Goal: Task Accomplishment & Management: Complete application form

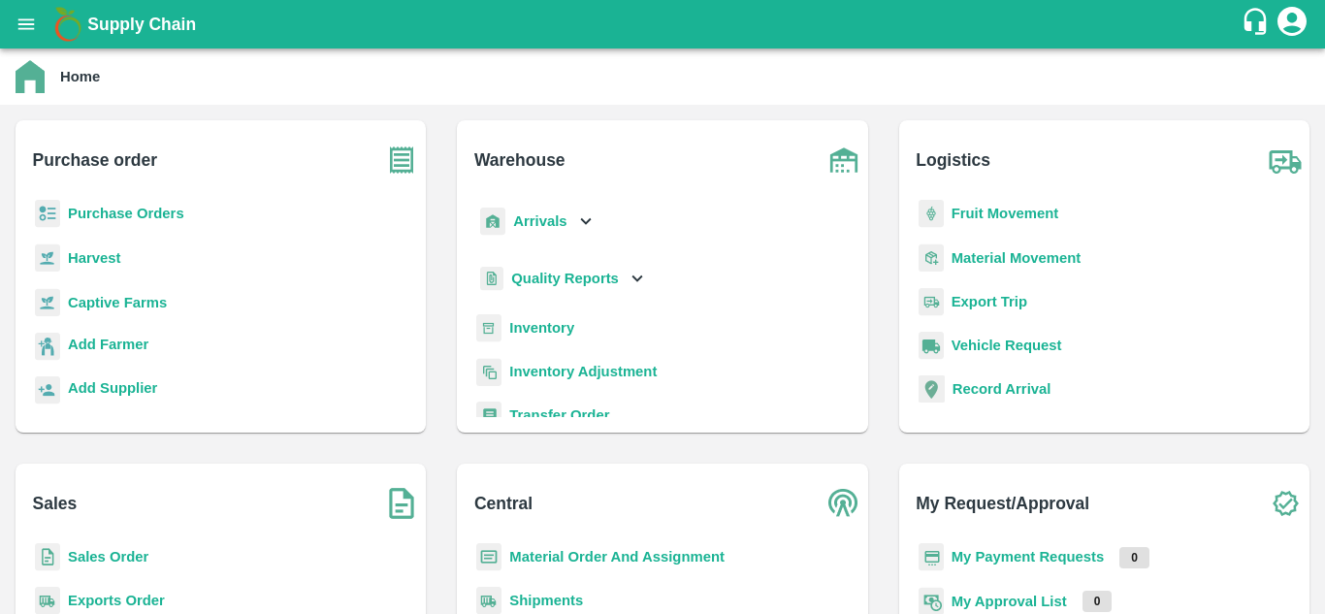
click at [113, 554] on b "Sales Order" at bounding box center [108, 557] width 81 height 16
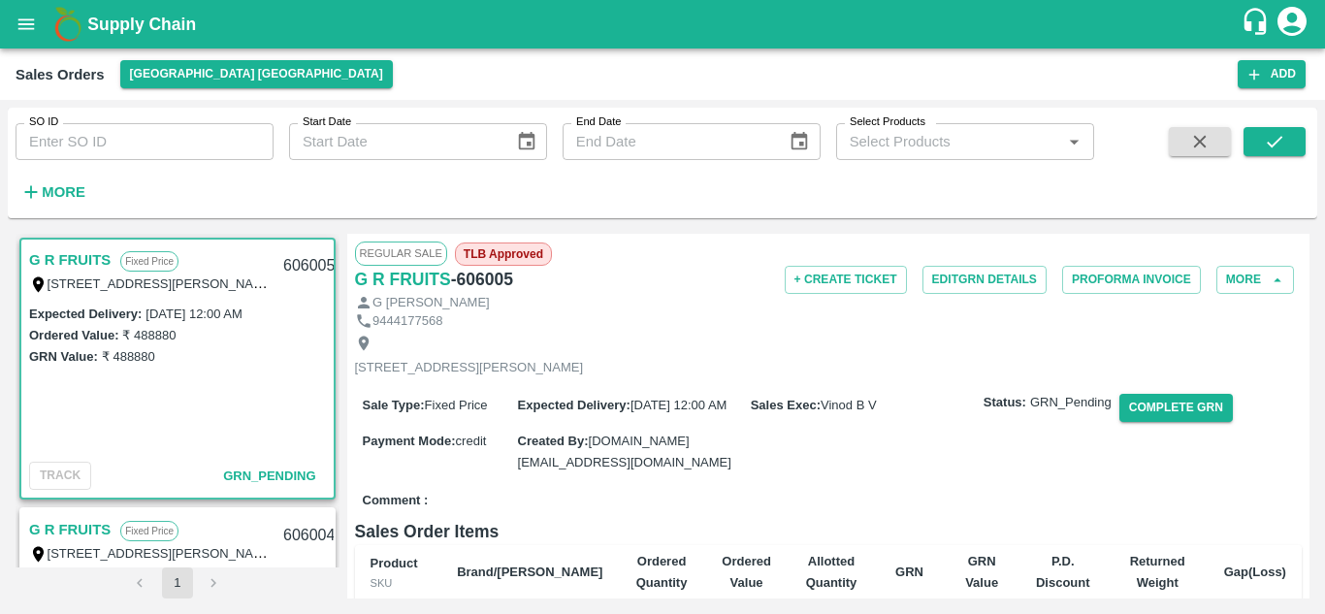
click at [335, 282] on div "G R FRUITS Fixed Price T/D [STREET_ADDRESS][PERSON_NAME] 606005 Expected Delive…" at bounding box center [178, 401] width 324 height 334
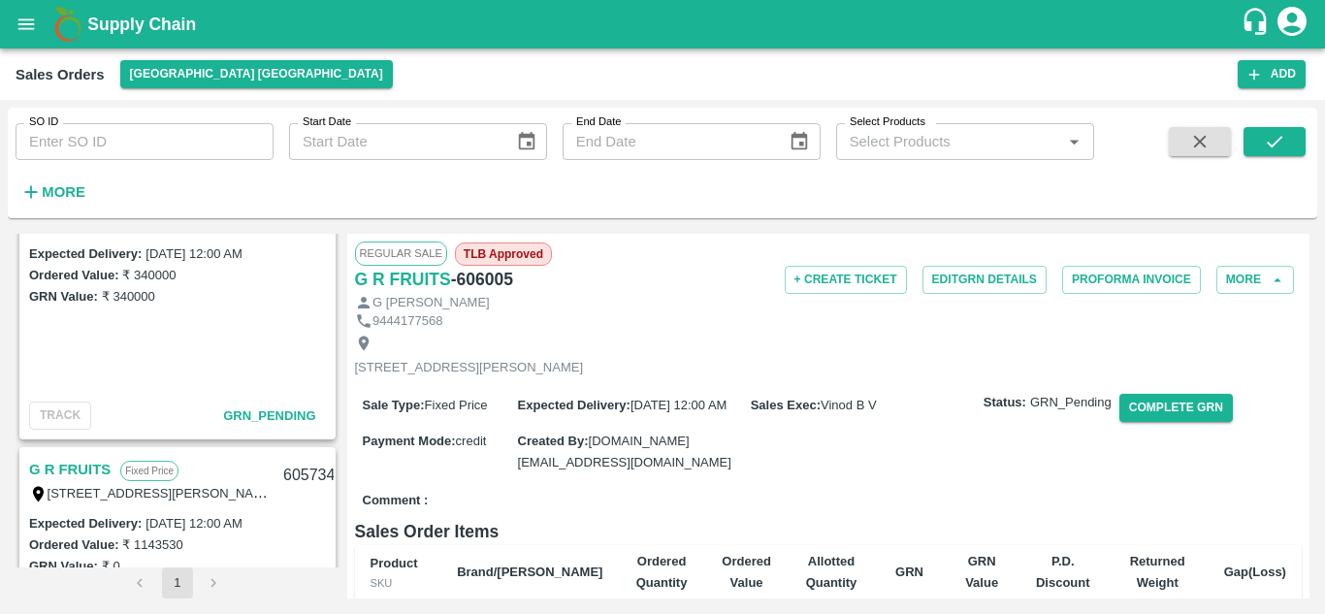
scroll to position [584, 0]
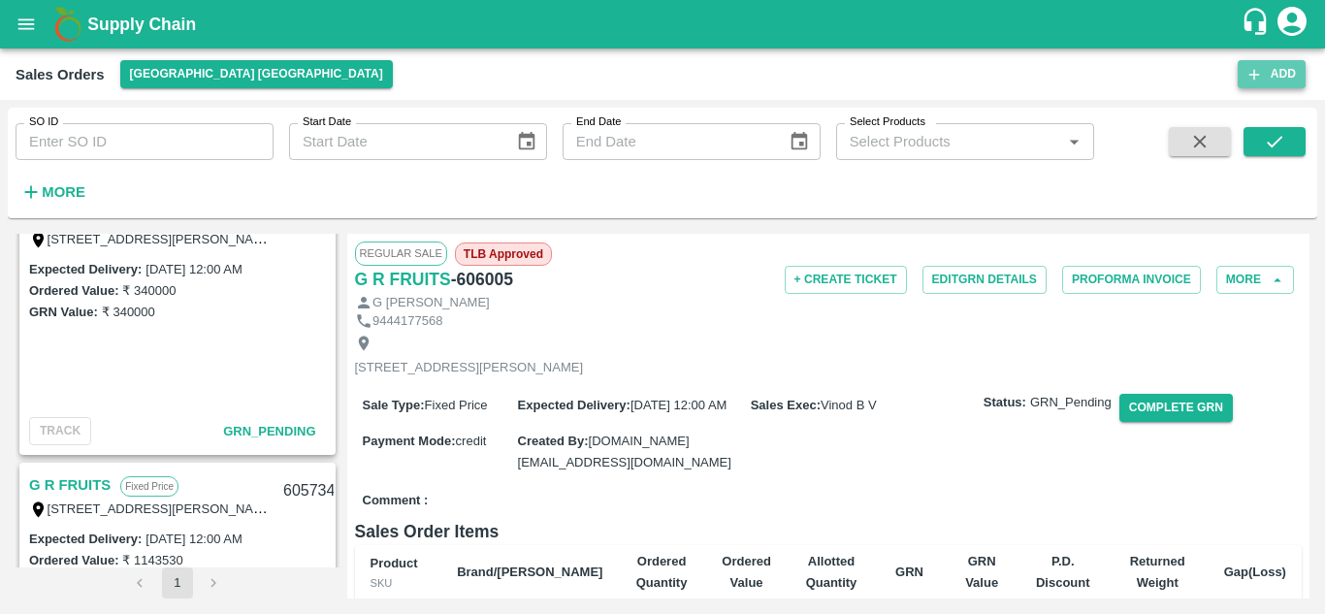
click at [1271, 70] on button "Add" at bounding box center [1272, 74] width 68 height 28
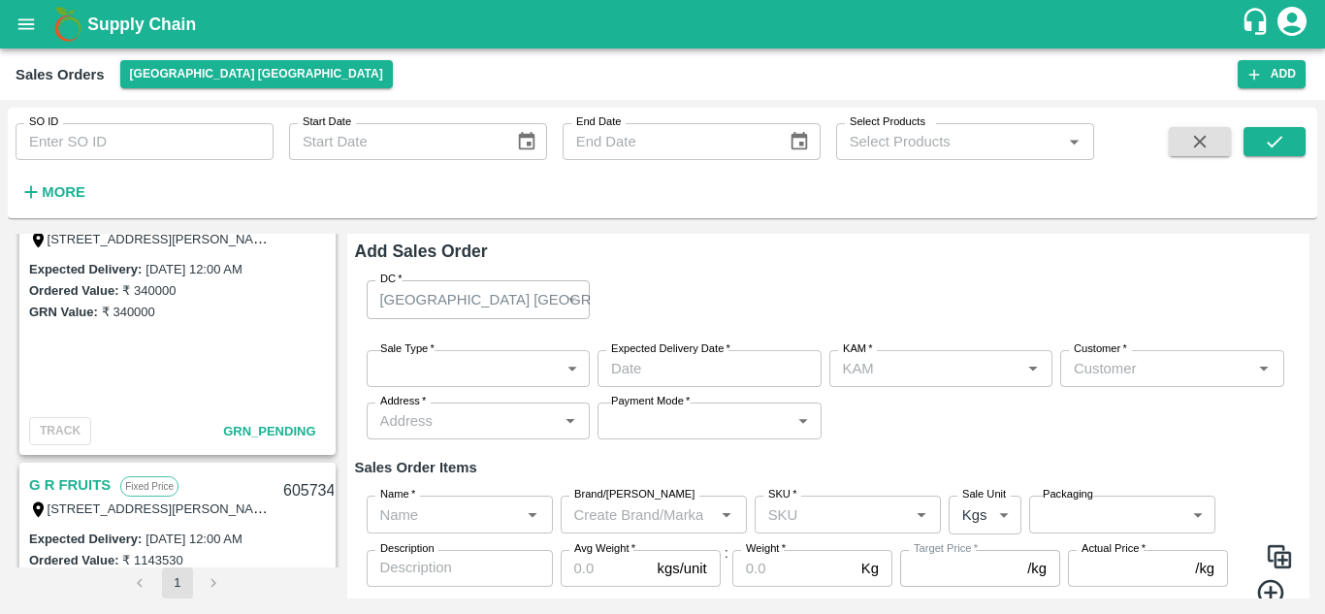
type input "Vinod B V"
click at [563, 302] on div "[GEOGRAPHIC_DATA] [GEOGRAPHIC_DATA]" at bounding box center [479, 299] width 224 height 38
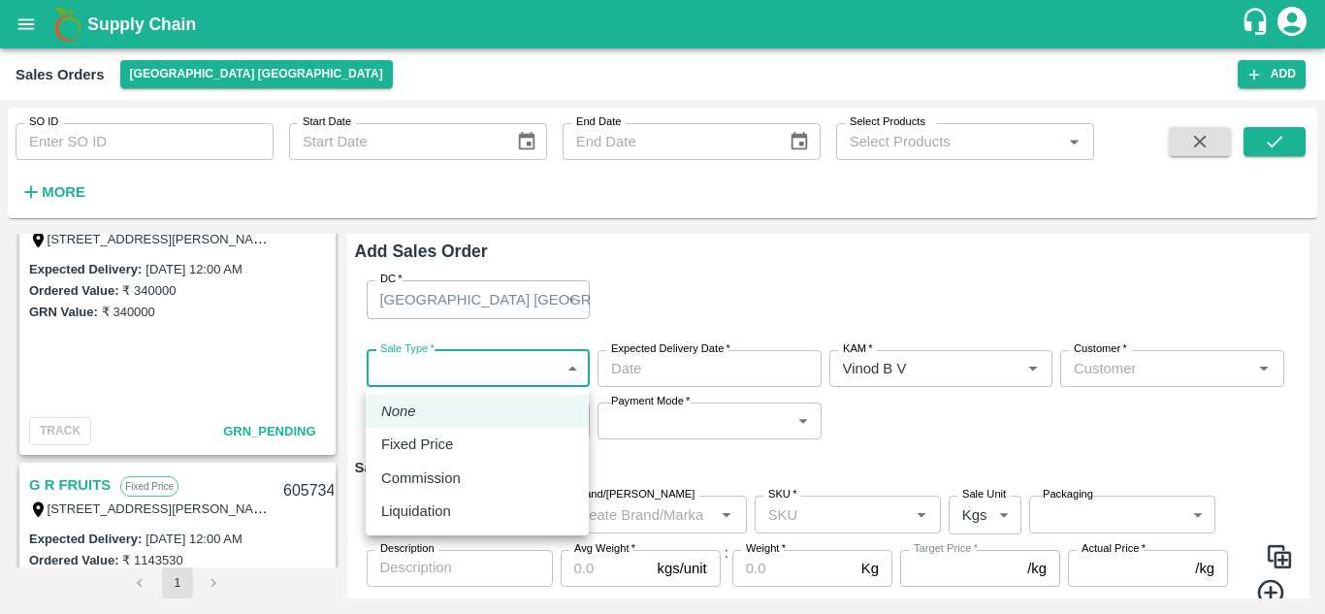
click at [551, 369] on body "Supply Chain Sales Orders [GEOGRAPHIC_DATA] [GEOGRAPHIC_DATA] Add SO ID SO ID S…" at bounding box center [662, 307] width 1325 height 614
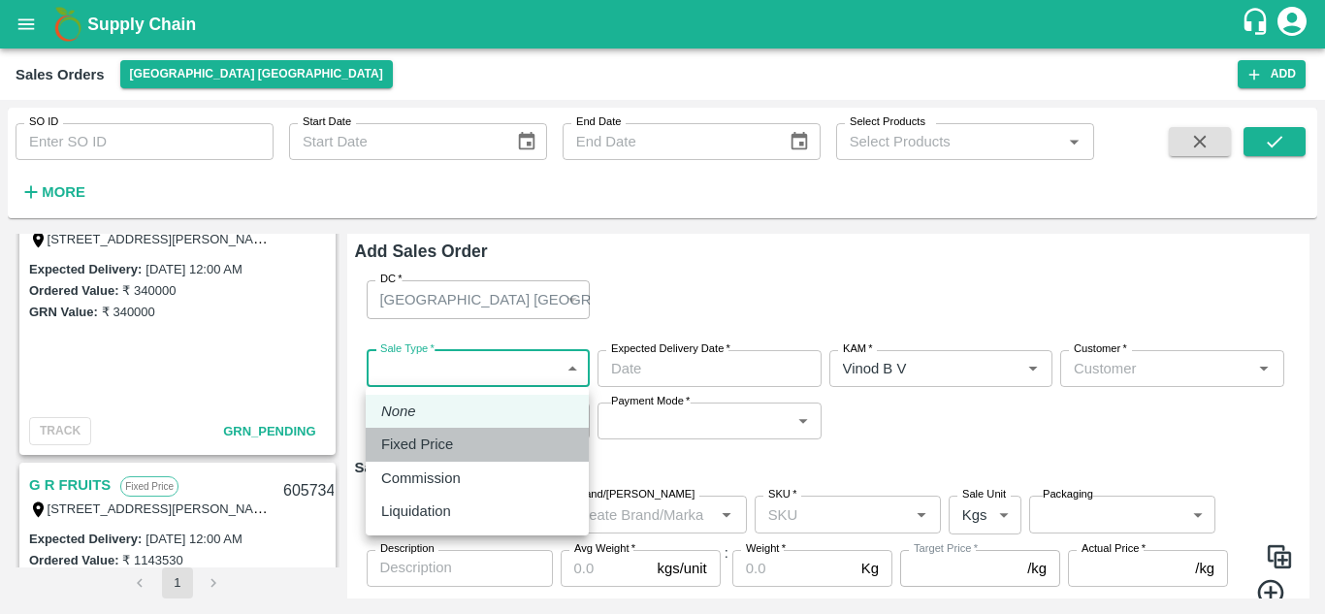
click at [492, 440] on div "Fixed Price" at bounding box center [477, 444] width 192 height 21
type input "1"
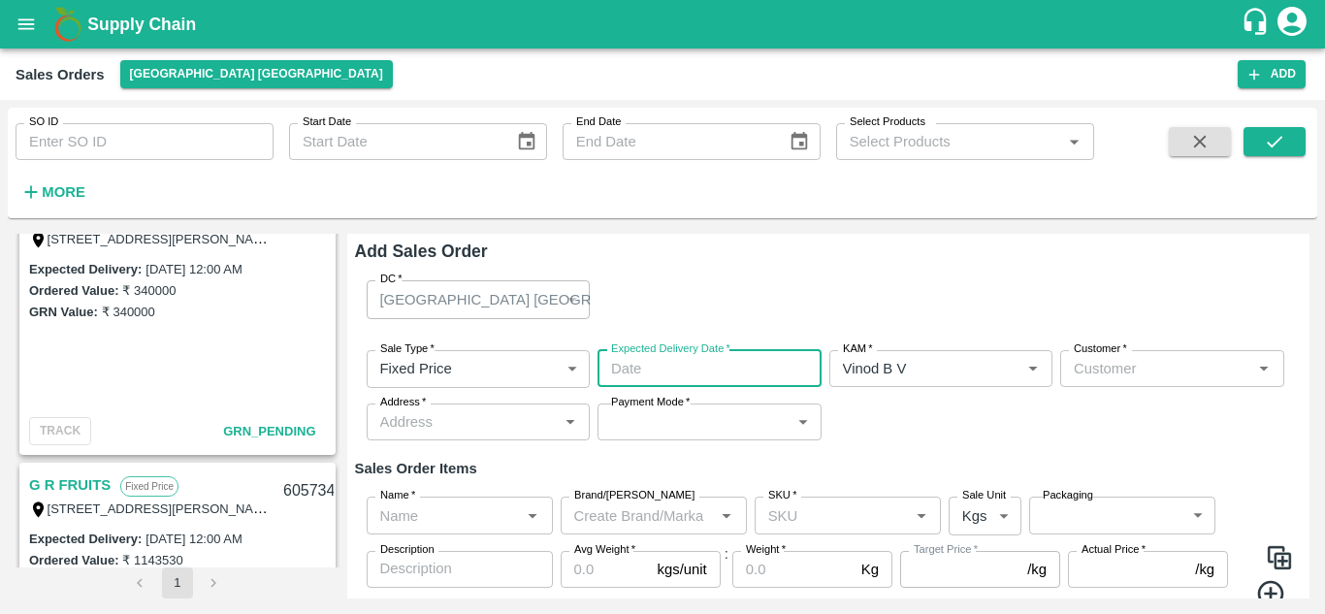
type input "DD/MM/YYYY hh:mm aa"
click at [741, 385] on input "DD/MM/YYYY hh:mm aa" at bounding box center [703, 368] width 211 height 37
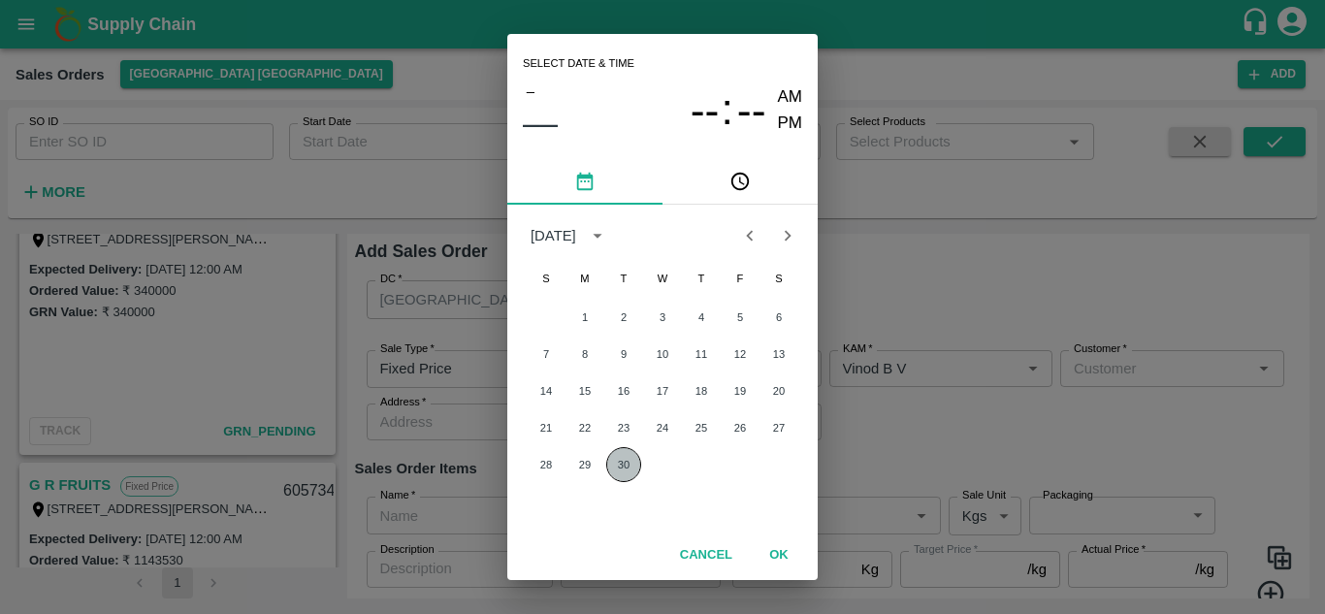
click at [625, 471] on button "30" at bounding box center [623, 464] width 35 height 35
type input "[DATE] 12:00 AM"
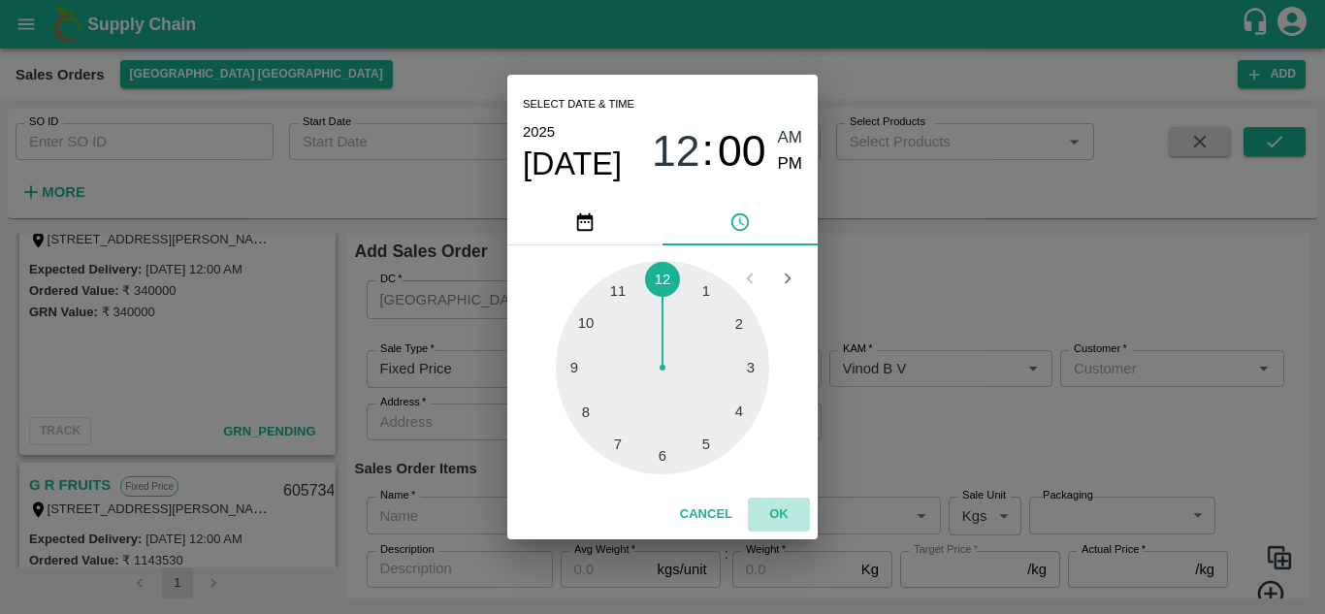
click at [779, 508] on button "OK" at bounding box center [779, 515] width 62 height 34
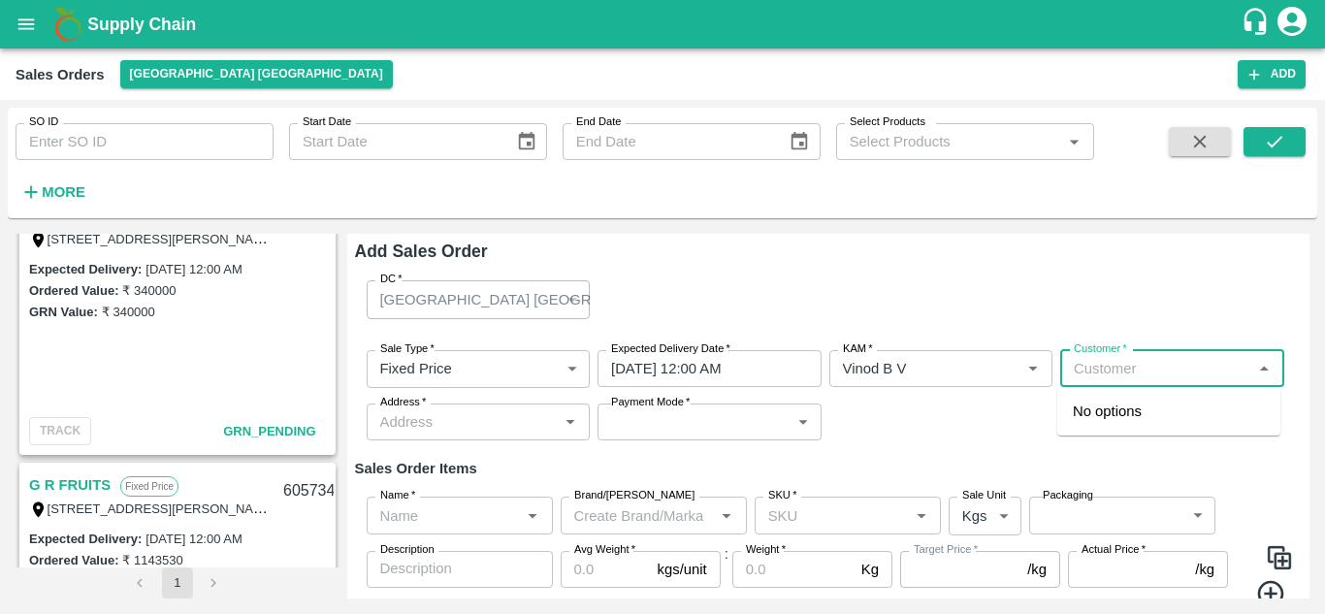
click at [1181, 366] on input "Customer   *" at bounding box center [1156, 368] width 180 height 25
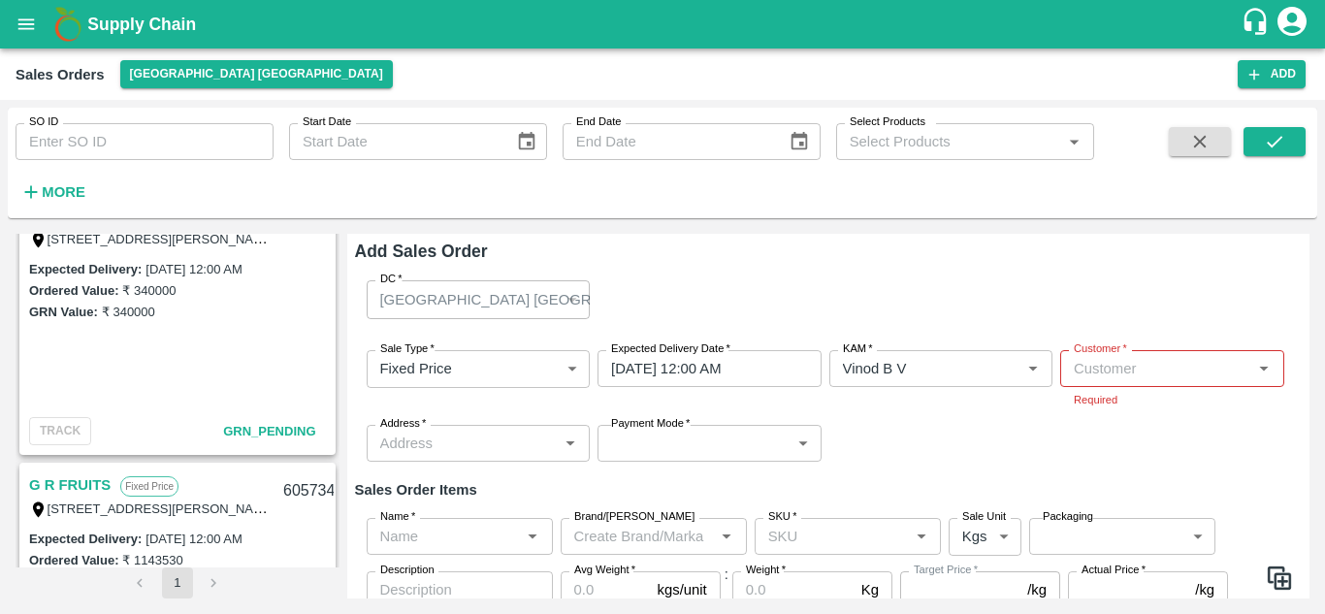
click at [568, 308] on div "[GEOGRAPHIC_DATA] [GEOGRAPHIC_DATA]" at bounding box center [479, 299] width 224 height 38
click at [1165, 371] on input "Customer   *" at bounding box center [1156, 368] width 180 height 25
click at [1092, 414] on p "AKV Fruits" at bounding box center [1107, 411] width 69 height 21
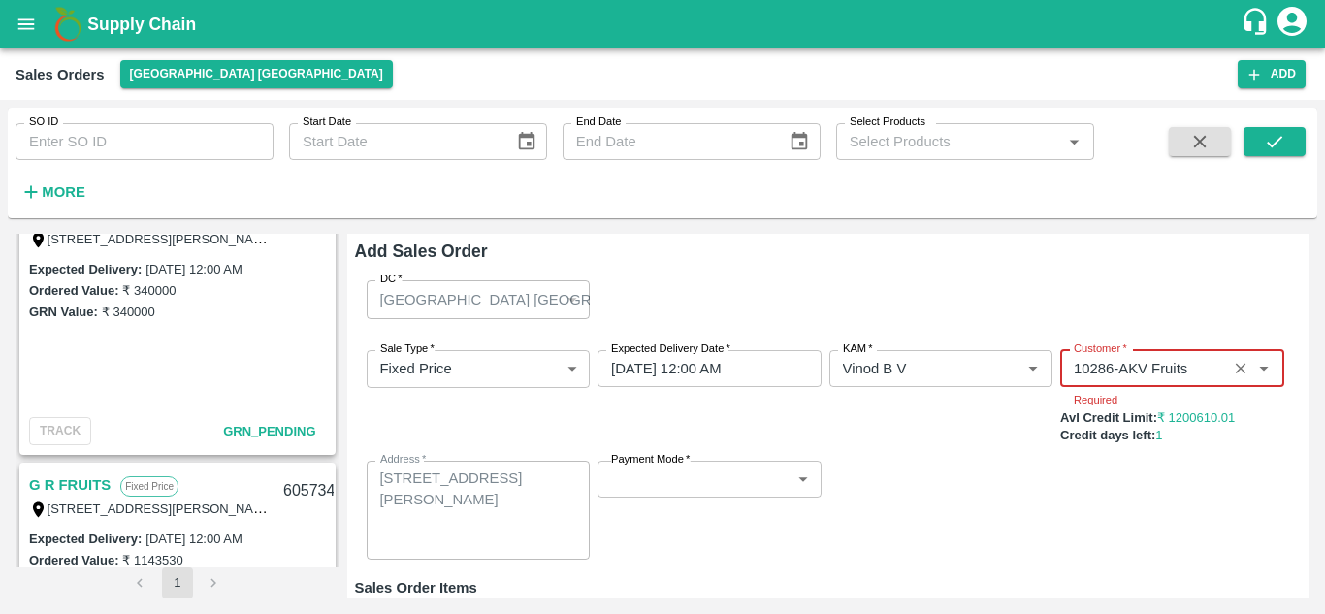
type input "10286-AKV Fruits"
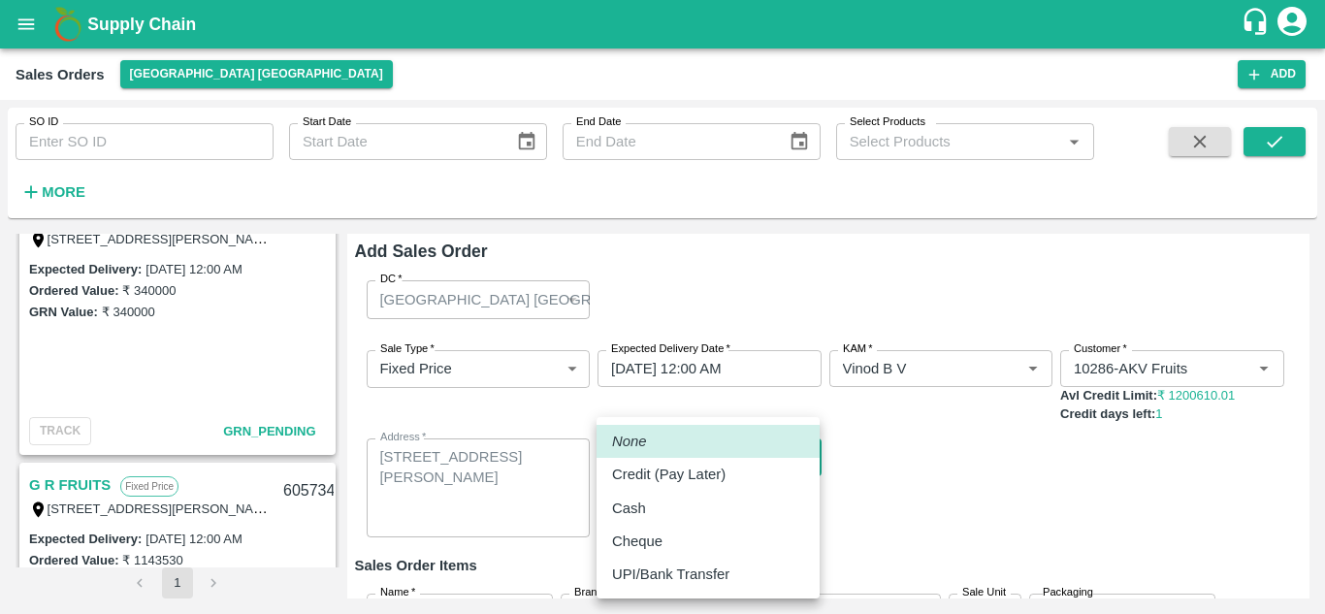
click at [772, 486] on body "Supply Chain Sales Orders [GEOGRAPHIC_DATA] [GEOGRAPHIC_DATA] Add SO ID SO ID S…" at bounding box center [662, 307] width 1325 height 614
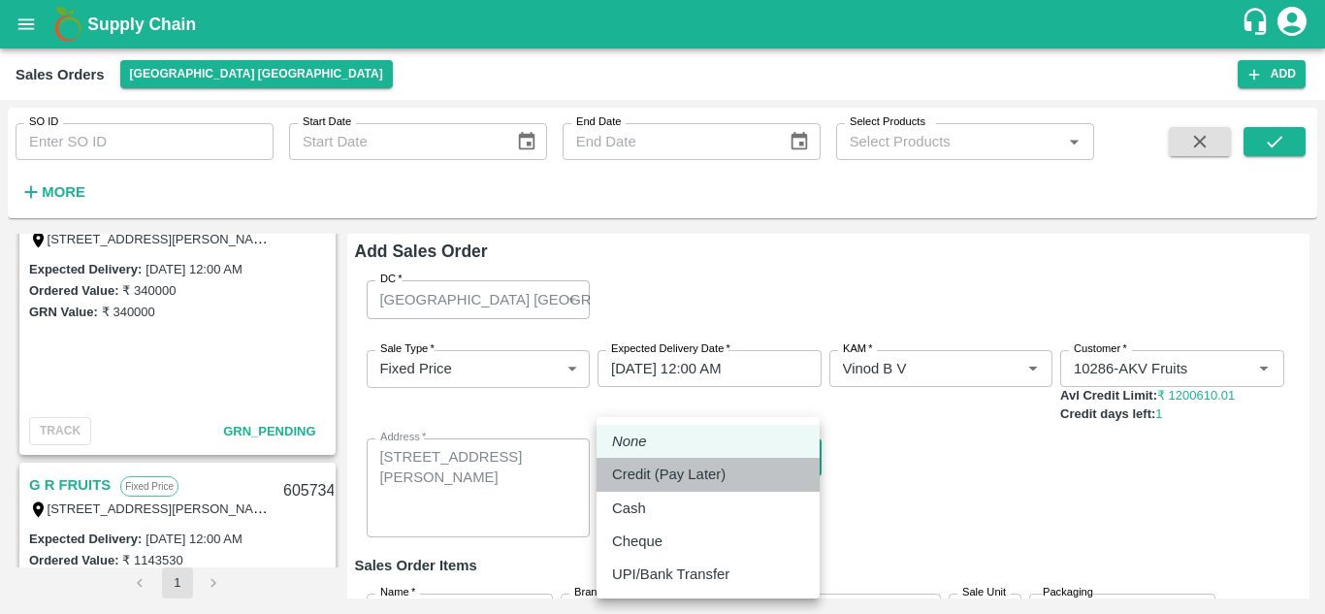
click at [675, 468] on p "Credit (Pay Later)" at bounding box center [669, 474] width 114 height 21
type input "credit"
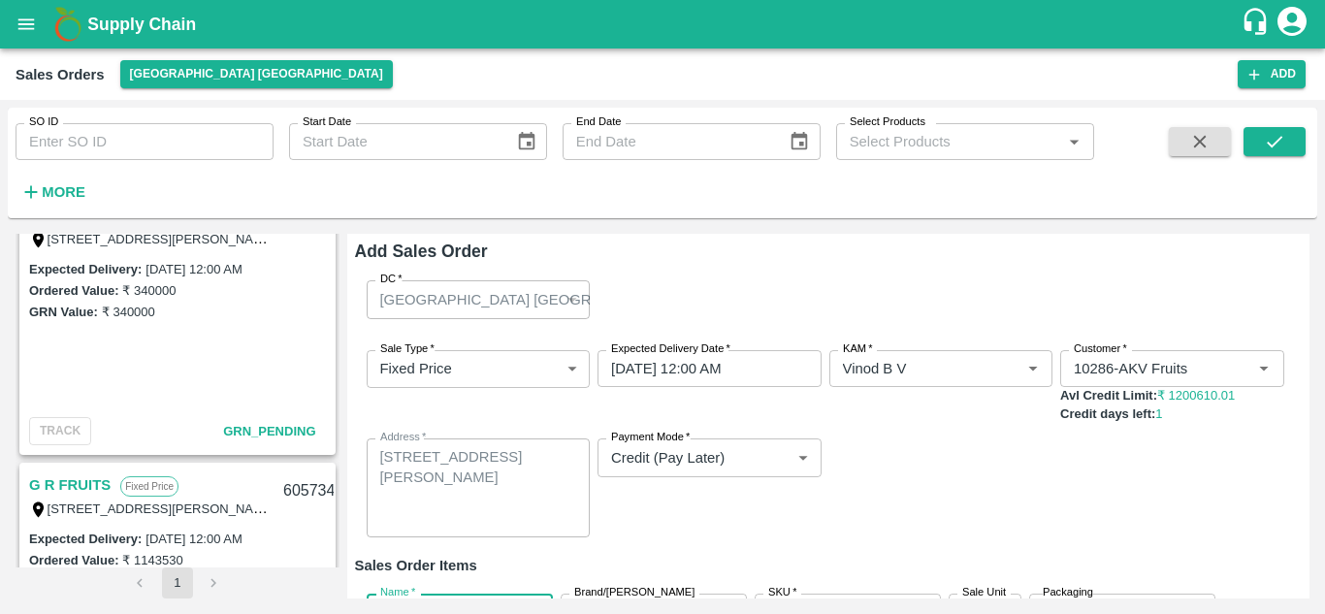
scroll to position [169, 0]
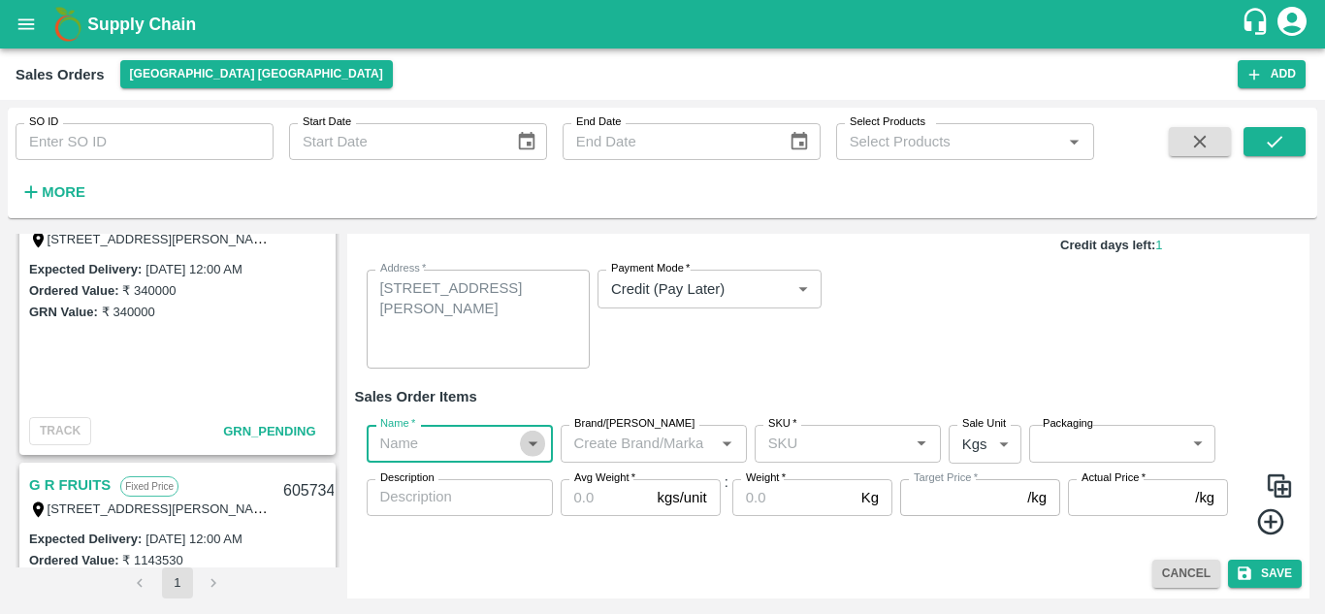
click at [525, 444] on icon "Open" at bounding box center [532, 443] width 21 height 21
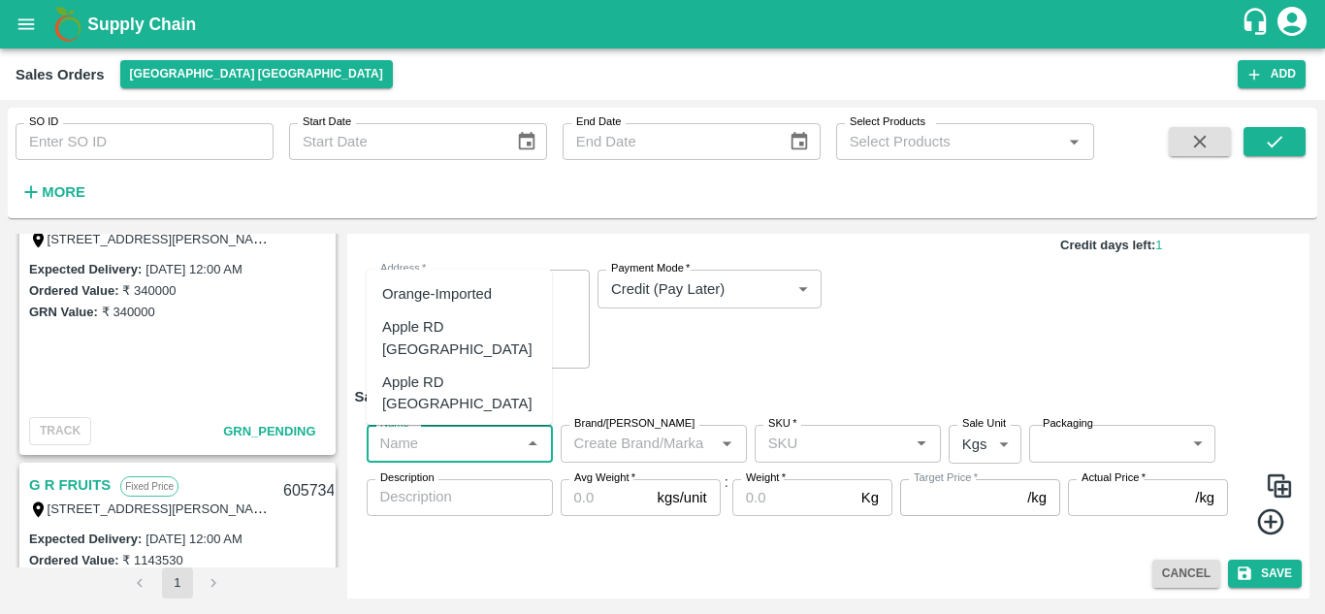
click at [479, 291] on div "Orange-Imported" at bounding box center [437, 293] width 110 height 21
type input "Orange-Imported"
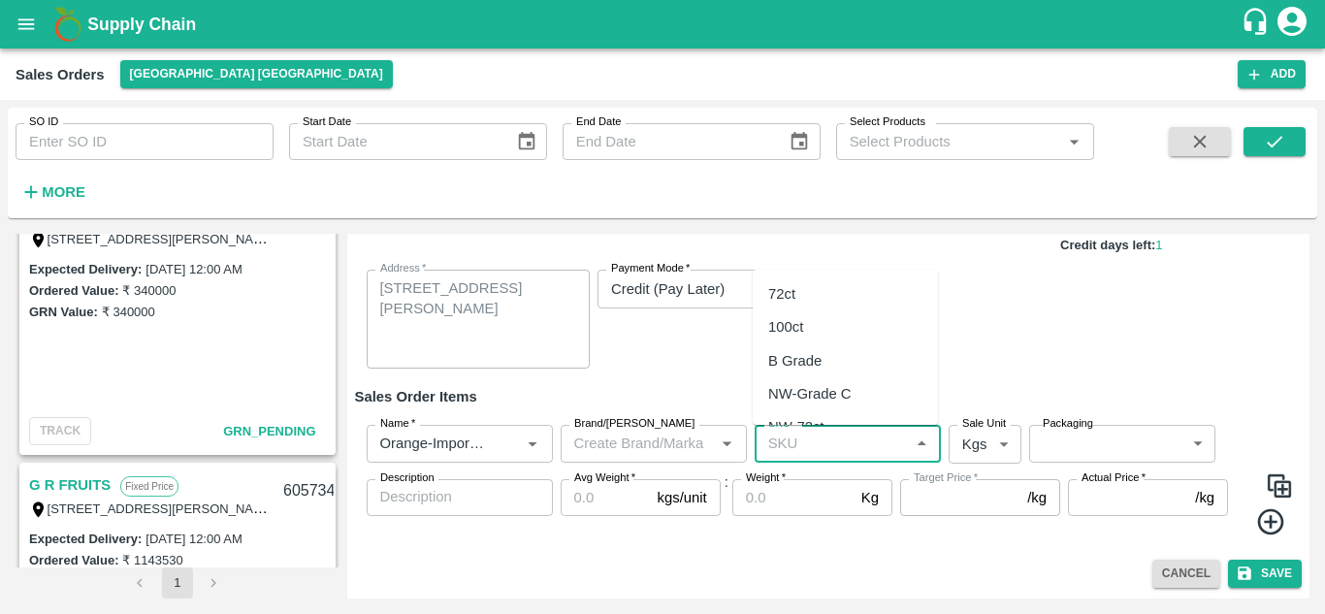
click at [837, 449] on input "SKU   *" at bounding box center [832, 443] width 143 height 25
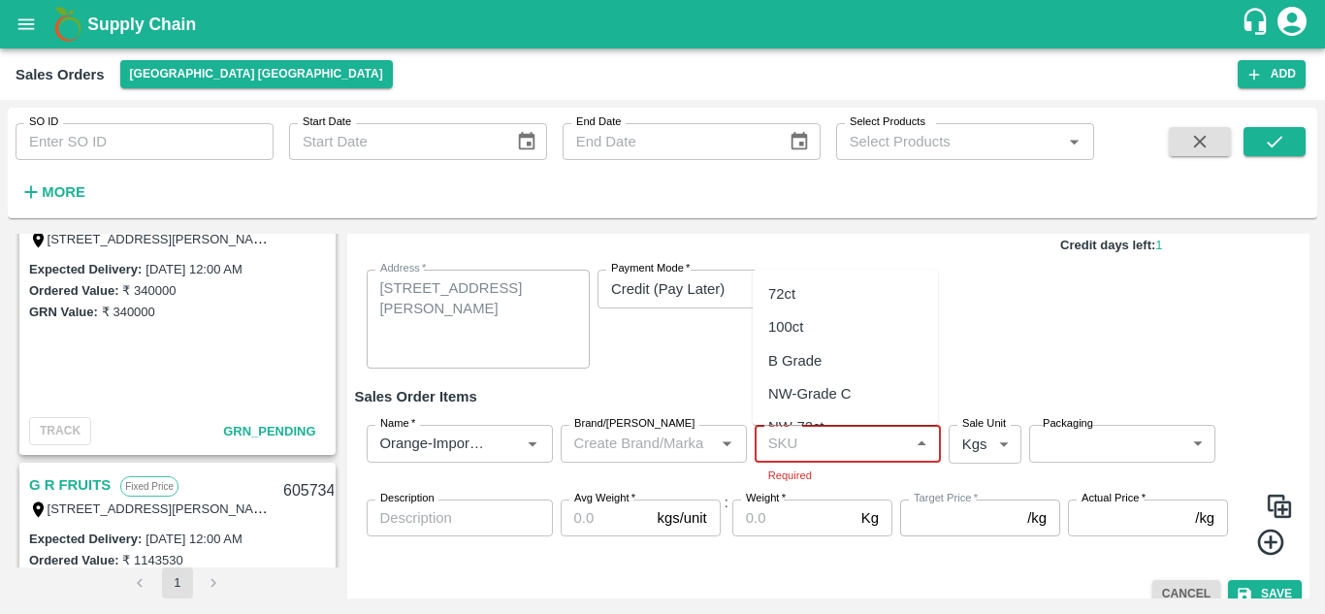
click at [858, 441] on input "SKU   *" at bounding box center [832, 443] width 143 height 25
click at [807, 290] on div "72ct" at bounding box center [845, 293] width 185 height 33
type input "72ct"
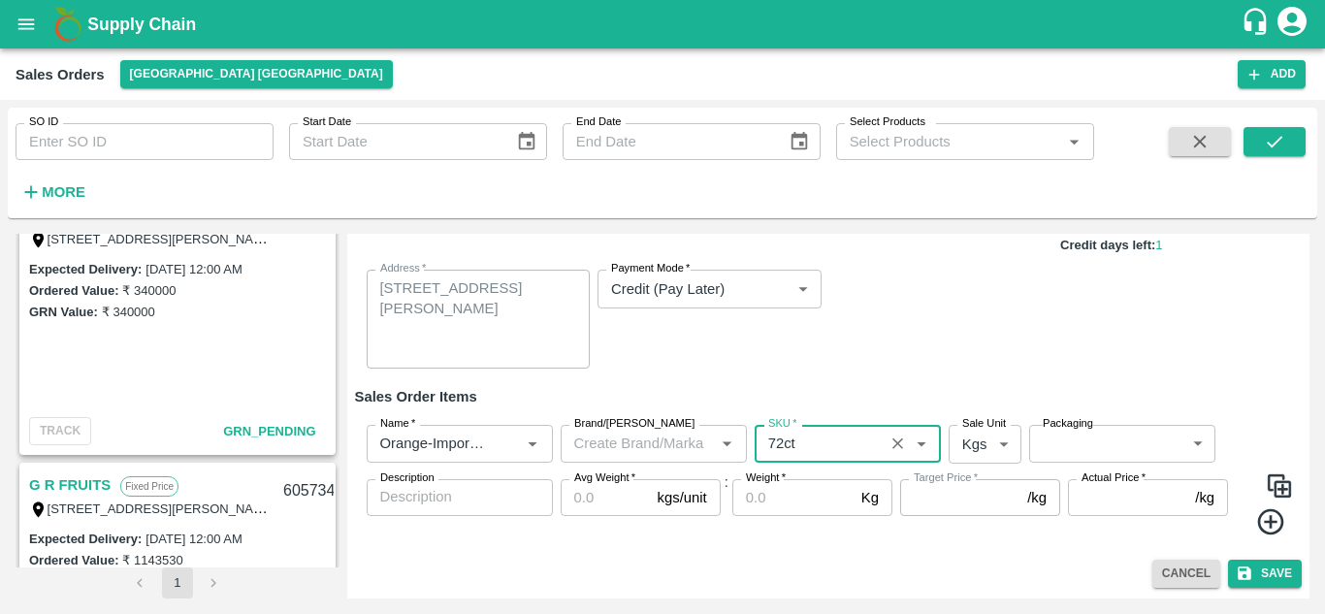
type input "NA"
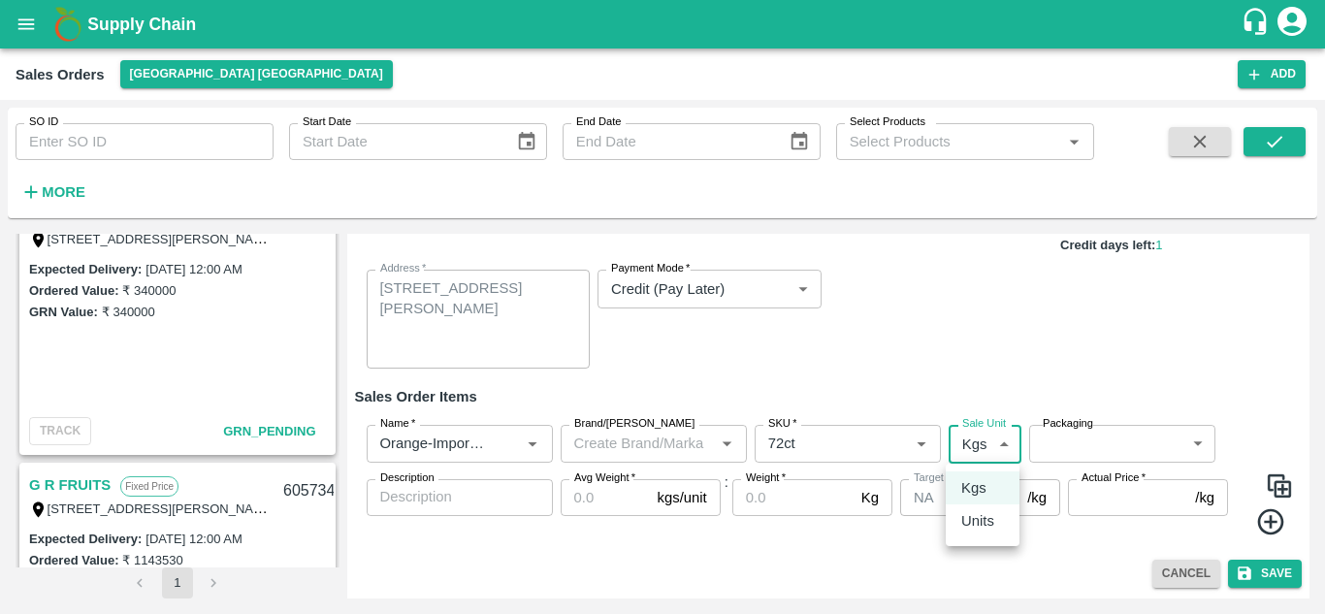
click at [1002, 444] on body "Supply Chain Sales Orders [GEOGRAPHIC_DATA] [GEOGRAPHIC_DATA] Add SO ID SO ID S…" at bounding box center [662, 307] width 1325 height 614
click at [977, 519] on p "Units" at bounding box center [977, 520] width 33 height 21
type input "2"
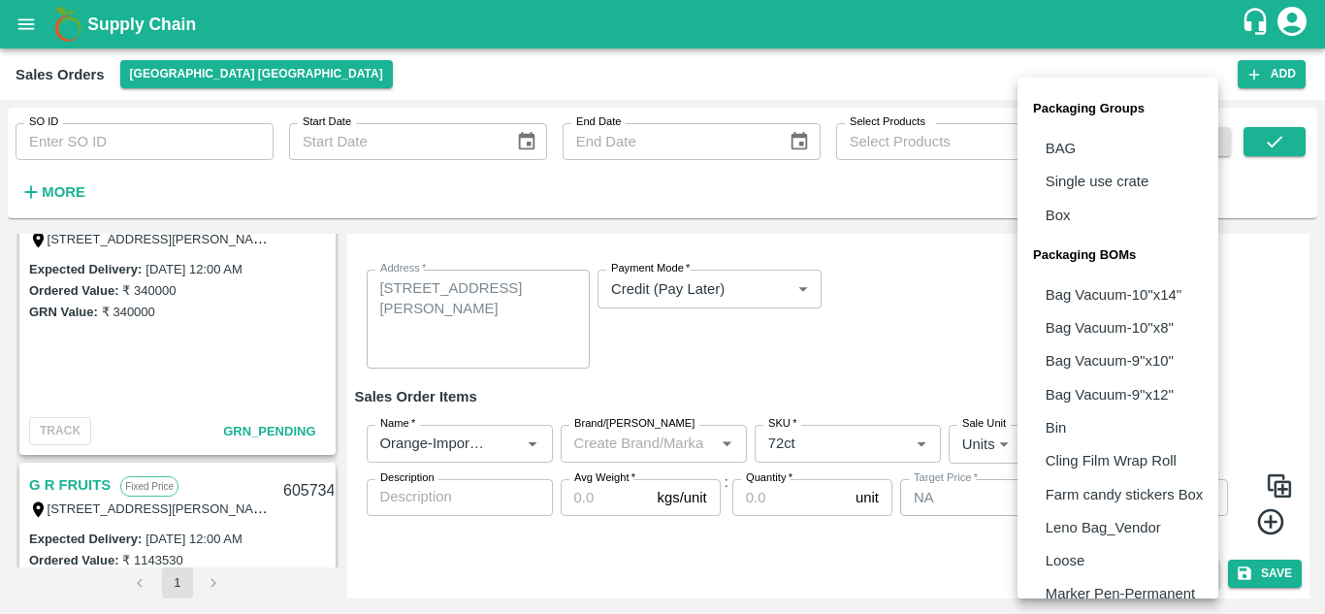
click at [1120, 429] on body "Supply Chain Sales Orders [GEOGRAPHIC_DATA] [GEOGRAPHIC_DATA] Add SO ID SO ID S…" at bounding box center [662, 307] width 1325 height 614
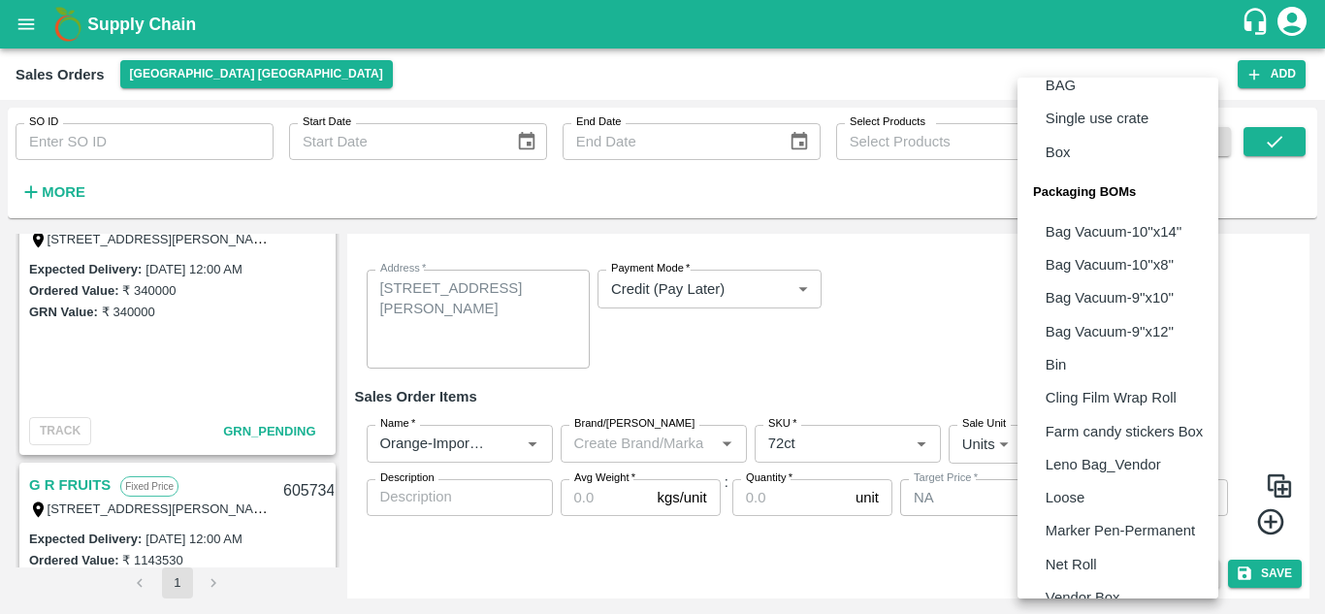
scroll to position [120, 0]
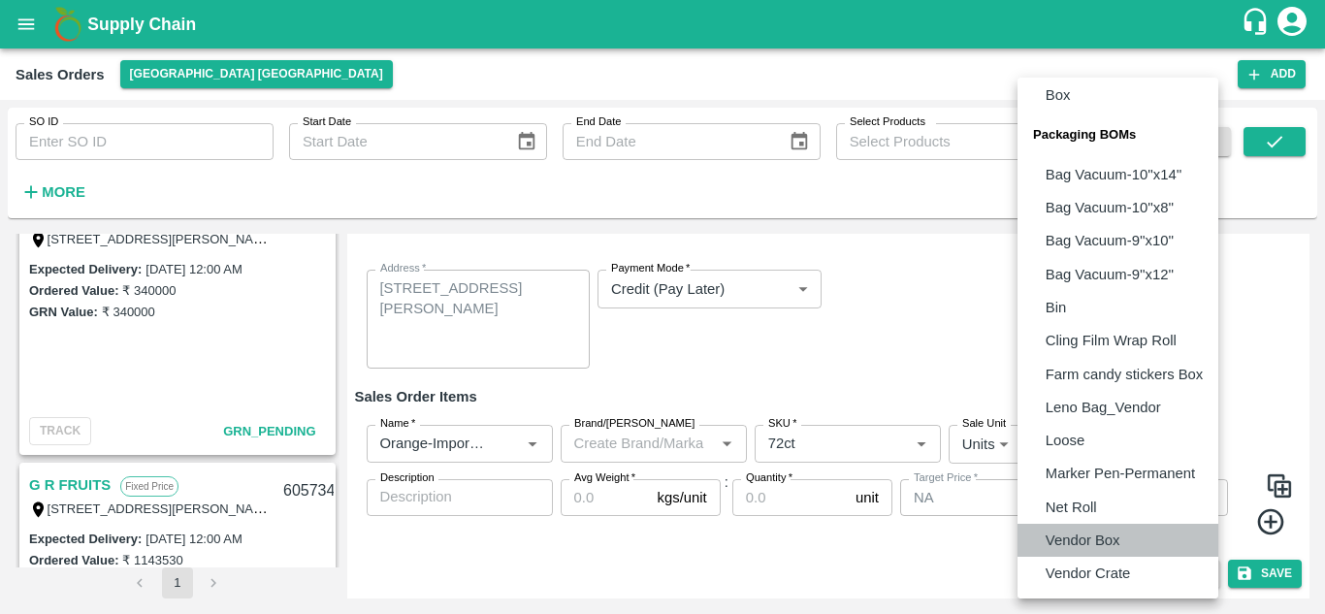
click at [1113, 538] on p "Vendor Box" at bounding box center [1083, 540] width 75 height 21
type input "BOM/276"
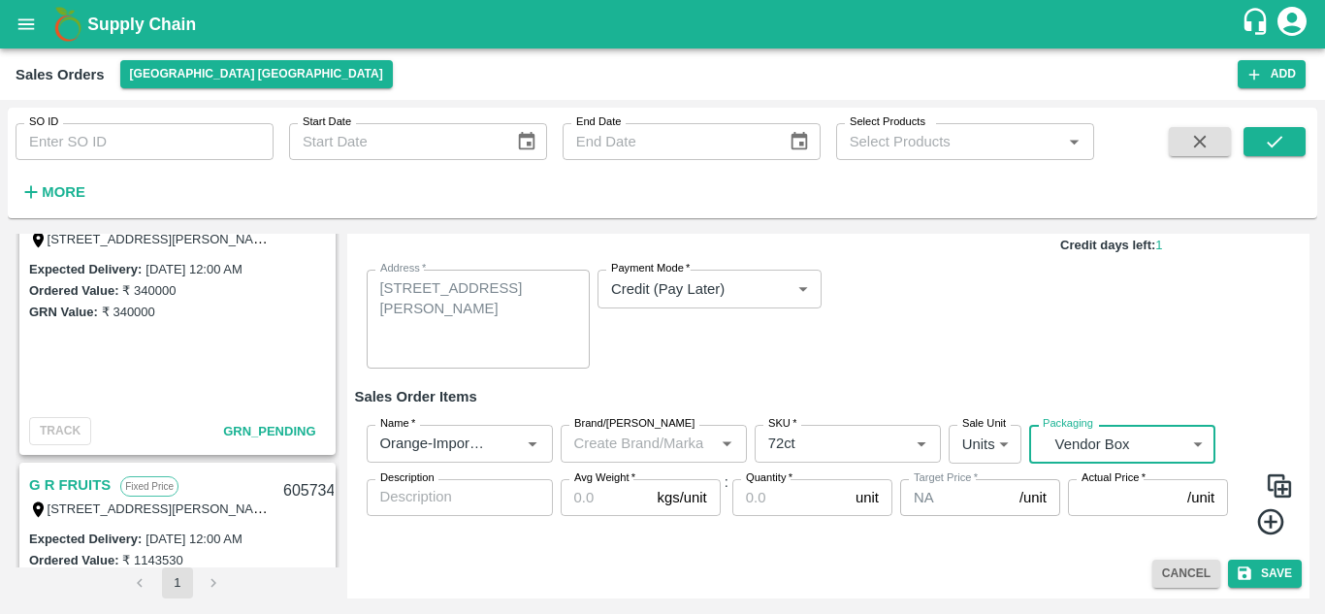
click at [622, 498] on input "Avg Weight   *" at bounding box center [605, 497] width 89 height 37
type input "15"
click at [790, 496] on input "Quantity   *" at bounding box center [789, 497] width 115 height 37
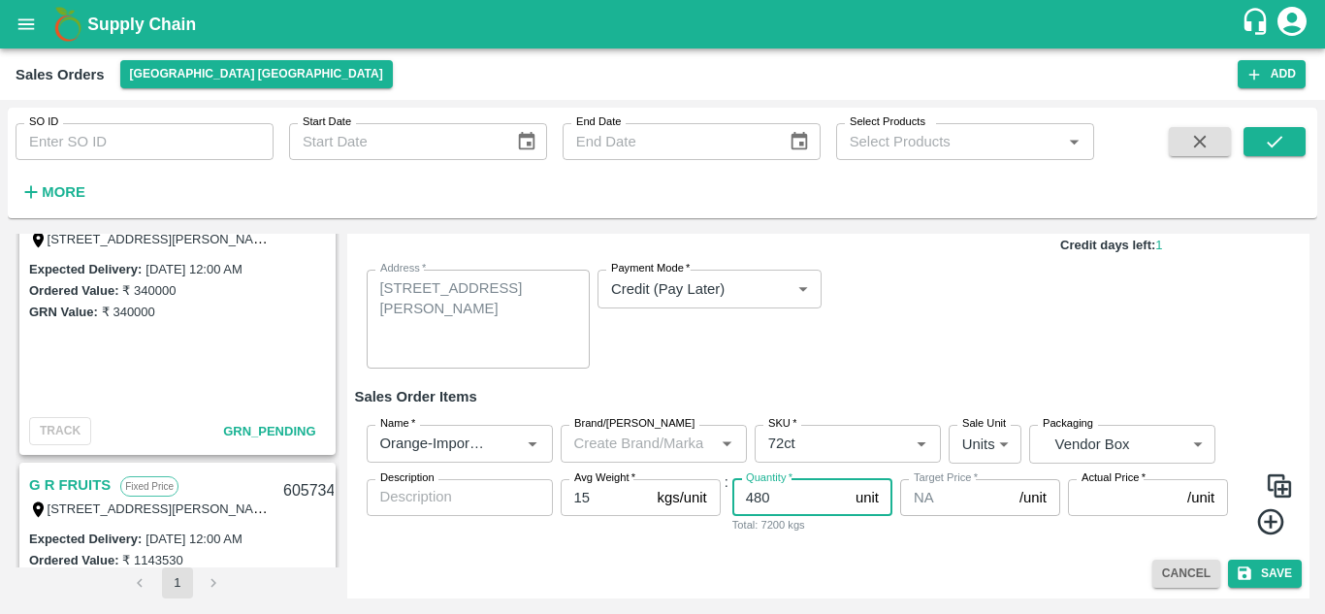
type input "480"
click at [1098, 500] on input "Actual Price   *" at bounding box center [1124, 497] width 112 height 37
type input "2600"
click at [1263, 575] on button "Save" at bounding box center [1265, 574] width 74 height 28
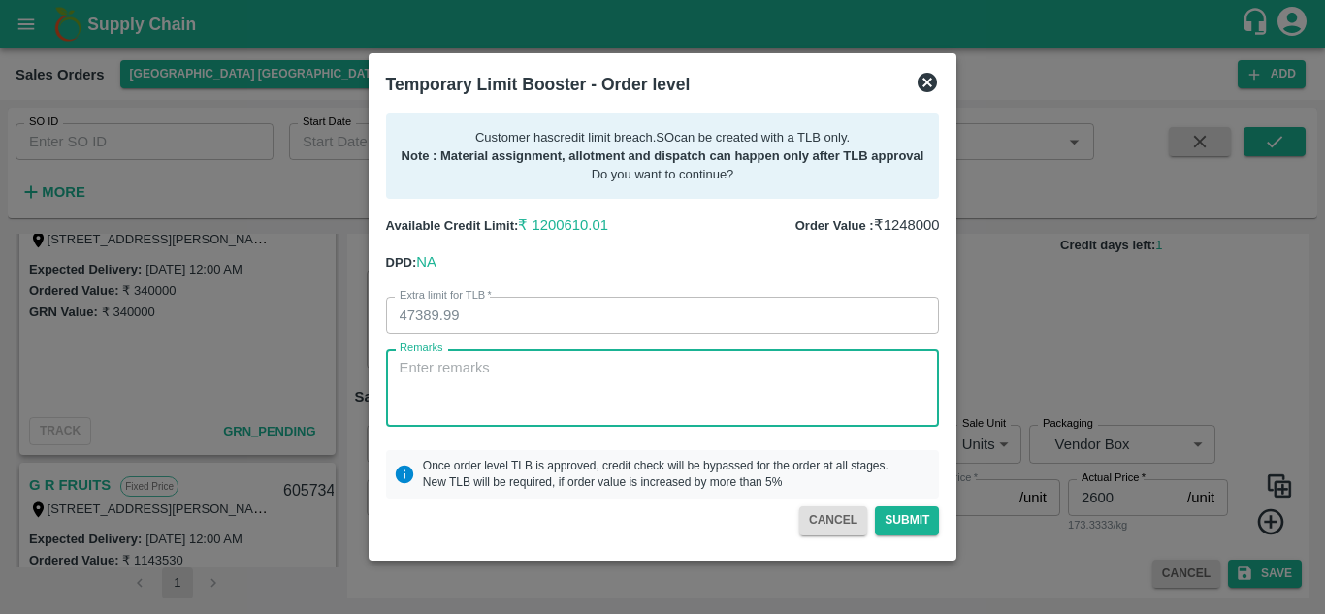
click at [556, 369] on textarea "Remarks" at bounding box center [663, 388] width 527 height 61
click at [665, 377] on textarea "Remarks" at bounding box center [663, 388] width 527 height 61
type textarea "l"
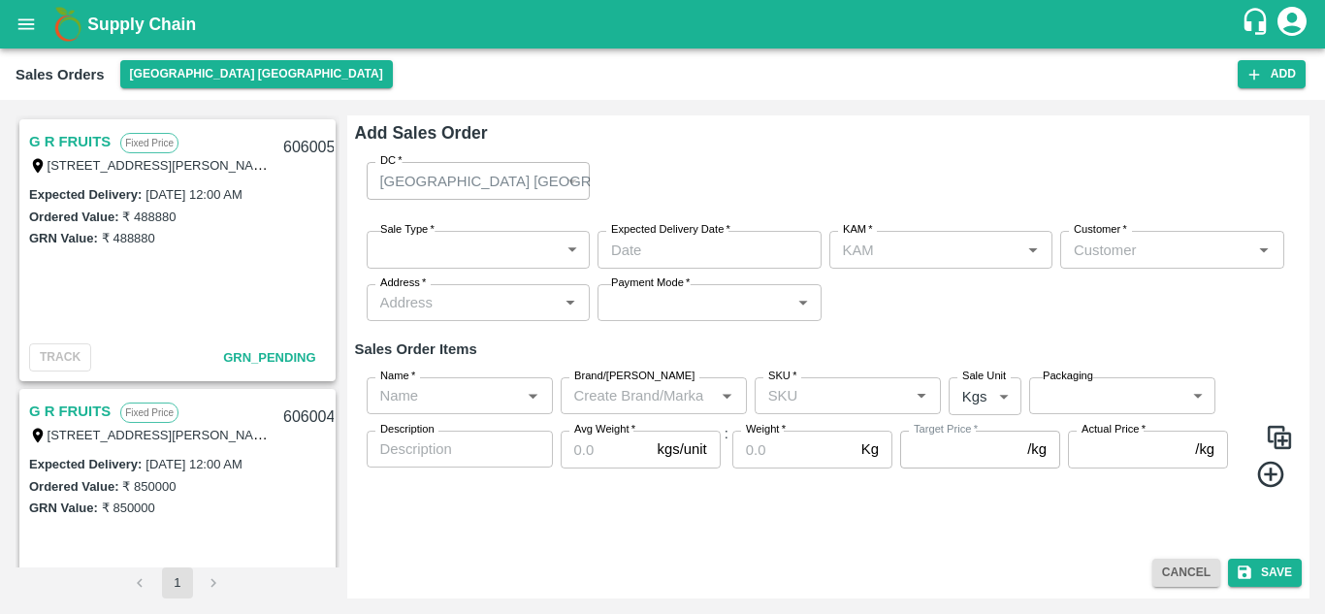
type input "Vinod B V"
click at [331, 110] on div "G R FRUITS Fixed Price T/D [STREET_ADDRESS][PERSON_NAME] 606005 Expected Delive…" at bounding box center [663, 357] width 1310 height 499
click at [340, 205] on div "G R FRUITS Fixed Price T/D [STREET_ADDRESS][PERSON_NAME] 606005 Expected Delive…" at bounding box center [663, 356] width 1294 height 483
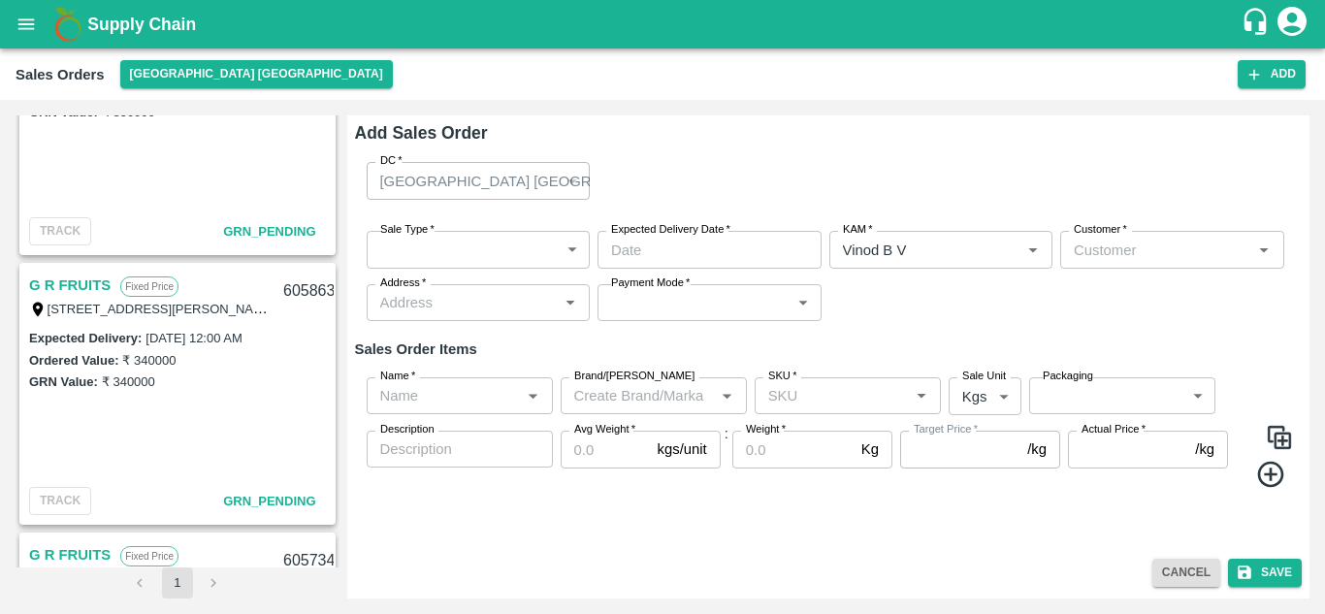
click at [332, 122] on div "G R FRUITS Fixed Price T/D [STREET_ADDRESS][PERSON_NAME] 606005 Expected Delive…" at bounding box center [178, 341] width 324 height 452
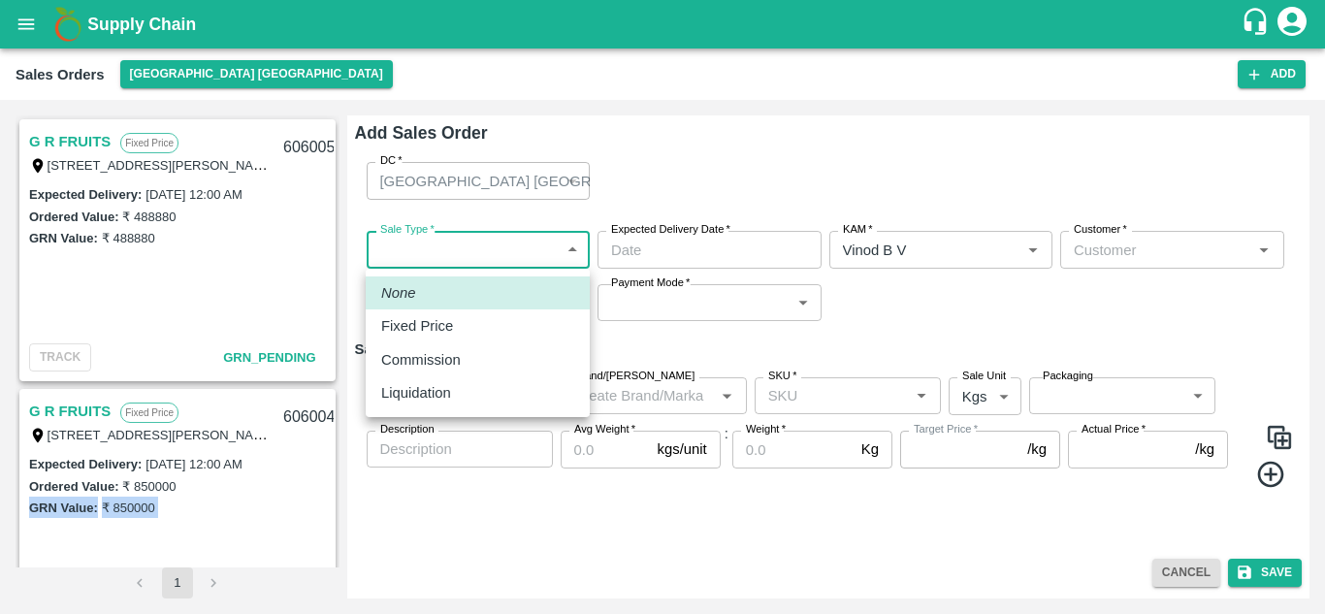
click at [549, 254] on body "Supply Chain Sales Orders [GEOGRAPHIC_DATA] [GEOGRAPHIC_DATA] Add SO ID SO ID S…" at bounding box center [662, 307] width 1325 height 614
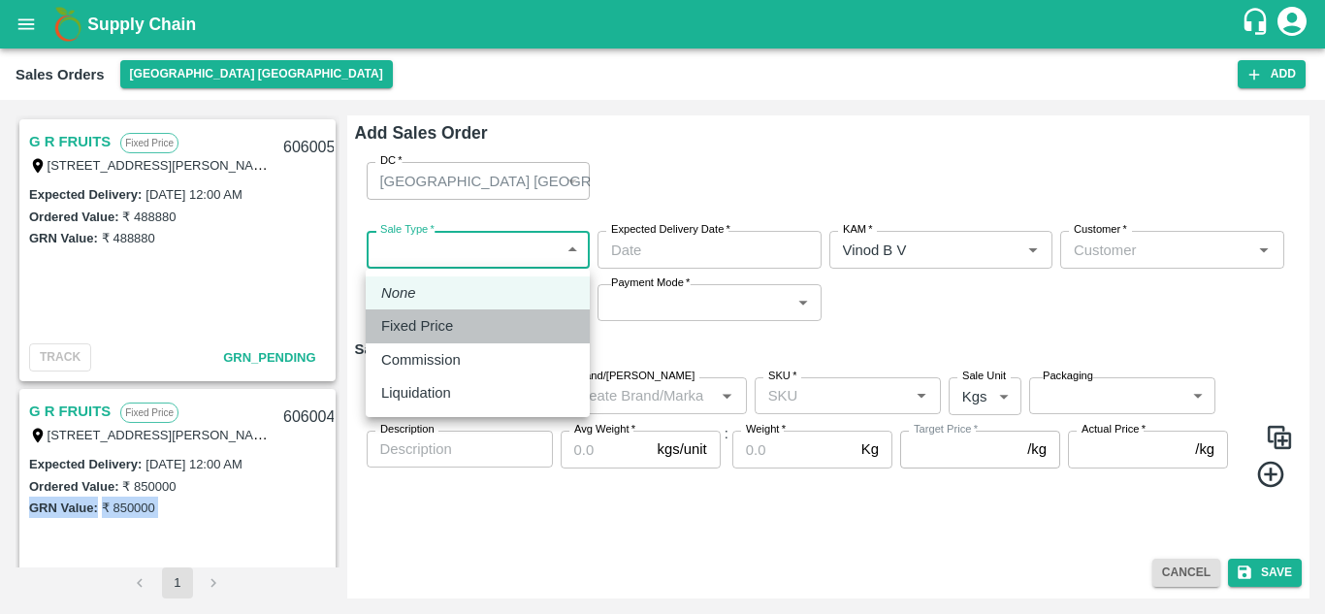
click at [494, 331] on div "Fixed Price" at bounding box center [477, 325] width 193 height 21
type input "1"
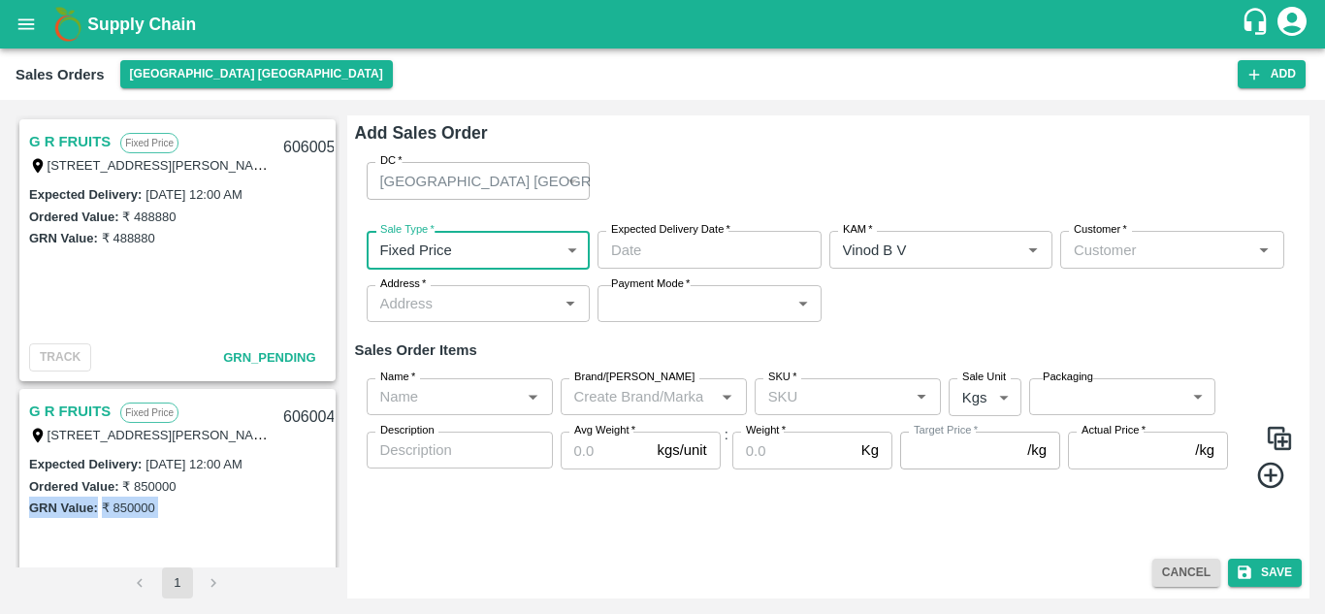
type input "DD/MM/YYYY hh:mm aa"
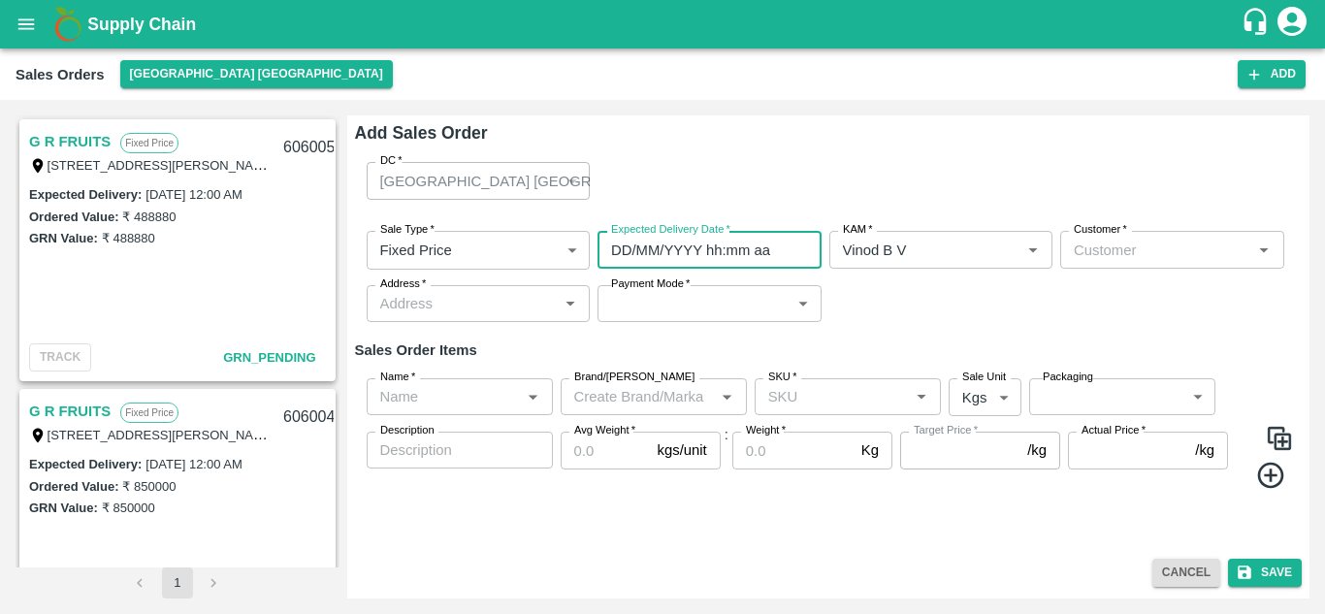
click at [727, 262] on input "DD/MM/YYYY hh:mm aa" at bounding box center [703, 249] width 211 height 37
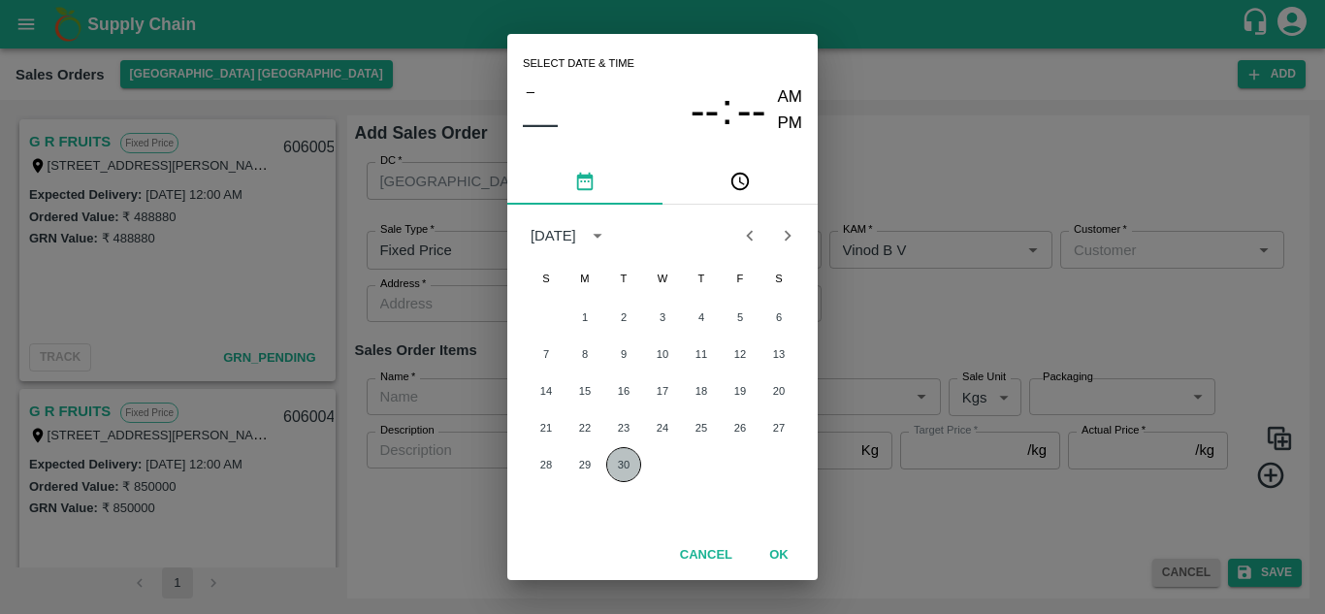
click at [626, 470] on button "30" at bounding box center [623, 464] width 35 height 35
type input "[DATE] 12:00 AM"
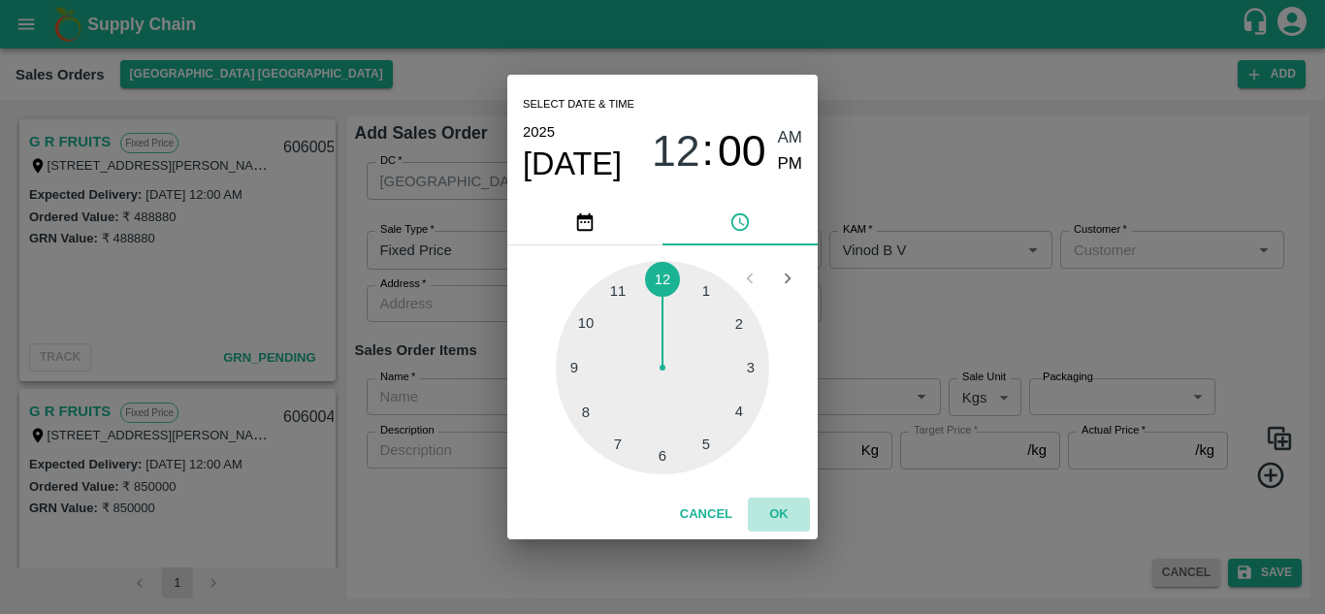
click at [784, 512] on button "OK" at bounding box center [779, 515] width 62 height 34
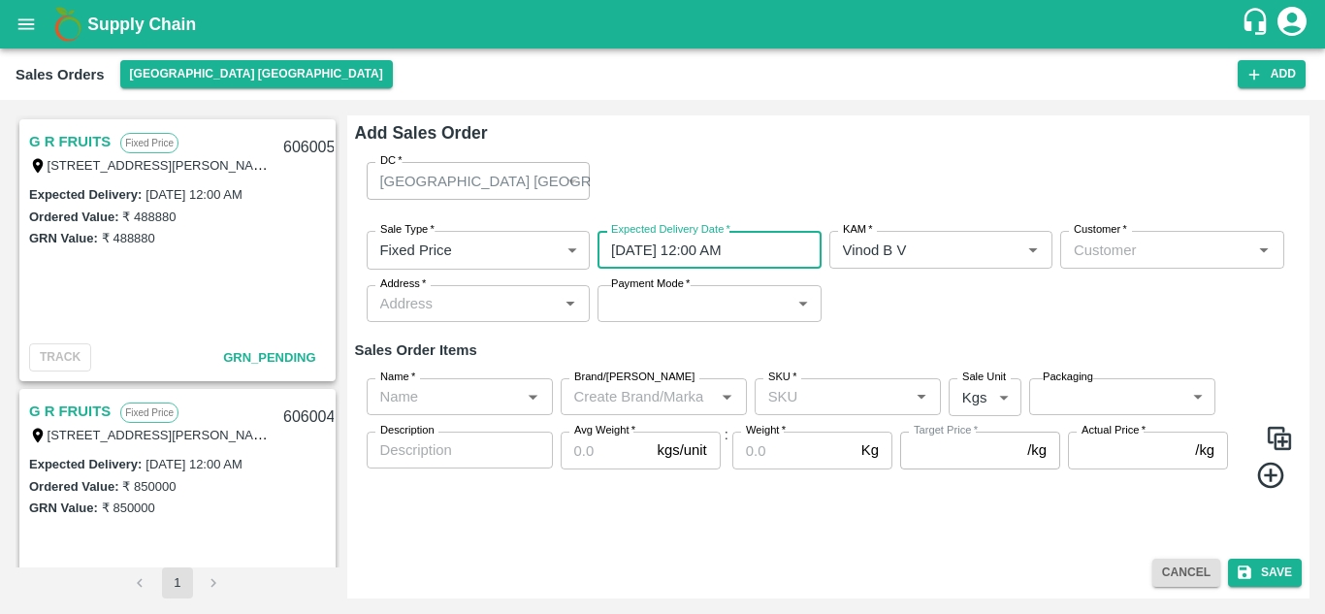
click at [1120, 265] on div "Customer   *" at bounding box center [1172, 249] width 224 height 37
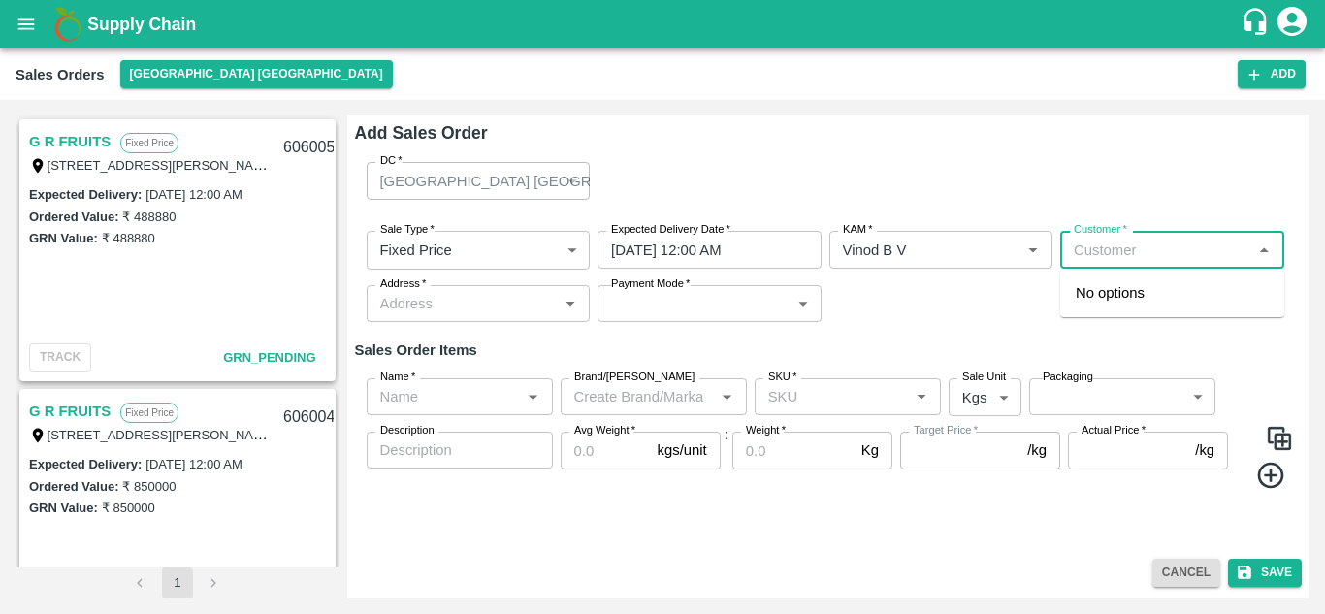
click at [1117, 245] on input "Customer   *" at bounding box center [1156, 249] width 180 height 25
click at [1102, 296] on p "AKV Fruits" at bounding box center [1110, 292] width 69 height 21
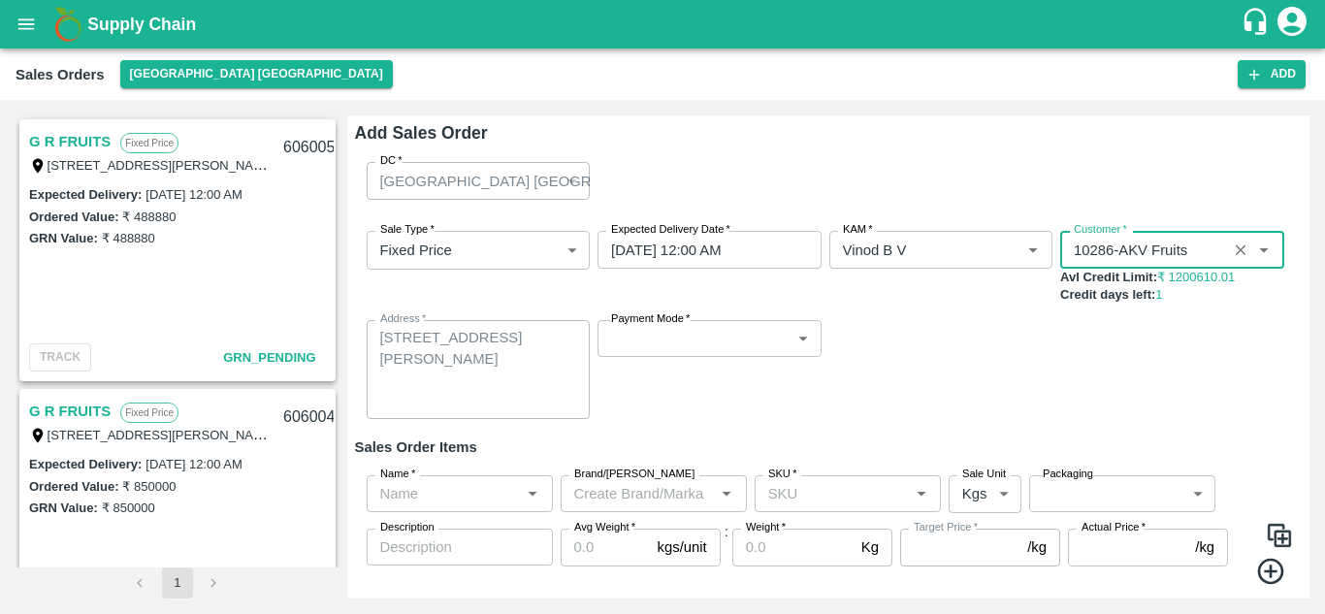
type input "10286-AKV Fruits"
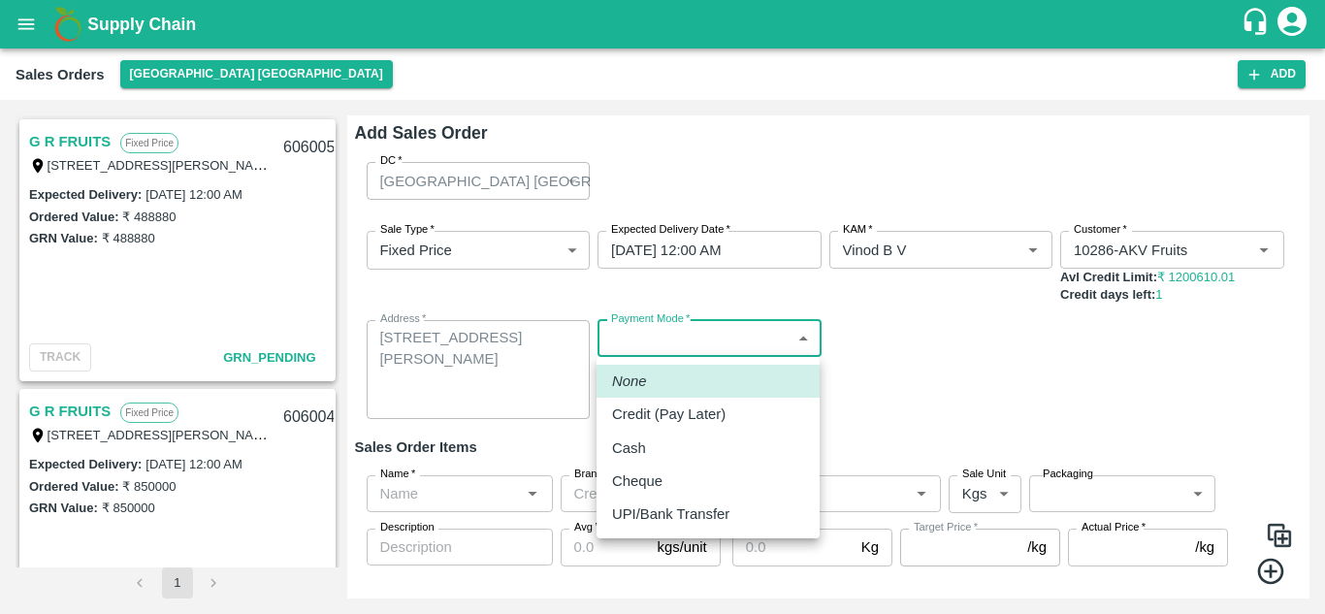
click at [668, 335] on body "Supply Chain Sales Orders [GEOGRAPHIC_DATA] [GEOGRAPHIC_DATA] Add SO ID SO ID S…" at bounding box center [662, 307] width 1325 height 614
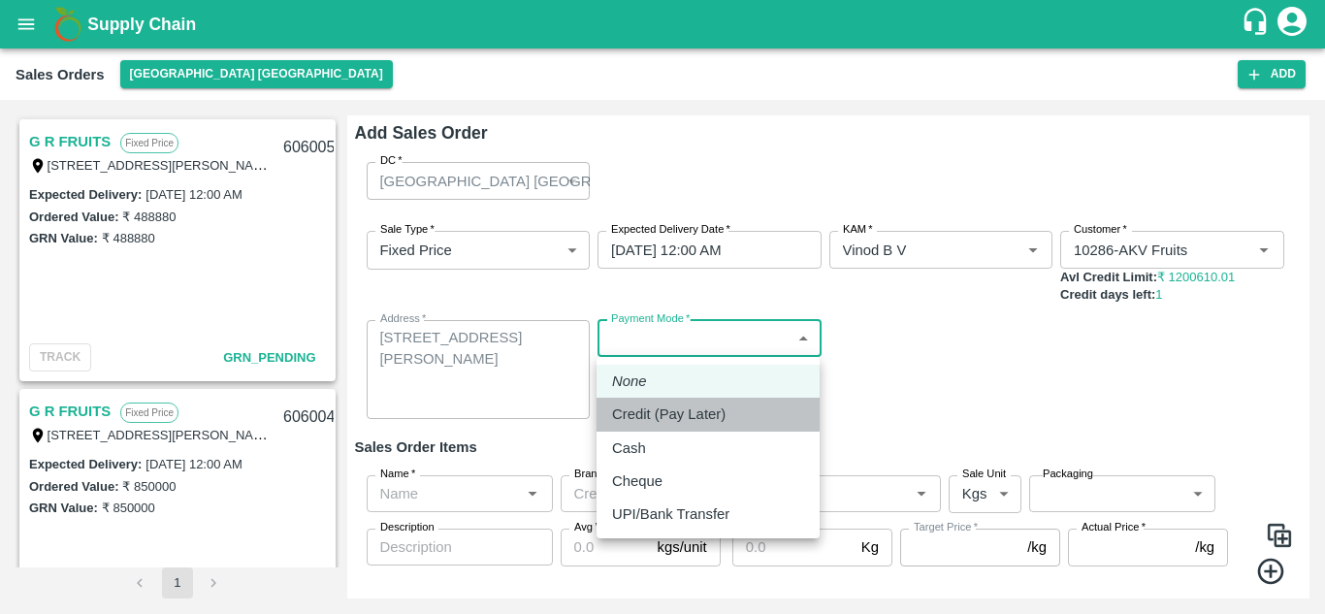
click at [656, 413] on p "Credit (Pay Later)" at bounding box center [669, 414] width 114 height 21
type input "credit"
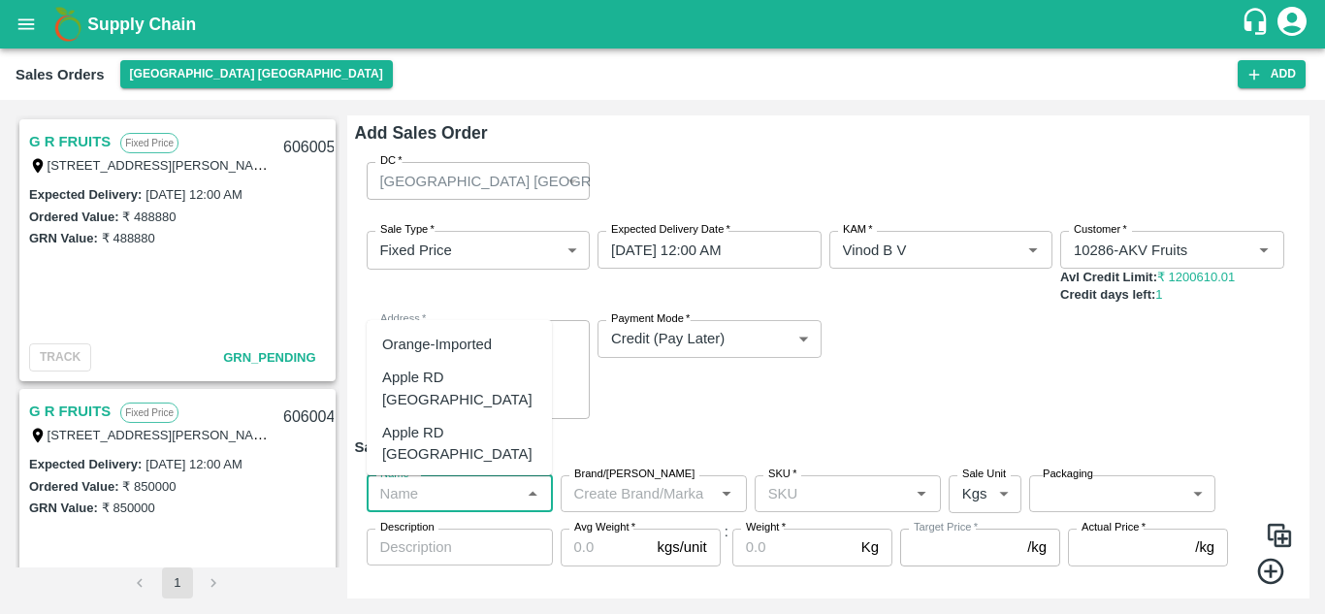
click at [489, 500] on input "Name   *" at bounding box center [444, 493] width 143 height 25
click at [471, 343] on div "Orange-Imported" at bounding box center [437, 344] width 110 height 21
type input "Orange-Imported"
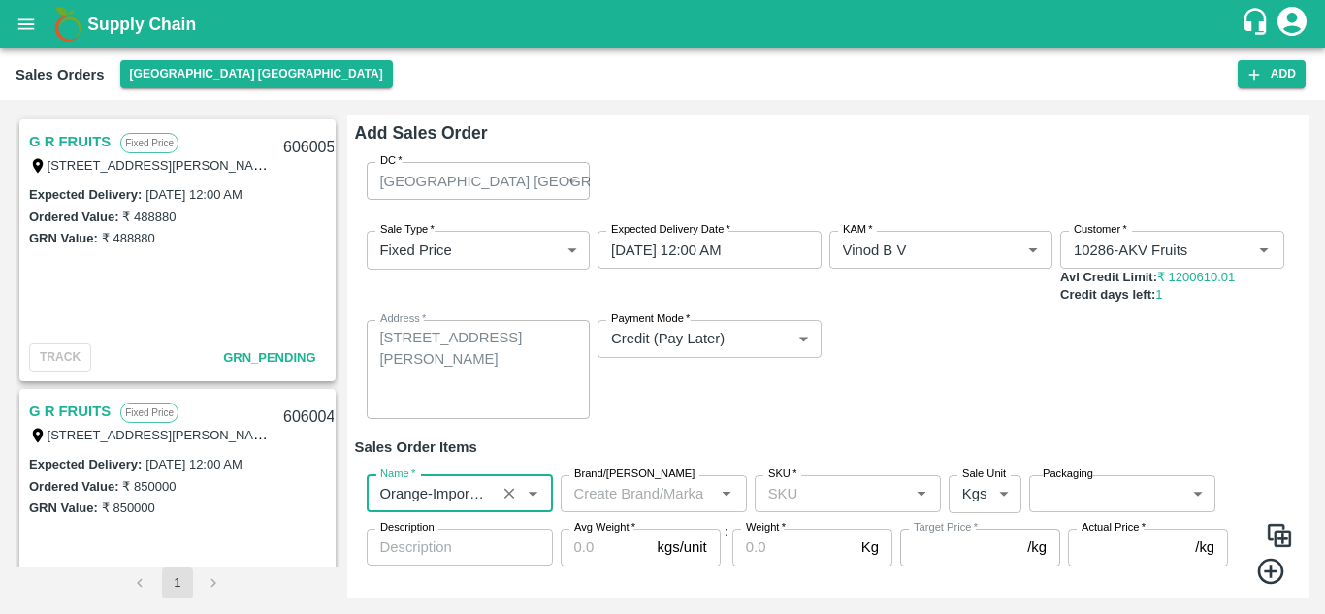
click at [818, 490] on input "SKU   *" at bounding box center [832, 493] width 143 height 25
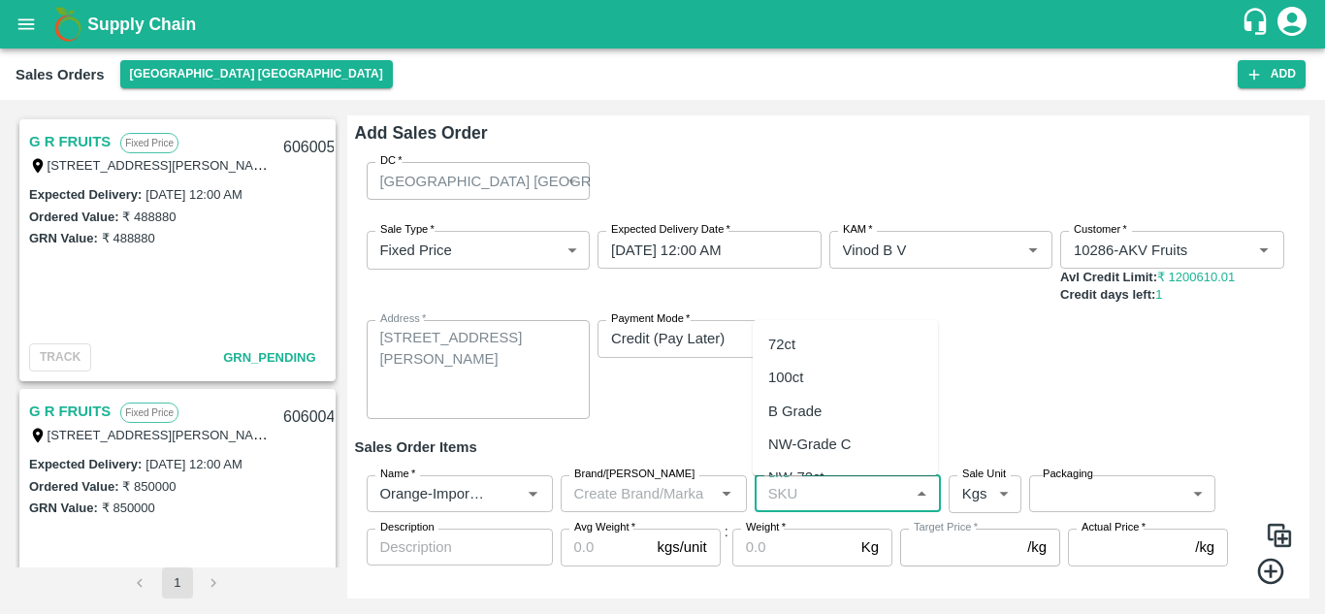
click at [789, 338] on div "72ct" at bounding box center [781, 344] width 27 height 21
type input "72ct"
type input "NA"
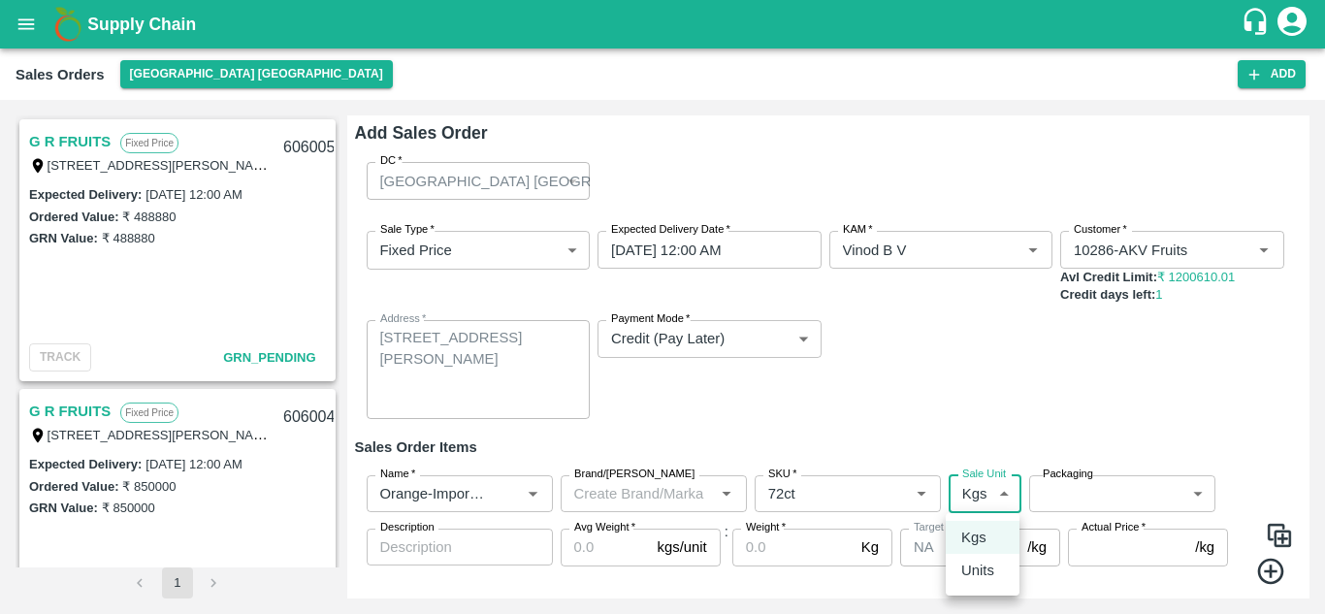
click at [993, 492] on body "Supply Chain Sales Orders [GEOGRAPHIC_DATA] [GEOGRAPHIC_DATA] Add SO ID SO ID S…" at bounding box center [662, 307] width 1325 height 614
click at [979, 570] on p "Units" at bounding box center [977, 570] width 33 height 21
type input "2"
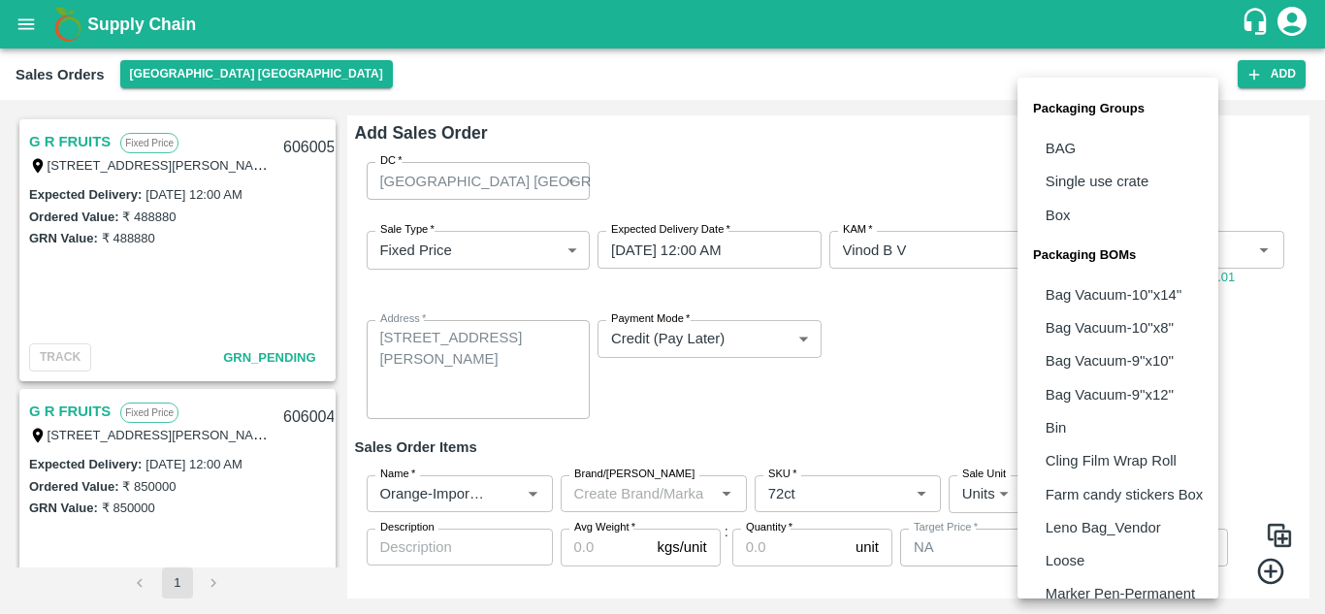
click at [1056, 492] on body "Supply Chain Sales Orders [GEOGRAPHIC_DATA] [GEOGRAPHIC_DATA] Add SO ID SO ID S…" at bounding box center [662, 307] width 1325 height 614
click at [1218, 593] on li "Marker Pen-Permanent" at bounding box center [1118, 593] width 201 height 33
click at [1179, 492] on body "Supply Chain Sales Orders [GEOGRAPHIC_DATA] [GEOGRAPHIC_DATA] Add SO ID SO ID S…" at bounding box center [662, 307] width 1325 height 614
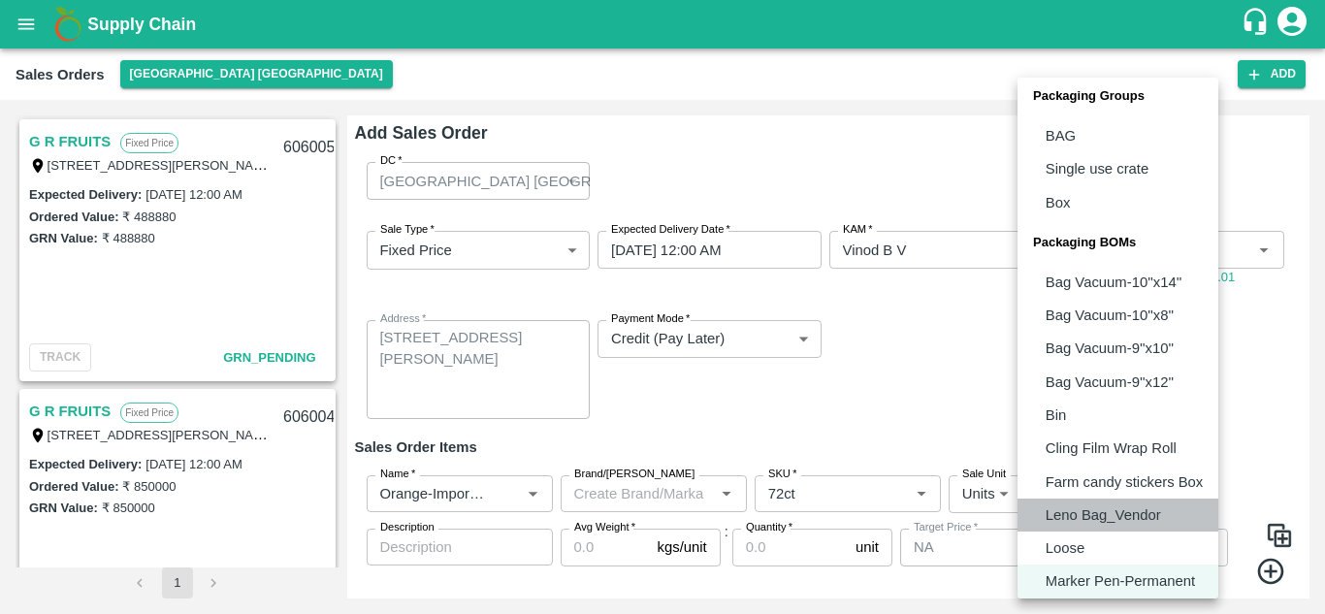
click at [1218, 530] on li "Leno Bag_Vendor" at bounding box center [1118, 515] width 201 height 33
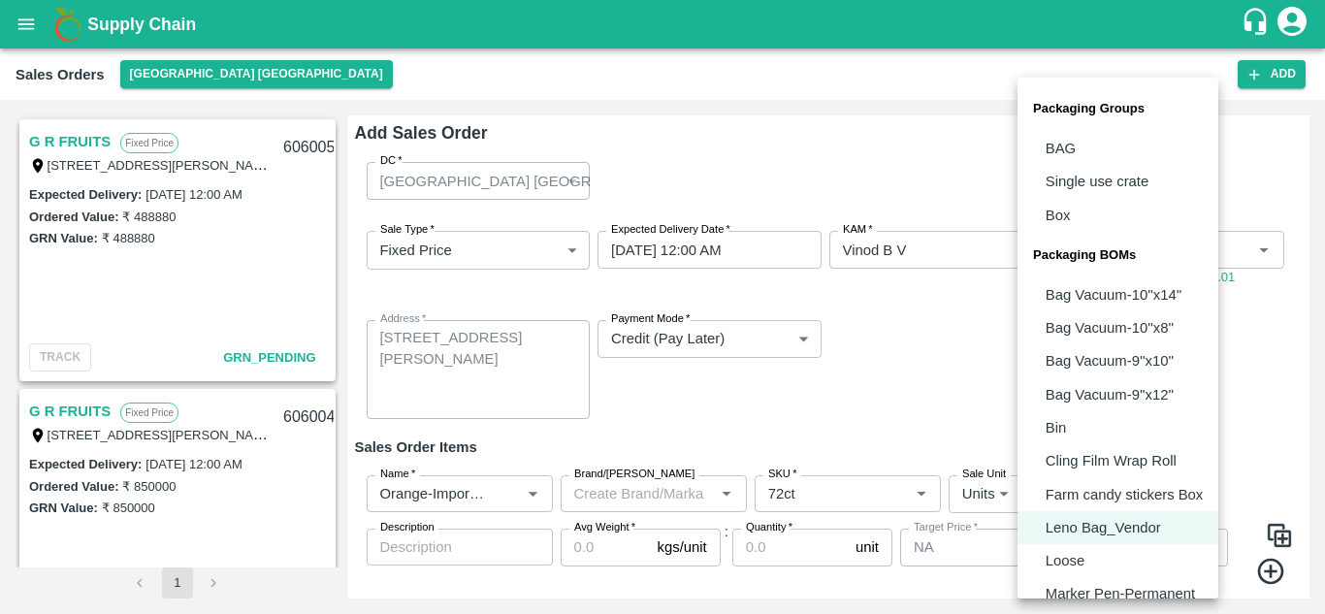
click at [1192, 495] on body "Supply Chain Sales Orders [GEOGRAPHIC_DATA] [GEOGRAPHIC_DATA] Add SO ID SO ID S…" at bounding box center [662, 307] width 1325 height 614
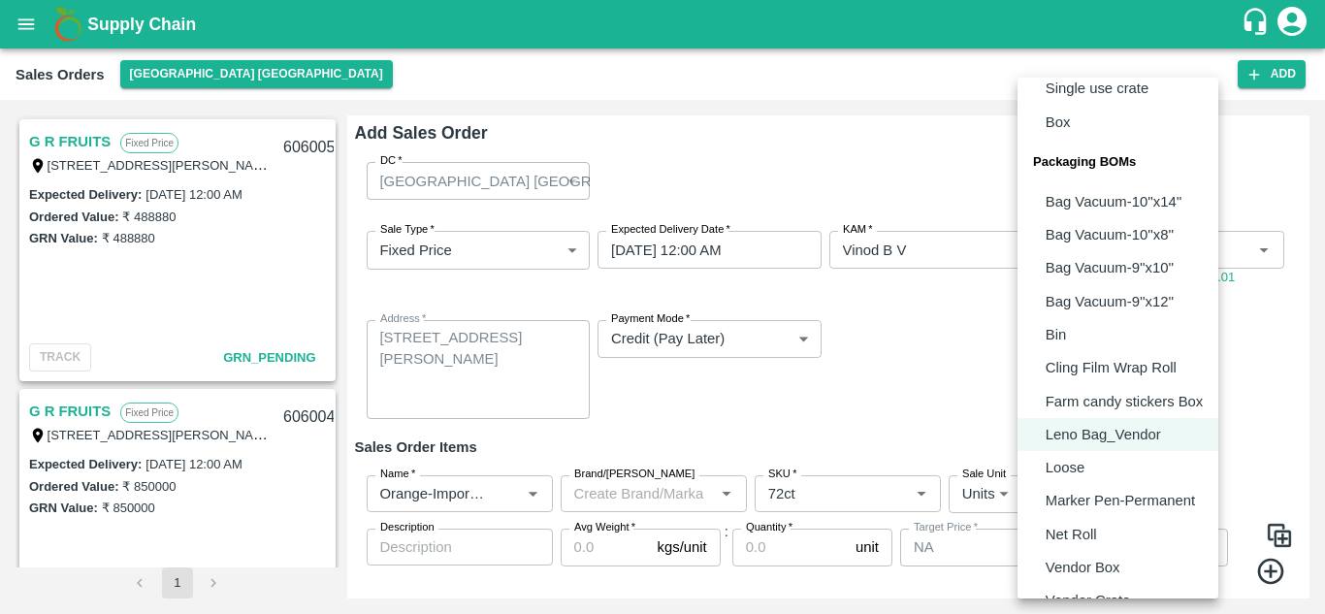
scroll to position [120, 0]
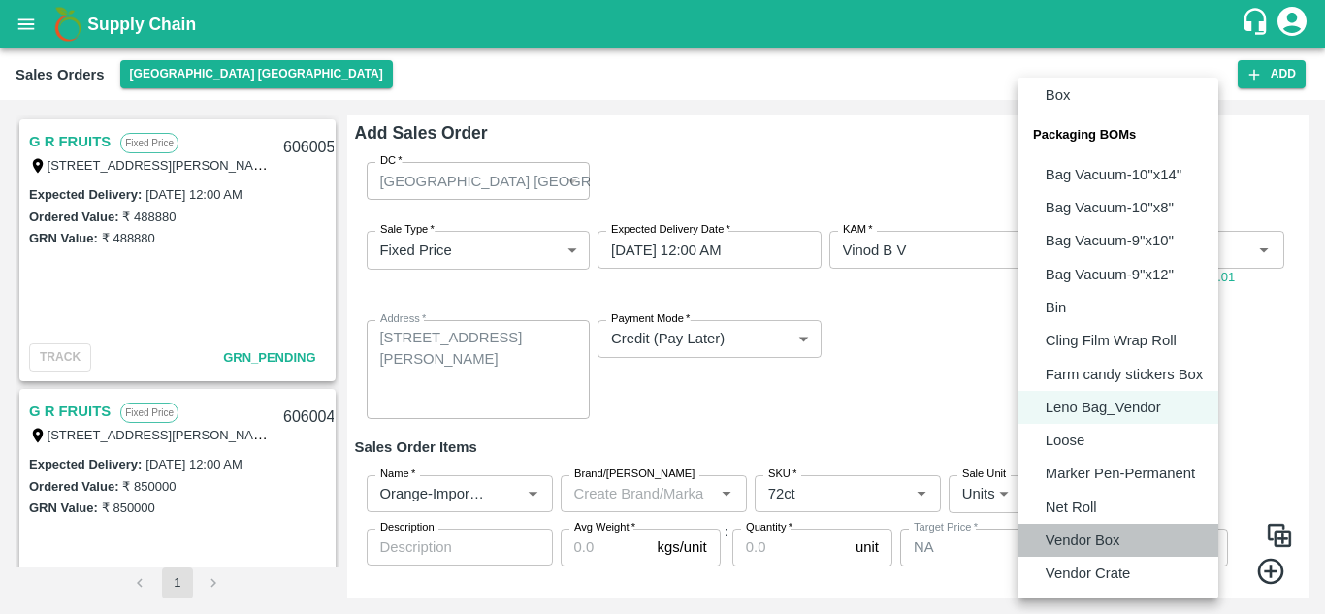
click at [1107, 537] on p "Vendor Box" at bounding box center [1083, 540] width 75 height 21
type input "BOM/276"
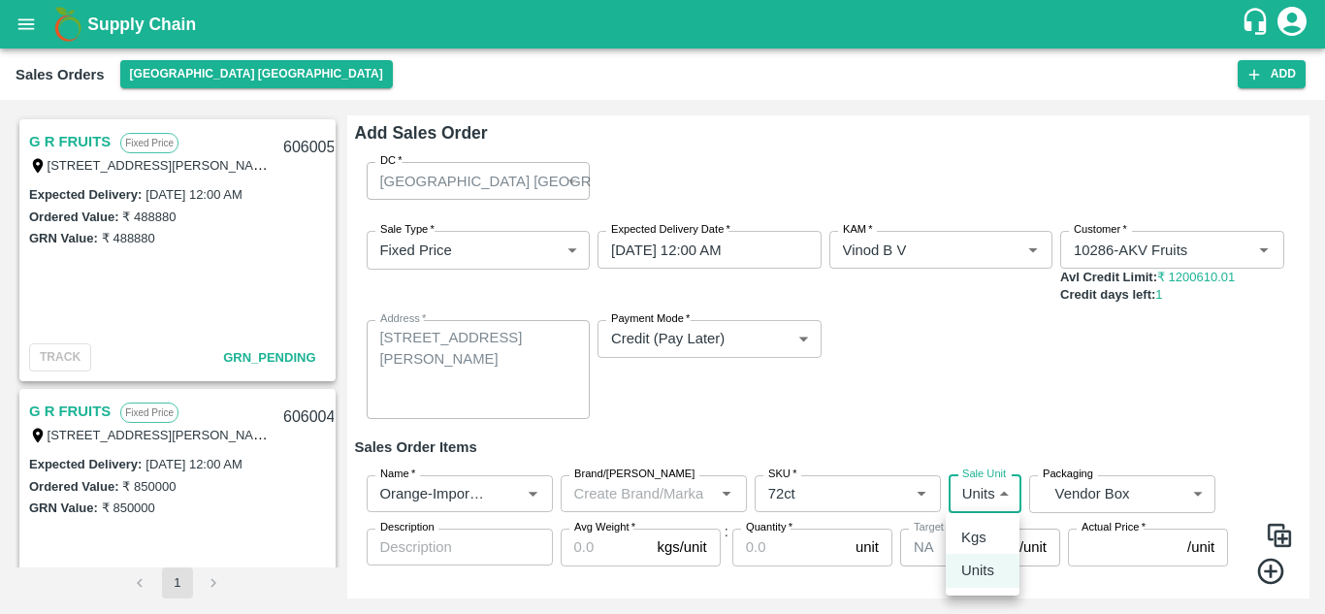
click at [1001, 497] on body "Supply Chain Sales Orders [GEOGRAPHIC_DATA] [GEOGRAPHIC_DATA] Add SO ID SO ID S…" at bounding box center [662, 307] width 1325 height 614
click at [983, 572] on p "Units" at bounding box center [977, 570] width 33 height 21
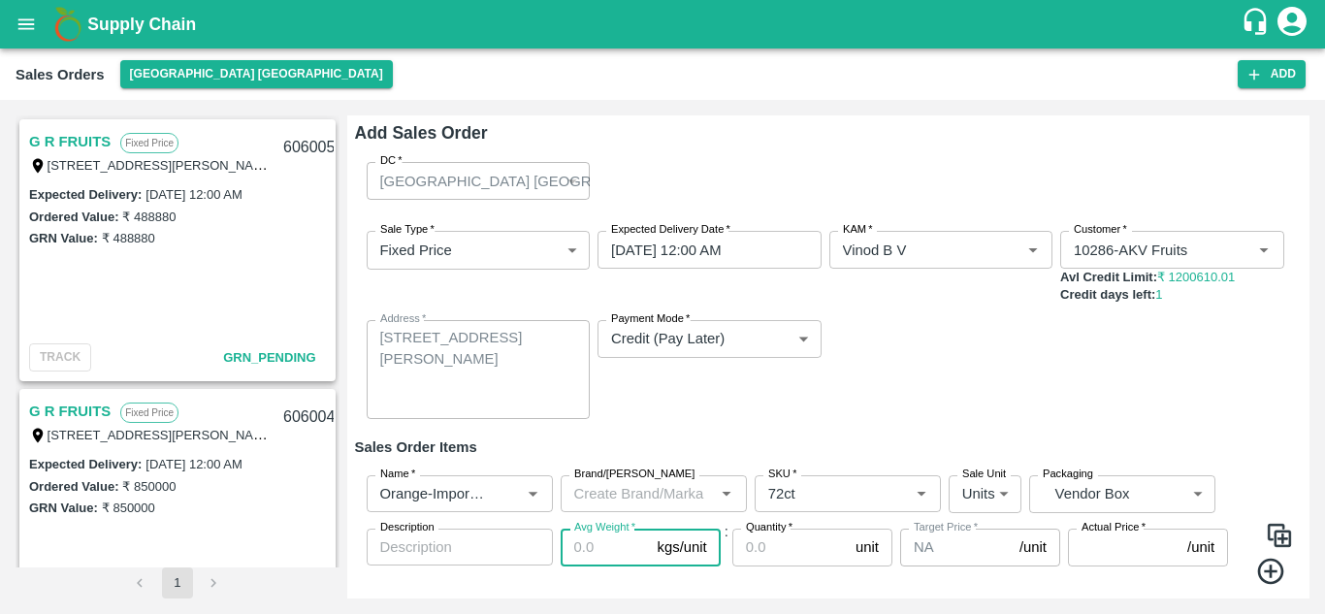
click at [595, 552] on input "Avg Weight   *" at bounding box center [605, 547] width 89 height 37
type input "15"
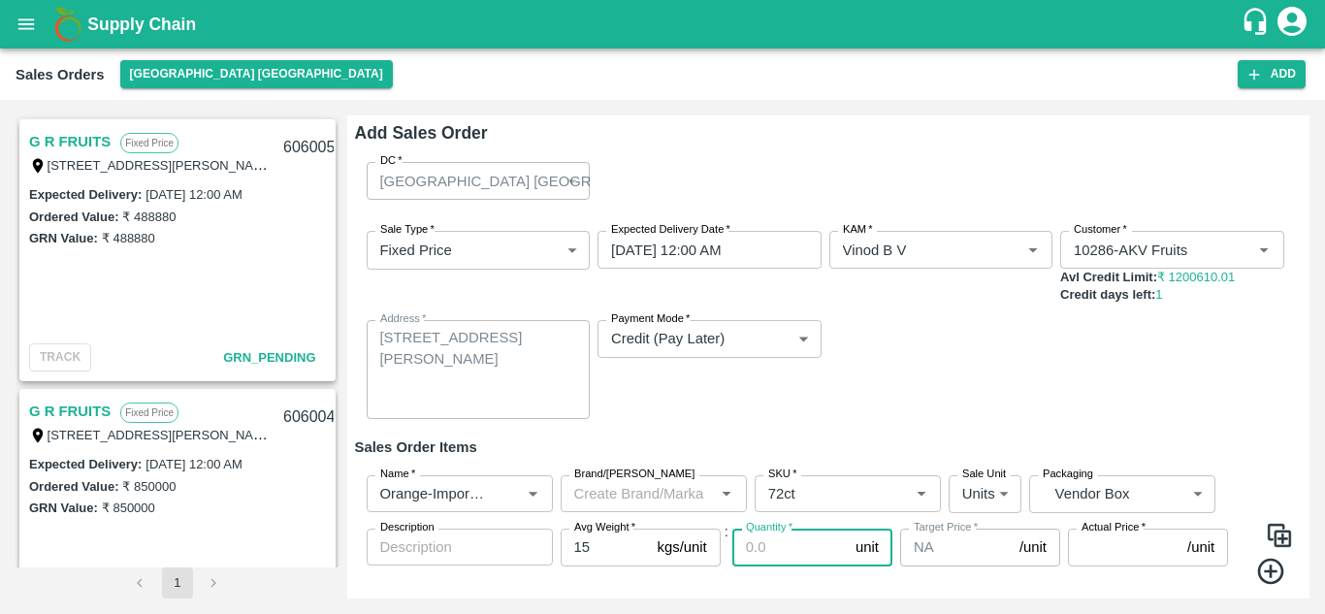
click at [758, 554] on input "Quantity   *" at bounding box center [789, 547] width 115 height 37
type input "480"
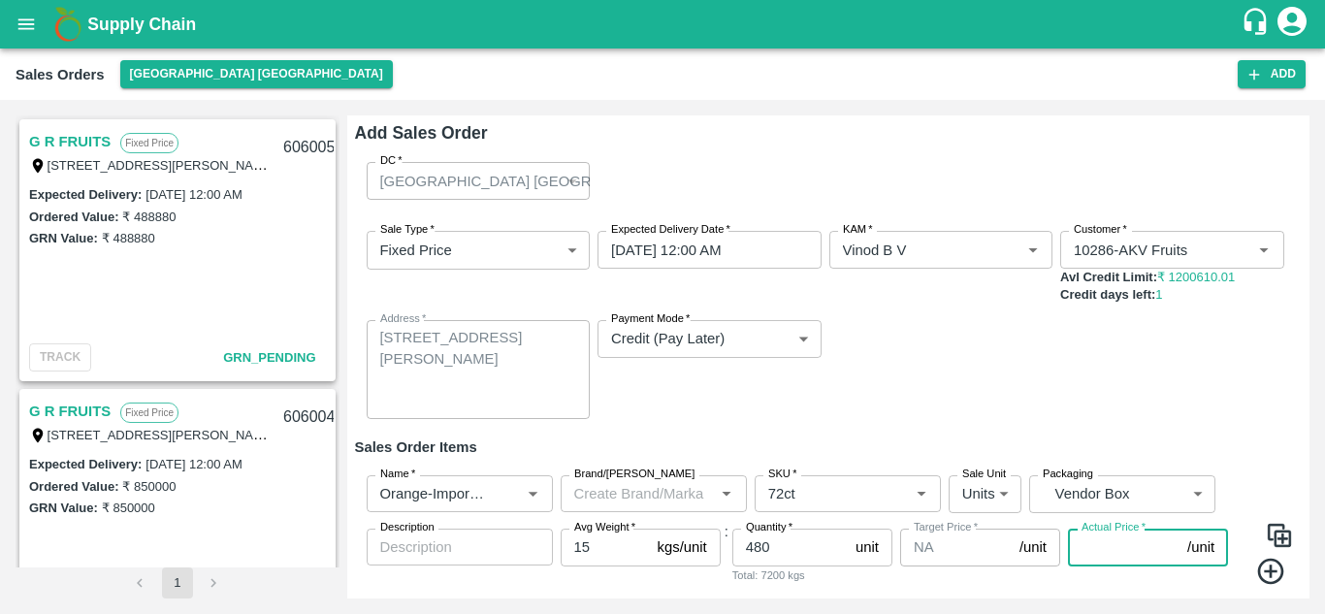
click at [1100, 556] on input "Actual Price   *" at bounding box center [1124, 547] width 112 height 37
type input "1"
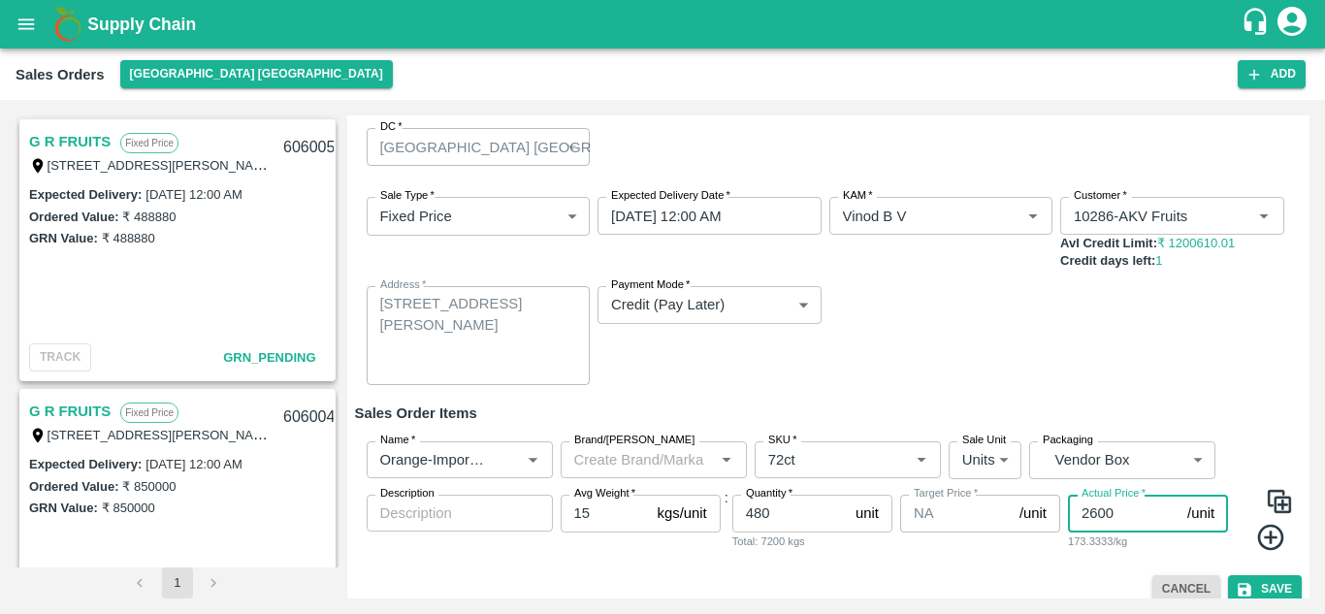
scroll to position [50, 0]
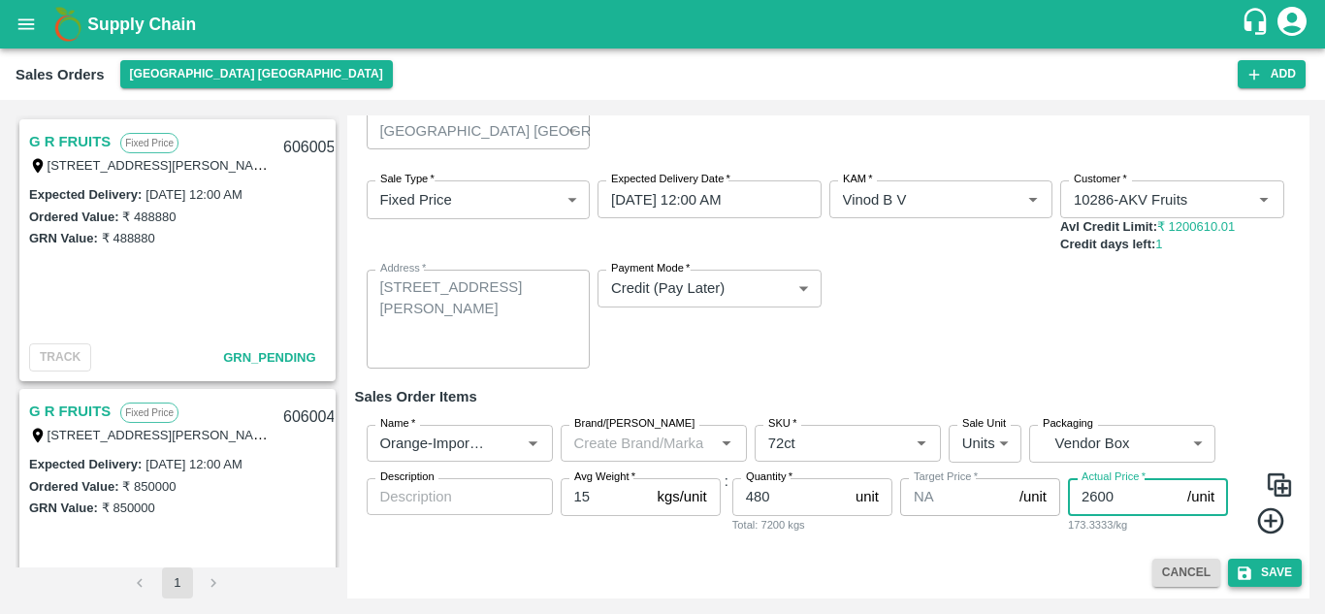
type input "2600"
click at [1272, 579] on button "Save" at bounding box center [1265, 573] width 74 height 28
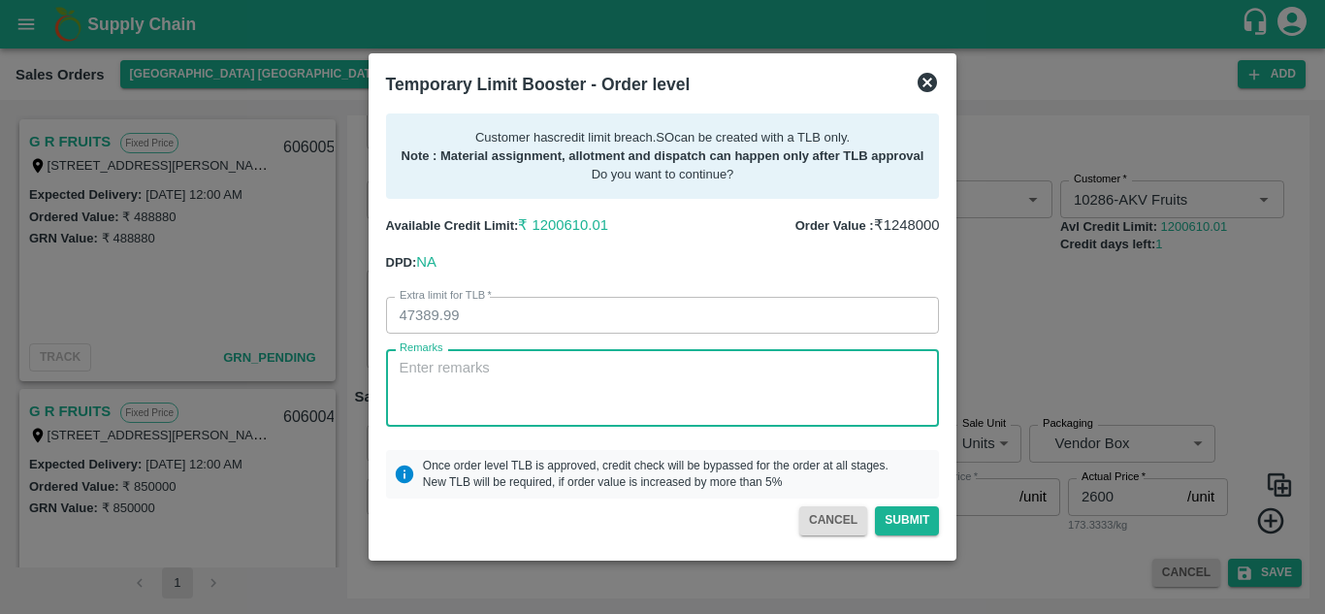
click at [447, 366] on textarea "Remarks" at bounding box center [663, 388] width 527 height 61
type textarea "Payment [DATE]"
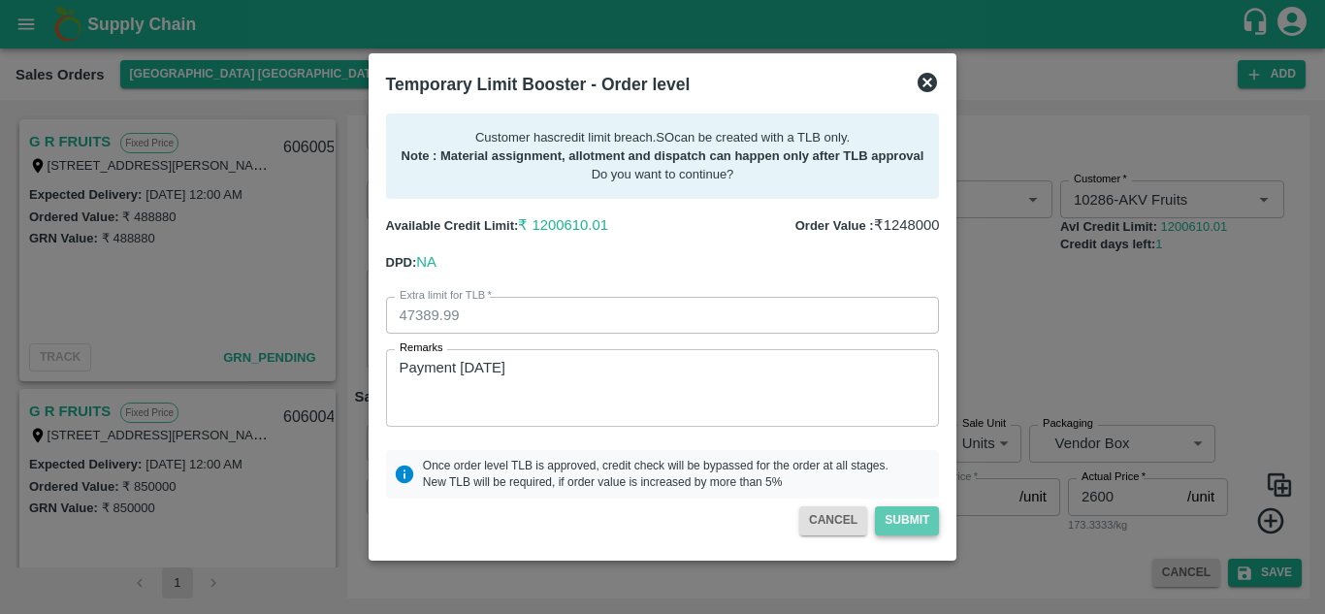
click at [897, 517] on button "Submit" at bounding box center [907, 520] width 64 height 28
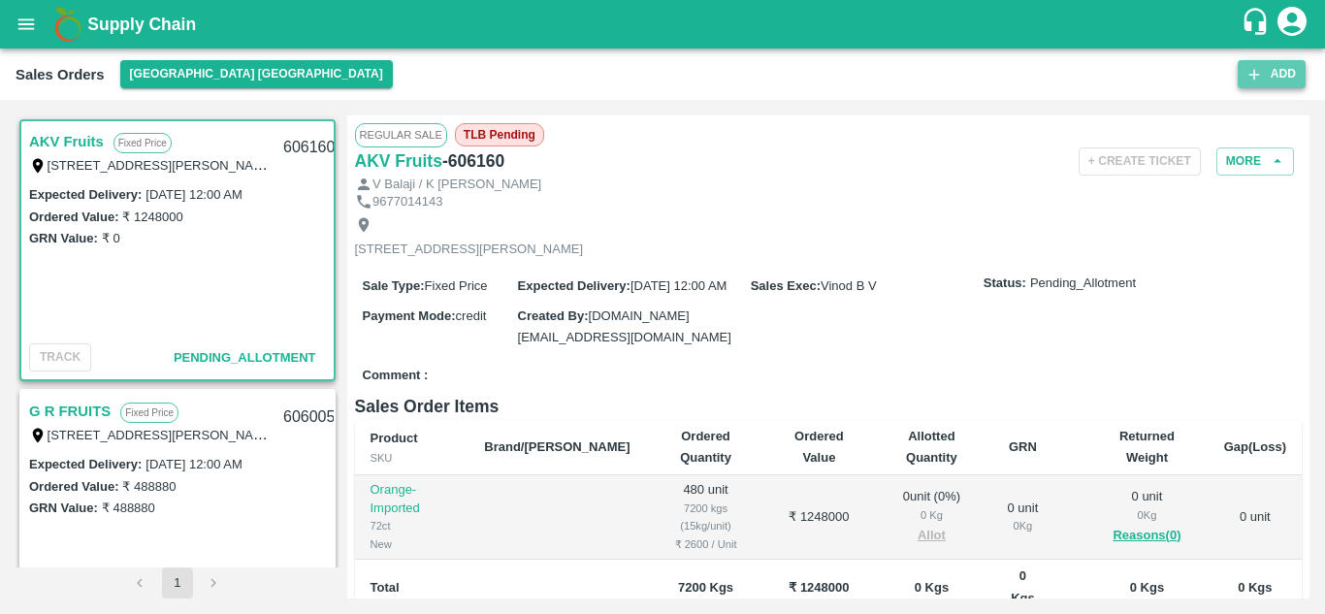
click at [1256, 73] on icon "button" at bounding box center [1254, 74] width 17 height 17
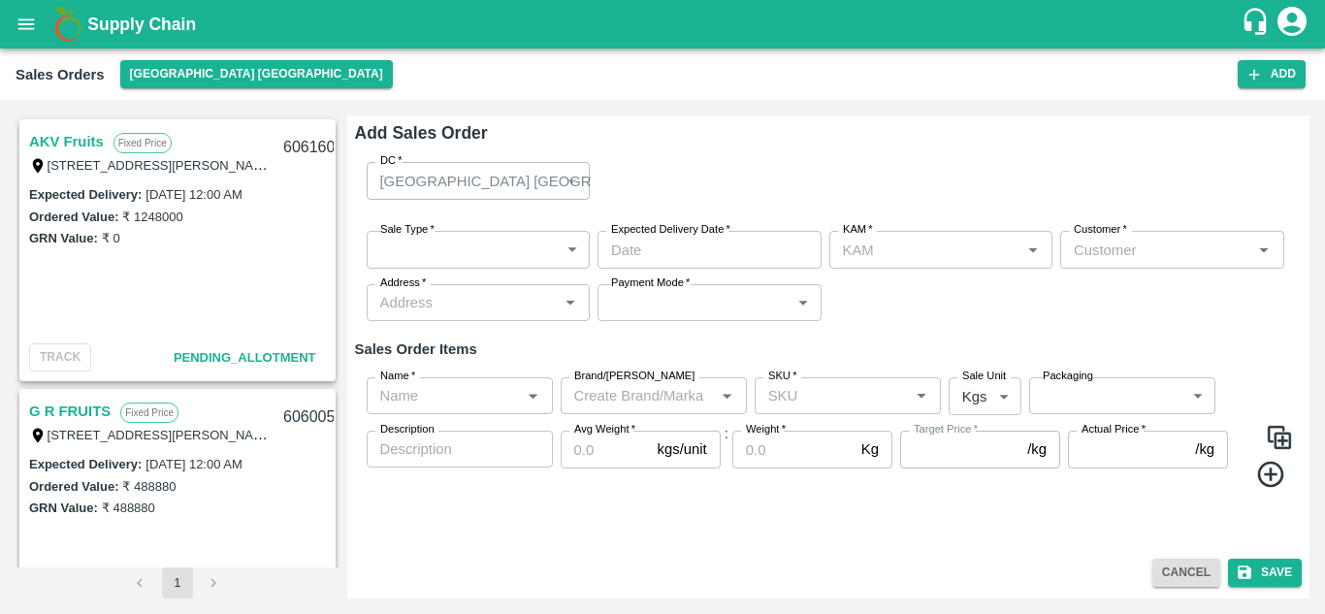
type input "Vinod B V"
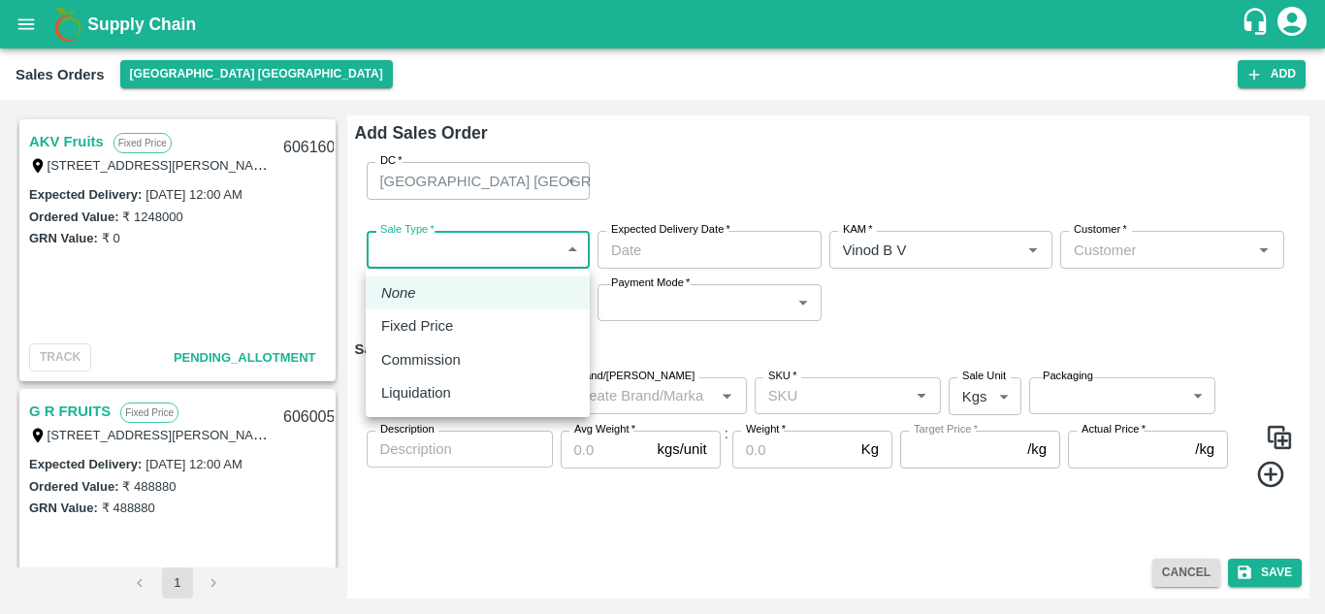
click at [537, 258] on body "Supply Chain Sales Orders [GEOGRAPHIC_DATA] [GEOGRAPHIC_DATA] Add SO ID SO ID S…" at bounding box center [662, 307] width 1325 height 614
click at [444, 327] on p "Fixed Price" at bounding box center [417, 325] width 72 height 21
type input "1"
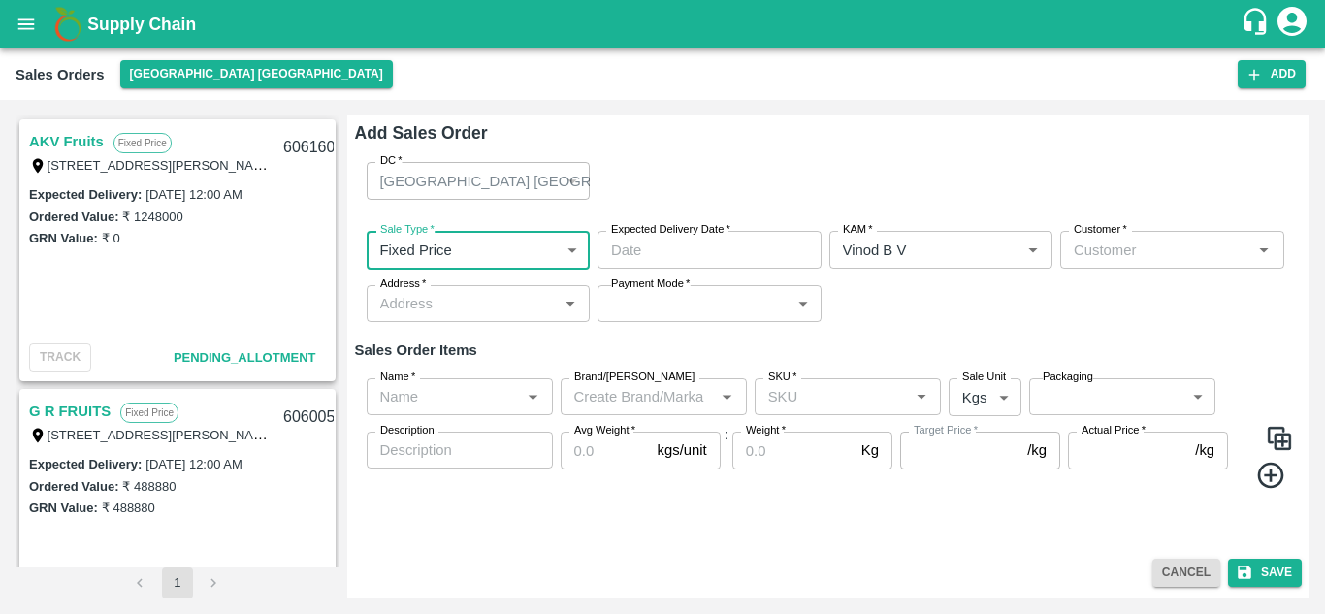
type input "DD/MM/YYYY hh:mm aa"
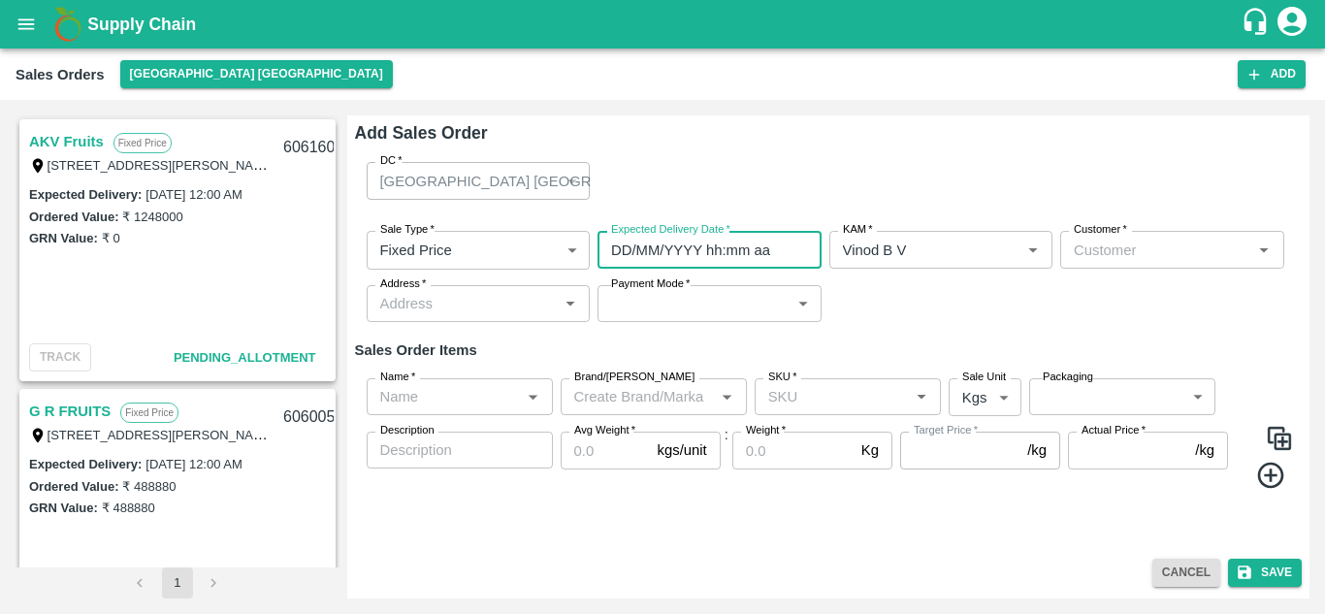
click at [693, 249] on input "DD/MM/YYYY hh:mm aa" at bounding box center [703, 249] width 211 height 37
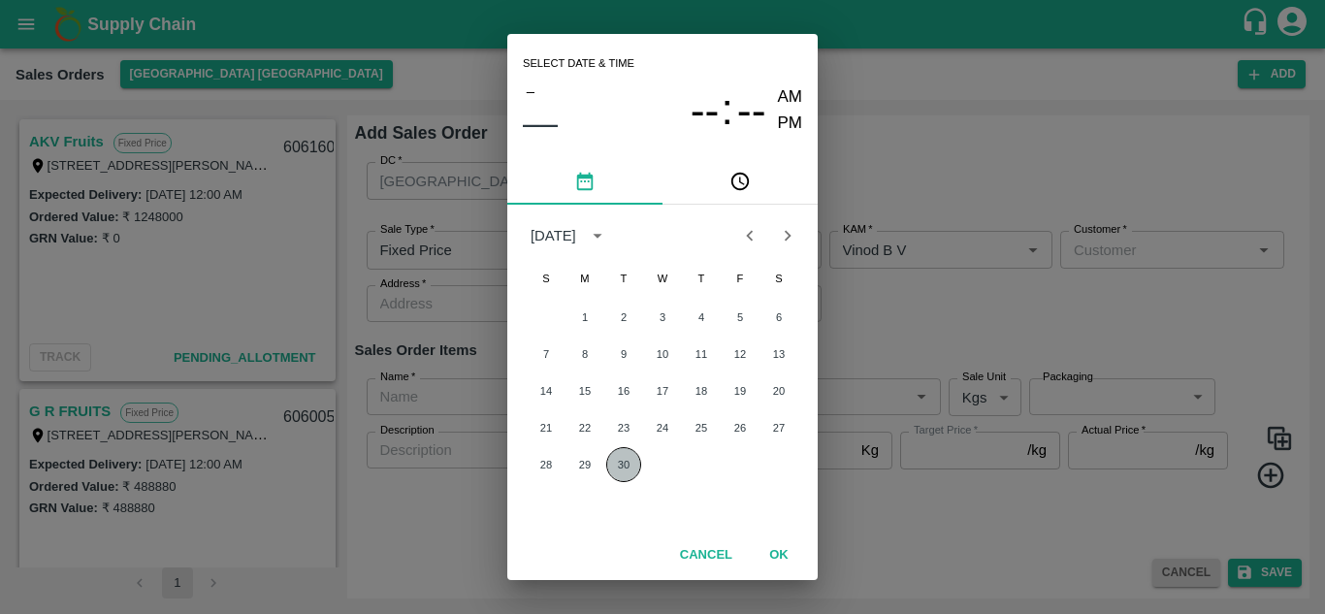
click at [617, 470] on button "30" at bounding box center [623, 464] width 35 height 35
type input "[DATE] 12:00 AM"
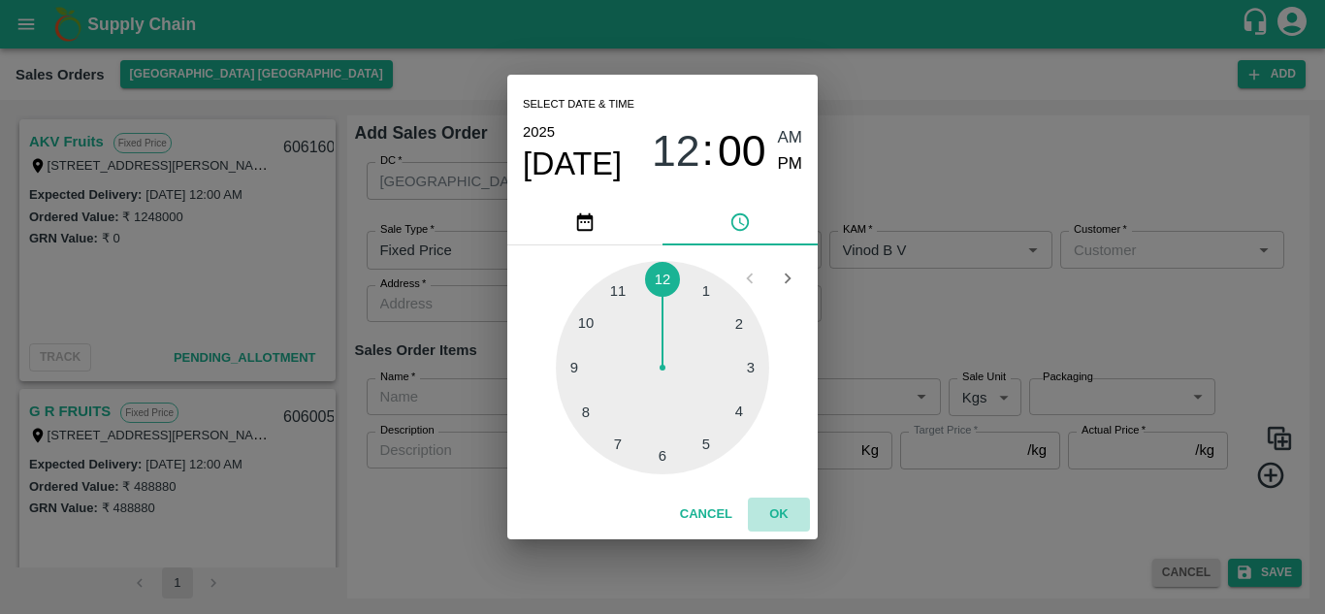
click at [775, 516] on button "OK" at bounding box center [779, 515] width 62 height 34
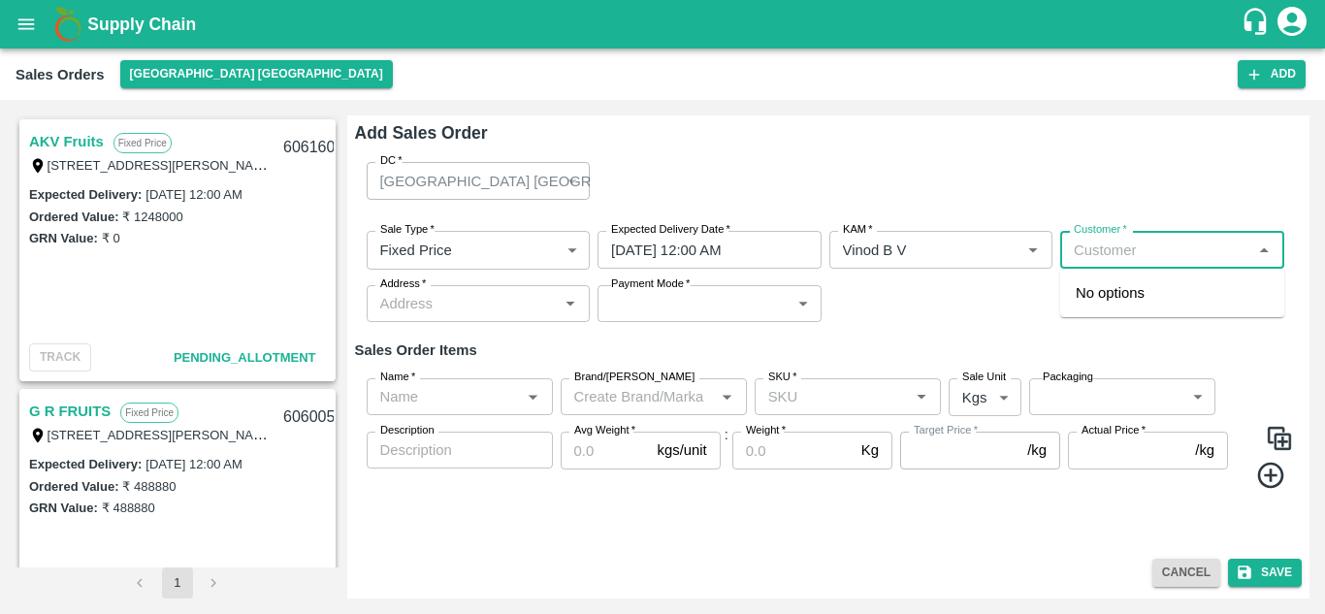
click at [1146, 255] on input "Customer   *" at bounding box center [1156, 249] width 180 height 25
click at [1121, 297] on p "AKV Fruits" at bounding box center [1110, 292] width 69 height 21
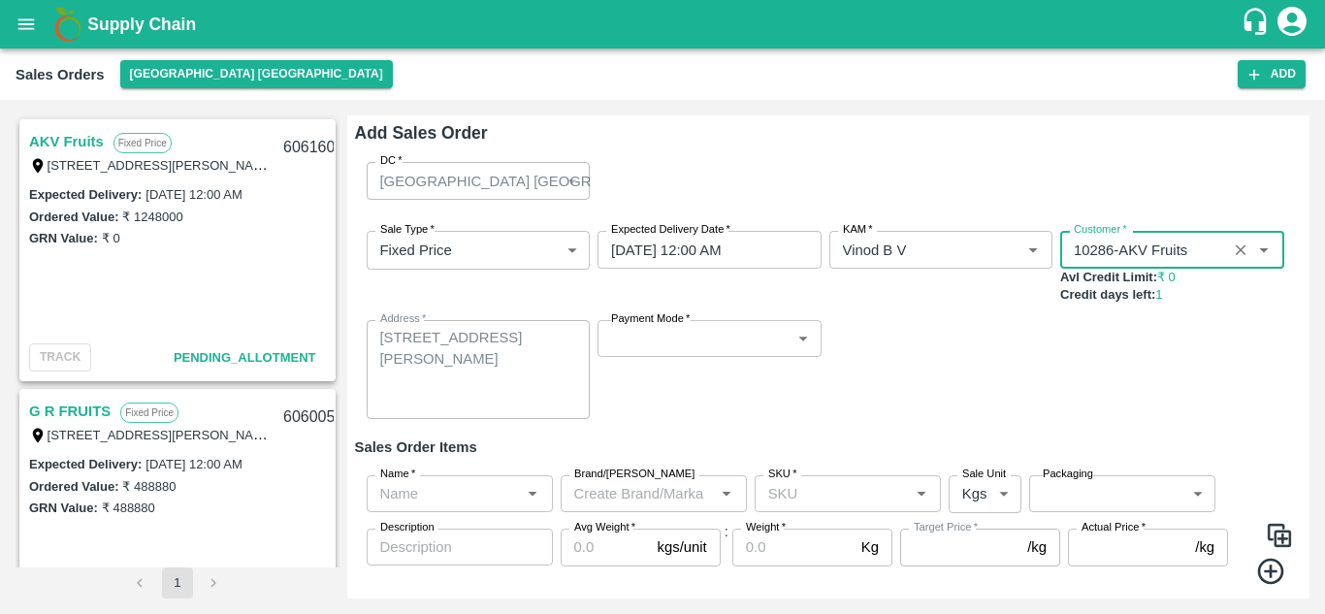
type input "10286-AKV Fruits"
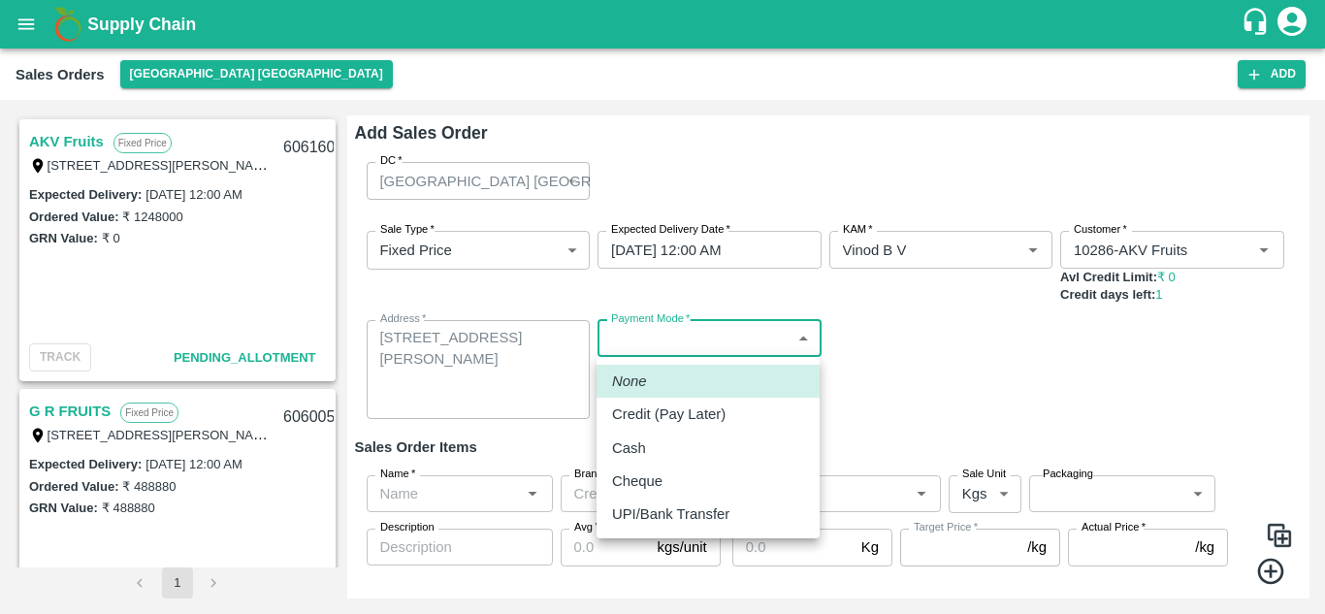
click at [714, 335] on body "Supply Chain Sales Orders [GEOGRAPHIC_DATA] [GEOGRAPHIC_DATA] Add SO ID SO ID S…" at bounding box center [662, 307] width 1325 height 614
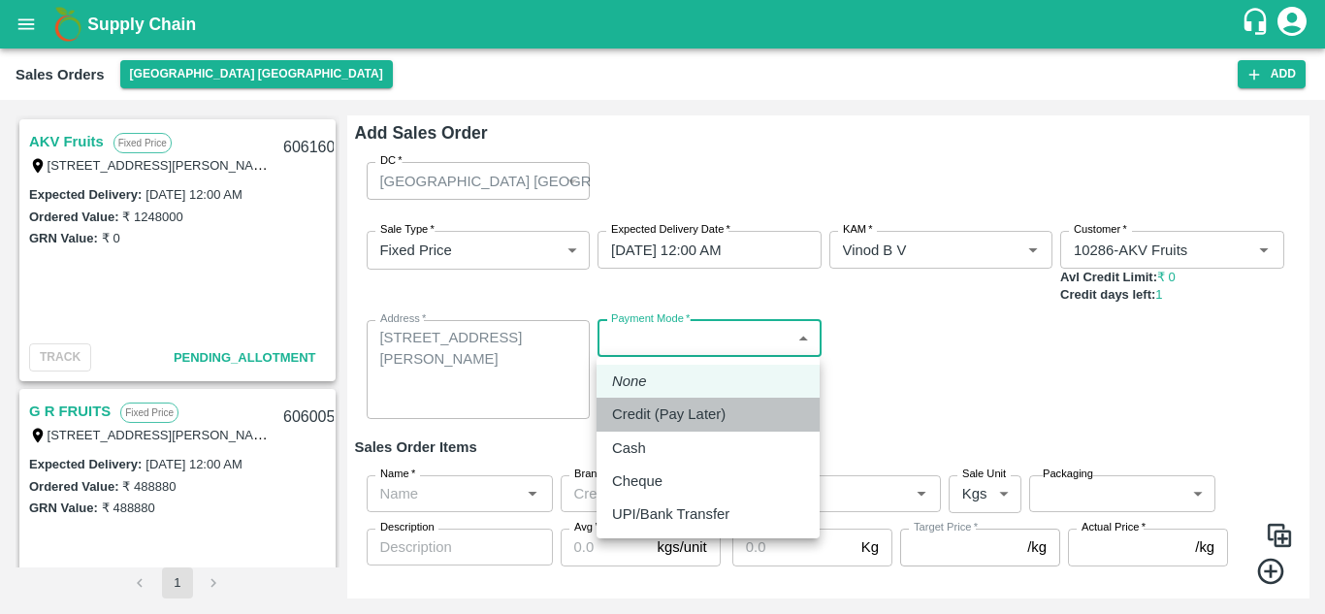
click at [657, 416] on p "Credit (Pay Later)" at bounding box center [669, 414] width 114 height 21
type input "credit"
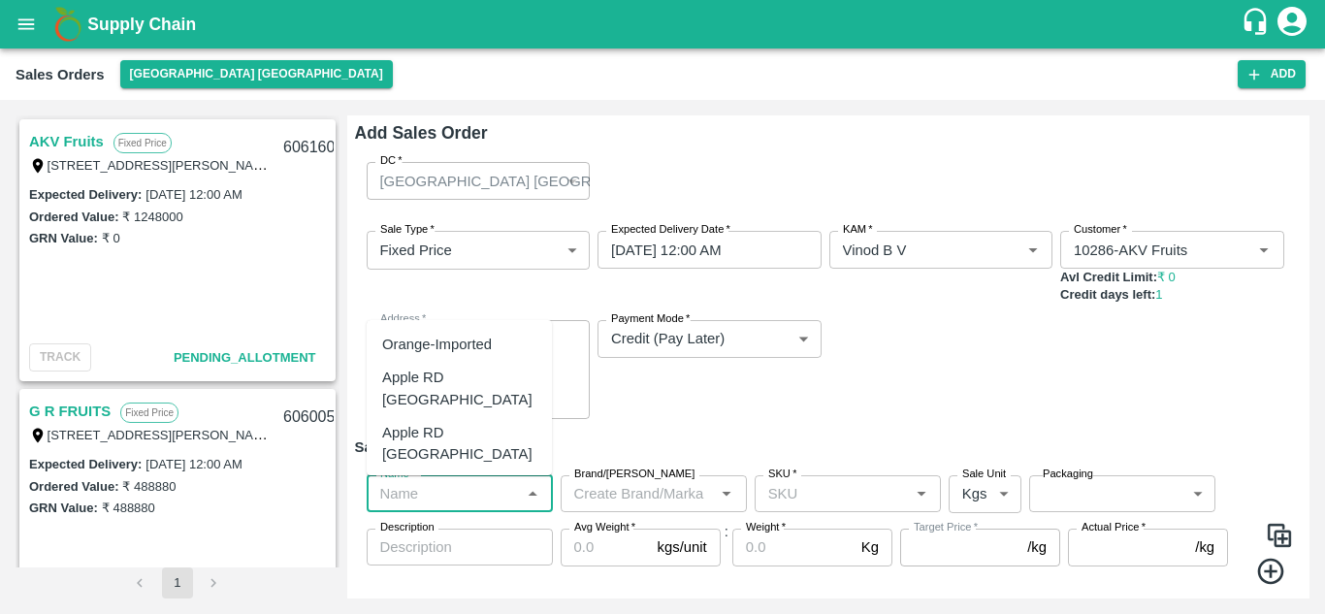
click at [485, 491] on input "Name   *" at bounding box center [444, 493] width 143 height 25
click at [470, 349] on div "Orange-Imported" at bounding box center [437, 344] width 110 height 21
type input "Orange-Imported"
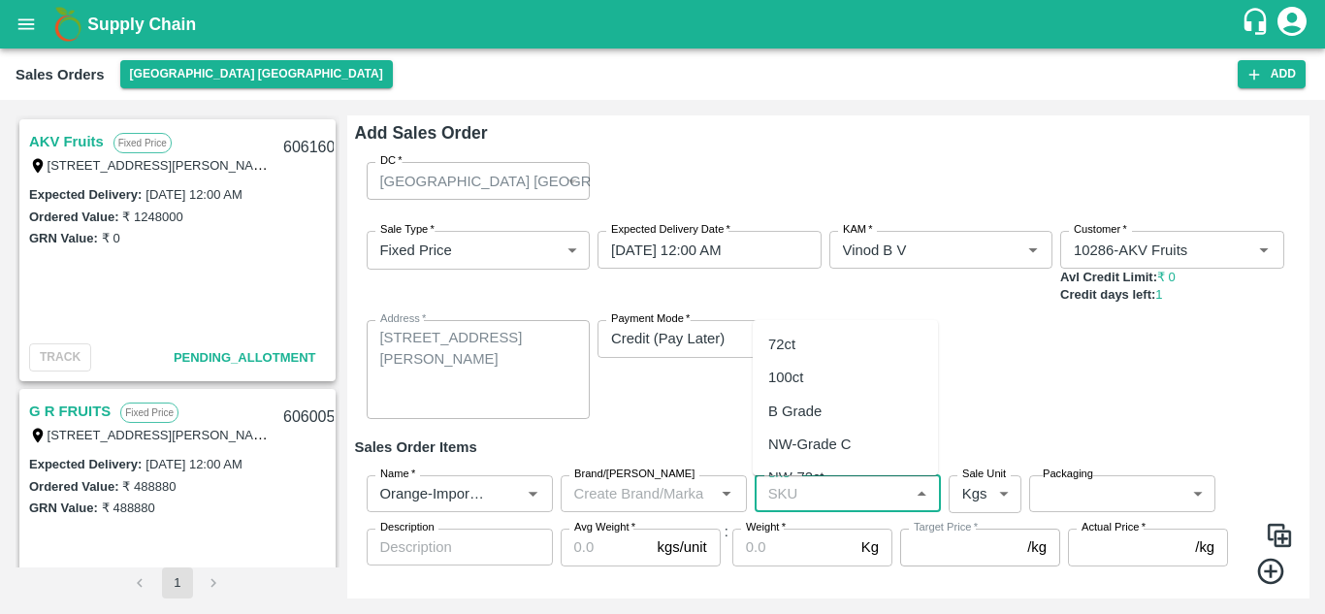
click at [811, 494] on input "SKU   *" at bounding box center [832, 493] width 143 height 25
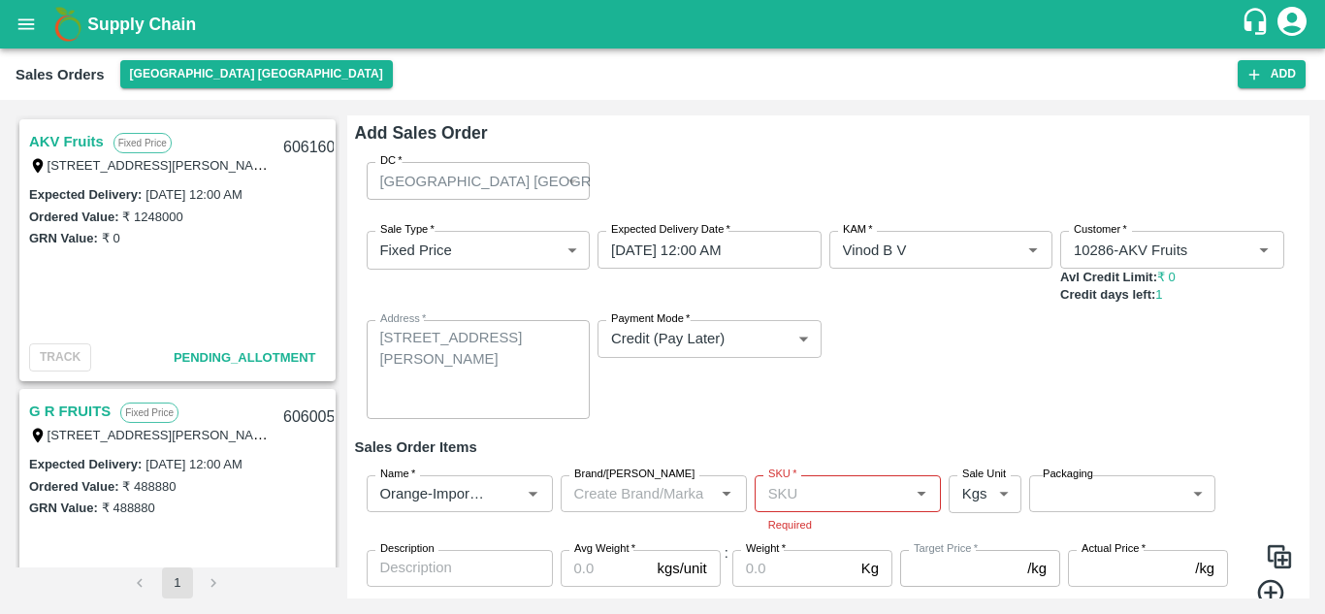
click at [939, 363] on div "Sale Type   * Fixed Price 1 Sale Type Expected Delivery Date   * [DATE] 12:00 A…" at bounding box center [829, 324] width 948 height 219
click at [516, 492] on icon "Clear" at bounding box center [510, 494] width 18 height 18
click at [529, 494] on icon "Open" at bounding box center [532, 493] width 21 height 21
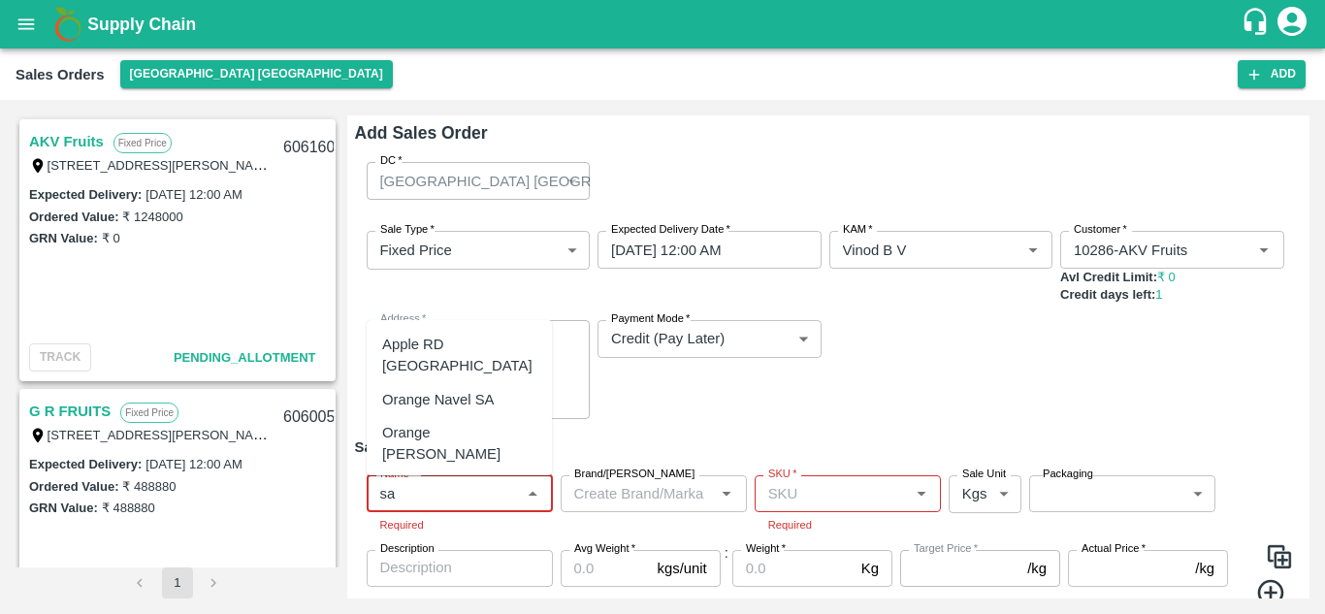
click at [481, 422] on div "Orange [PERSON_NAME]" at bounding box center [459, 444] width 154 height 44
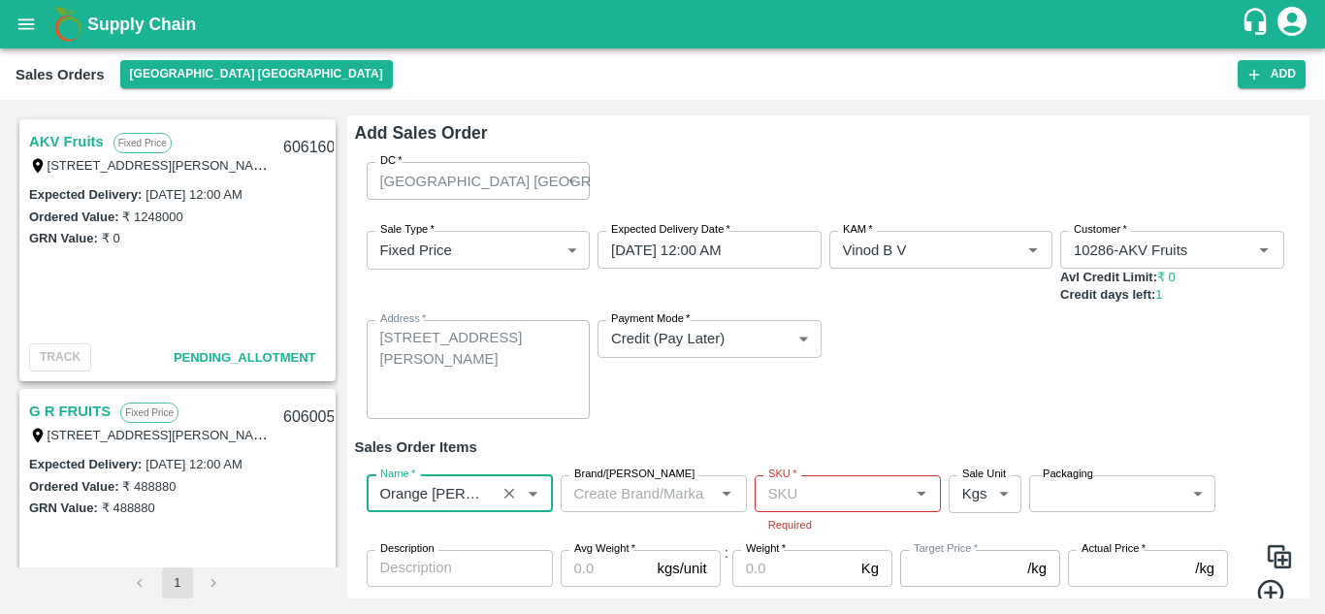
type input "Orange [PERSON_NAME]"
click at [797, 494] on input "SKU   *" at bounding box center [832, 493] width 143 height 25
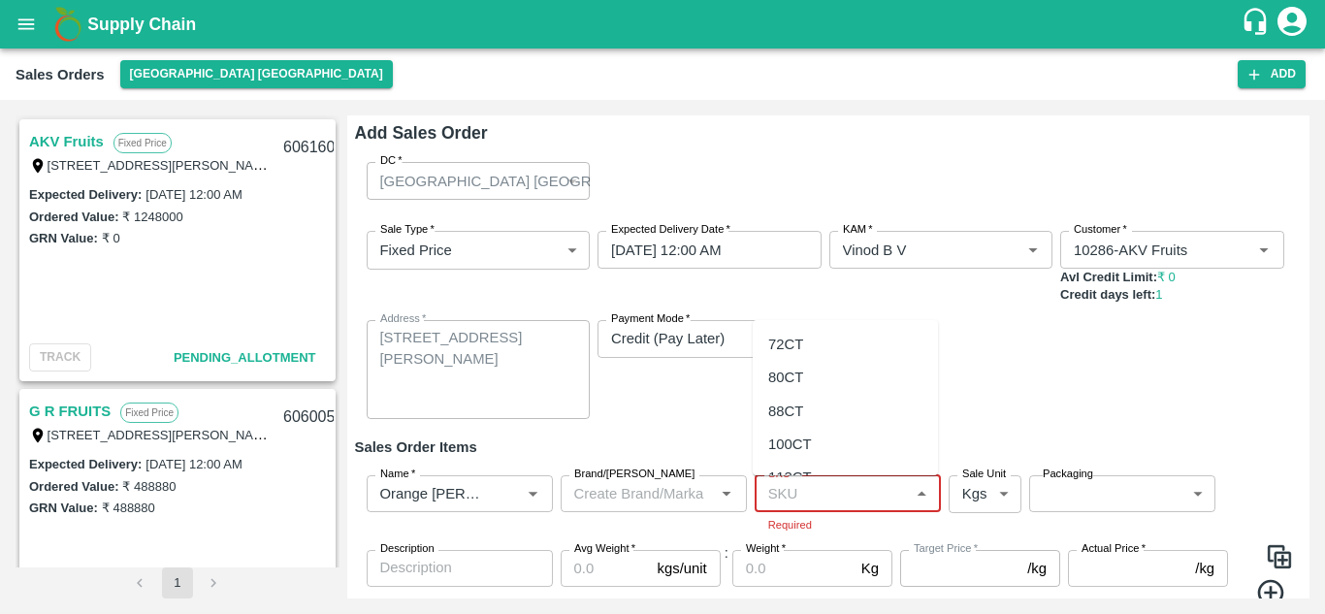
click at [789, 415] on div "88CT" at bounding box center [785, 411] width 35 height 21
type input "88CT"
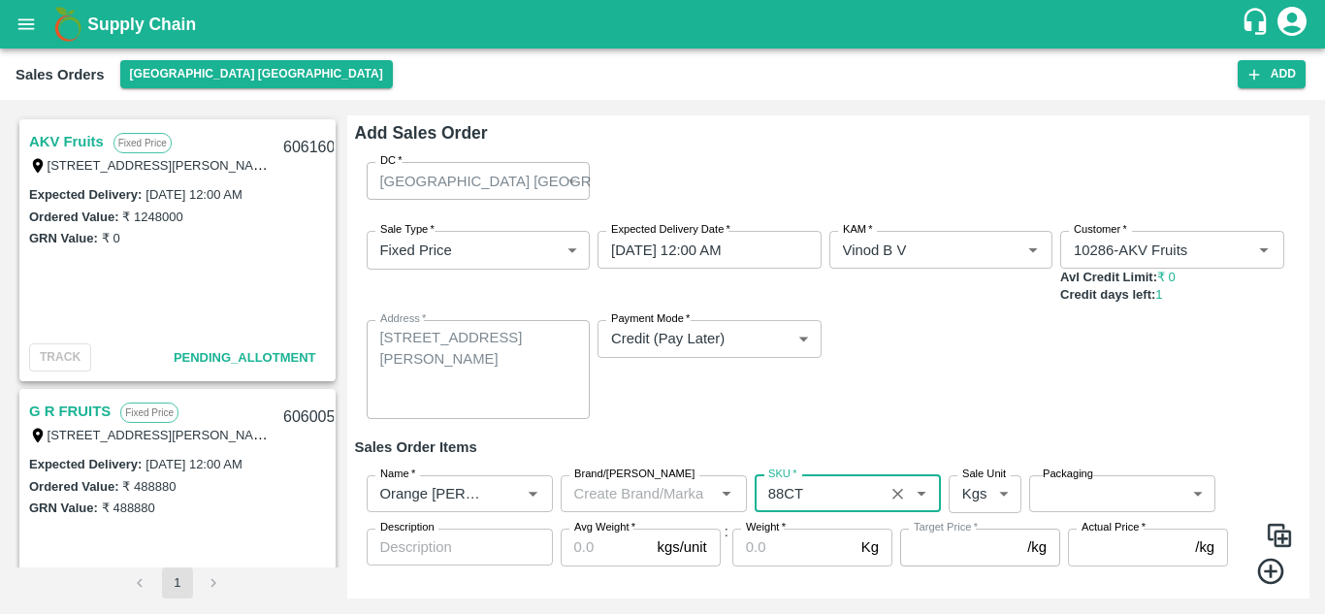
type input "NA"
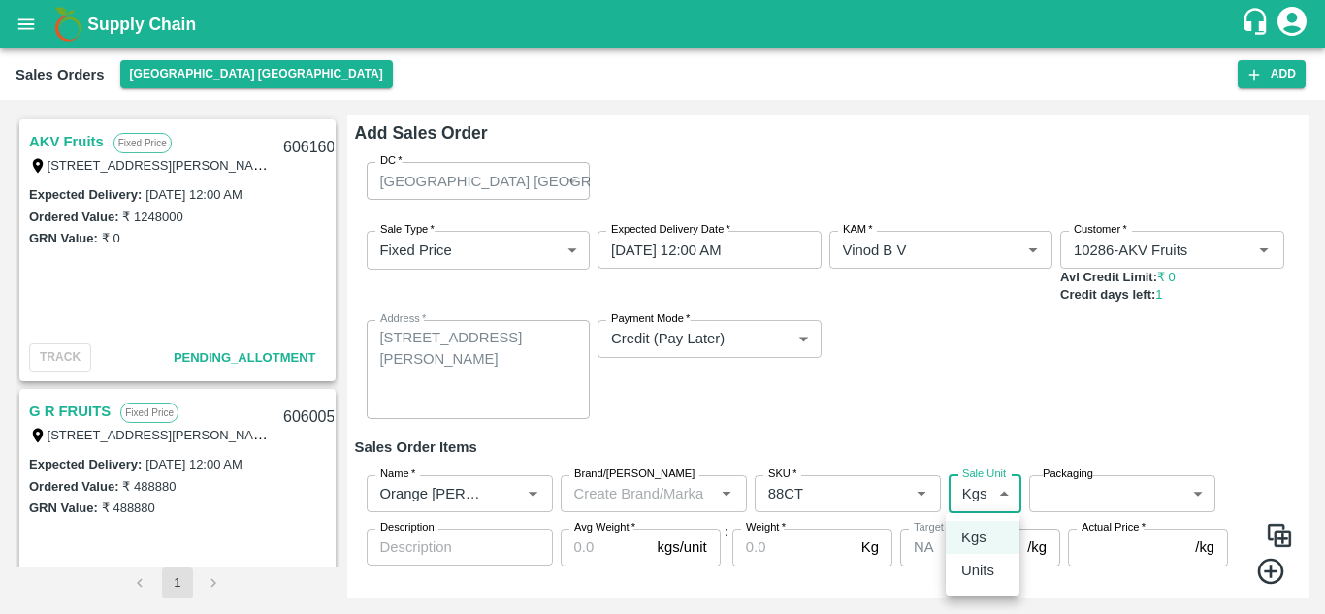
click at [998, 492] on body "Supply Chain Sales Orders [GEOGRAPHIC_DATA] [GEOGRAPHIC_DATA] Add SO ID SO ID S…" at bounding box center [662, 307] width 1325 height 614
click at [988, 571] on p "Units" at bounding box center [977, 570] width 33 height 21
type input "2"
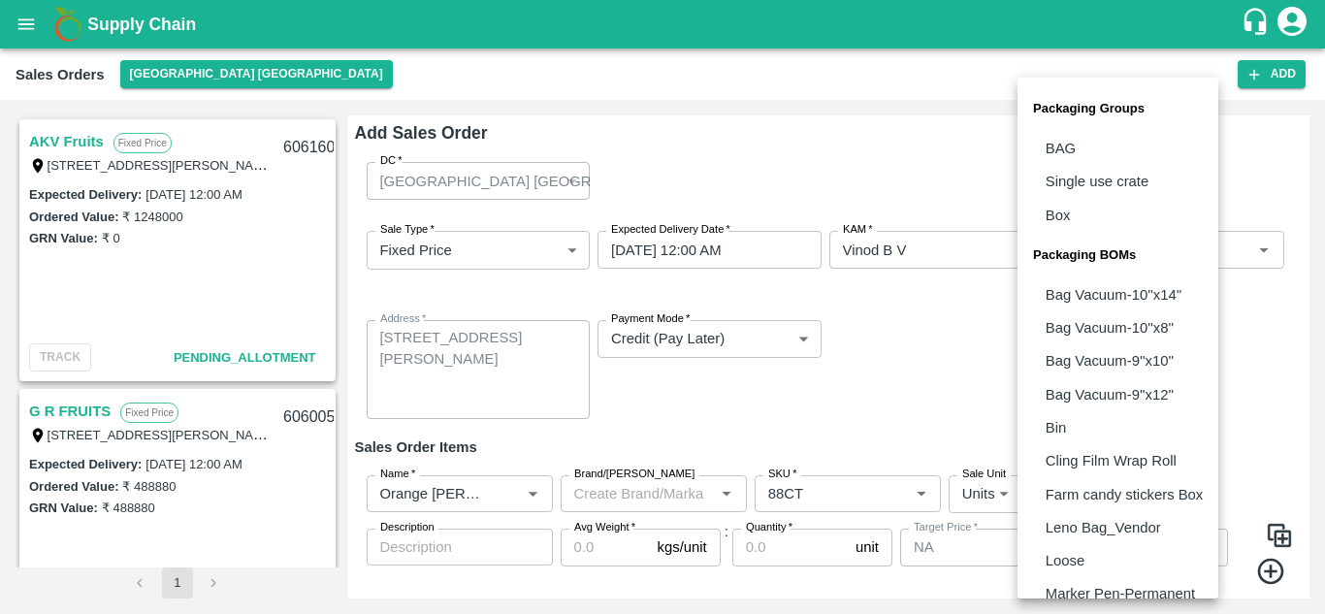
click at [1113, 494] on body "Supply Chain Sales Orders [GEOGRAPHIC_DATA] [GEOGRAPHIC_DATA] Add SO ID SO ID S…" at bounding box center [662, 307] width 1325 height 614
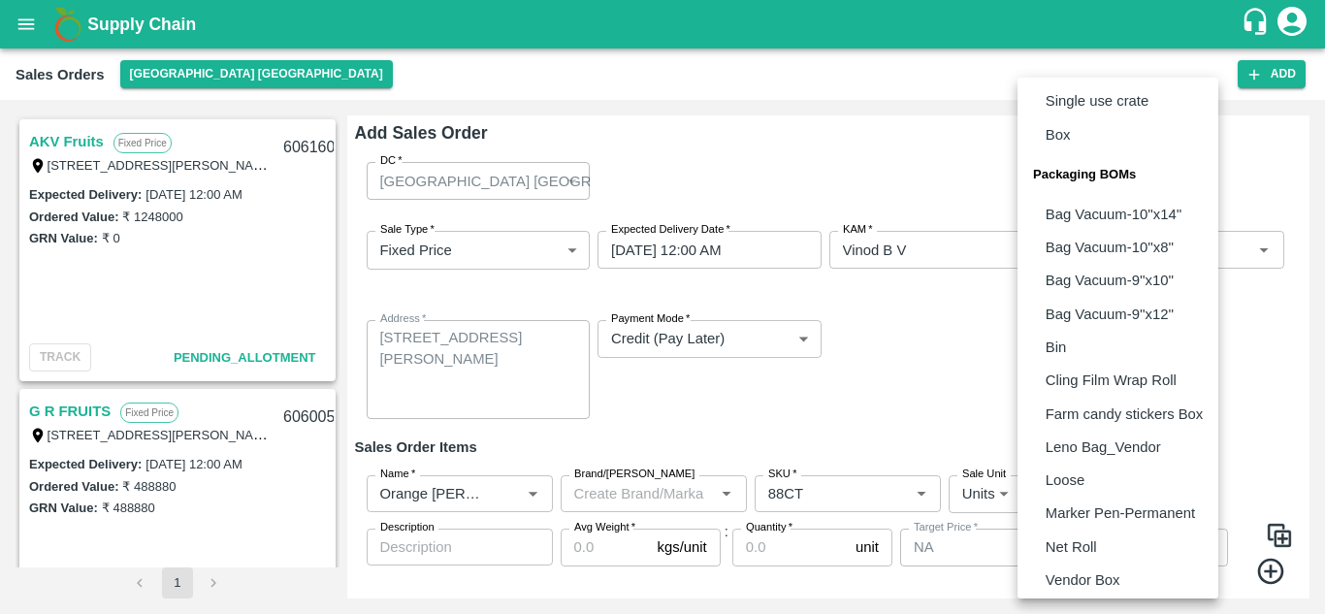
scroll to position [120, 0]
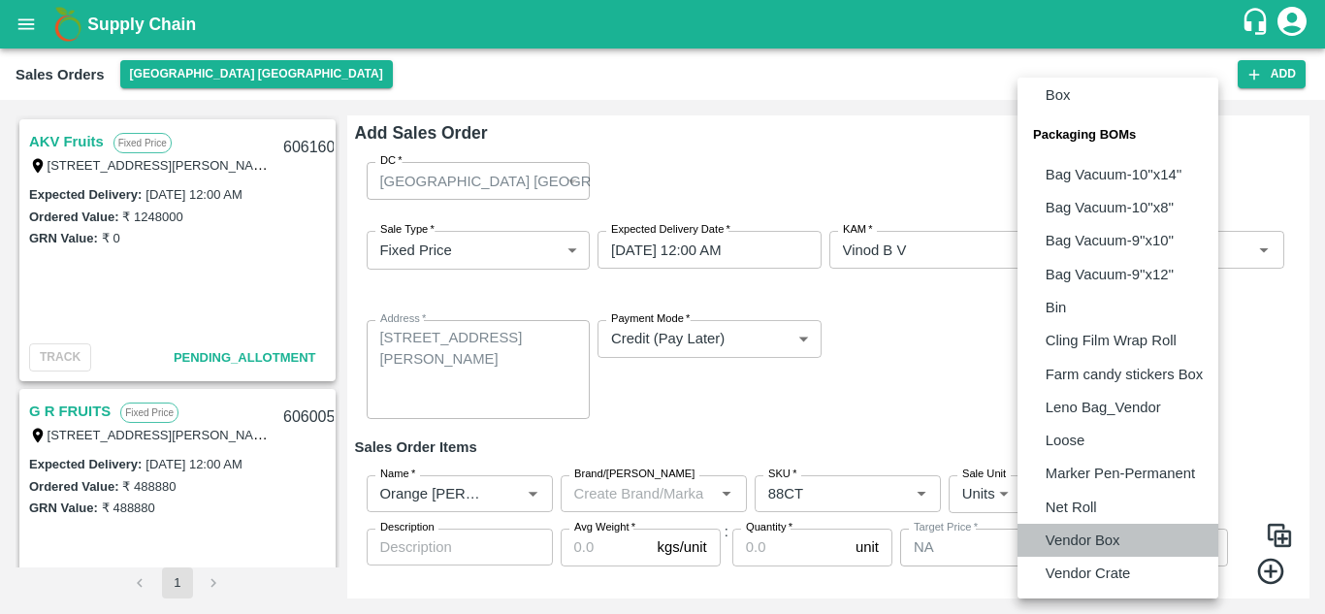
click at [1092, 536] on p "Vendor Box" at bounding box center [1083, 540] width 75 height 21
type input "BOM/276"
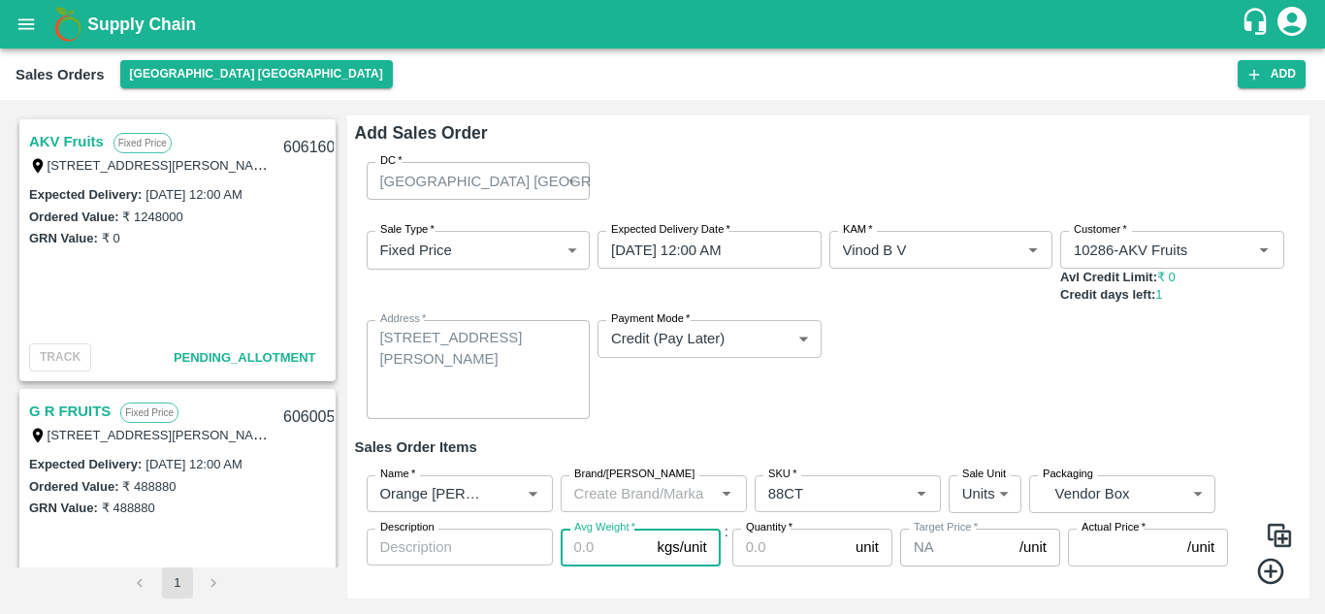
click at [592, 555] on input "Avg Weight   *" at bounding box center [605, 547] width 89 height 37
type input "15"
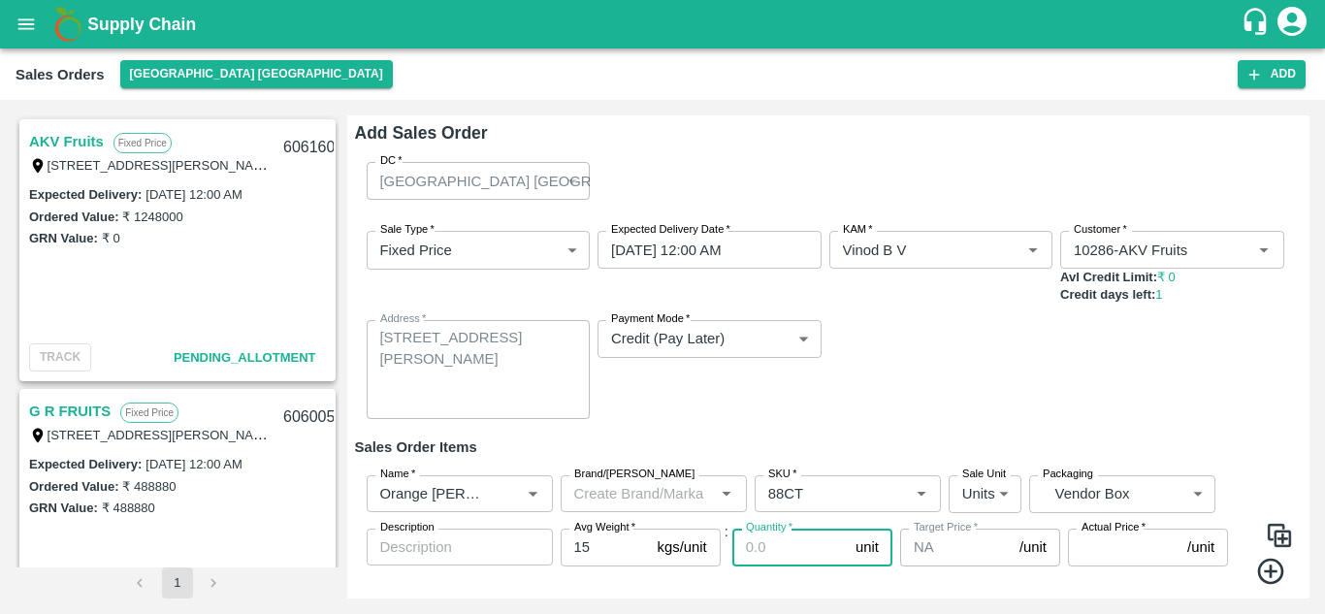
click at [772, 556] on input "Quantity   *" at bounding box center [789, 547] width 115 height 37
type input "770"
click at [1104, 550] on input "Actual Price   *" at bounding box center [1124, 547] width 112 height 37
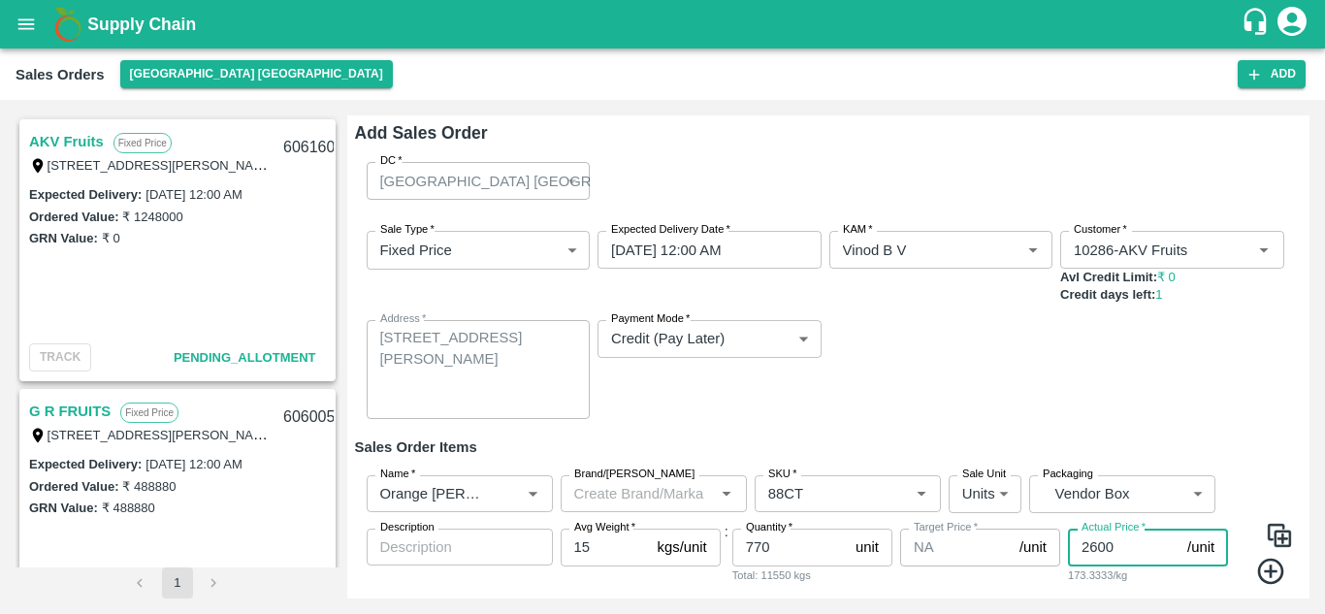
type input "2600"
click at [1304, 568] on div "Add Sales Order DC   * [GEOGRAPHIC_DATA] [GEOGRAPHIC_DATA] 23 DC Sale Type   * …" at bounding box center [828, 356] width 963 height 483
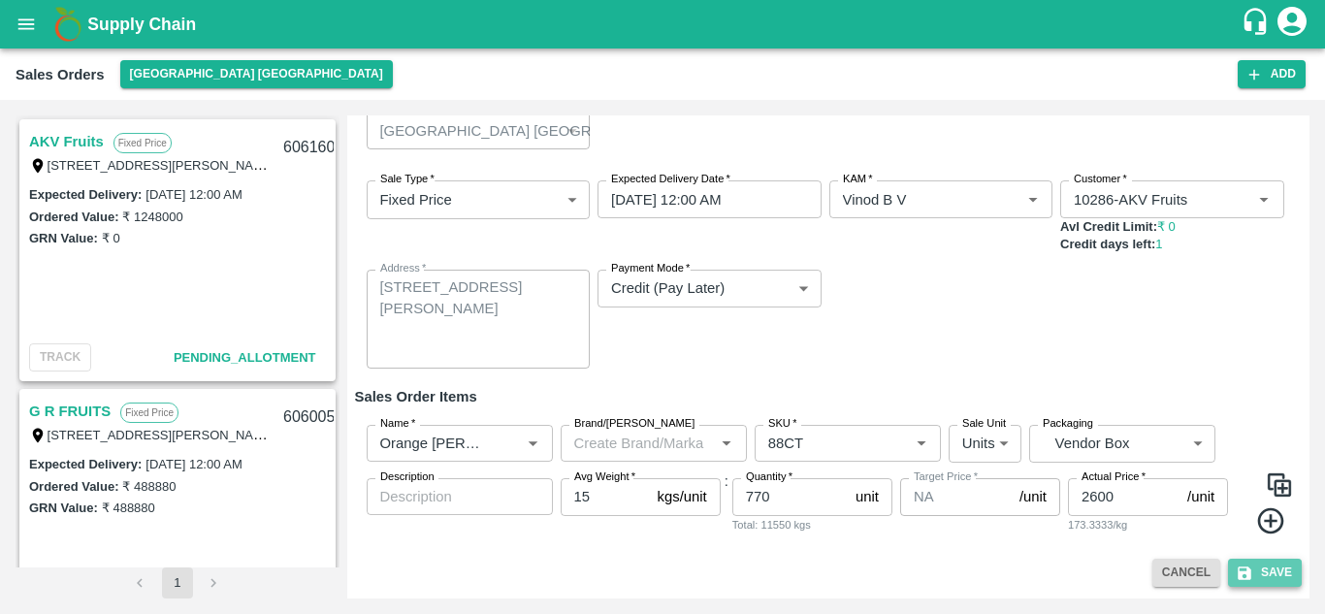
click at [1276, 569] on button "Save" at bounding box center [1265, 573] width 74 height 28
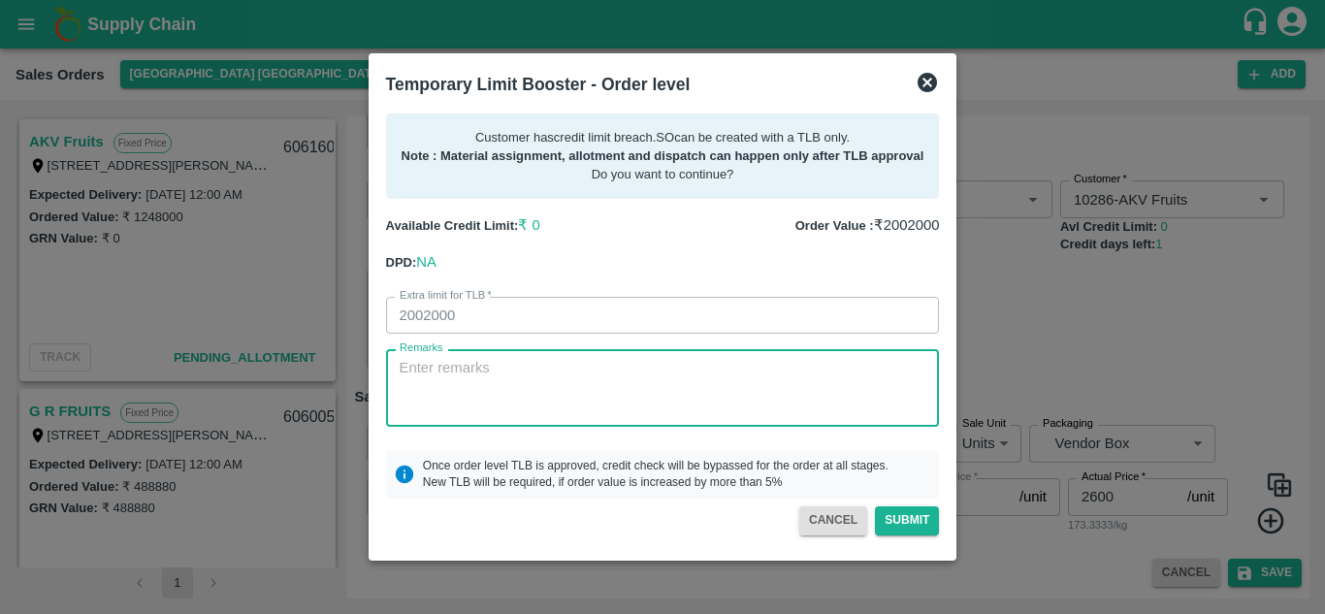
click at [577, 385] on textarea "Remarks" at bounding box center [663, 388] width 527 height 61
type textarea "Payment [DATE]"
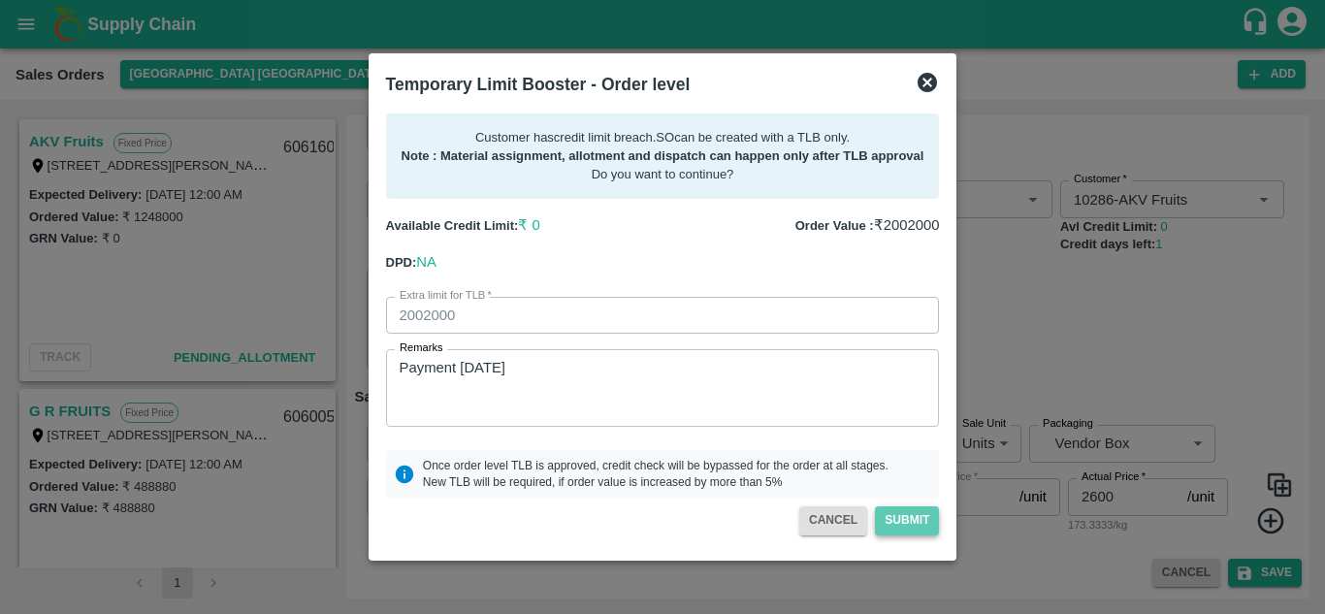
click at [900, 526] on button "Submit" at bounding box center [907, 520] width 64 height 28
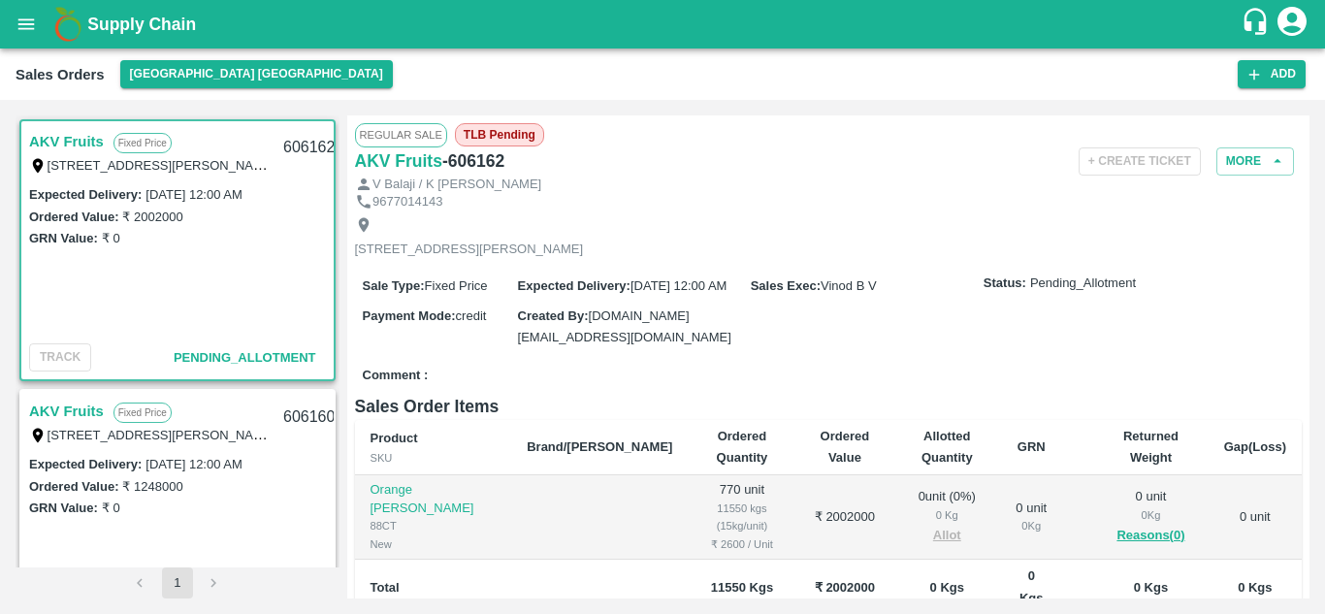
click at [76, 405] on link "AKV Fruits" at bounding box center [66, 411] width 75 height 25
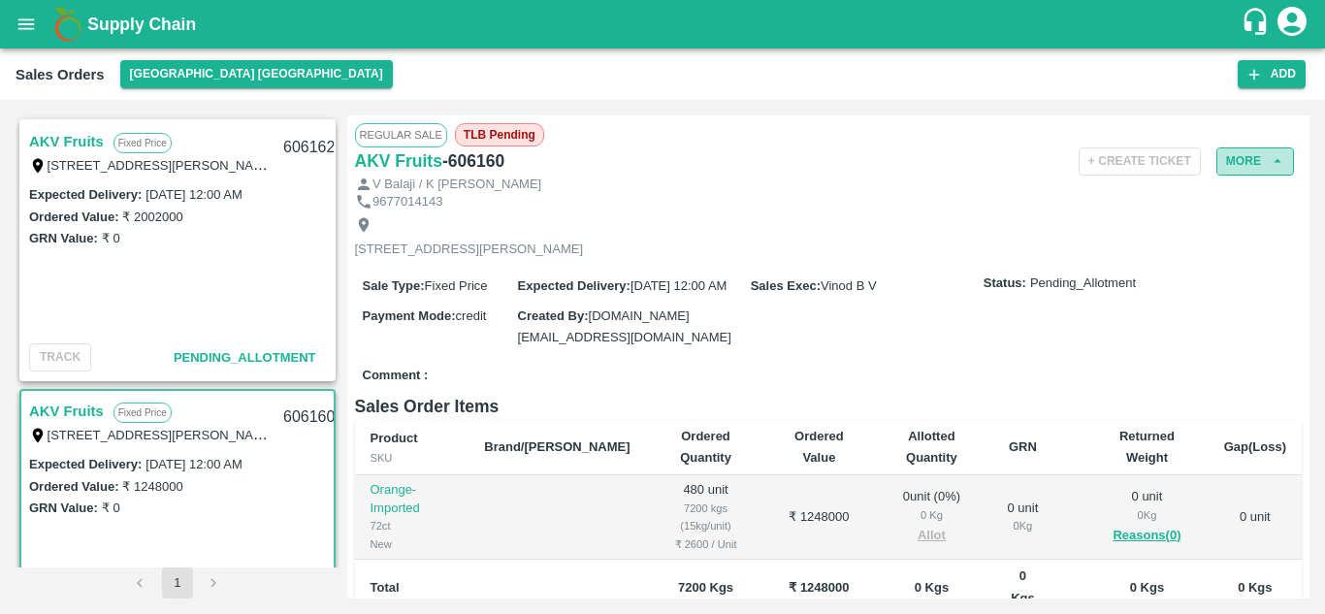
click at [1250, 151] on button "More" at bounding box center [1256, 161] width 78 height 28
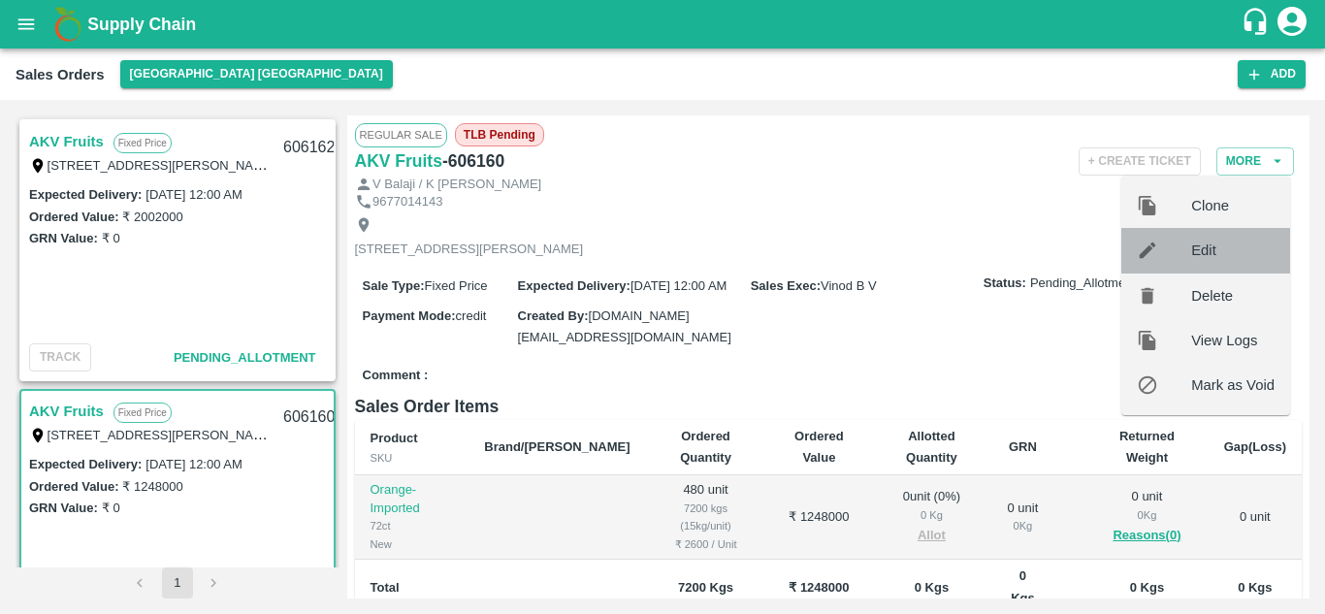
click at [1209, 253] on span "Edit" at bounding box center [1232, 250] width 83 height 21
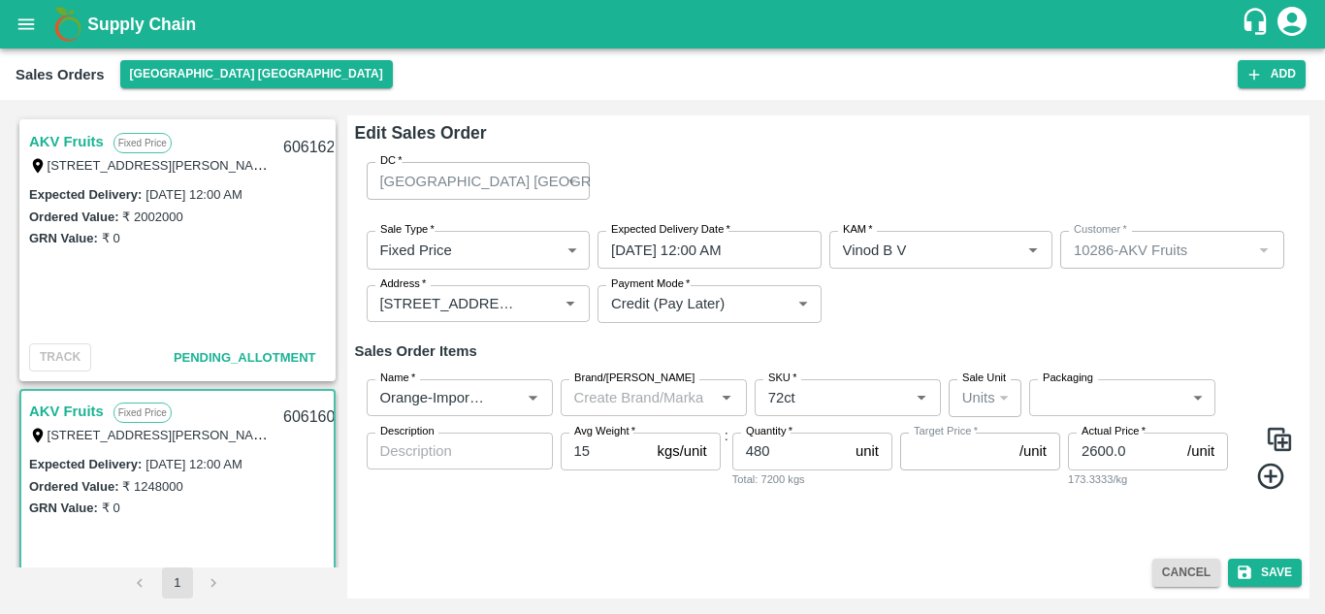
type input "NA"
click at [490, 401] on div "Name   *" at bounding box center [460, 397] width 186 height 37
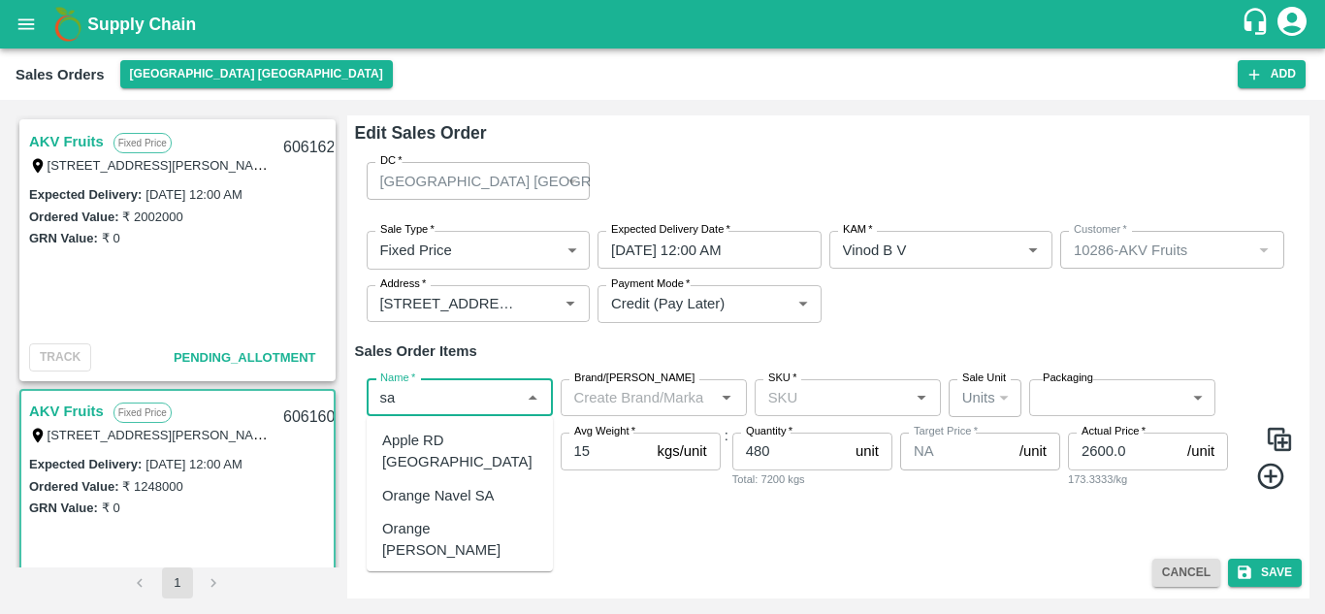
click at [431, 518] on div "Orange [PERSON_NAME]" at bounding box center [459, 540] width 155 height 44
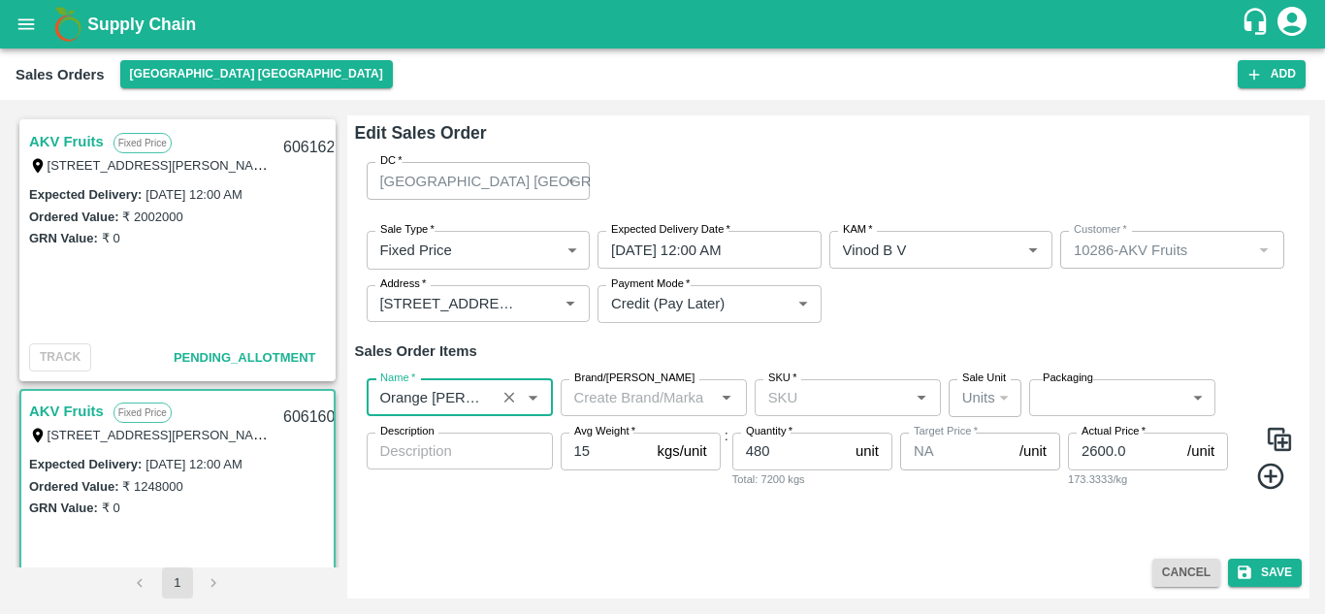
type input "Orange [PERSON_NAME]"
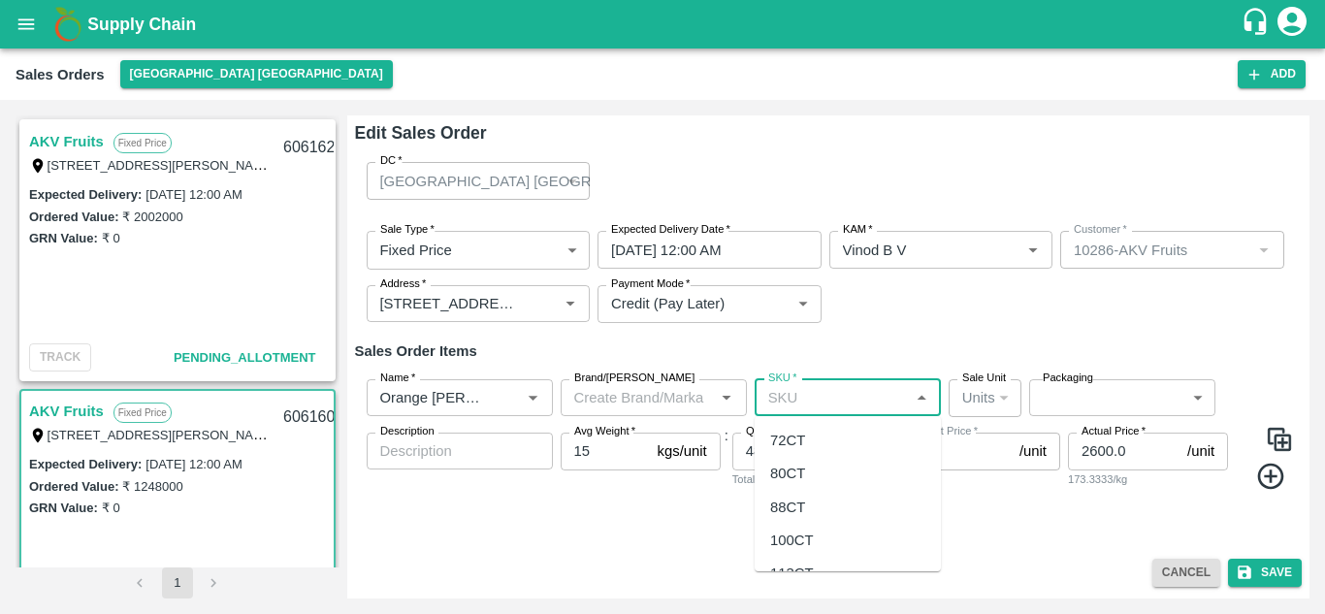
click at [838, 399] on input "SKU   *" at bounding box center [832, 397] width 143 height 25
click at [800, 442] on div "72CT" at bounding box center [787, 440] width 35 height 21
type input "72CT"
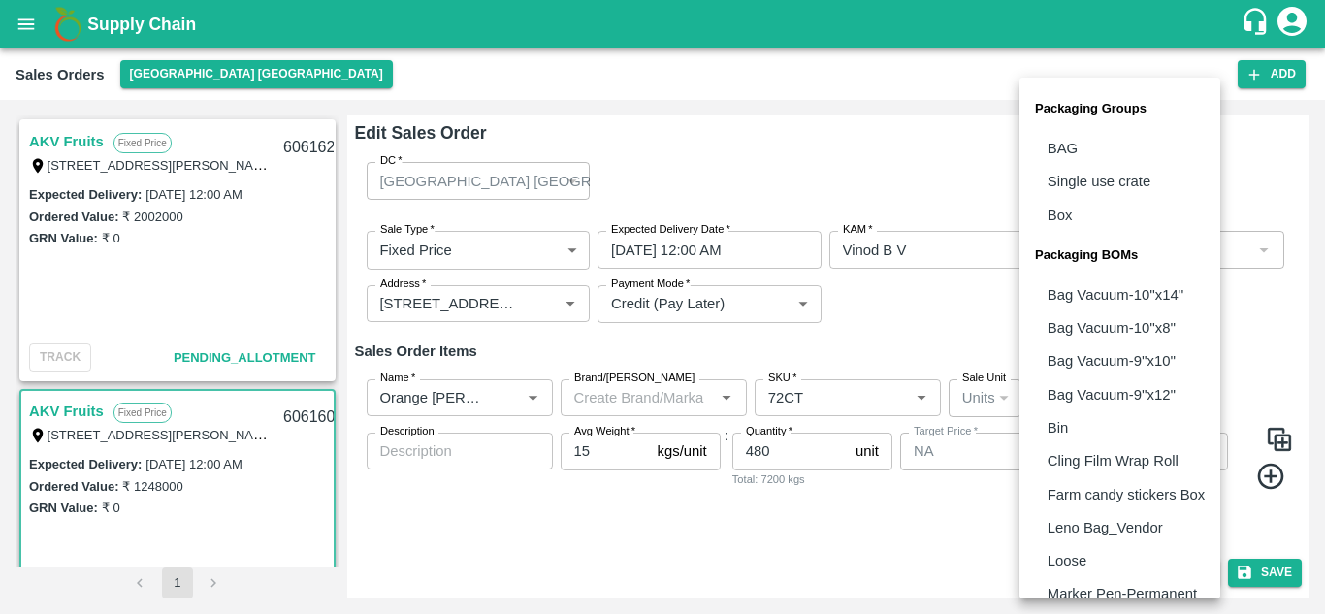
click at [1136, 398] on body "Supply Chain Sales Orders [GEOGRAPHIC_DATA] [GEOGRAPHIC_DATA] Add SO ID SO ID S…" at bounding box center [662, 307] width 1325 height 614
click at [1220, 565] on div "Packaging Groups BAG Single use crate Box Packaging BOMs Bag Vacuum-10''x14'' B…" at bounding box center [1120, 338] width 201 height 521
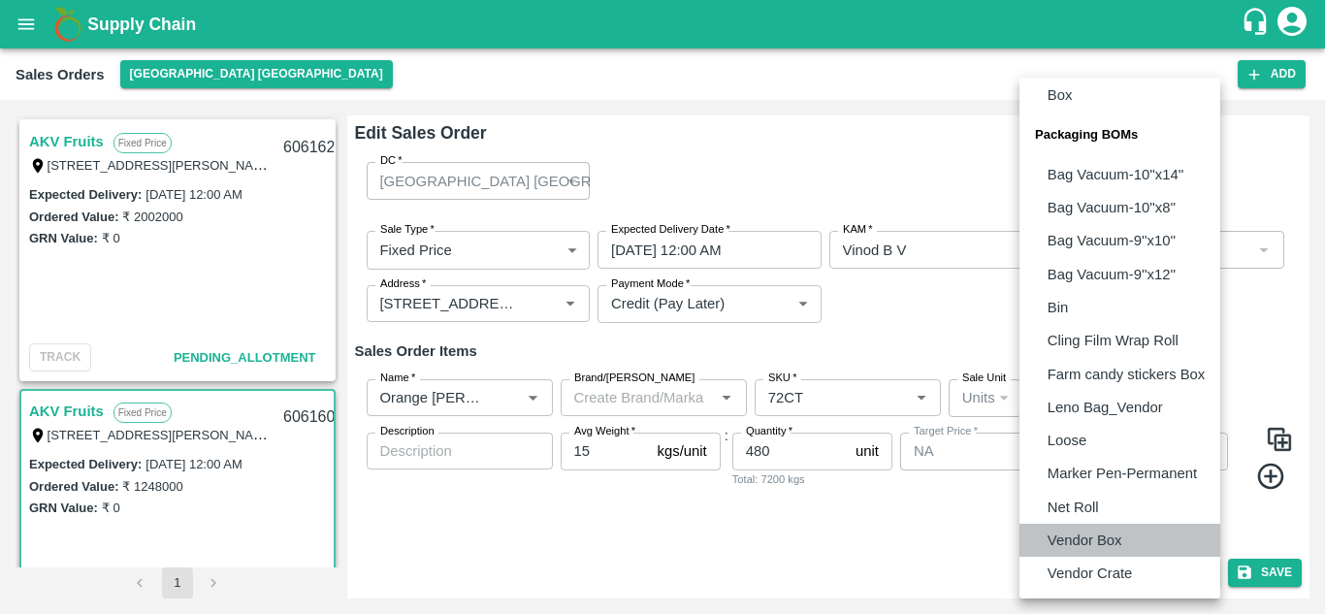
click at [1104, 540] on p "Vendor Box" at bounding box center [1085, 540] width 75 height 21
type input "BOM/276"
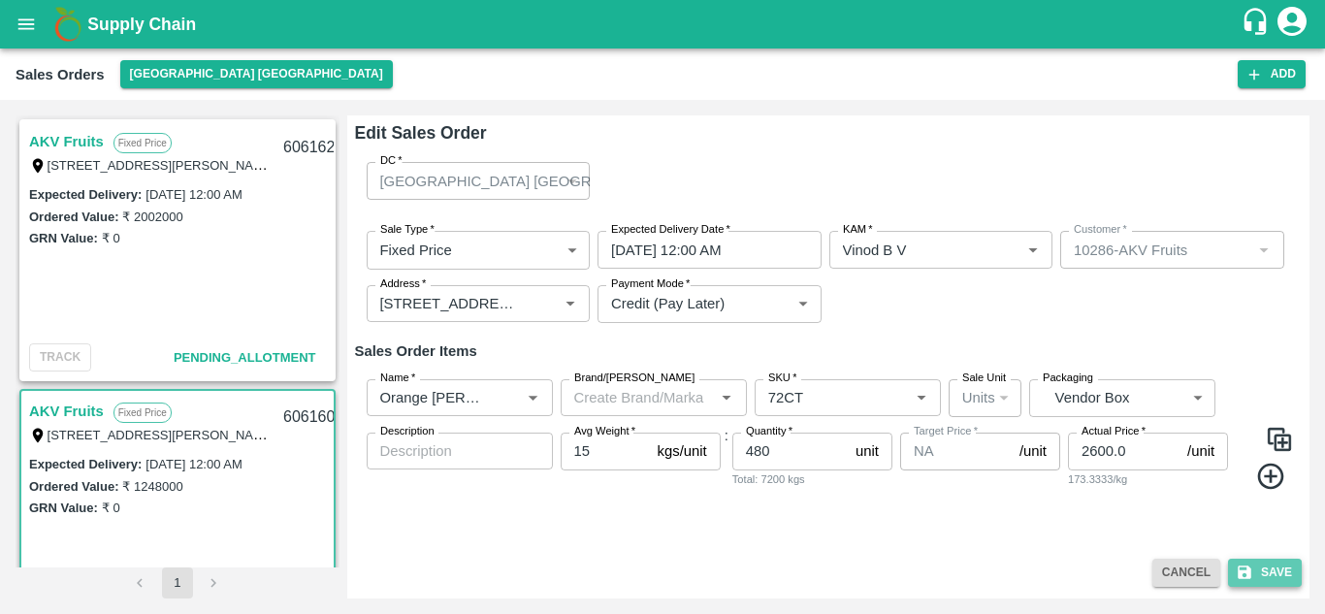
click at [1286, 575] on button "Save" at bounding box center [1265, 573] width 74 height 28
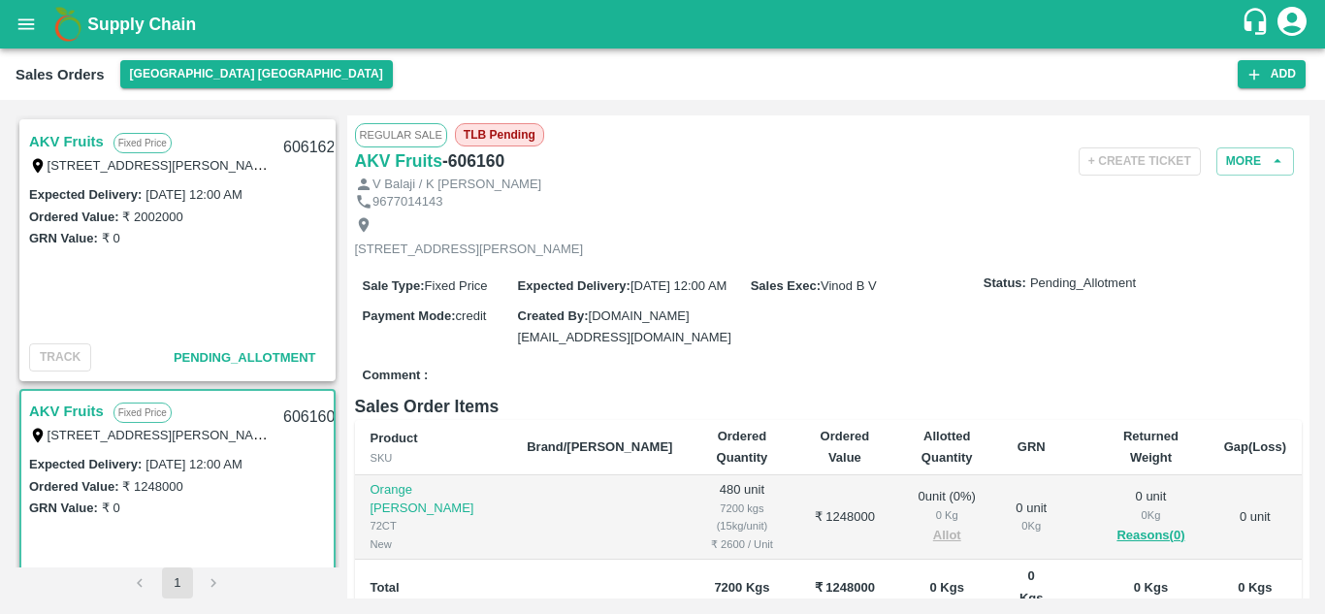
click at [335, 186] on div "AKV Fruits Fixed Price T/D 121 , [PERSON_NAME] fruit market [GEOGRAPHIC_DATA] E…" at bounding box center [178, 341] width 324 height 452
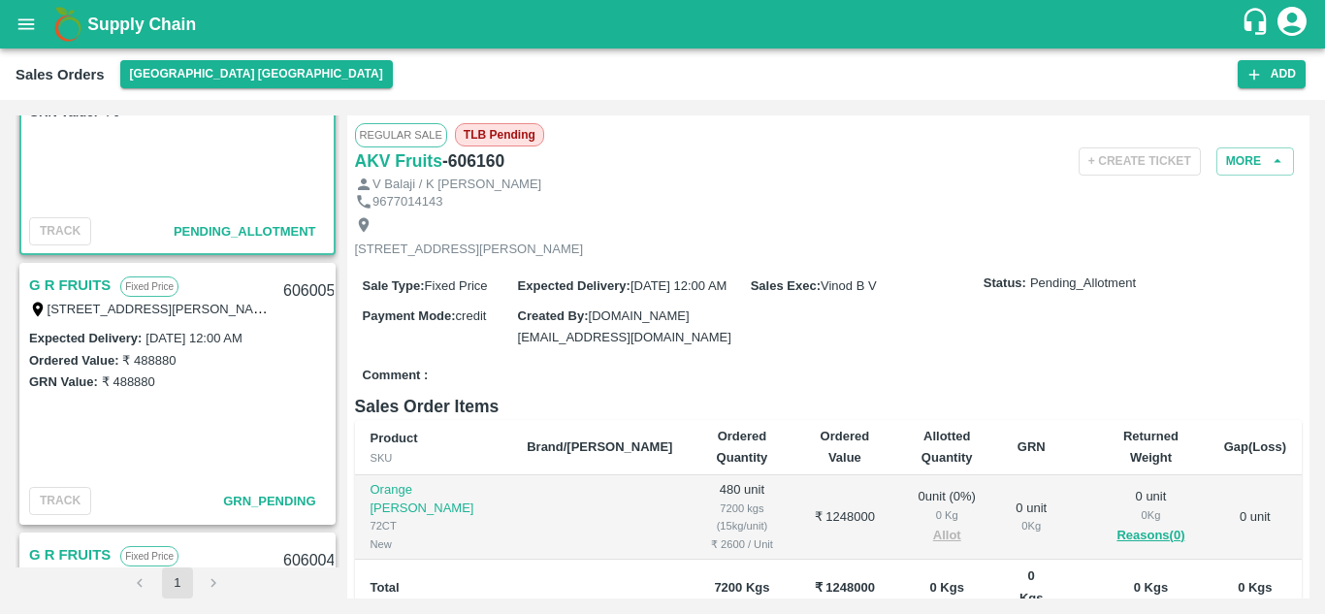
click at [82, 285] on link "G R FRUITS" at bounding box center [69, 285] width 81 height 25
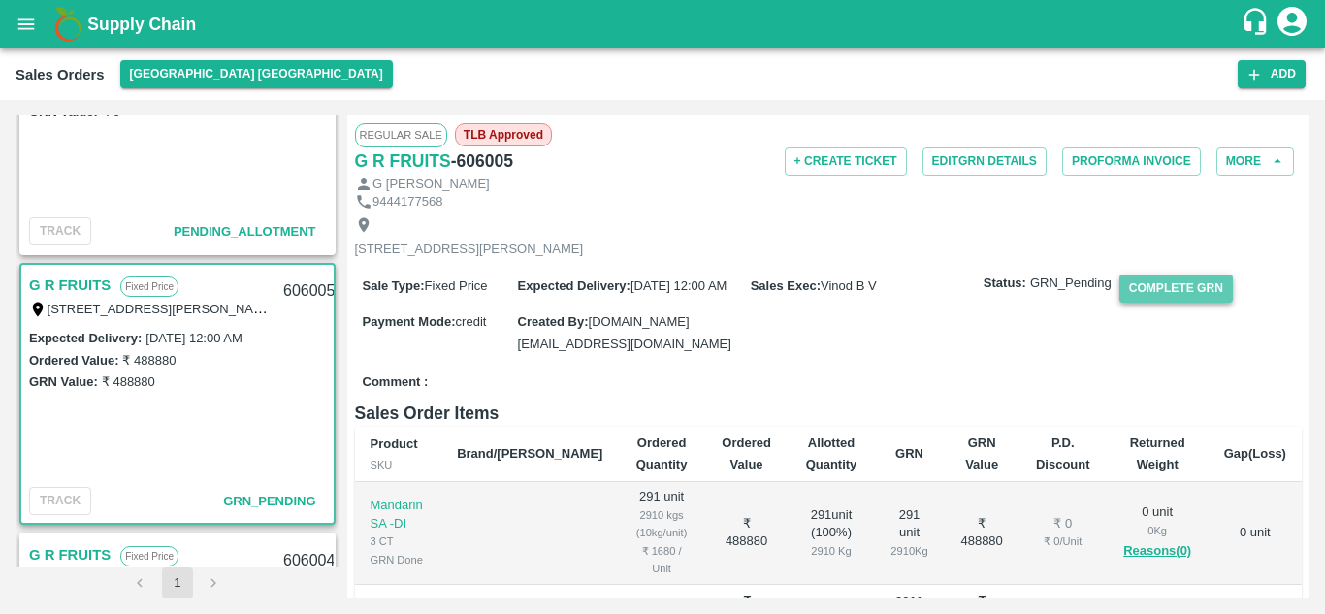
click at [1158, 303] on button "Complete GRN" at bounding box center [1177, 289] width 114 height 28
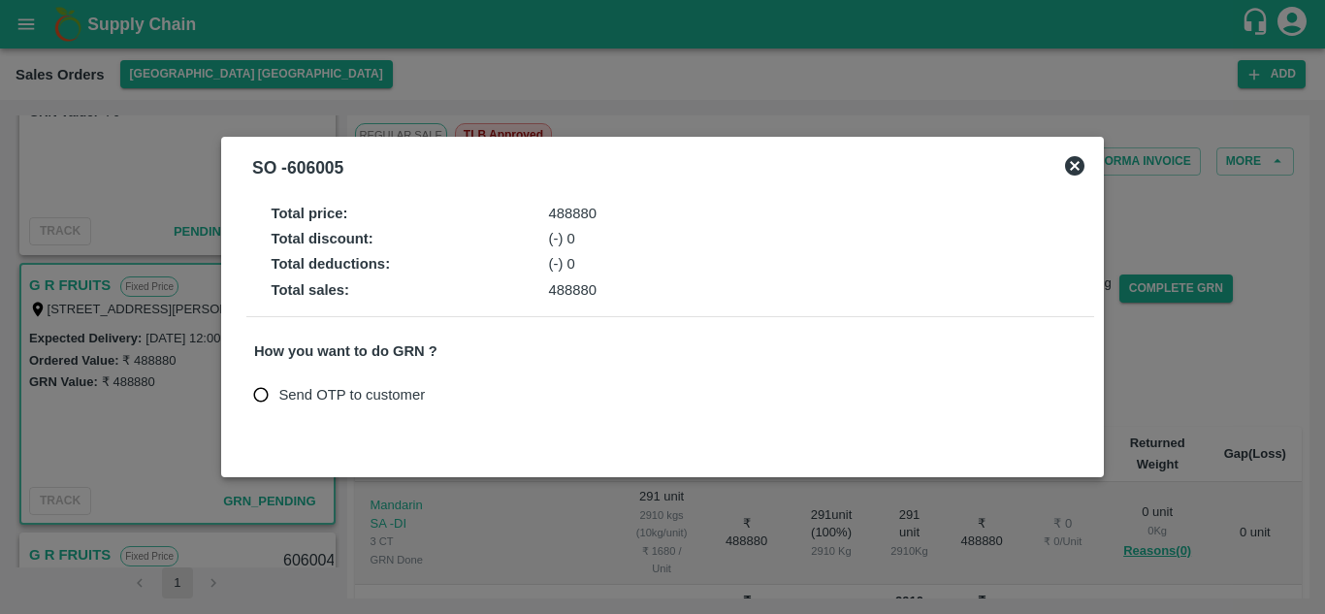
click at [264, 399] on input "Send OTP to customer" at bounding box center [261, 395] width 36 height 36
radio input "true"
click at [489, 399] on button "Send OTP" at bounding box center [480, 395] width 80 height 28
click at [489, 399] on icon at bounding box center [480, 394] width 23 height 23
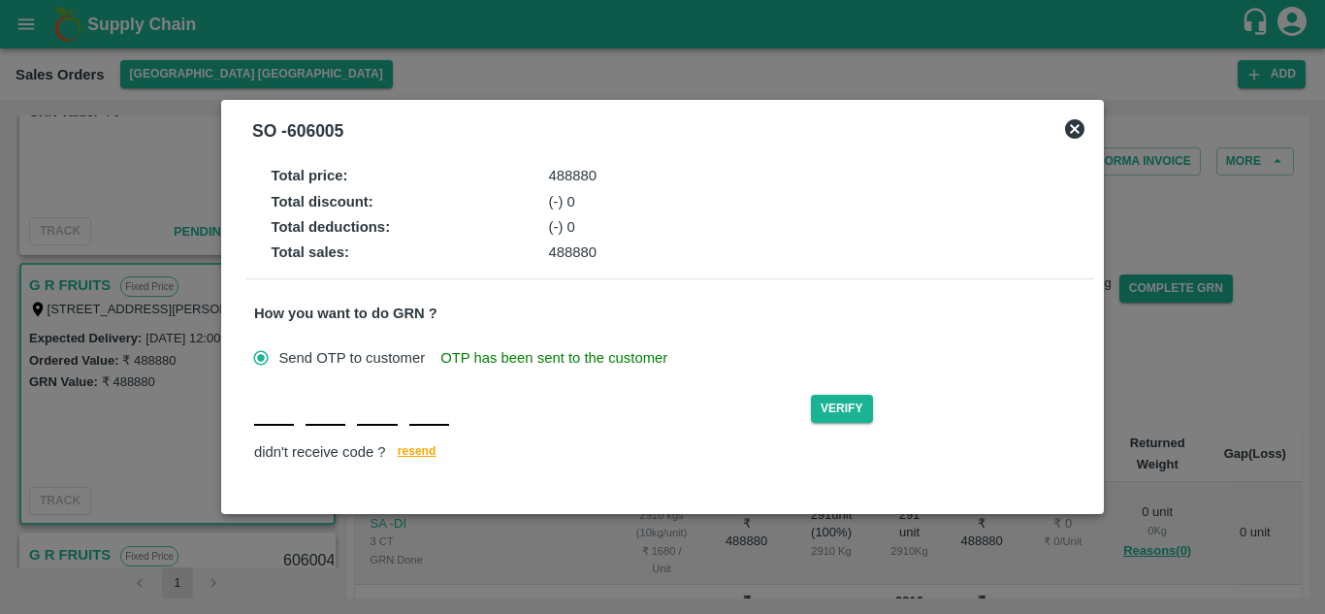
click at [280, 427] on div "Verify didn't receive code ? [GEOGRAPHIC_DATA]" at bounding box center [670, 428] width 832 height 75
type input "R"
type input "F"
type input "P"
type input "B"
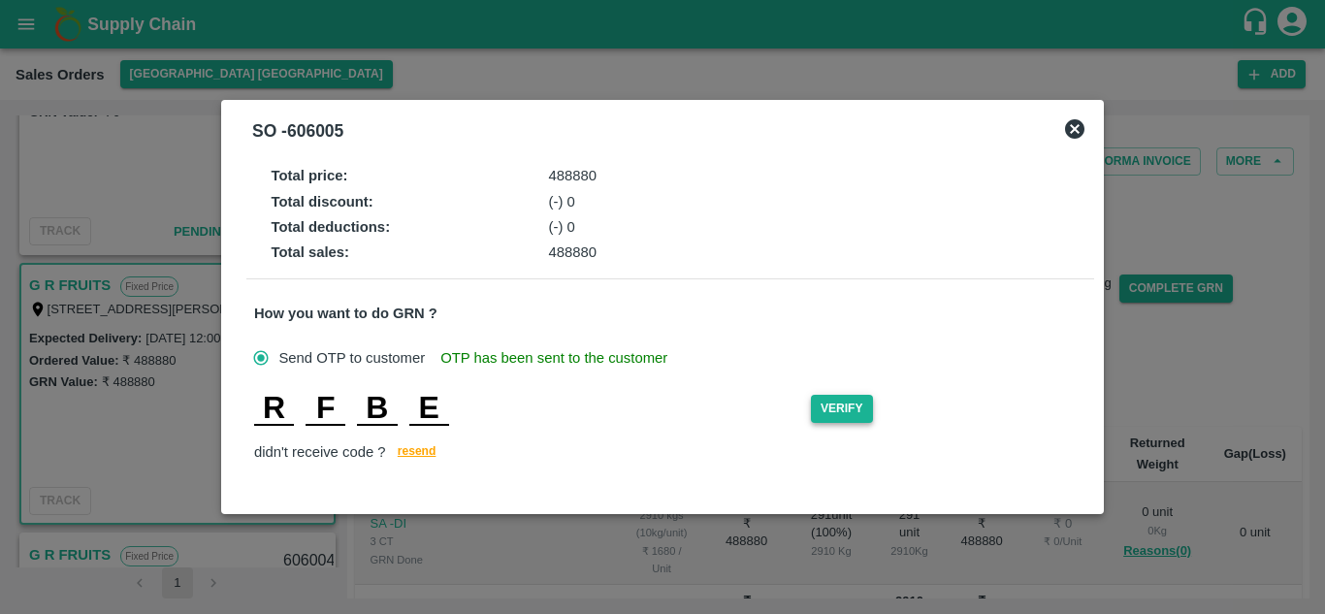
type input "E"
click at [847, 408] on button "Verify" at bounding box center [842, 409] width 62 height 28
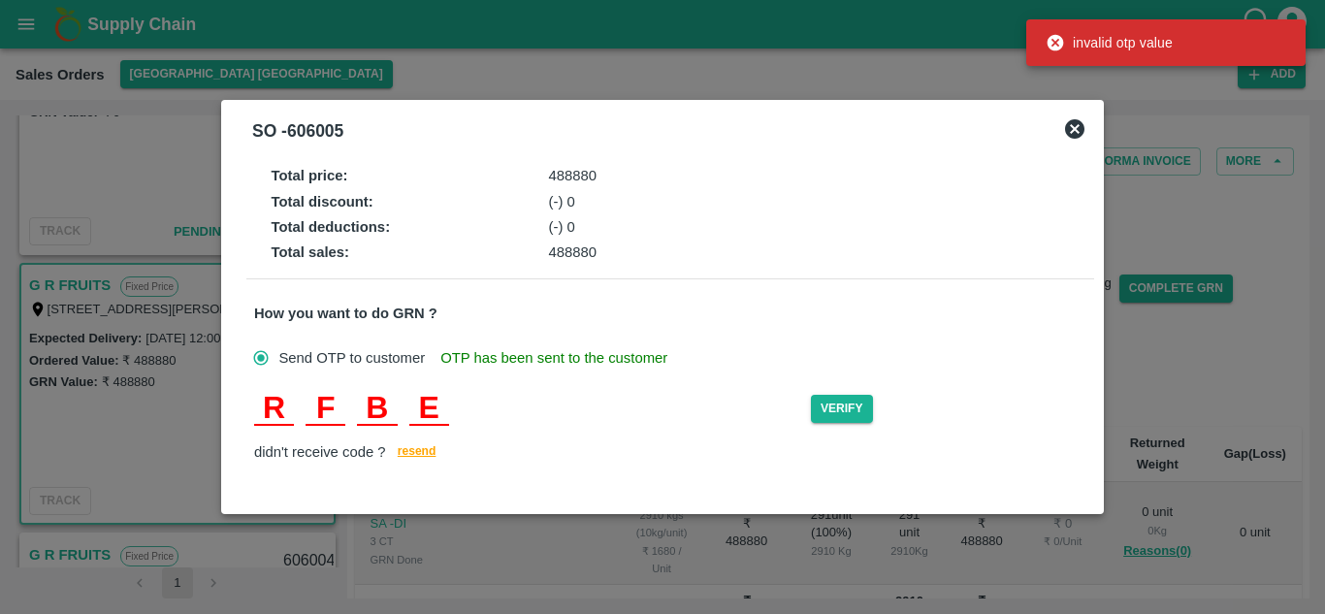
click at [386, 403] on input "B" at bounding box center [377, 408] width 40 height 35
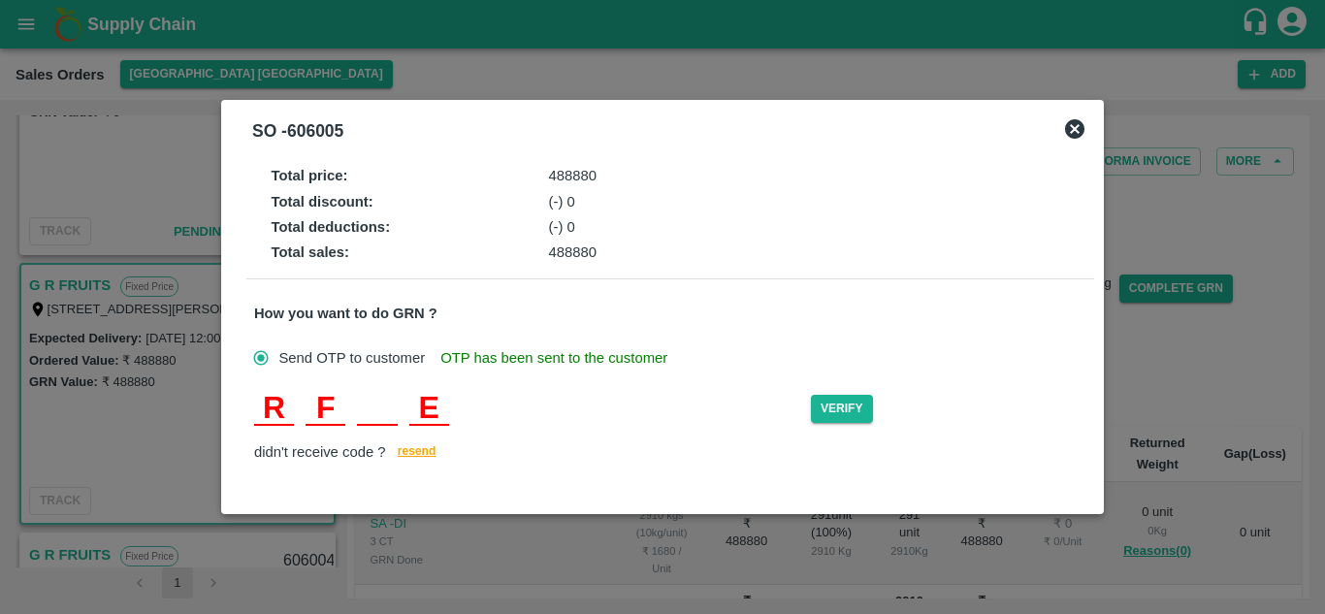
type input "P"
click at [843, 414] on button "Verify" at bounding box center [842, 409] width 62 height 28
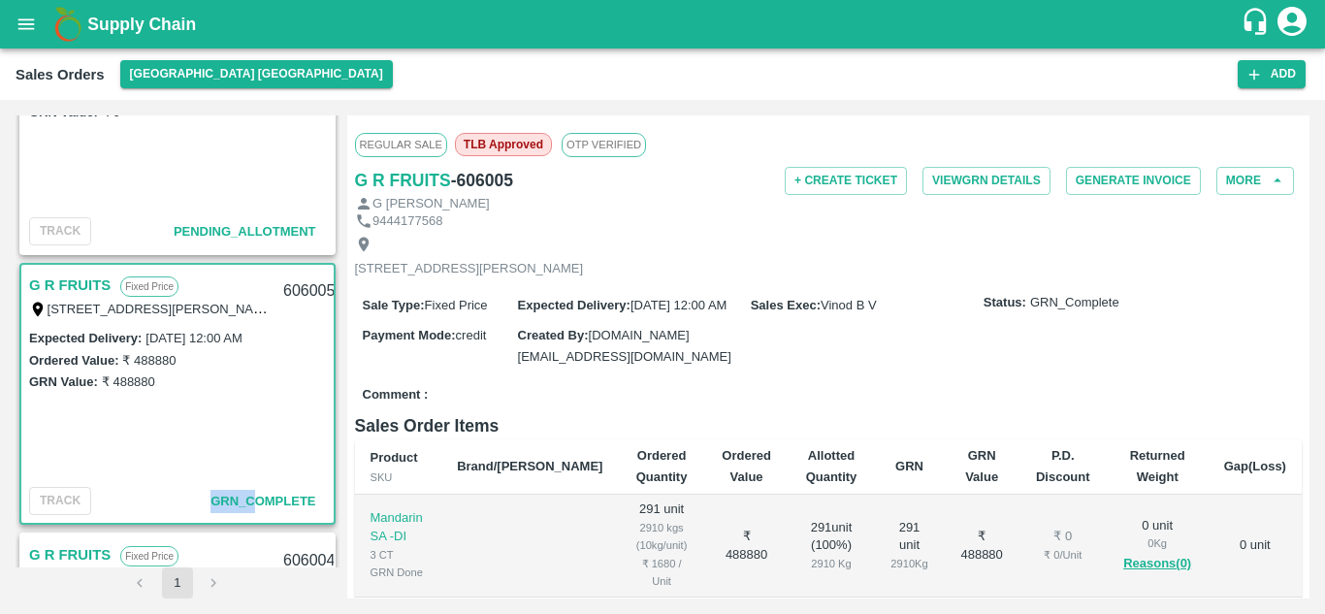
drag, startPoint x: 248, startPoint y: 502, endPoint x: 256, endPoint y: 454, distance: 48.2
click at [256, 454] on div "G R FRUITS Fixed Price T/[STREET_ADDRESS][PERSON_NAME] 606005 Expected Delivery…" at bounding box center [177, 394] width 316 height 262
click at [256, 454] on div "Expected Delivery : [DATE] 12:00 AM Ordered Value: ₹ 488880 GRN Value: ₹ 488880" at bounding box center [177, 403] width 312 height 152
click at [83, 280] on link "G R FRUITS" at bounding box center [69, 285] width 81 height 25
click at [66, 286] on link "G R FRUITS" at bounding box center [69, 285] width 81 height 25
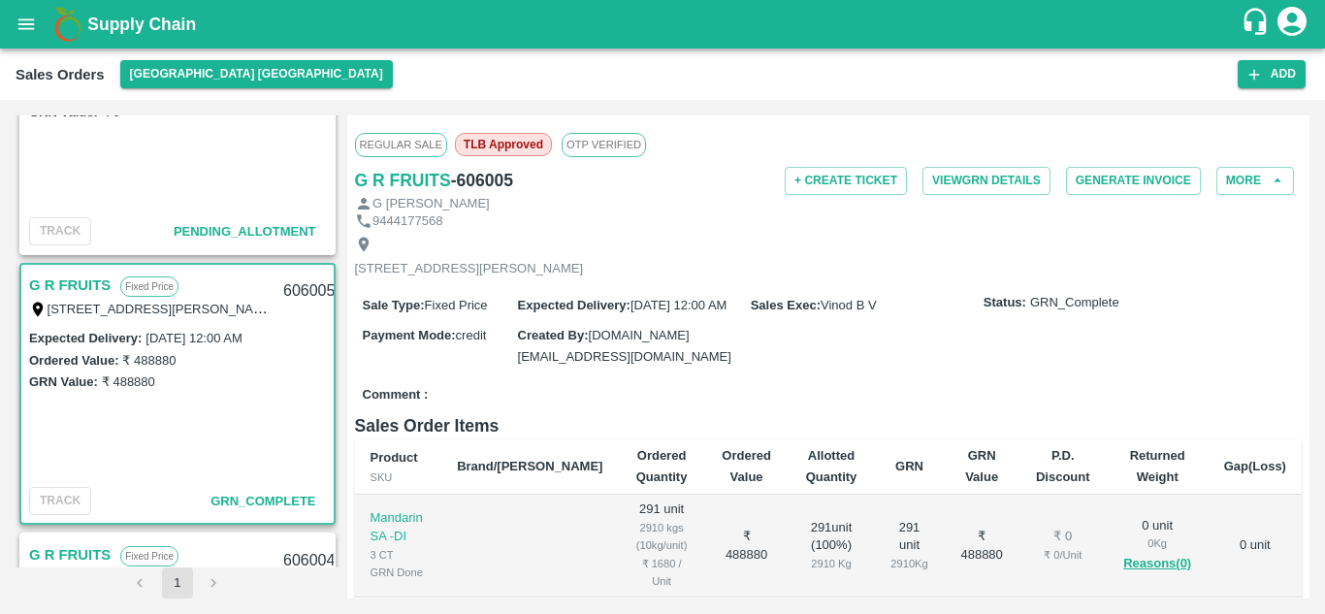
click at [45, 285] on link "G R FRUITS" at bounding box center [69, 285] width 81 height 25
click at [84, 283] on link "G R FRUITS" at bounding box center [69, 285] width 81 height 25
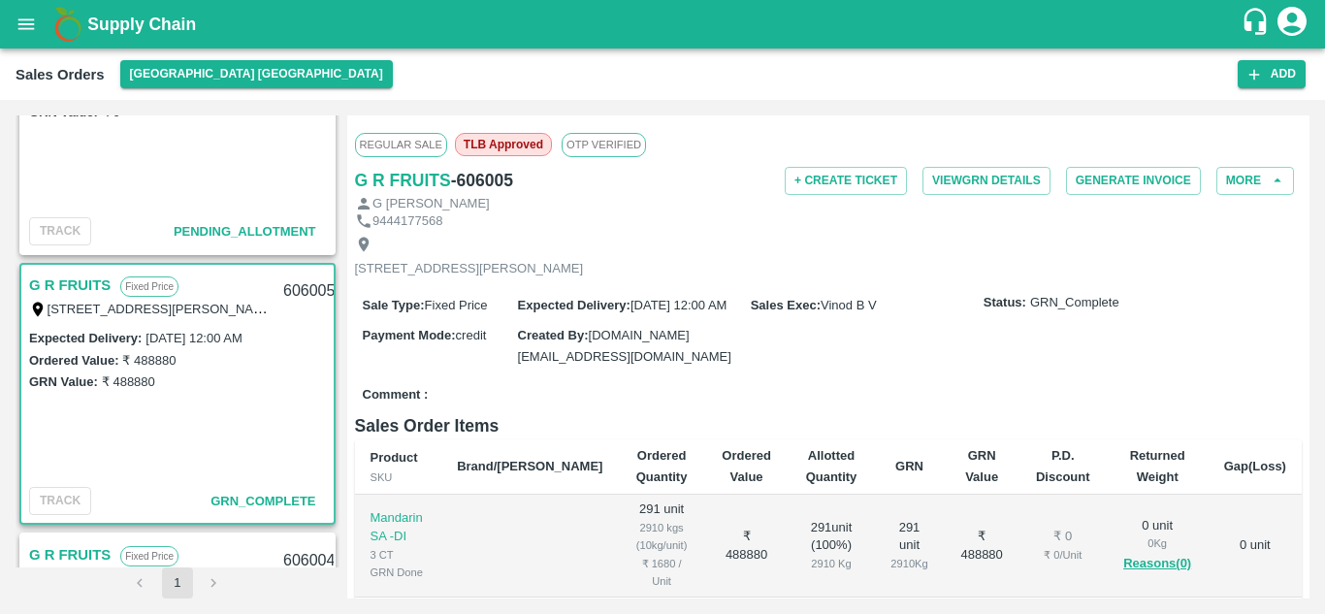
click at [333, 156] on div "AKV Fruits Fixed Price T/D 121 , [PERSON_NAME] fruit market [GEOGRAPHIC_DATA] E…" at bounding box center [178, 341] width 324 height 452
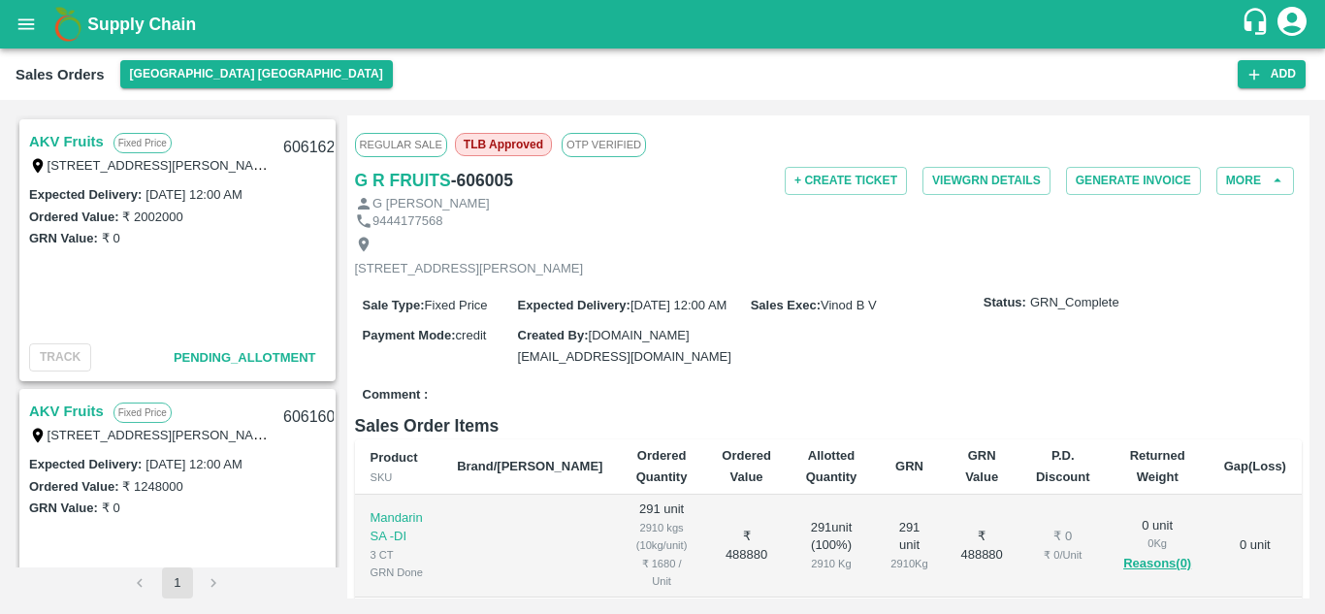
scroll to position [396, 0]
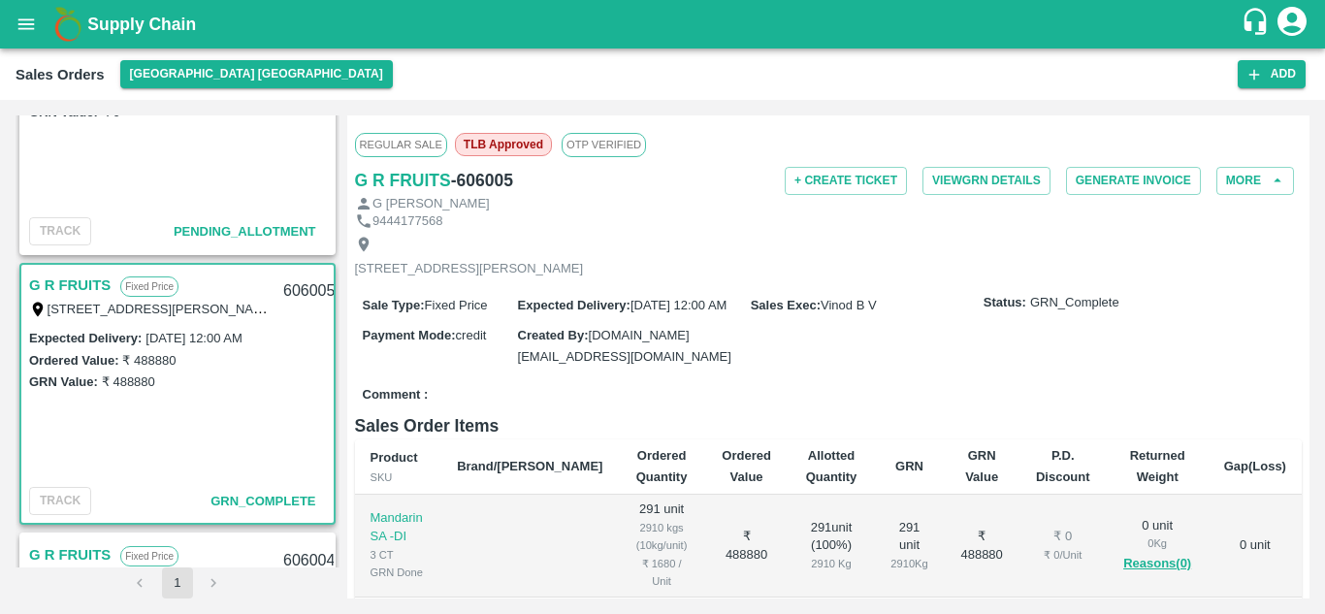
click at [90, 284] on link "G R FRUITS" at bounding box center [69, 285] width 81 height 25
click at [256, 430] on div "Expected Delivery : [DATE] 12:00 AM Ordered Value: ₹ 488880 GRN Value: ₹ 488880" at bounding box center [177, 403] width 312 height 152
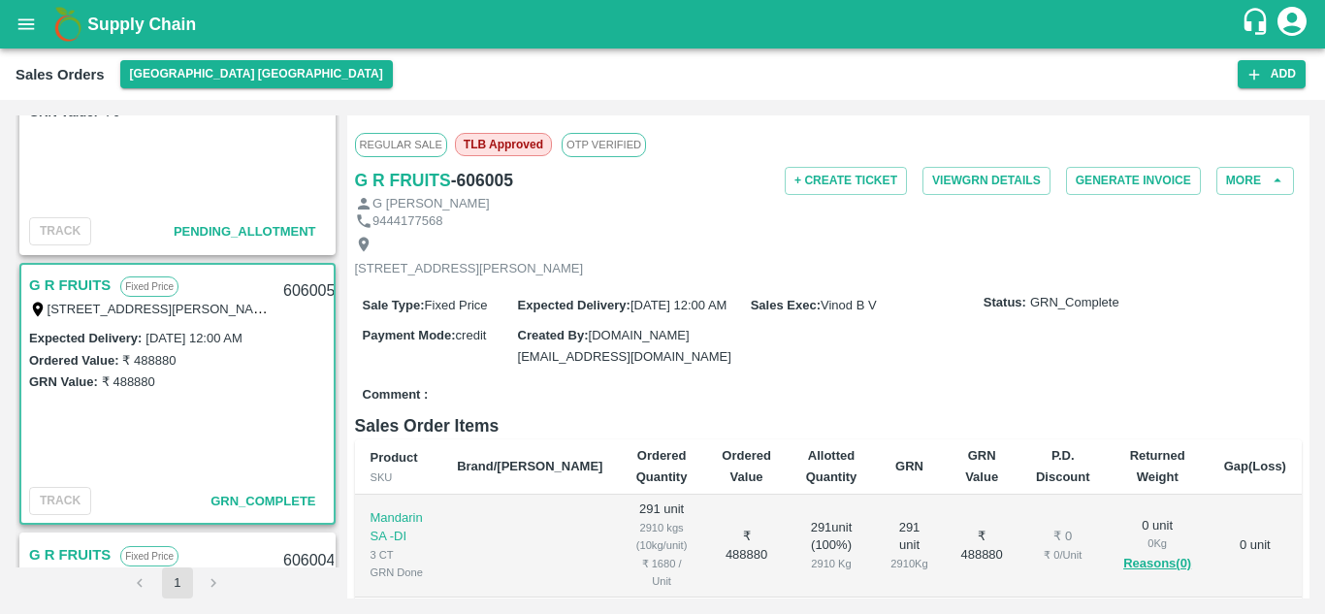
click at [81, 285] on link "G R FRUITS" at bounding box center [69, 285] width 81 height 25
click at [79, 284] on link "G R FRUITS" at bounding box center [69, 285] width 81 height 25
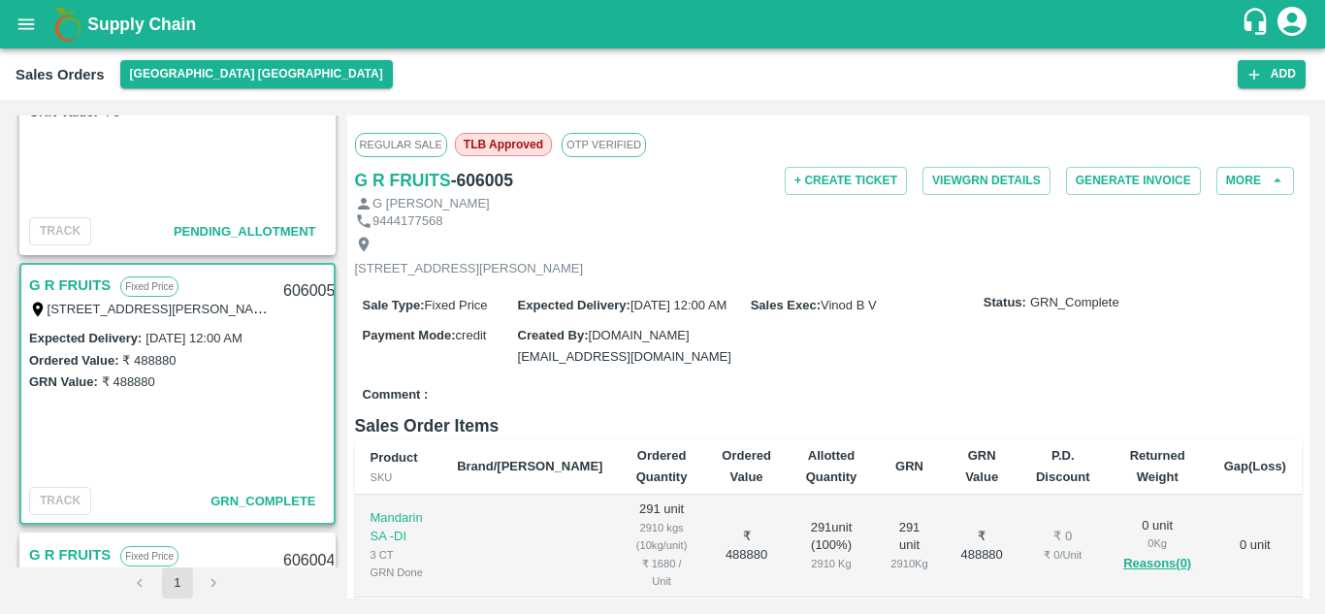
click at [72, 287] on link "G R FRUITS" at bounding box center [69, 285] width 81 height 25
click at [39, 285] on link "G R FRUITS" at bounding box center [69, 285] width 81 height 25
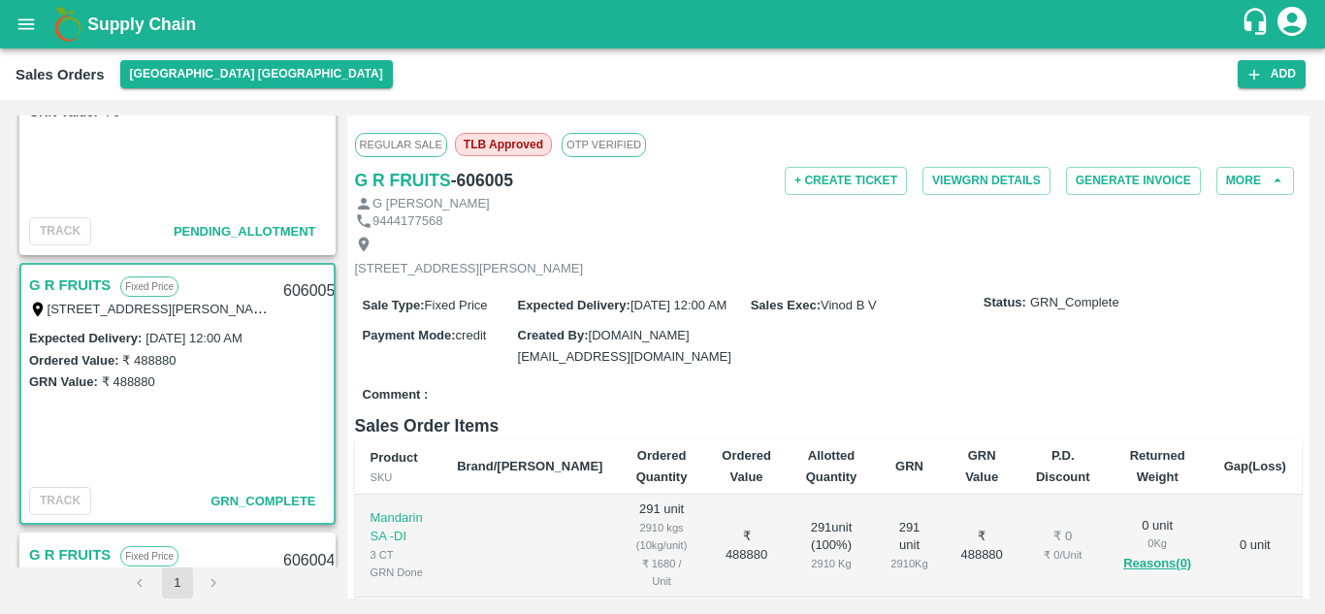
click at [58, 286] on link "G R FRUITS" at bounding box center [69, 285] width 81 height 25
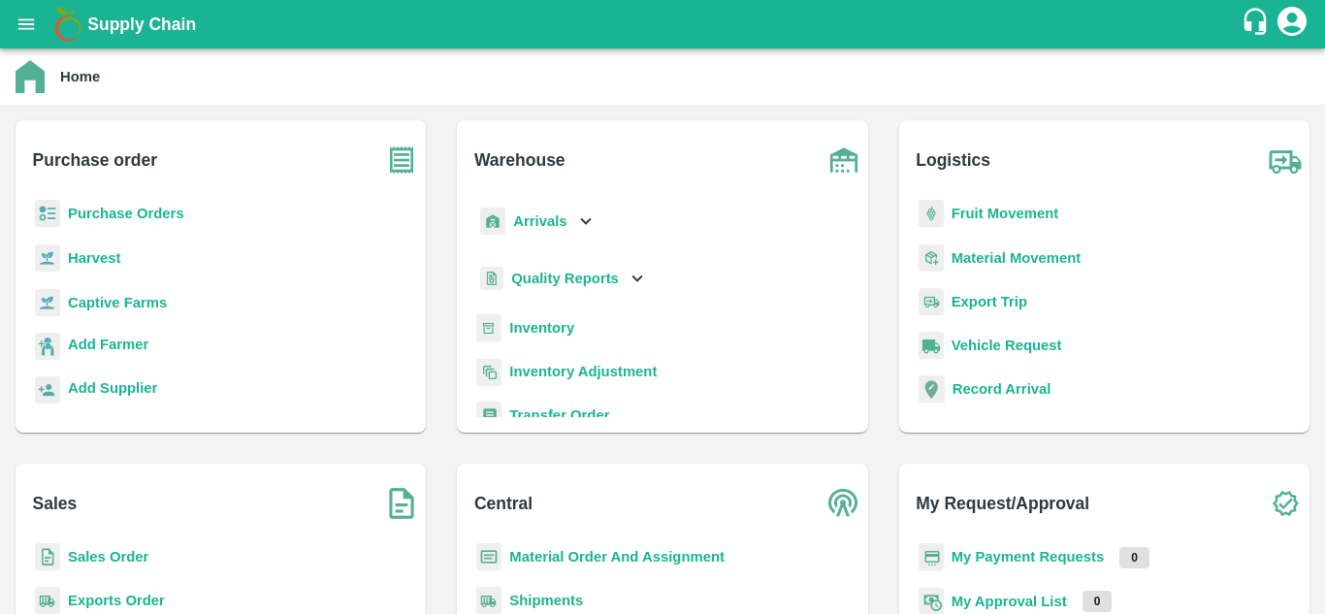
click at [125, 213] on b "Purchase Orders" at bounding box center [126, 214] width 116 height 16
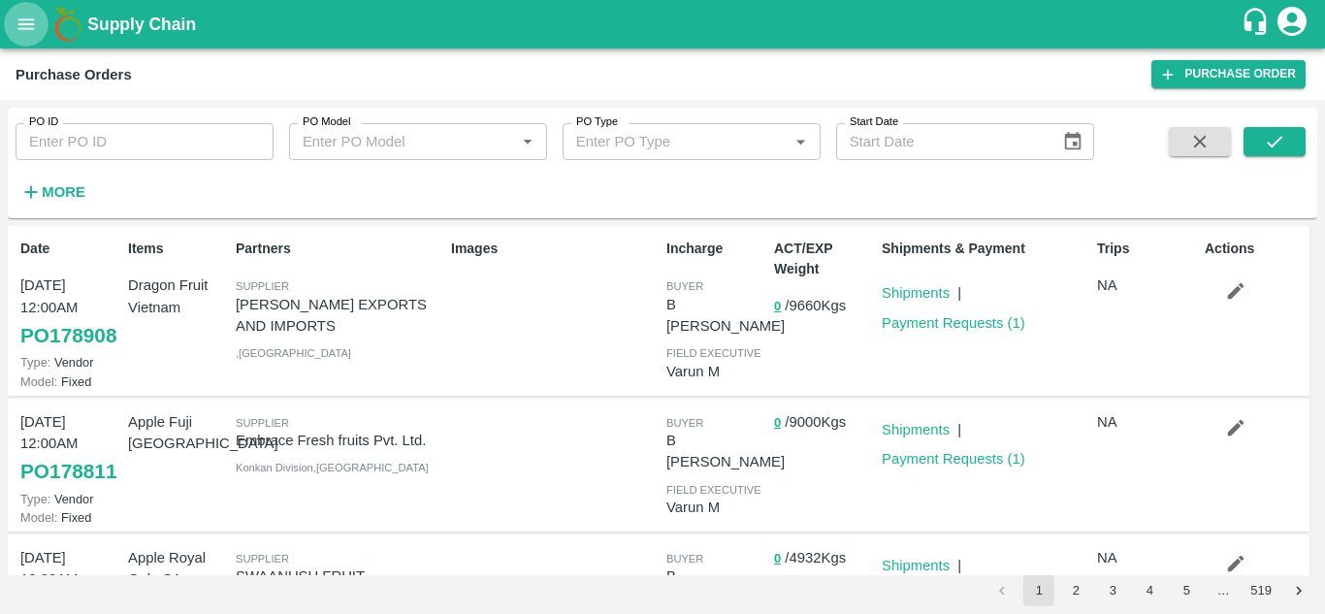
click at [32, 26] on icon "open drawer" at bounding box center [26, 24] width 21 height 21
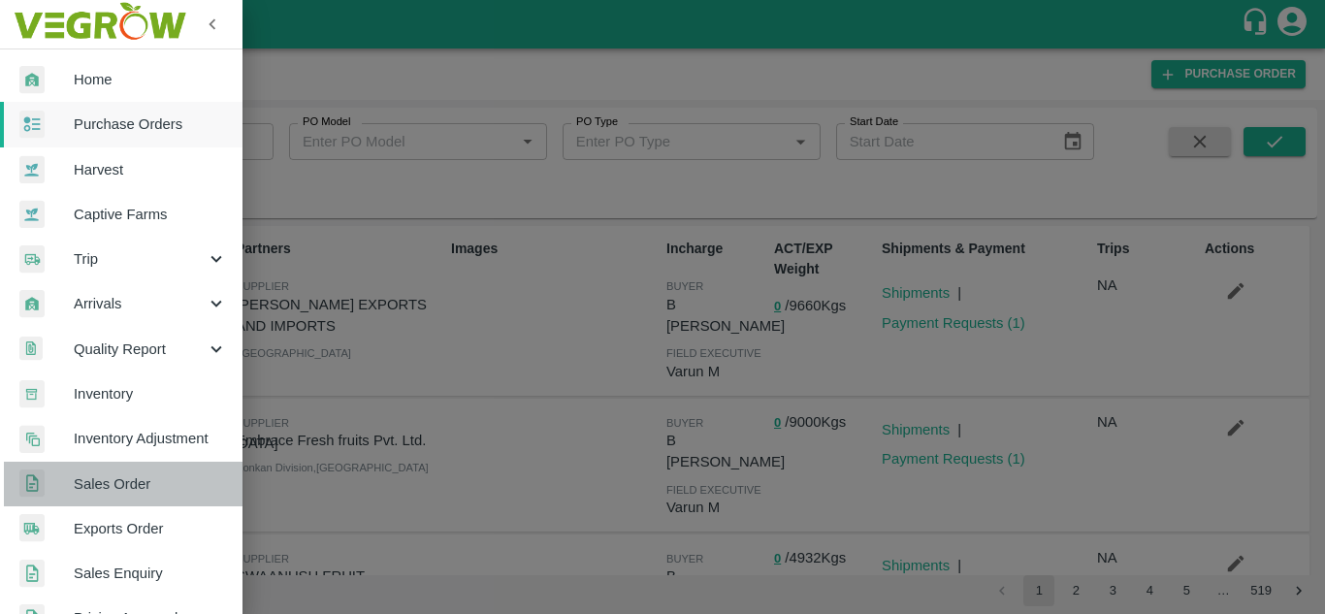
click at [132, 488] on span "Sales Order" at bounding box center [150, 483] width 153 height 21
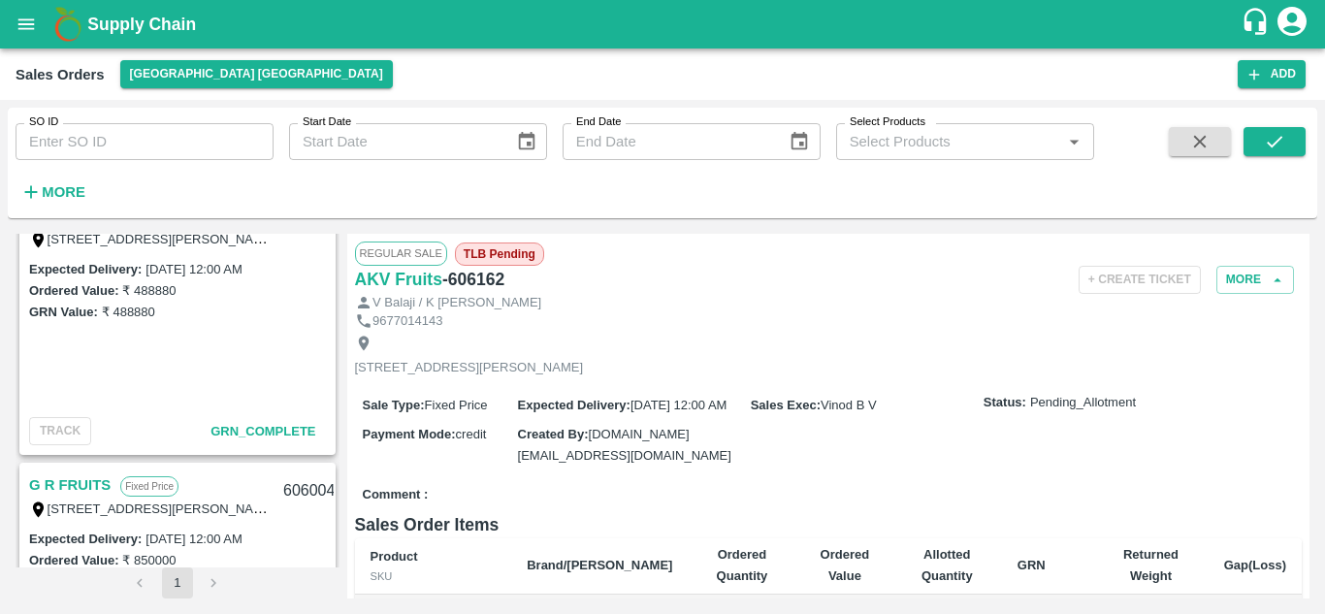
scroll to position [292, 0]
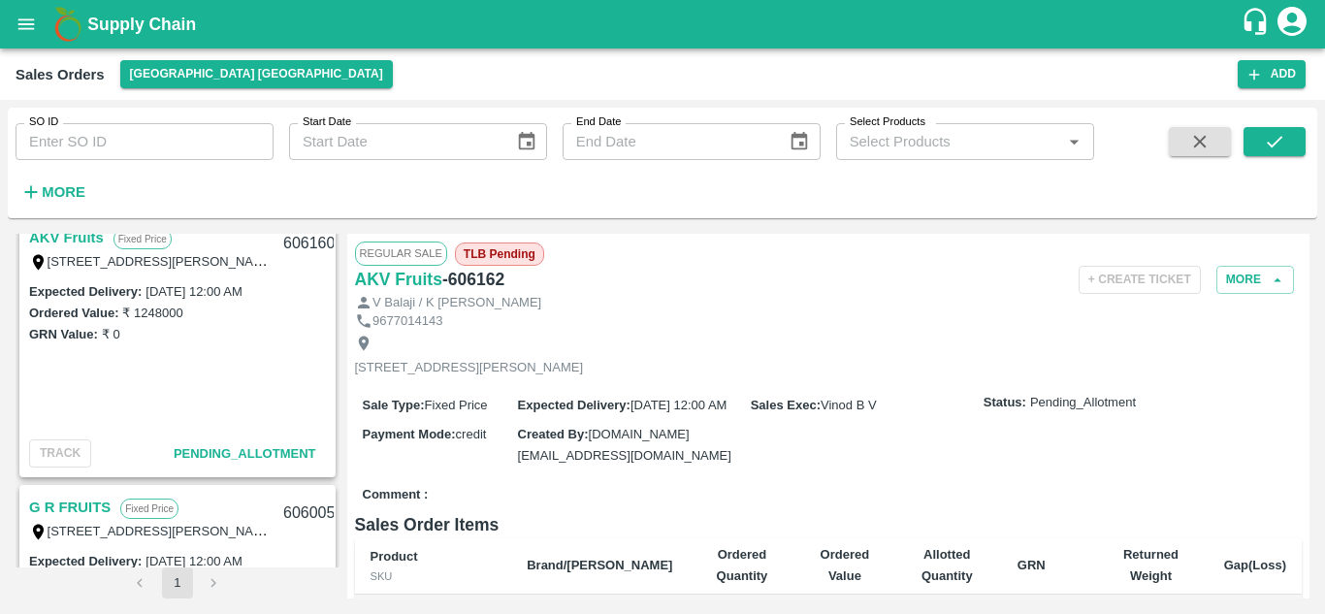
click at [335, 309] on div "AKV Fruits Fixed Price T/D 121 , [PERSON_NAME] fruit market [GEOGRAPHIC_DATA] E…" at bounding box center [178, 401] width 324 height 334
click at [92, 506] on link "G R FRUITS" at bounding box center [69, 507] width 81 height 25
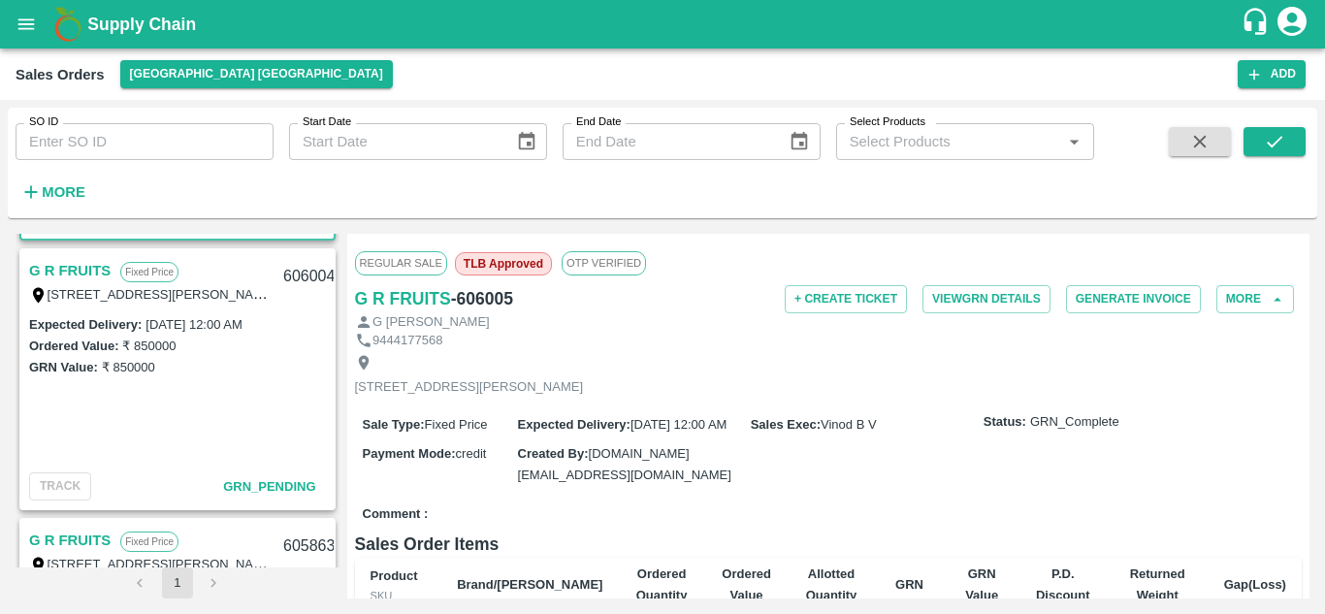
scroll to position [760, 0]
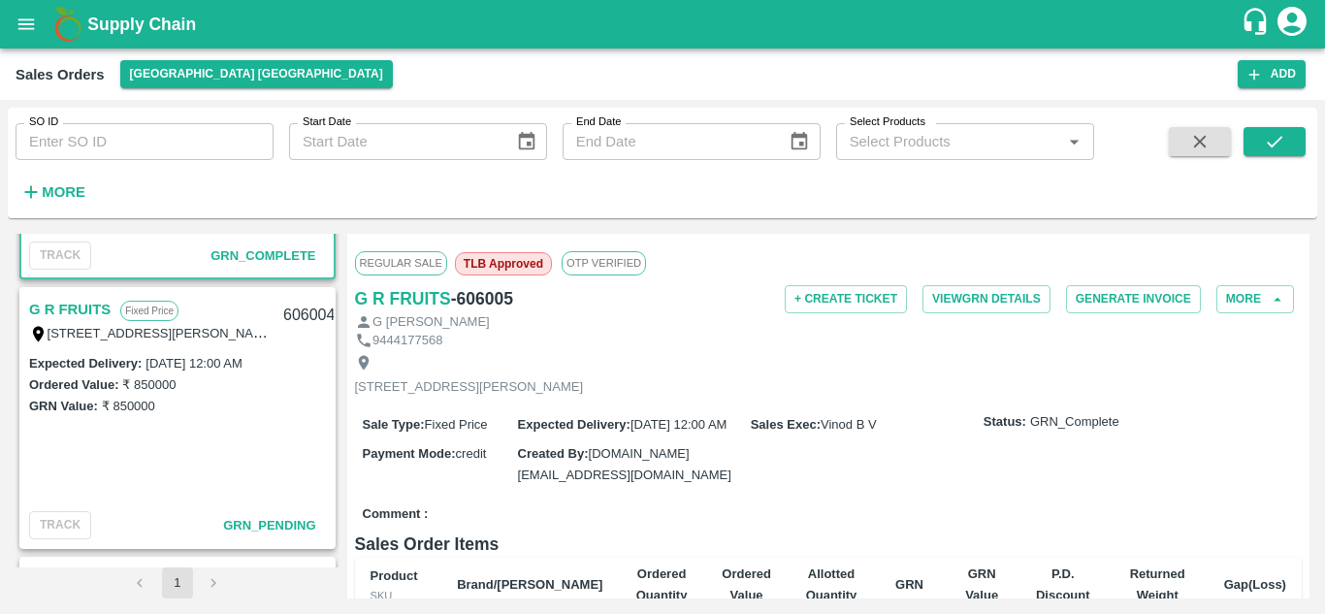
click at [81, 308] on link "G R FRUITS" at bounding box center [69, 309] width 81 height 25
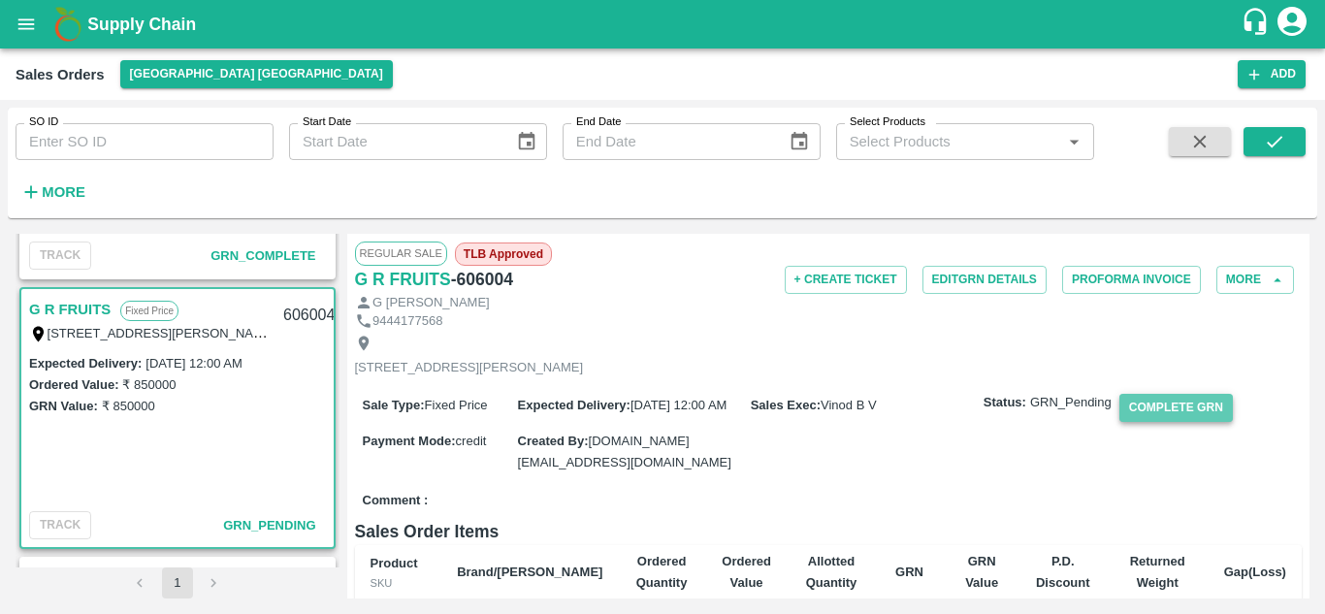
click at [1152, 422] on button "Complete GRN" at bounding box center [1177, 408] width 114 height 28
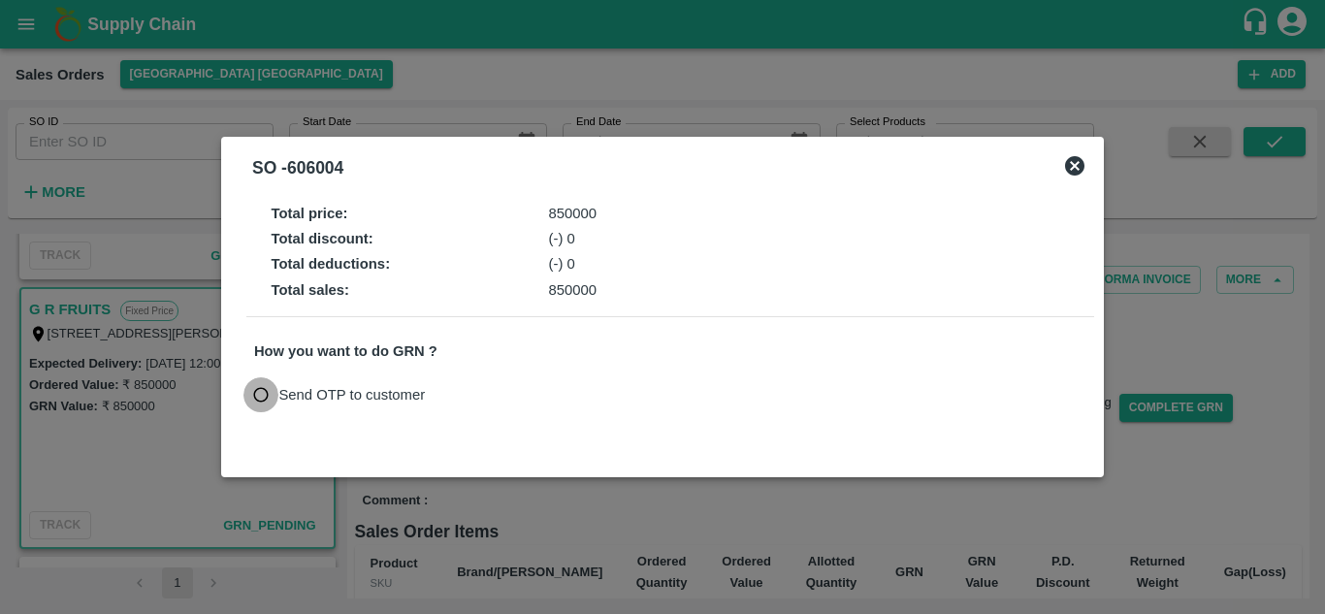
click at [256, 399] on input "Send OTP to customer" at bounding box center [261, 395] width 36 height 36
radio input "true"
click at [498, 387] on button "Send OTP" at bounding box center [480, 395] width 80 height 28
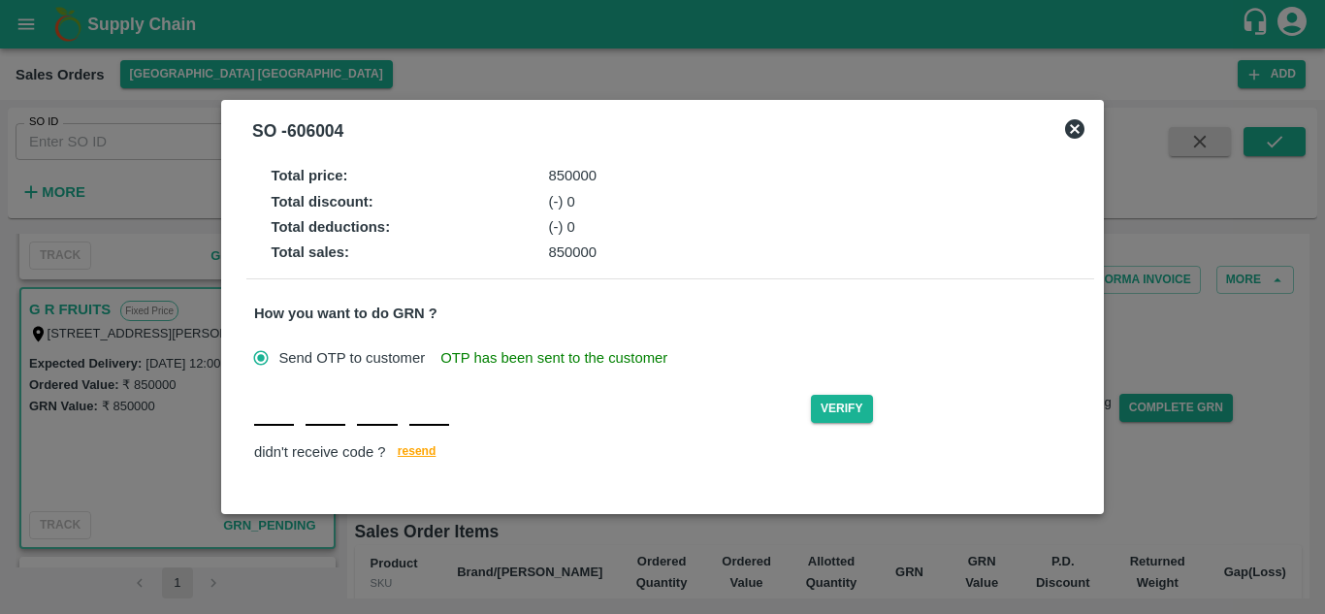
click at [270, 419] on input "text" at bounding box center [274, 408] width 40 height 35
type input "U"
type input "H"
type input "R"
type input "F"
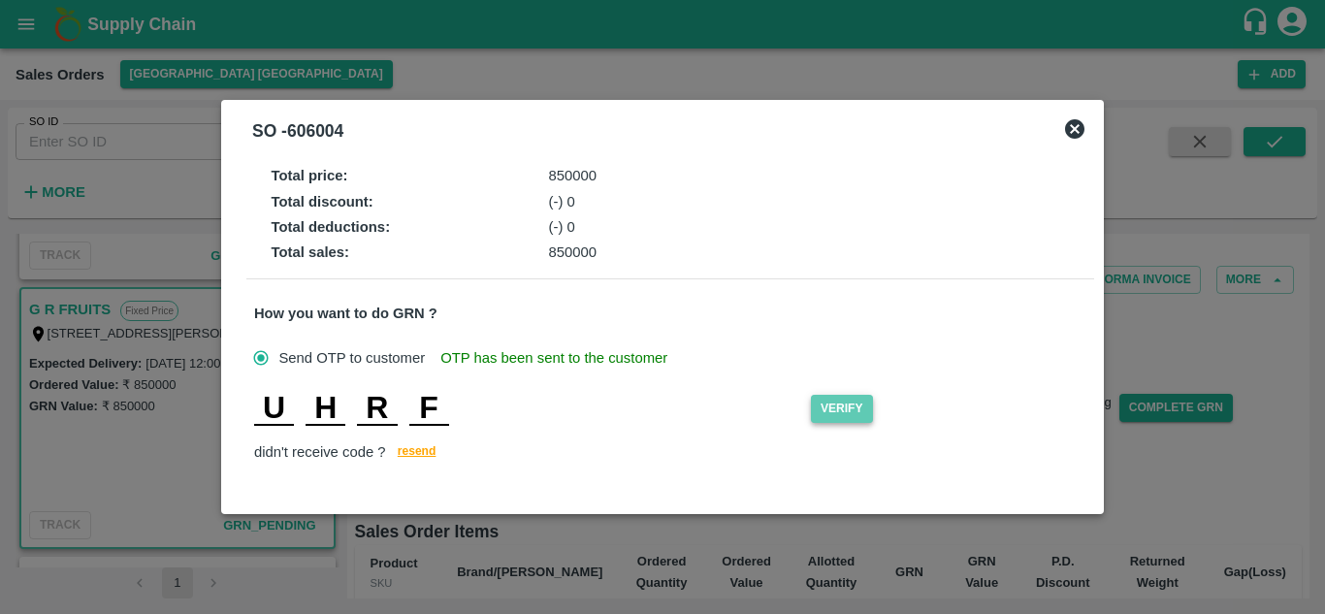
click at [847, 410] on button "Verify" at bounding box center [842, 409] width 62 height 28
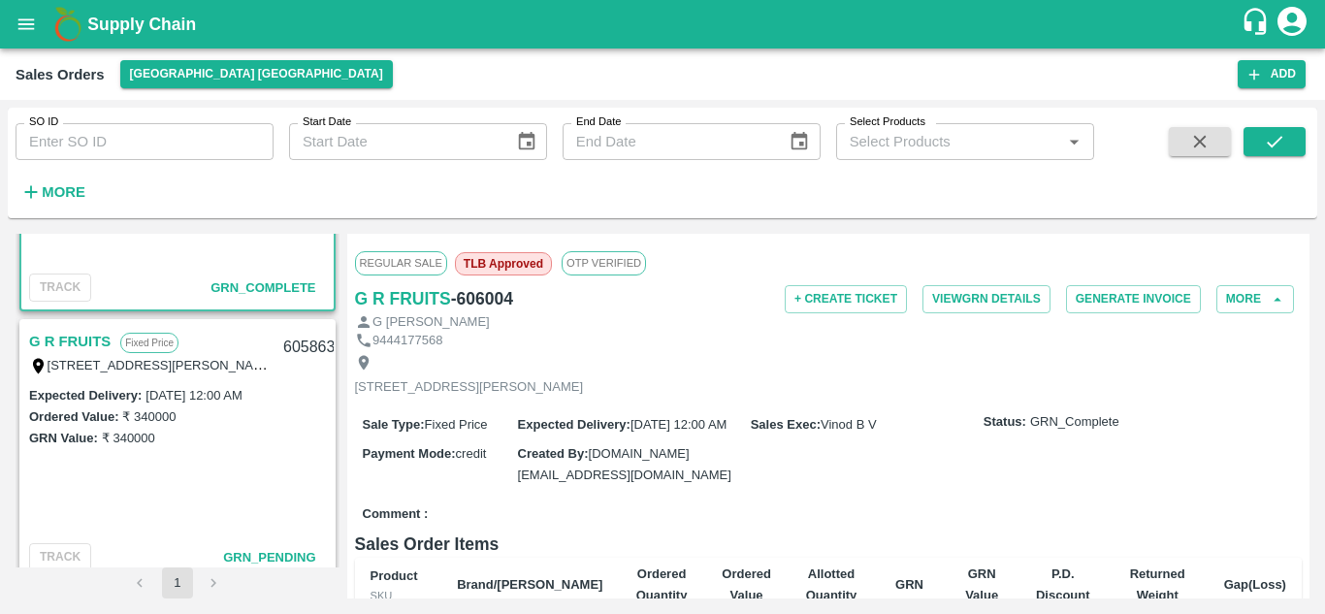
scroll to position [1052, 0]
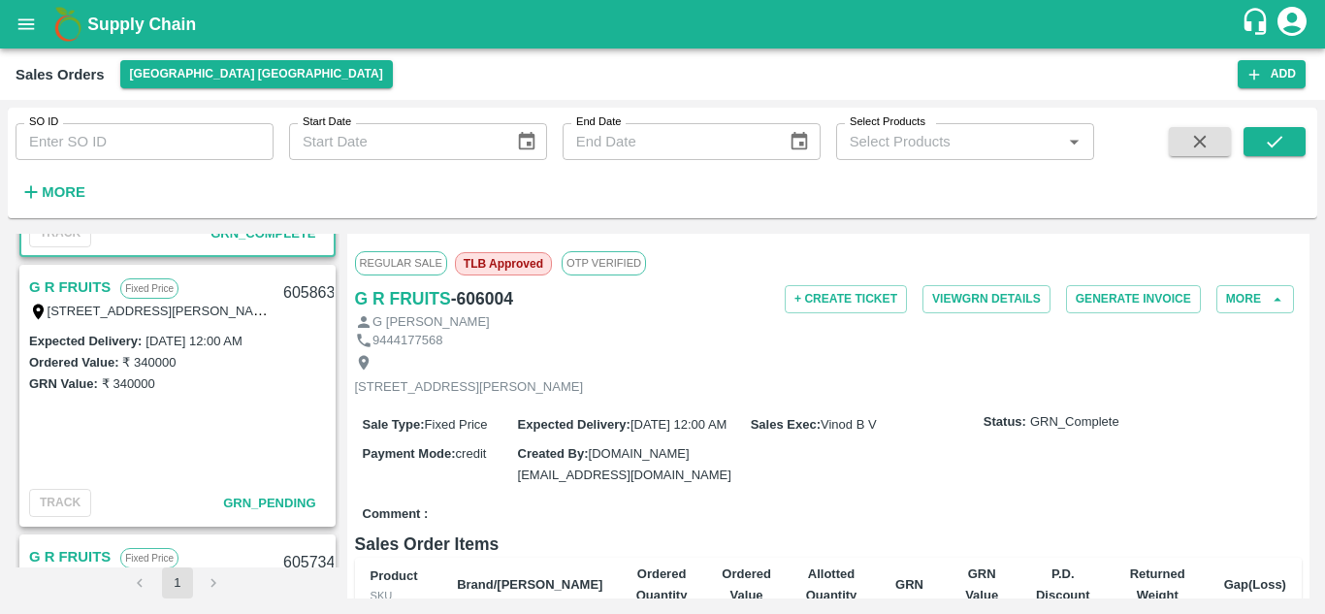
click at [91, 289] on link "G R FRUITS" at bounding box center [69, 287] width 81 height 25
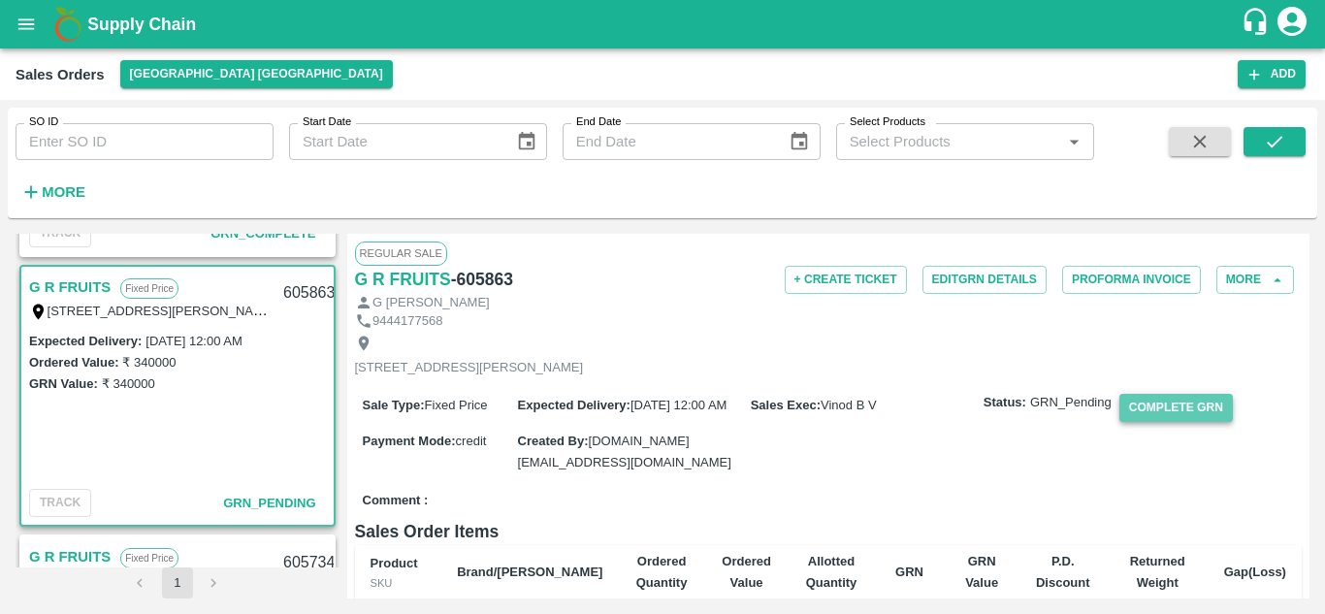
click at [1168, 422] on button "Complete GRN" at bounding box center [1177, 408] width 114 height 28
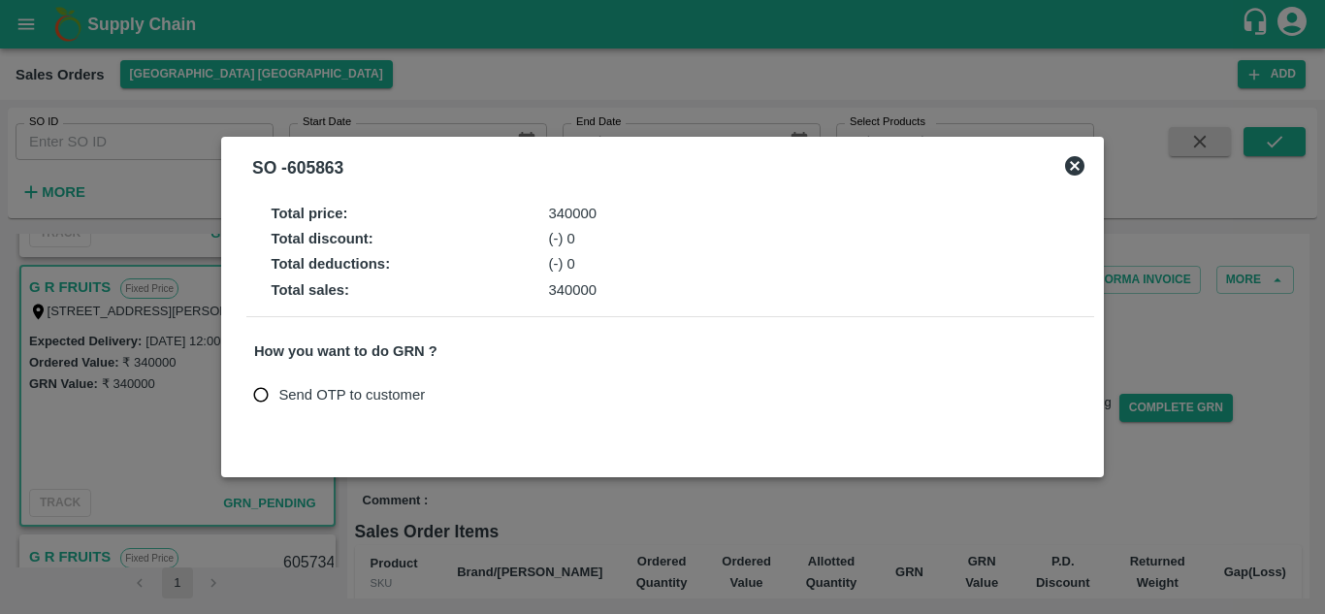
click at [260, 397] on input "Send OTP to customer" at bounding box center [261, 395] width 36 height 36
radio input "true"
click at [460, 397] on button "Send OTP" at bounding box center [480, 395] width 80 height 28
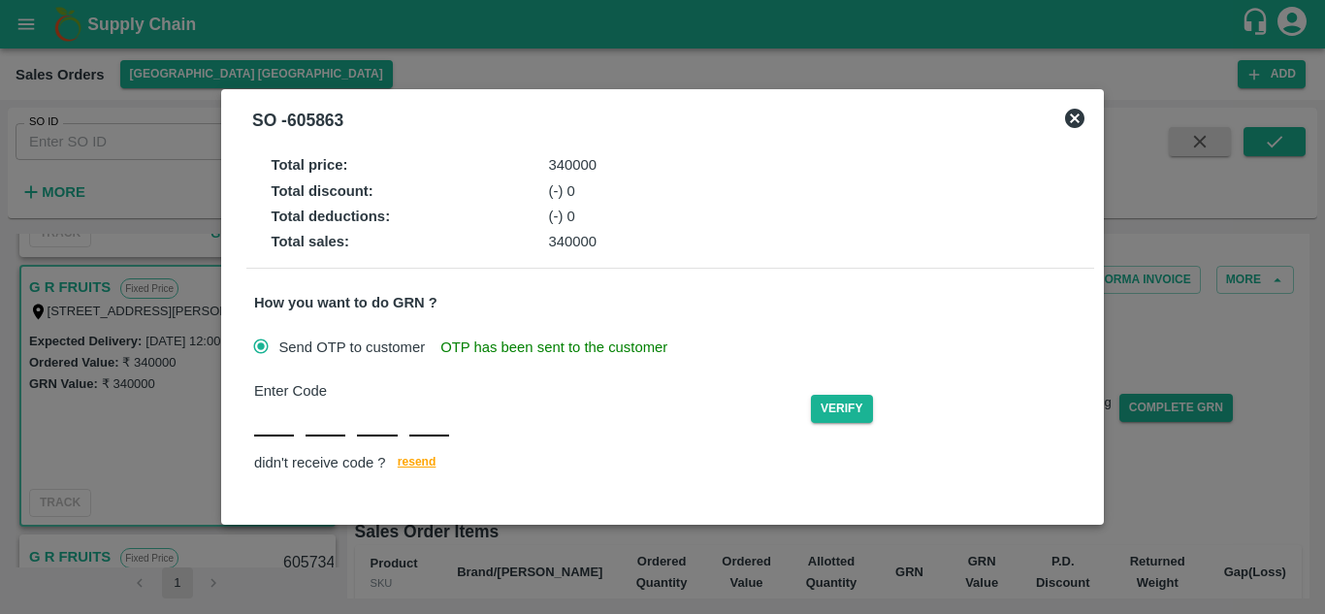
click at [276, 427] on div "Enter Code Verify didn't receive code ? resend" at bounding box center [670, 428] width 832 height 96
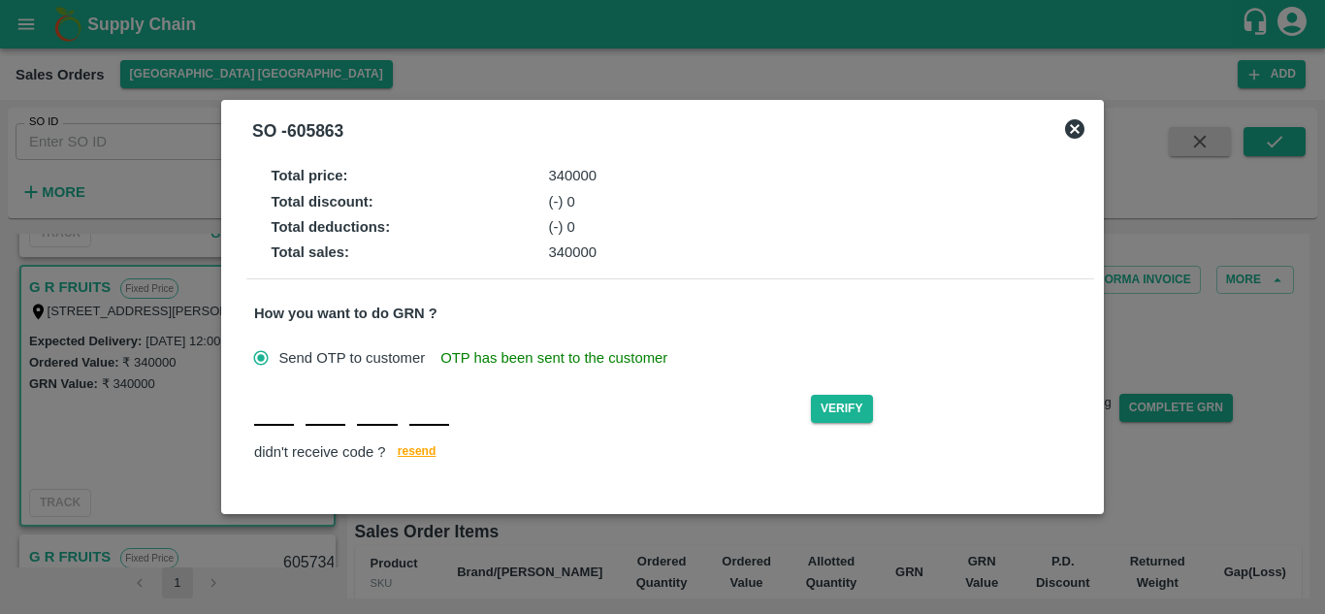
type input "S"
type input "Y"
type input "D"
type input "E"
click at [854, 406] on button "Verify" at bounding box center [842, 409] width 62 height 28
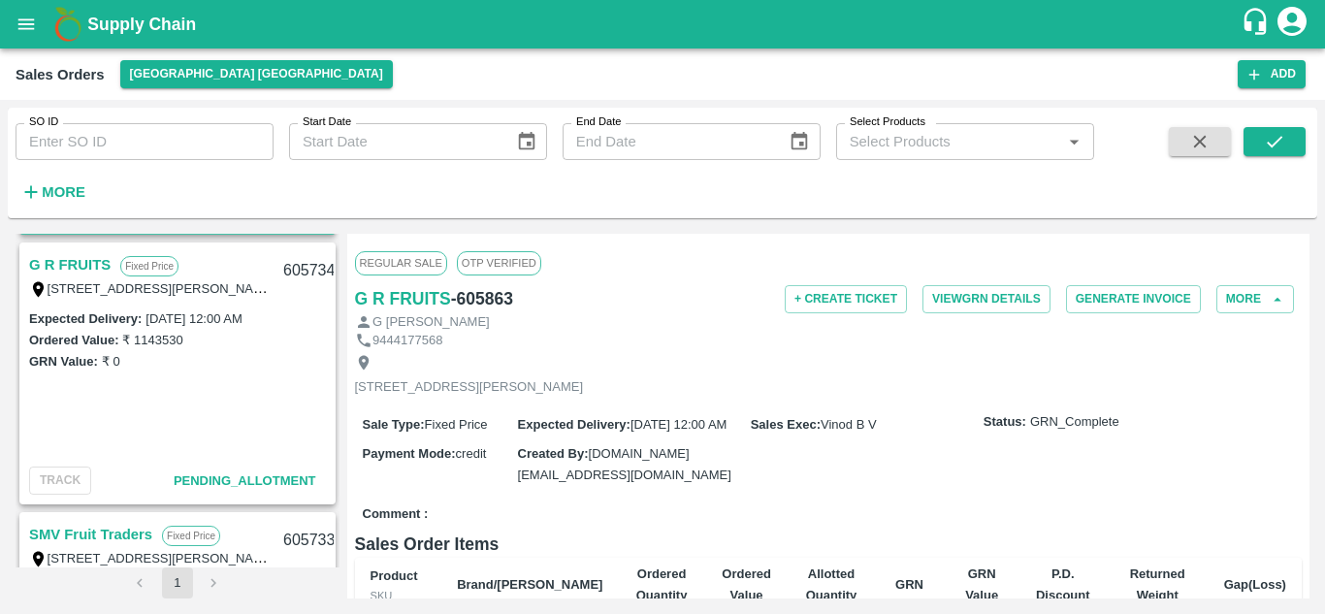
scroll to position [1052, 0]
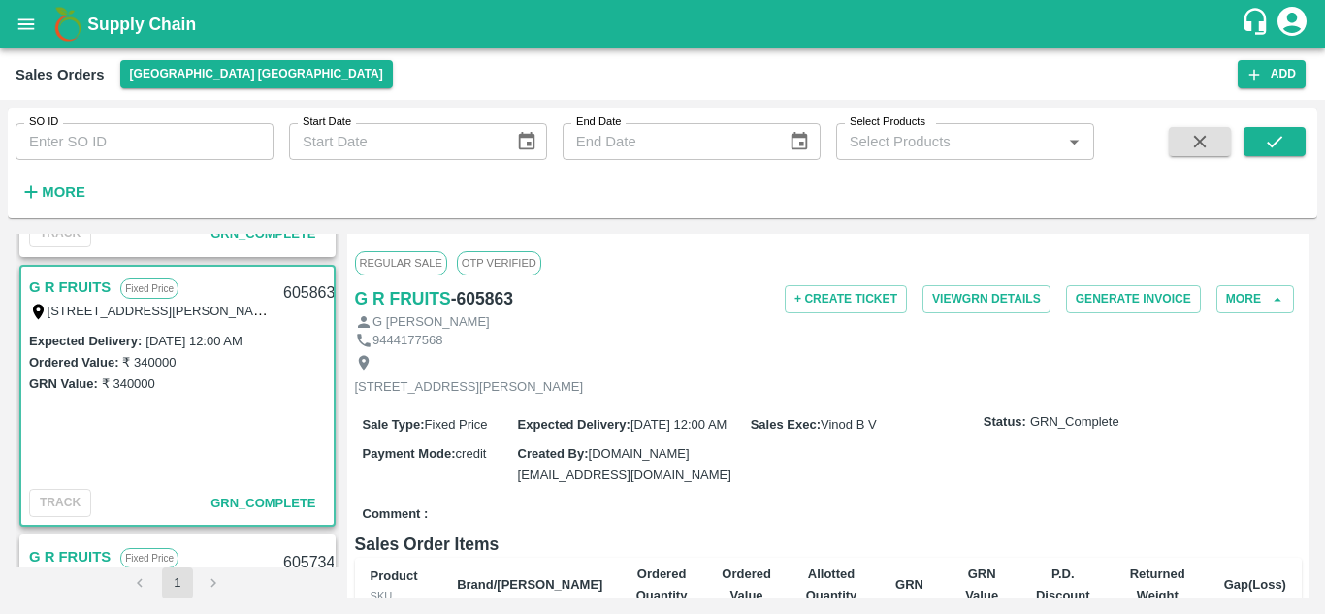
click at [96, 280] on link "G R FRUITS" at bounding box center [69, 287] width 81 height 25
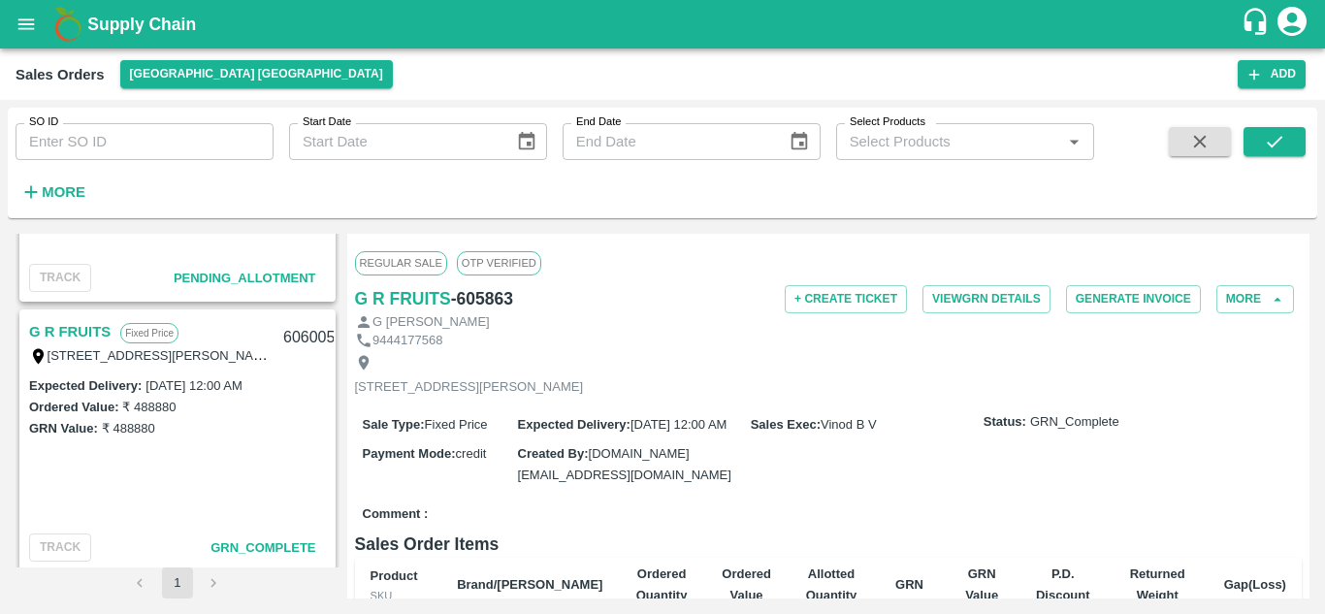
scroll to position [176, 0]
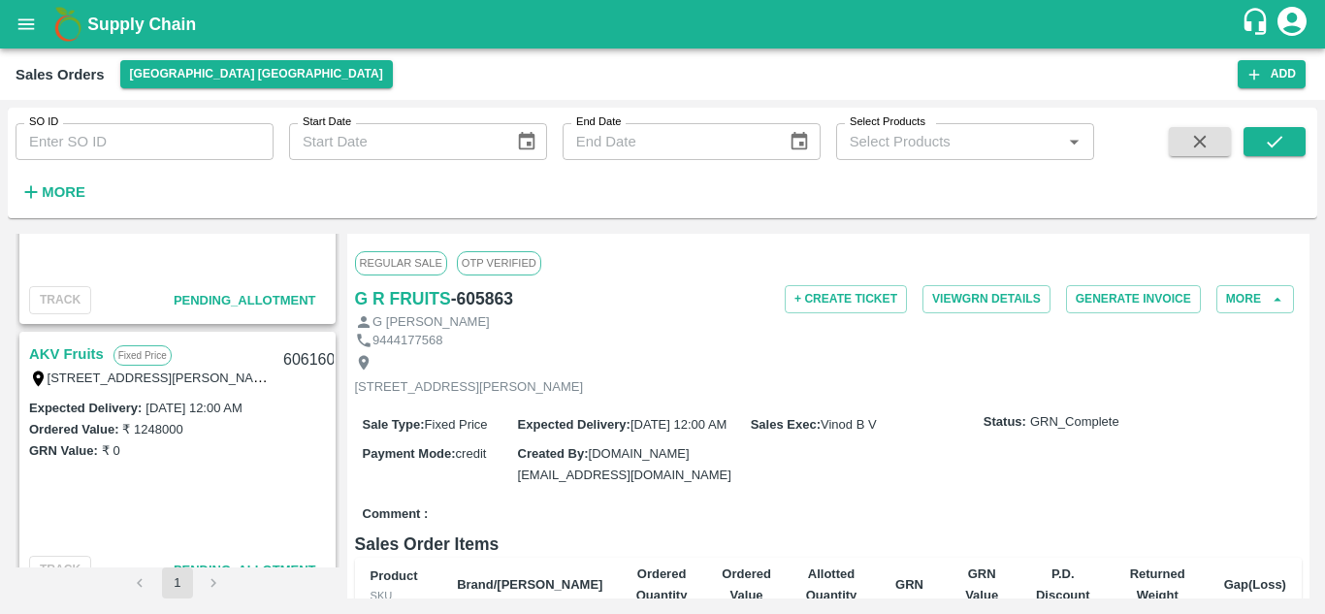
click at [334, 239] on div "AKV Fruits Fixed Price T/D 121 , Anna fruit market Koyembedu , Chennai , Chenna…" at bounding box center [178, 401] width 324 height 334
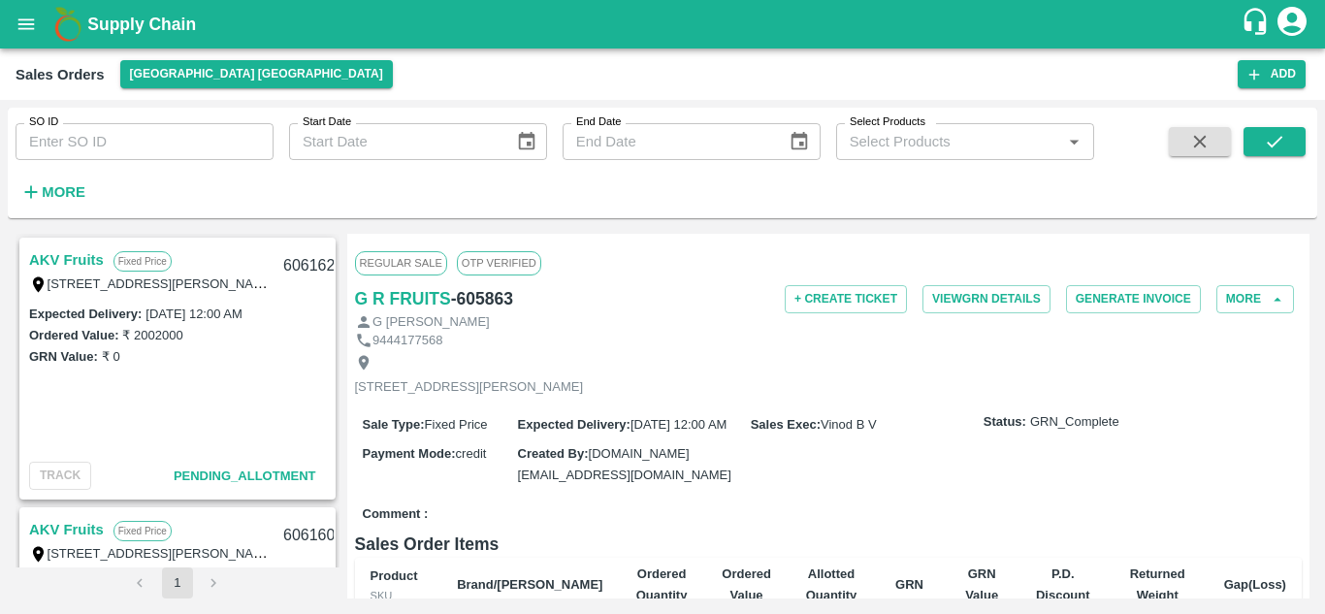
click at [335, 275] on div "AKV Fruits Fixed Price T/D 121 , Anna fruit market Koyembedu , Chennai , Chenna…" at bounding box center [178, 401] width 324 height 334
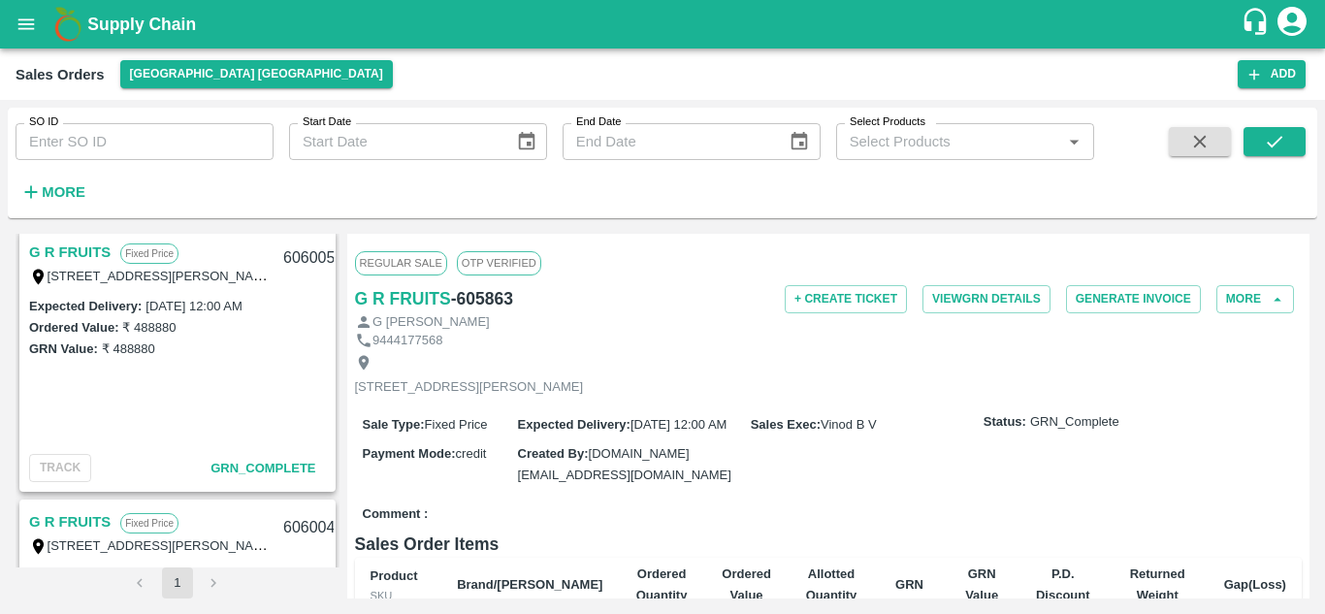
scroll to position [839, 0]
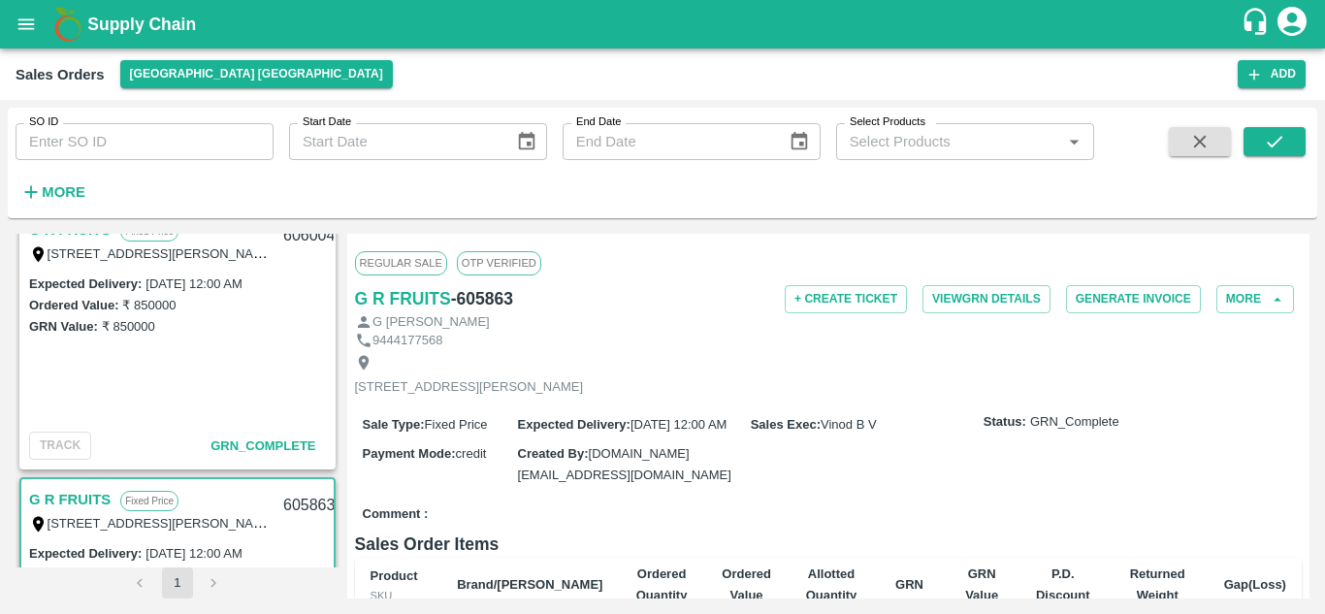
click at [342, 383] on div "AKV Fruits Fixed Price T/D 121 , Anna fruit market Koyembedu , Chennai , Chenna…" at bounding box center [663, 416] width 1294 height 365
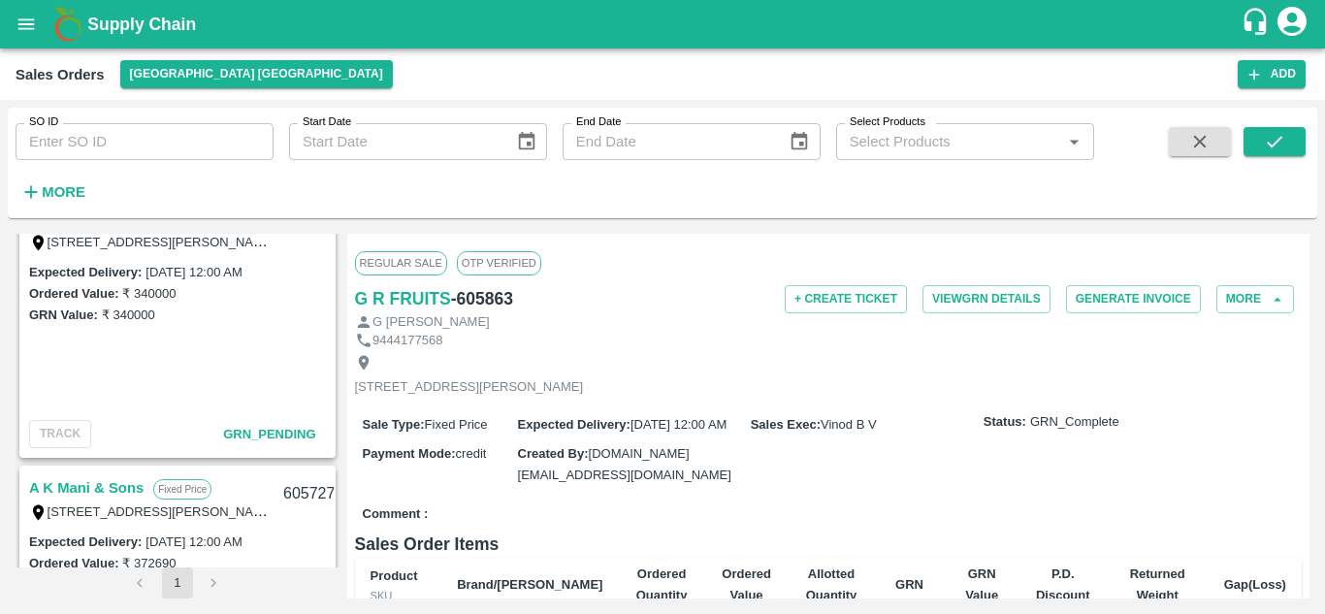
scroll to position [1891, 0]
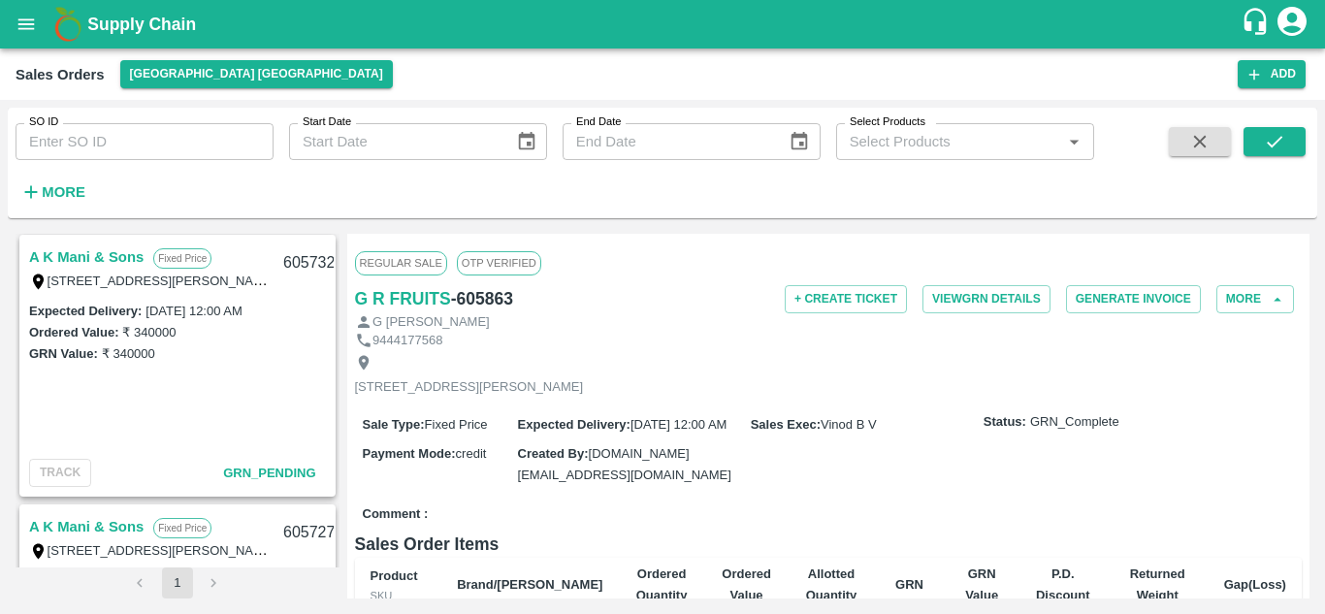
click at [86, 255] on link "A K Mani & Sons" at bounding box center [86, 256] width 114 height 25
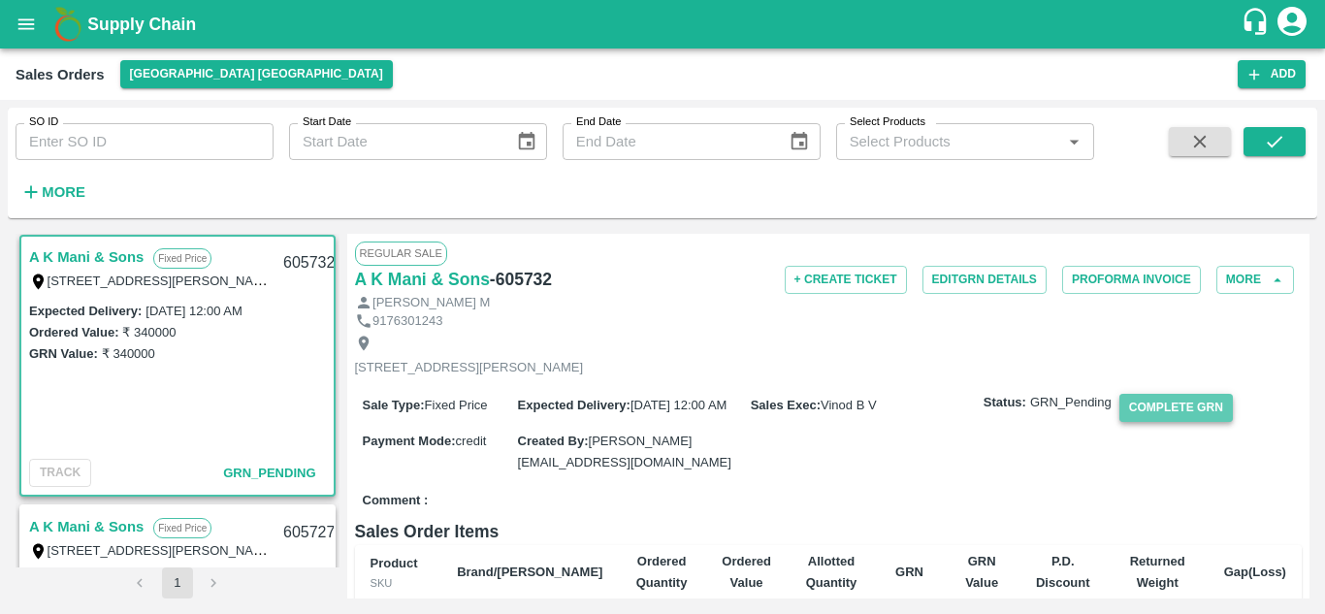
click at [1186, 417] on button "Complete GRN" at bounding box center [1177, 408] width 114 height 28
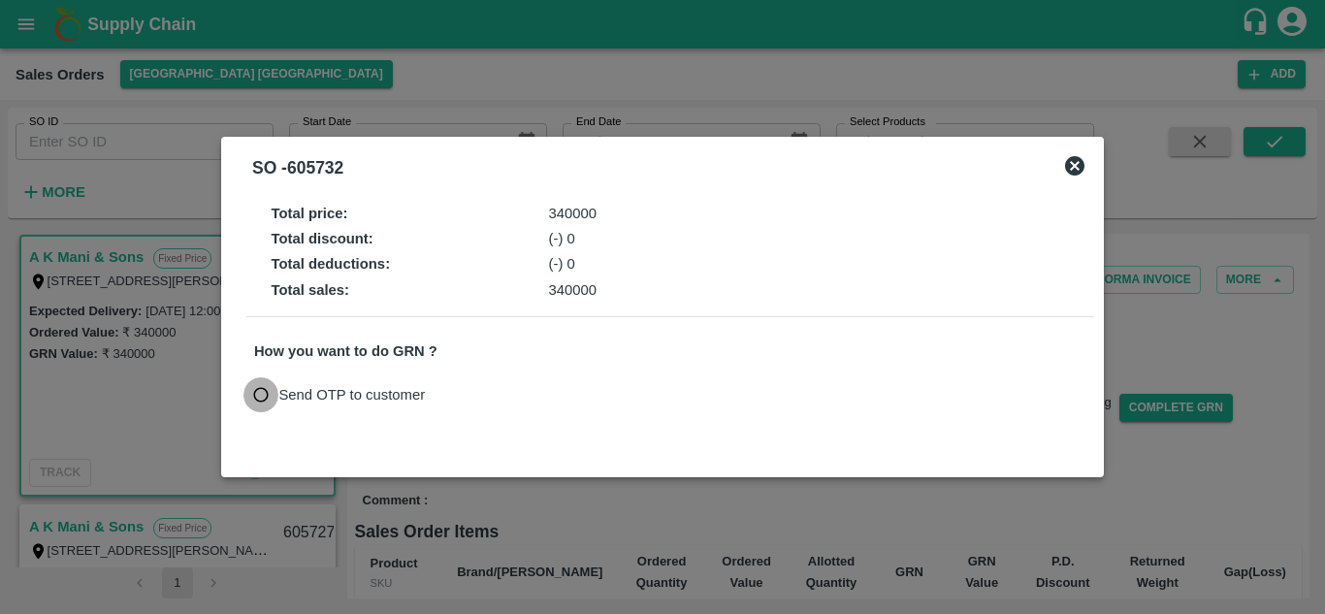
click at [259, 394] on input "Send OTP to customer" at bounding box center [261, 395] width 36 height 36
radio input "true"
click at [494, 392] on button "Send OTP" at bounding box center [480, 395] width 80 height 28
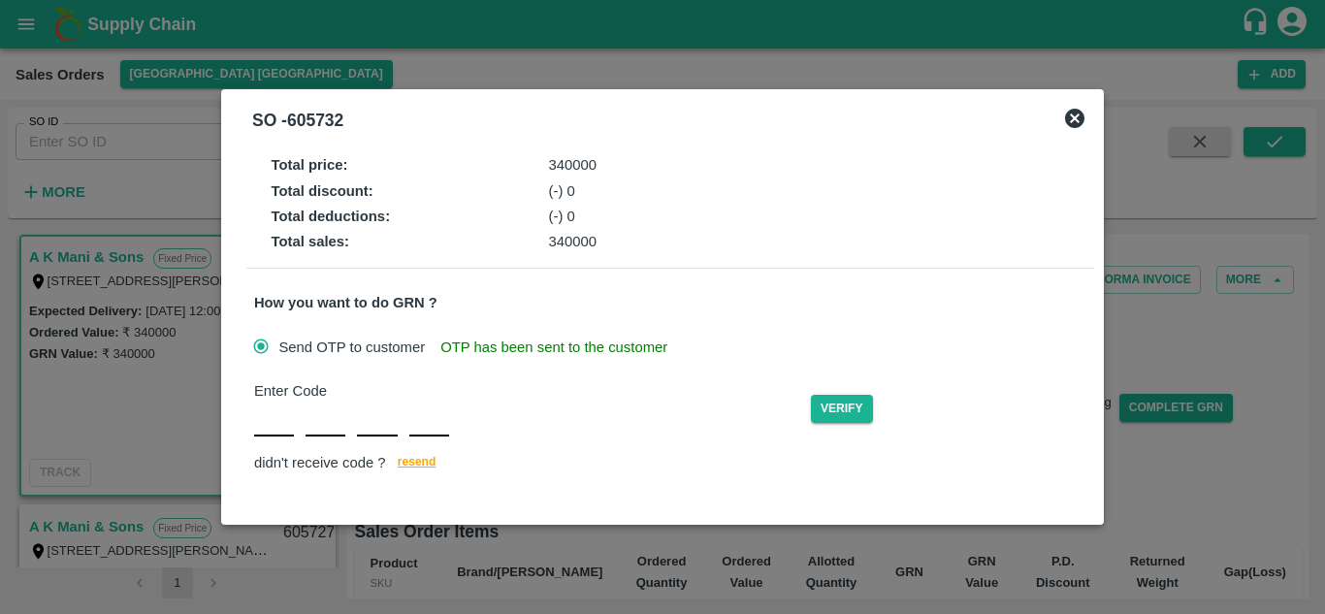
click at [1074, 115] on icon at bounding box center [1074, 118] width 19 height 19
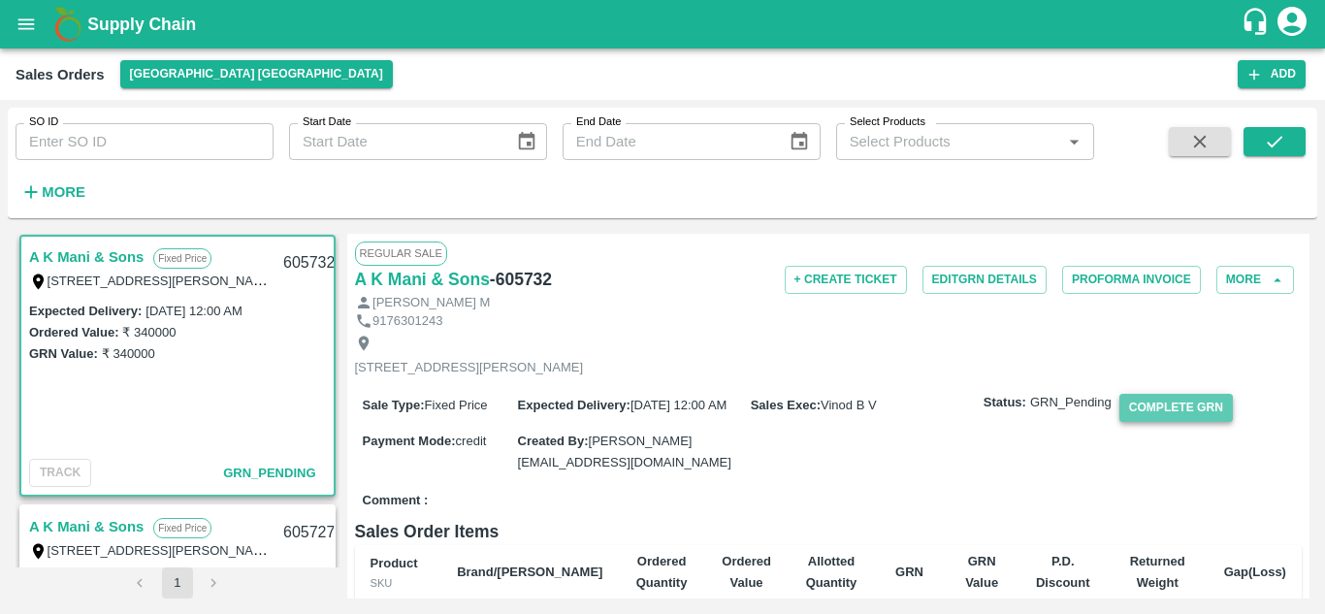
click at [1164, 422] on button "Complete GRN" at bounding box center [1177, 408] width 114 height 28
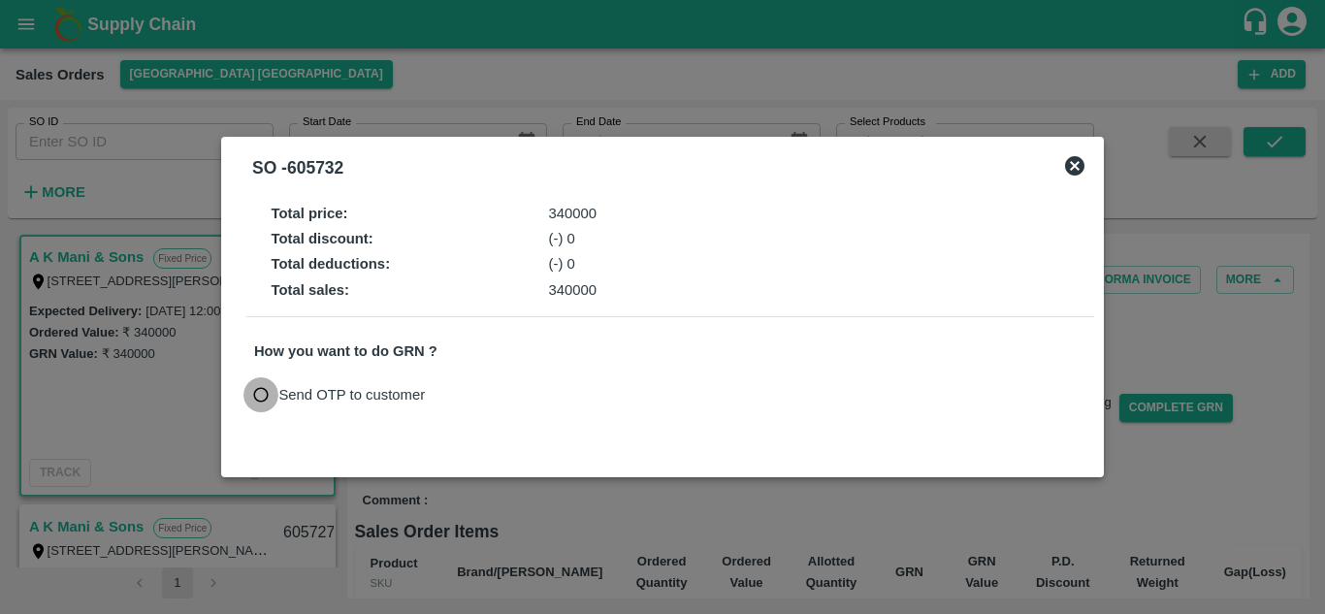
click at [256, 397] on input "Send OTP to customer" at bounding box center [261, 395] width 36 height 36
radio input "true"
click at [468, 394] on button "Send OTP" at bounding box center [480, 395] width 80 height 28
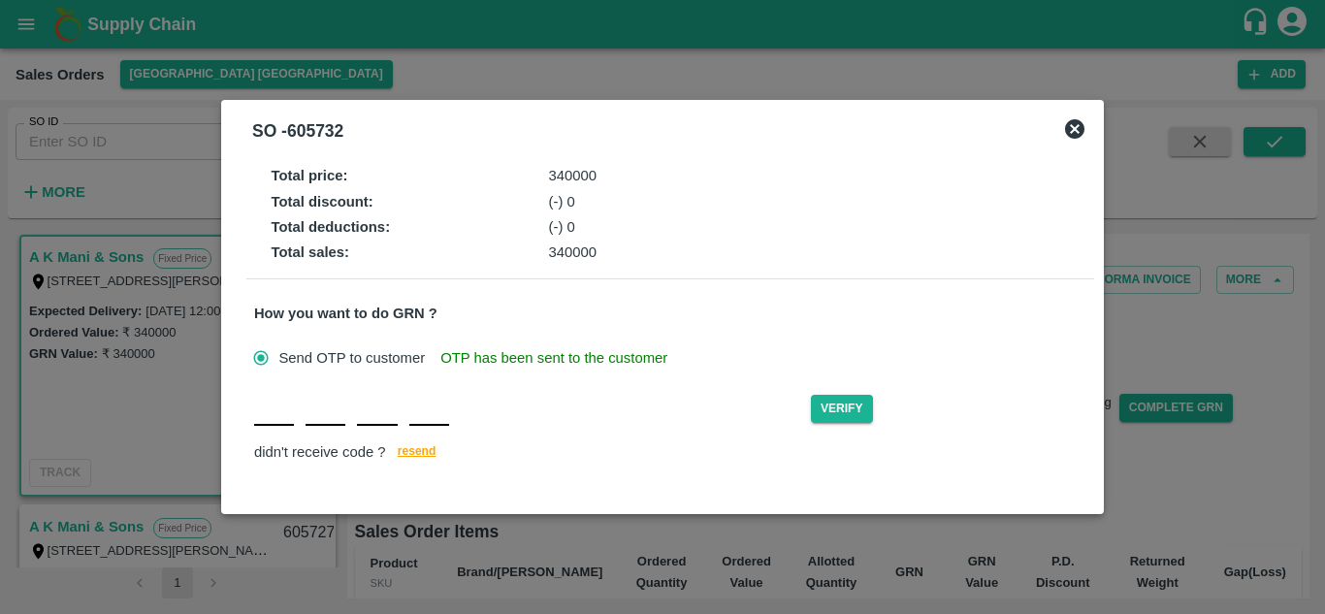
click at [286, 422] on input "text" at bounding box center [274, 408] width 40 height 35
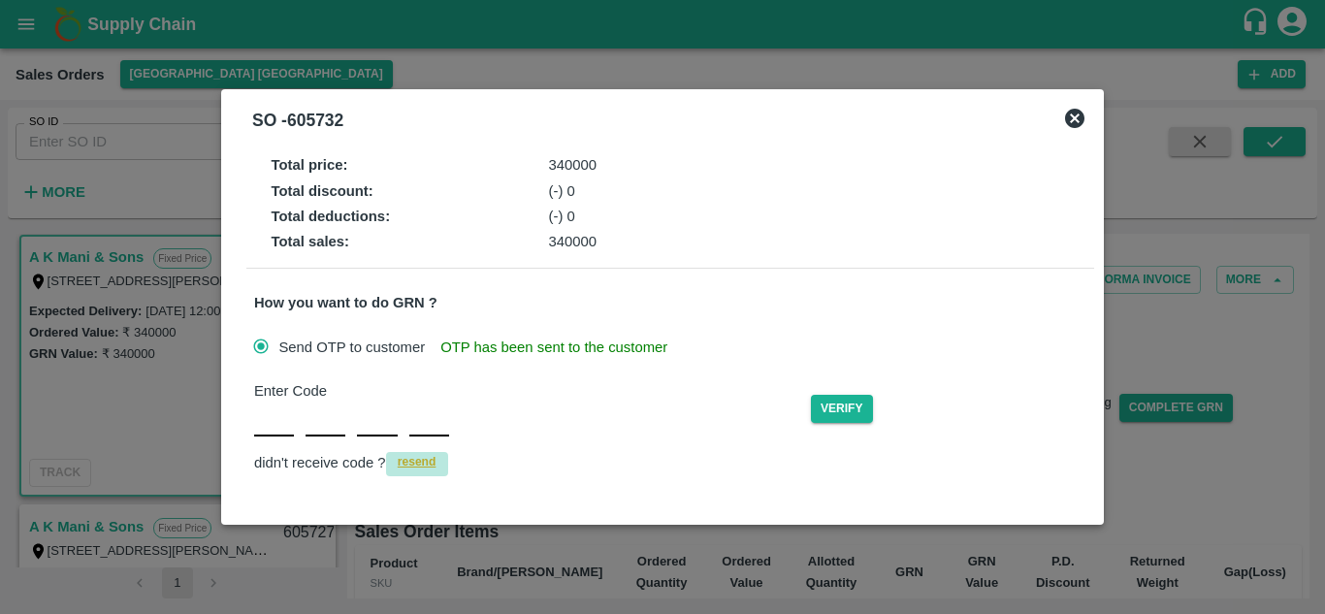
click at [419, 454] on span "resend" at bounding box center [417, 462] width 39 height 20
click at [416, 464] on span "resend" at bounding box center [417, 462] width 39 height 20
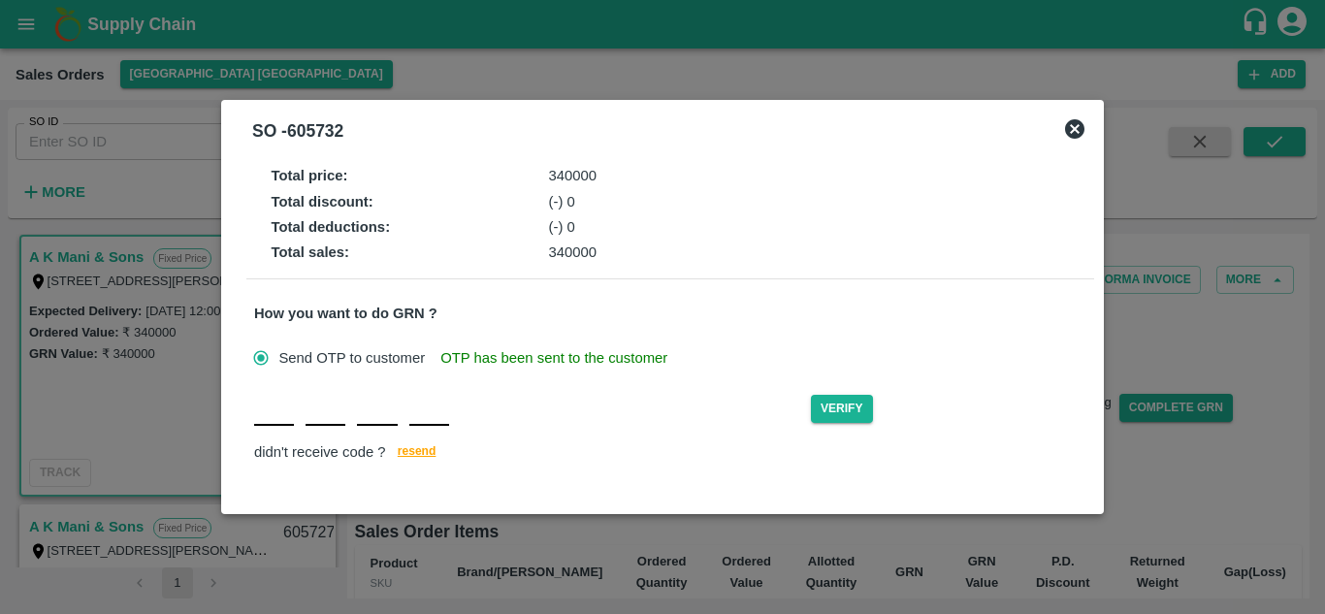
click at [254, 414] on input "text" at bounding box center [274, 408] width 40 height 35
type input "U"
type input "C"
type input "R"
type input "Q"
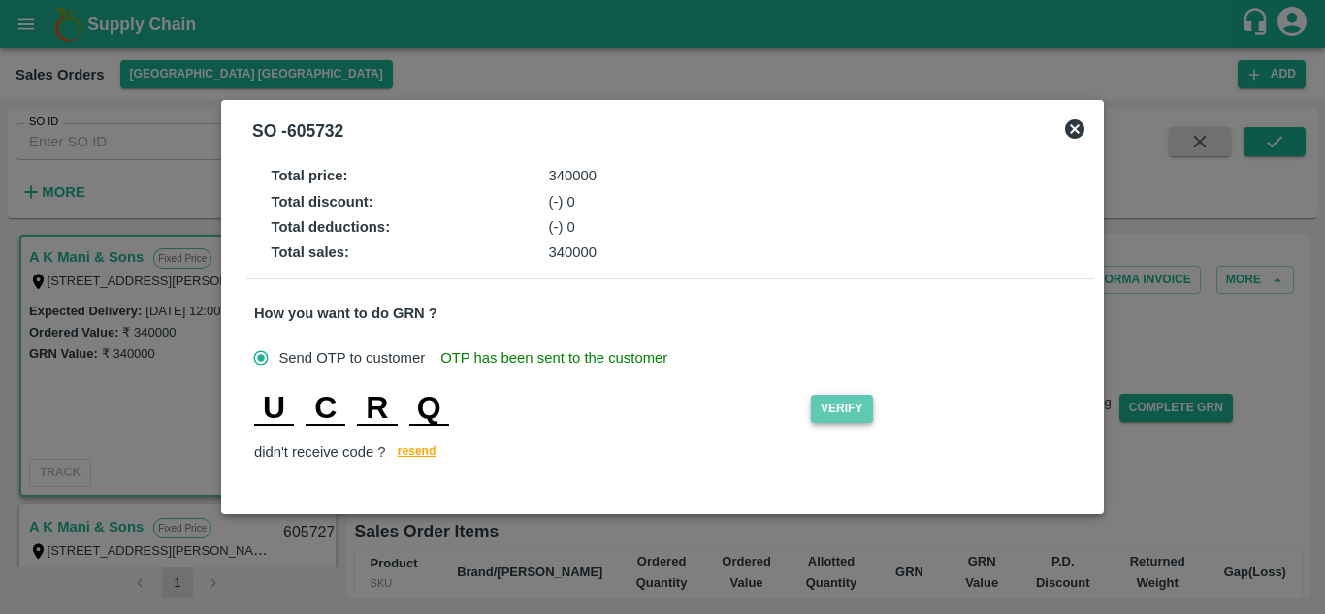
click at [837, 406] on button "Verify" at bounding box center [842, 409] width 62 height 28
click at [459, 406] on div "U C R Q" at bounding box center [532, 408] width 557 height 35
click at [291, 406] on input "U" at bounding box center [274, 408] width 40 height 35
click at [442, 404] on input "Q" at bounding box center [429, 408] width 40 height 35
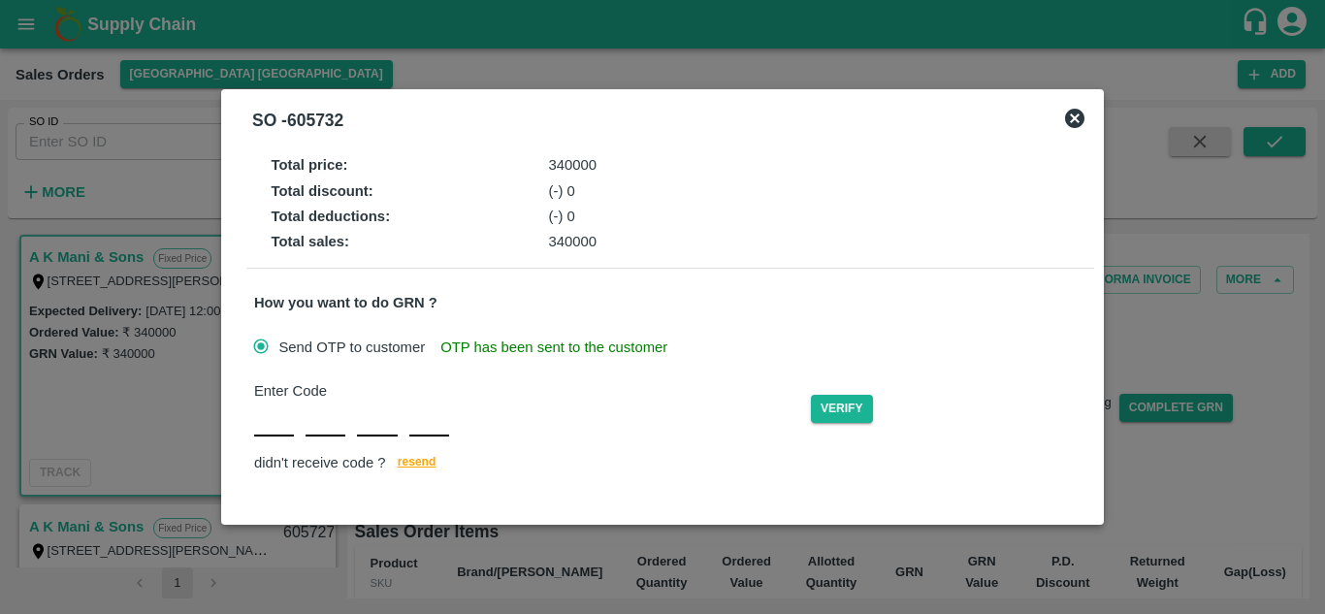
type input "D"
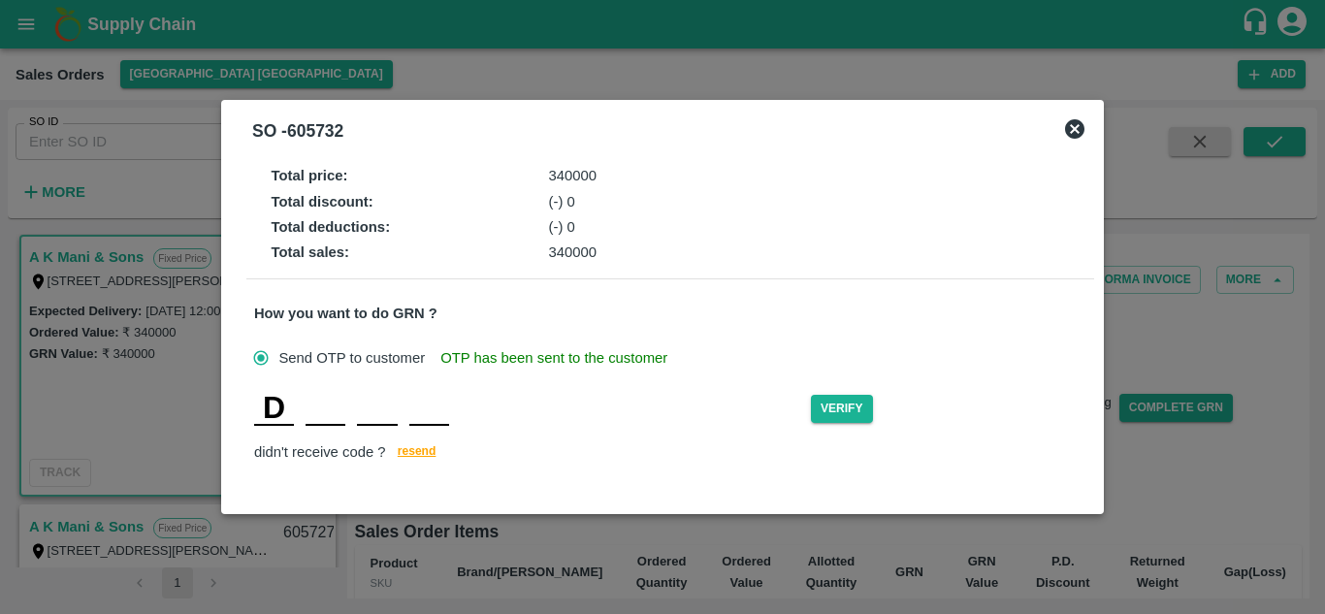
type input "O"
type input "H"
click at [854, 410] on button "Verify" at bounding box center [842, 409] width 62 height 28
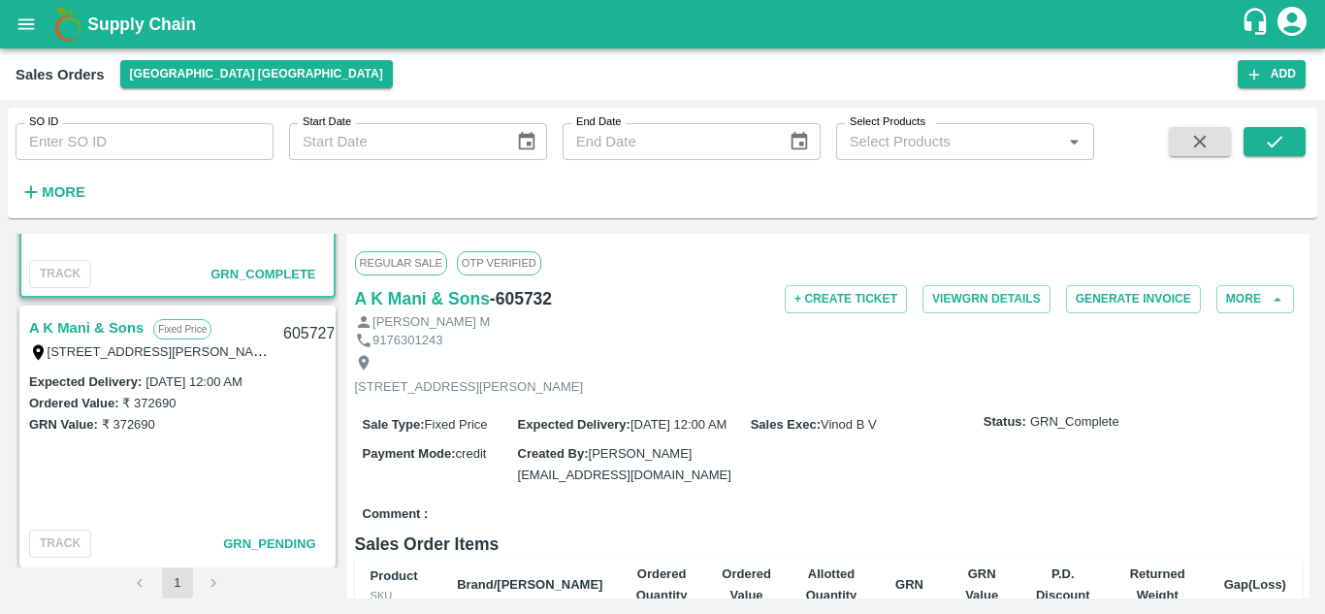
scroll to position [2105, 0]
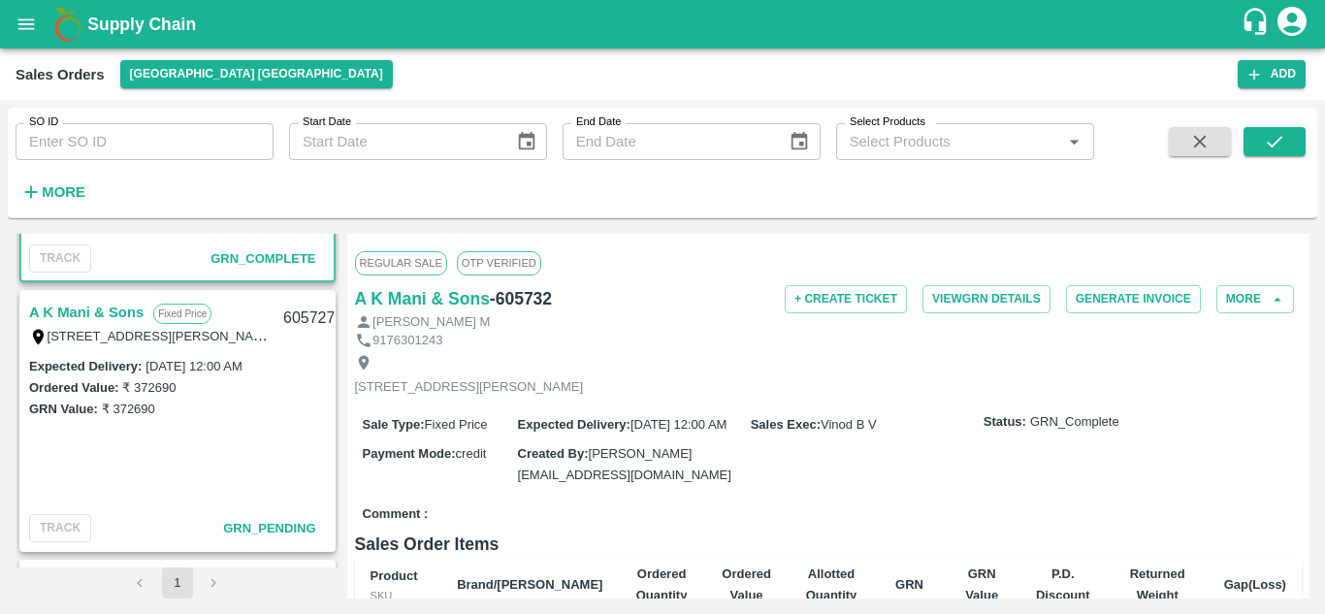
click at [90, 310] on link "A K Mani & Sons" at bounding box center [86, 312] width 114 height 25
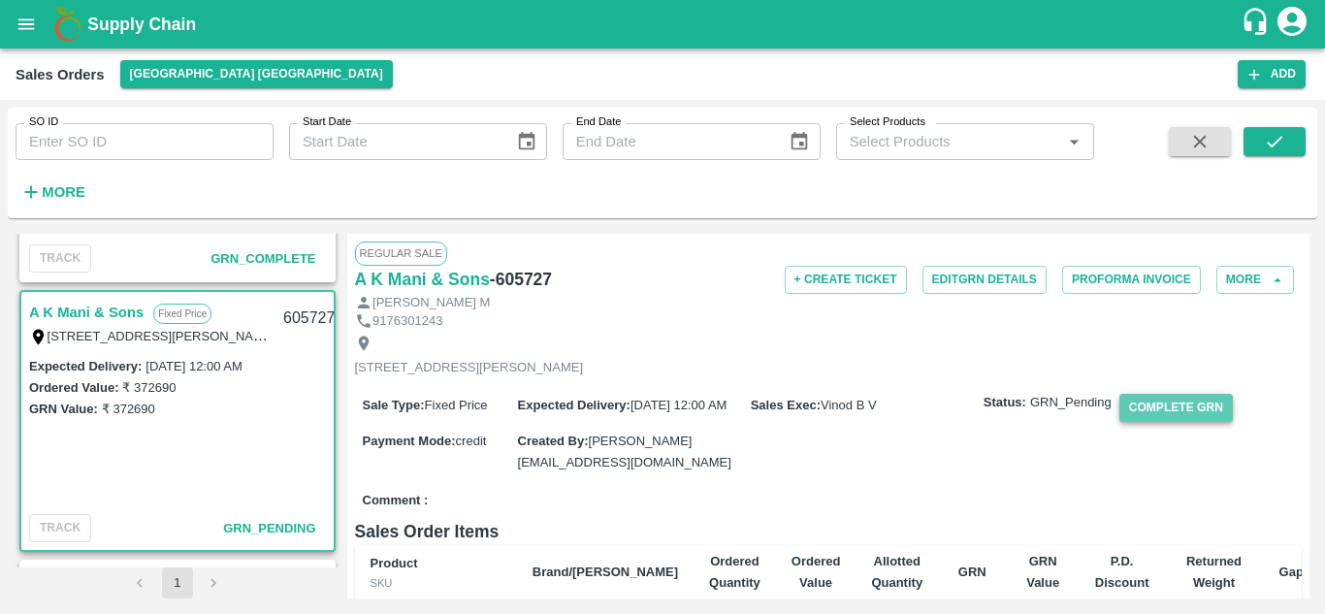
click at [1155, 422] on button "Complete GRN" at bounding box center [1177, 408] width 114 height 28
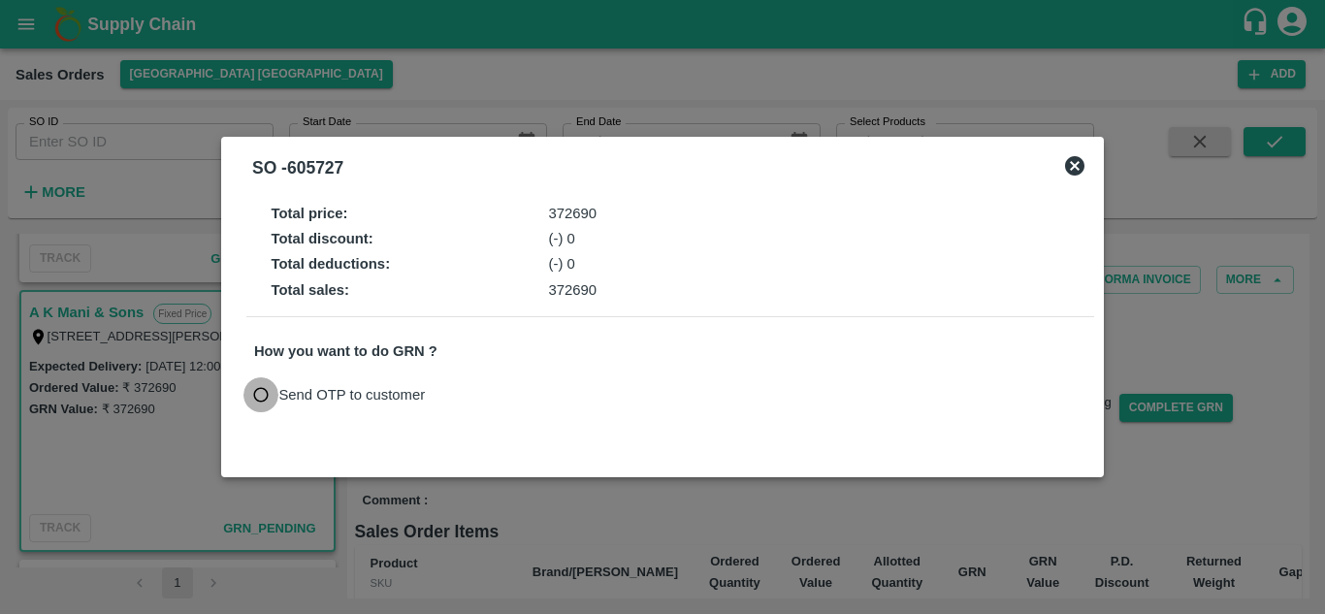
click at [274, 387] on input "Send OTP to customer" at bounding box center [261, 395] width 36 height 36
radio input "true"
click at [491, 383] on button "Send OTP" at bounding box center [480, 395] width 80 height 28
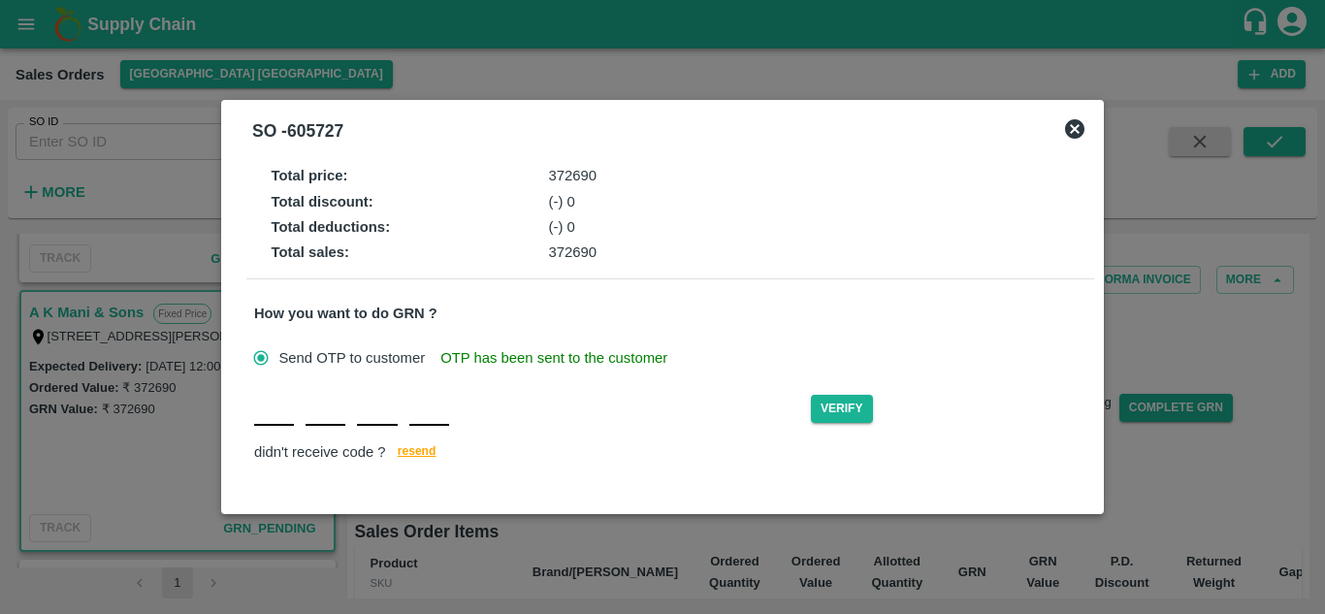
click at [274, 424] on input "text" at bounding box center [274, 408] width 40 height 35
type input "Z"
type input "B"
type input "K"
type input "A"
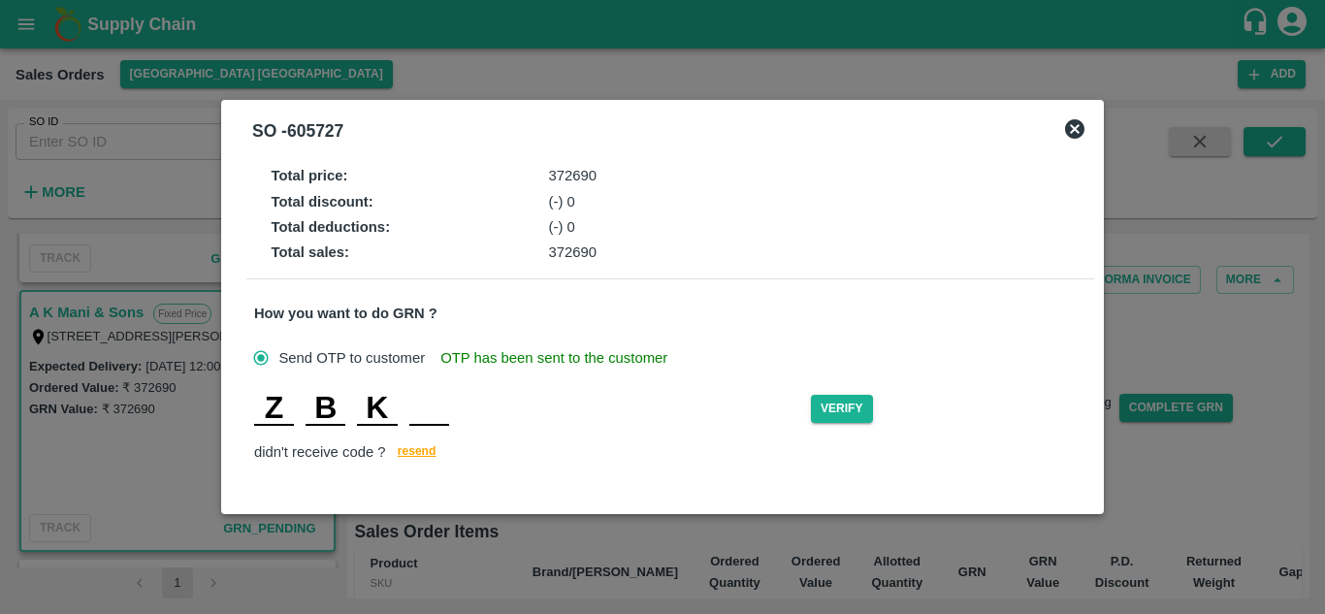
type input "A"
type input "J"
type input "A"
click at [831, 405] on button "Verify" at bounding box center [842, 409] width 62 height 28
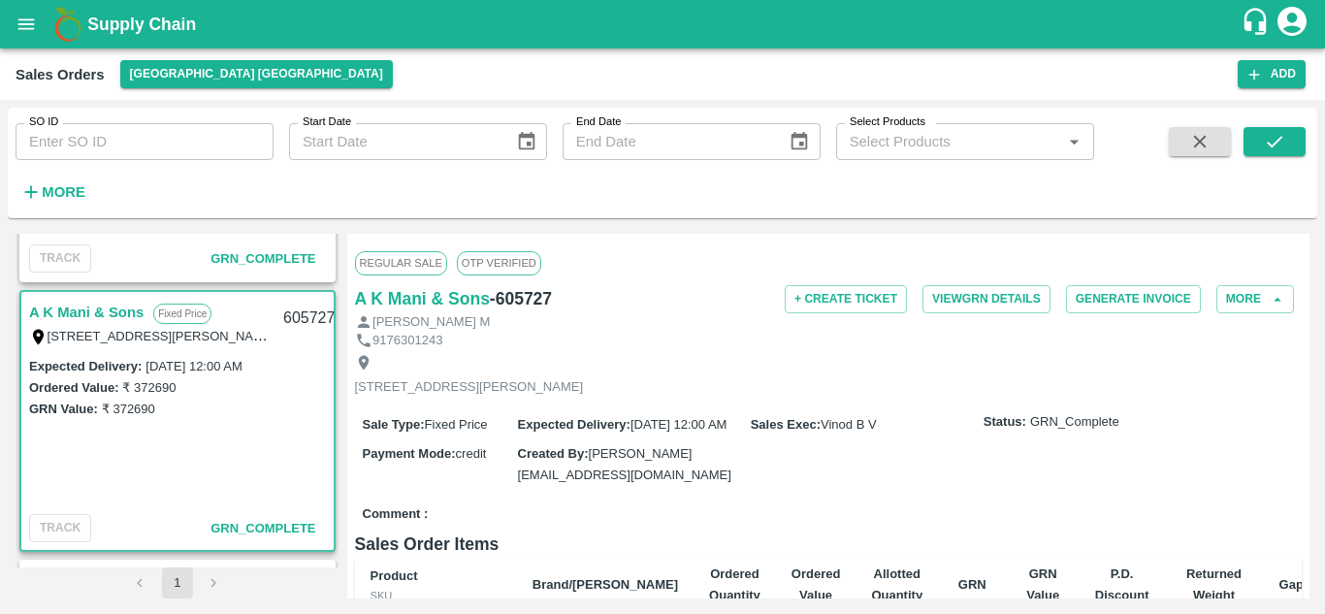
click at [340, 490] on div "AKV Fruits Fixed Price T/D 121 , Anna fruit market Koyembedu , Chennai , Chenna…" at bounding box center [663, 416] width 1294 height 365
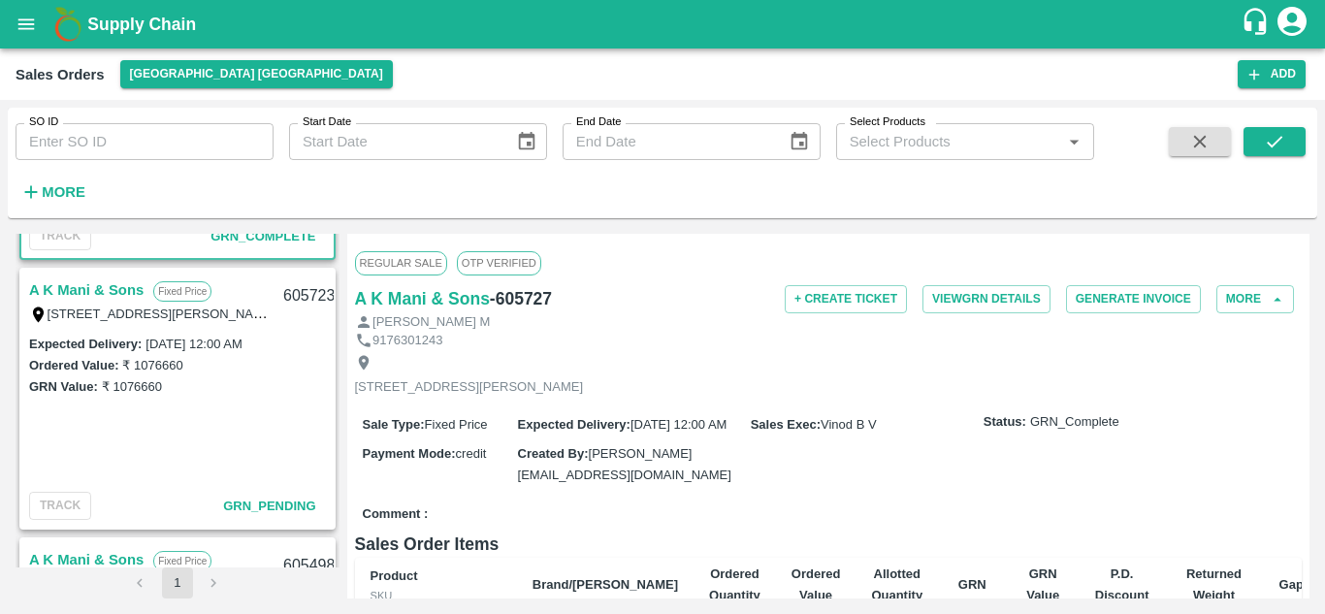
click at [83, 287] on link "A K Mani & Sons" at bounding box center [86, 289] width 114 height 25
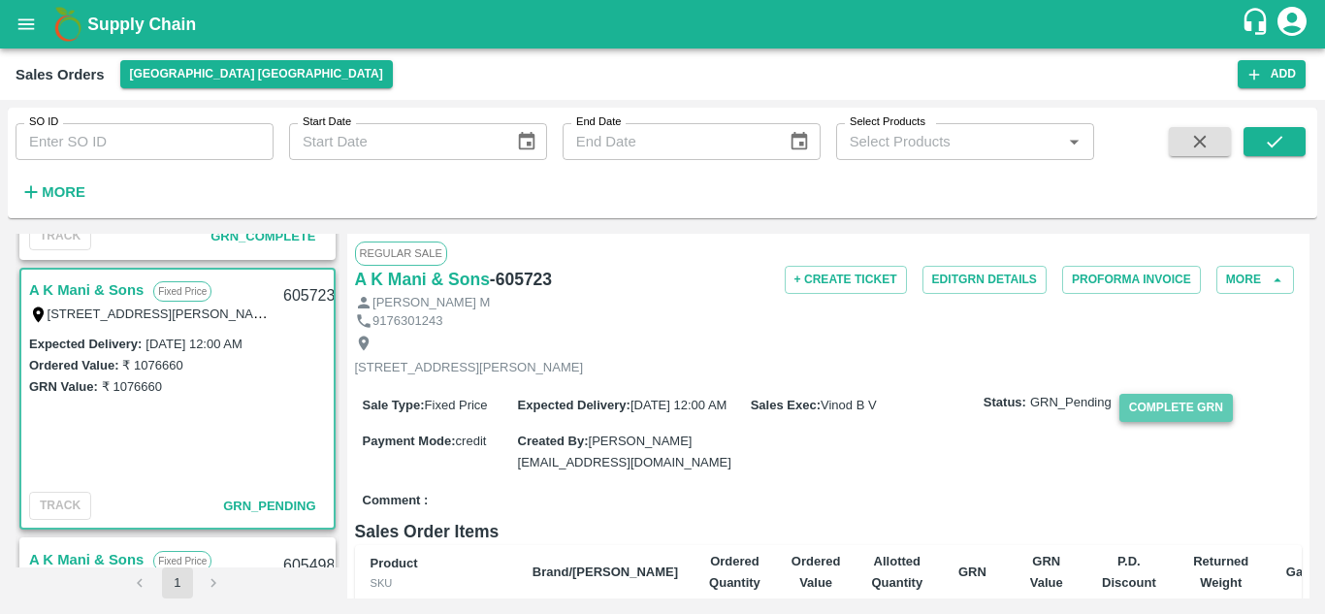
click at [1169, 417] on button "Complete GRN" at bounding box center [1177, 408] width 114 height 28
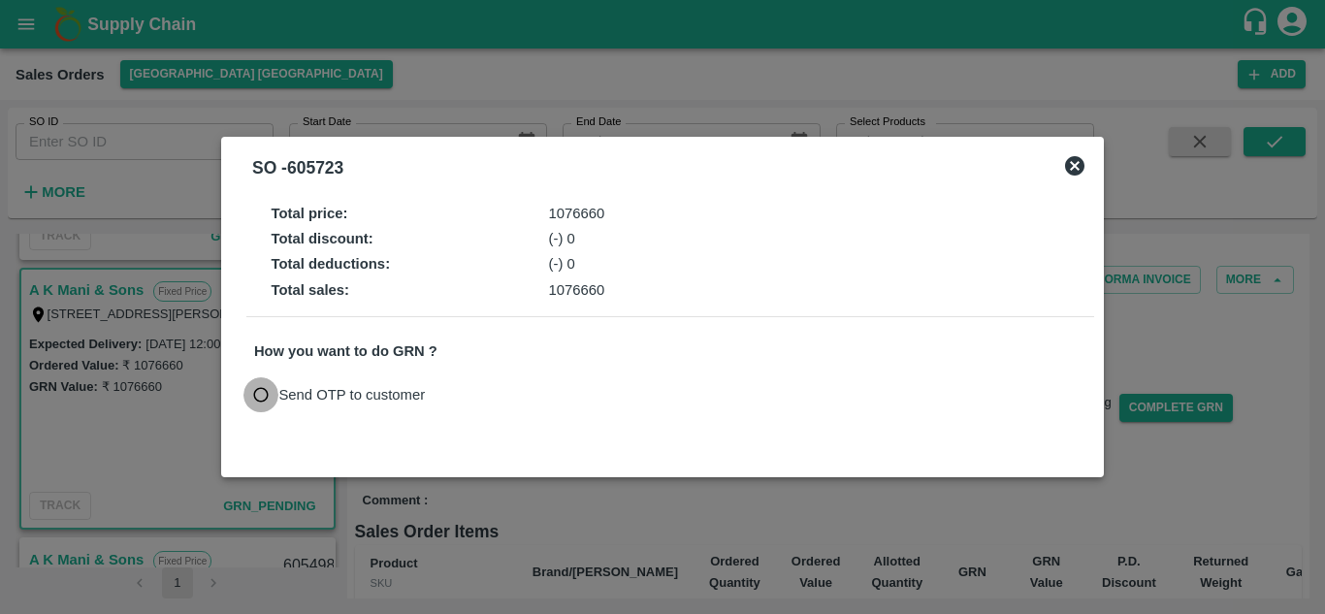
click at [258, 399] on input "Send OTP to customer" at bounding box center [261, 395] width 36 height 36
radio input "true"
click at [498, 393] on button "Send OTP" at bounding box center [480, 395] width 80 height 28
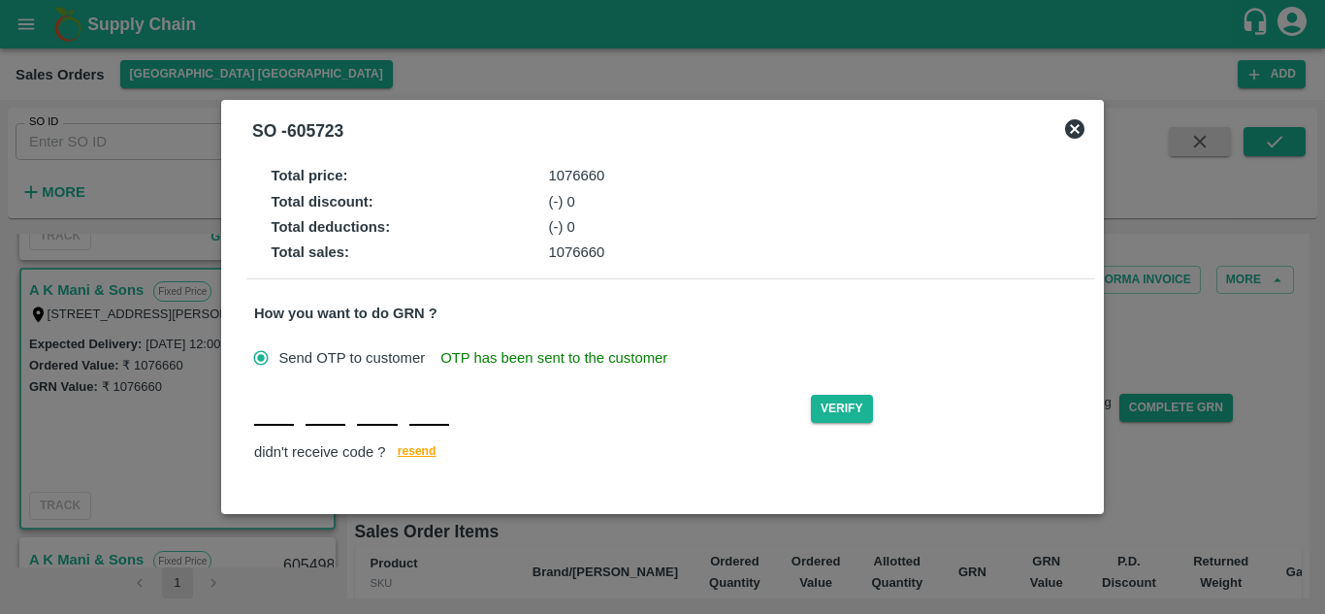
click at [272, 420] on input "text" at bounding box center [274, 408] width 40 height 35
type input "J"
type input "N"
type input "I"
type input "Q"
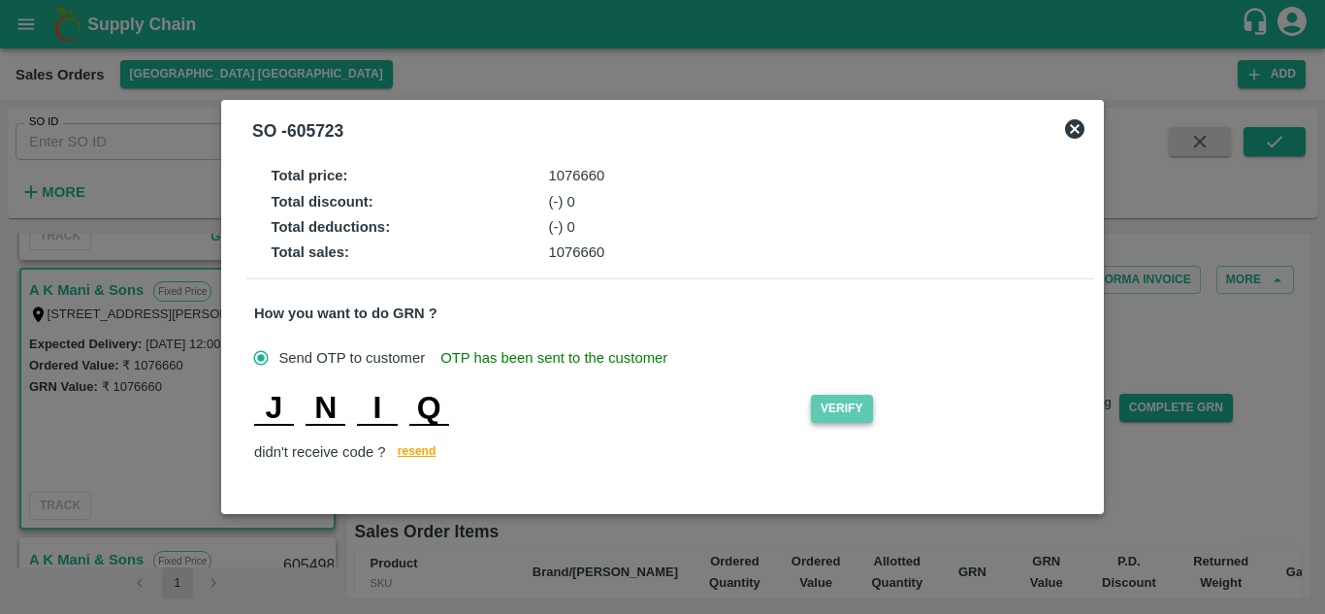
click at [827, 408] on button "Verify" at bounding box center [842, 409] width 62 height 28
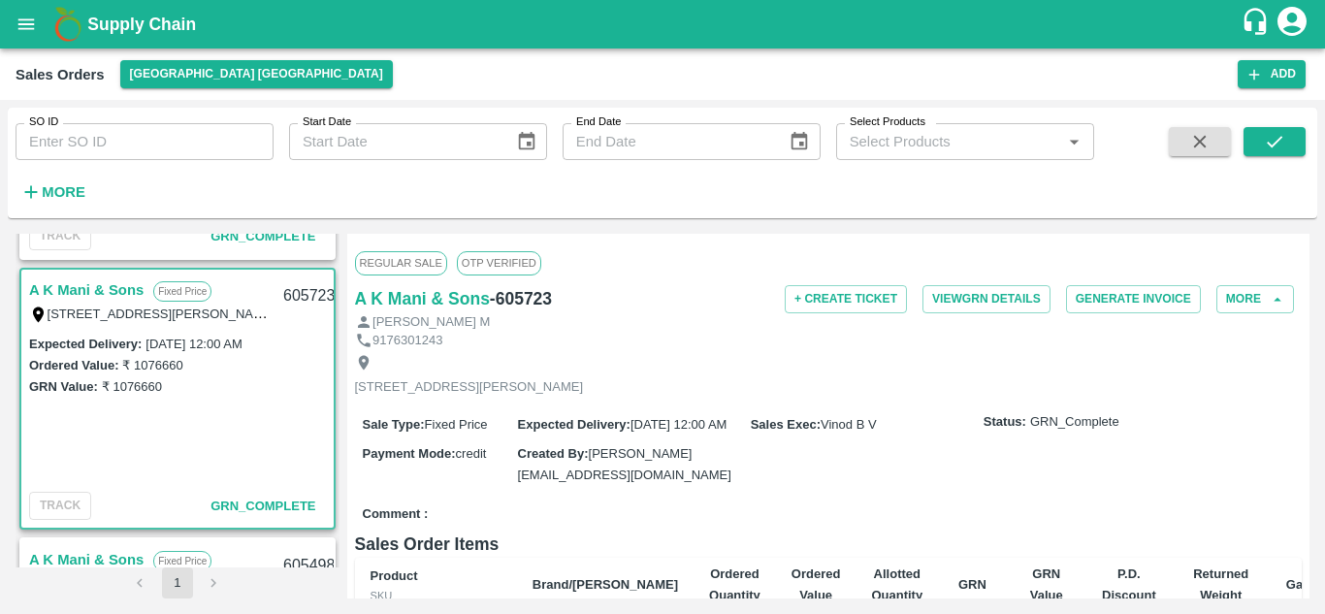
click at [335, 521] on div "AKV Fruits Fixed Price T/D 121 , Anna fruit market Koyembedu , Chennai , Chenna…" at bounding box center [178, 401] width 324 height 334
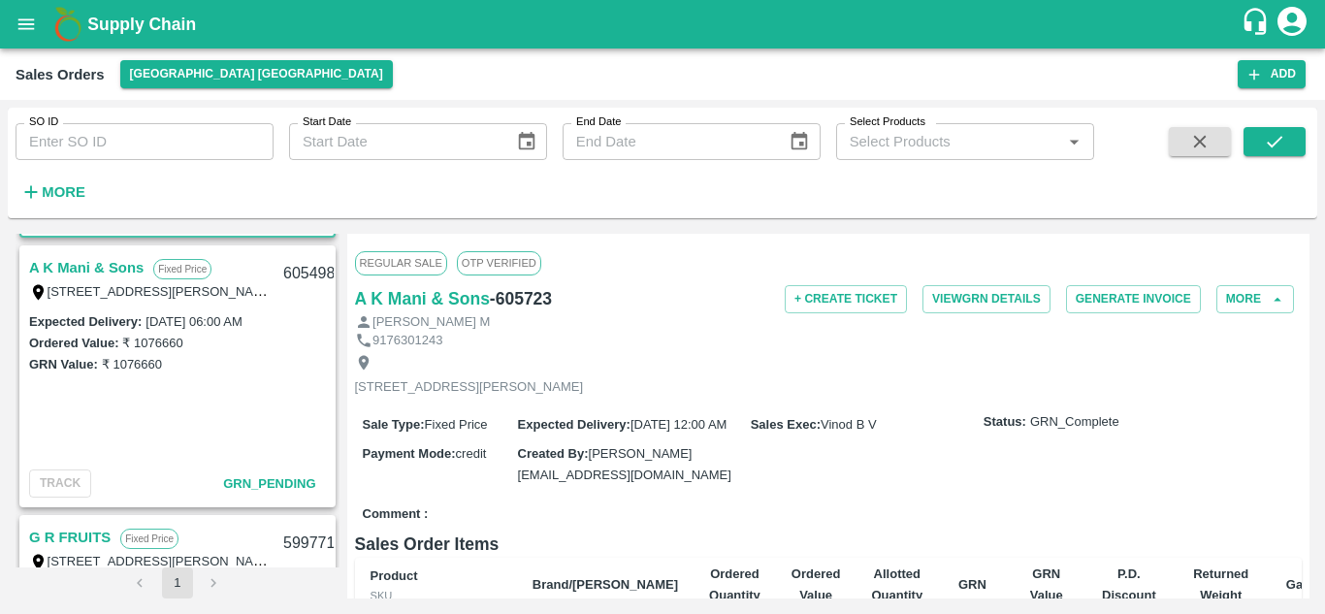
click at [104, 270] on link "A K Mani & Sons" at bounding box center [86, 267] width 114 height 25
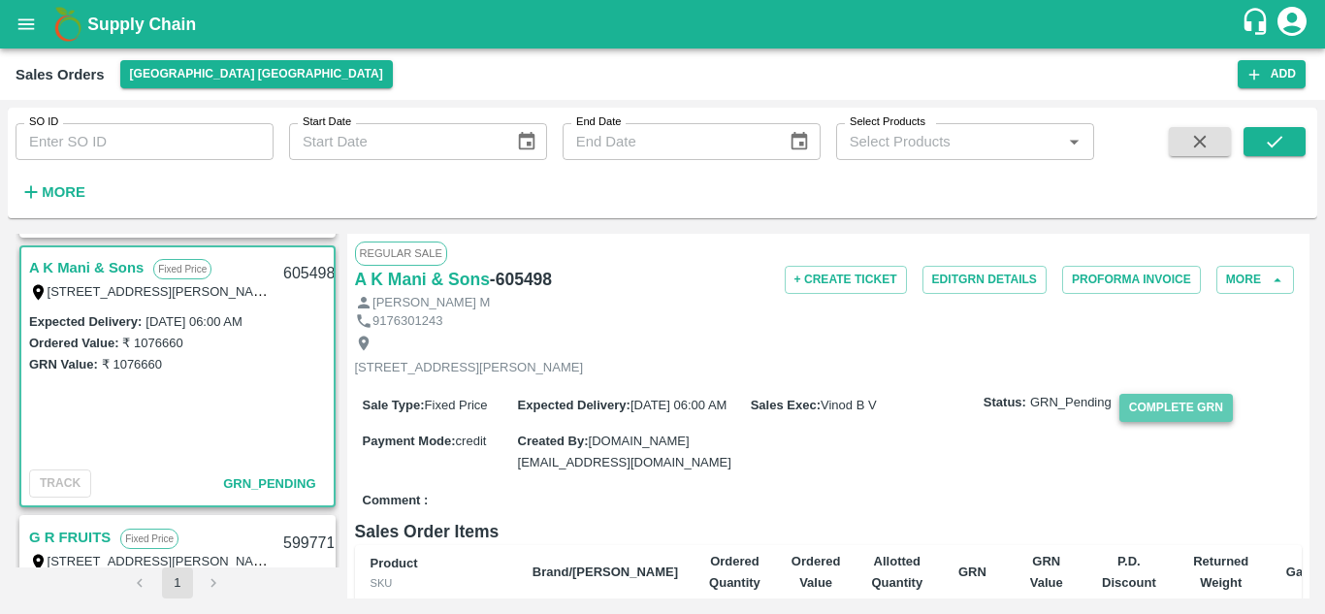
click at [1189, 422] on button "Complete GRN" at bounding box center [1177, 408] width 114 height 28
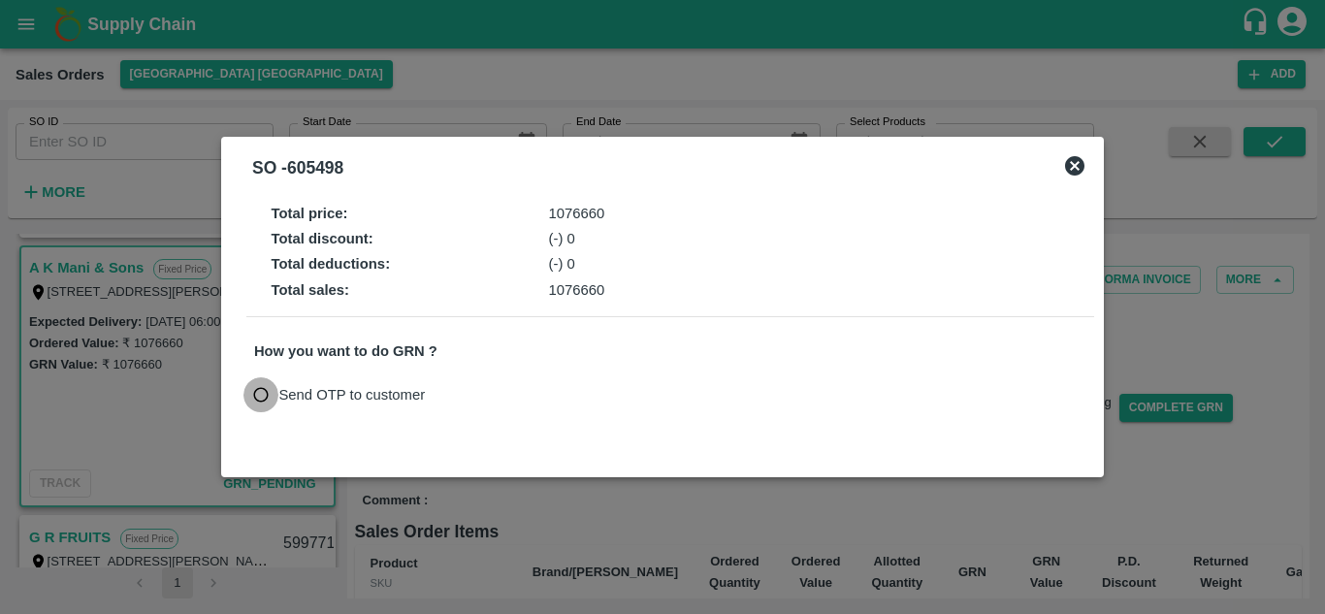
click at [262, 400] on input "Send OTP to customer" at bounding box center [261, 395] width 36 height 36
radio input "true"
click at [483, 396] on button "Send OTP" at bounding box center [480, 395] width 80 height 28
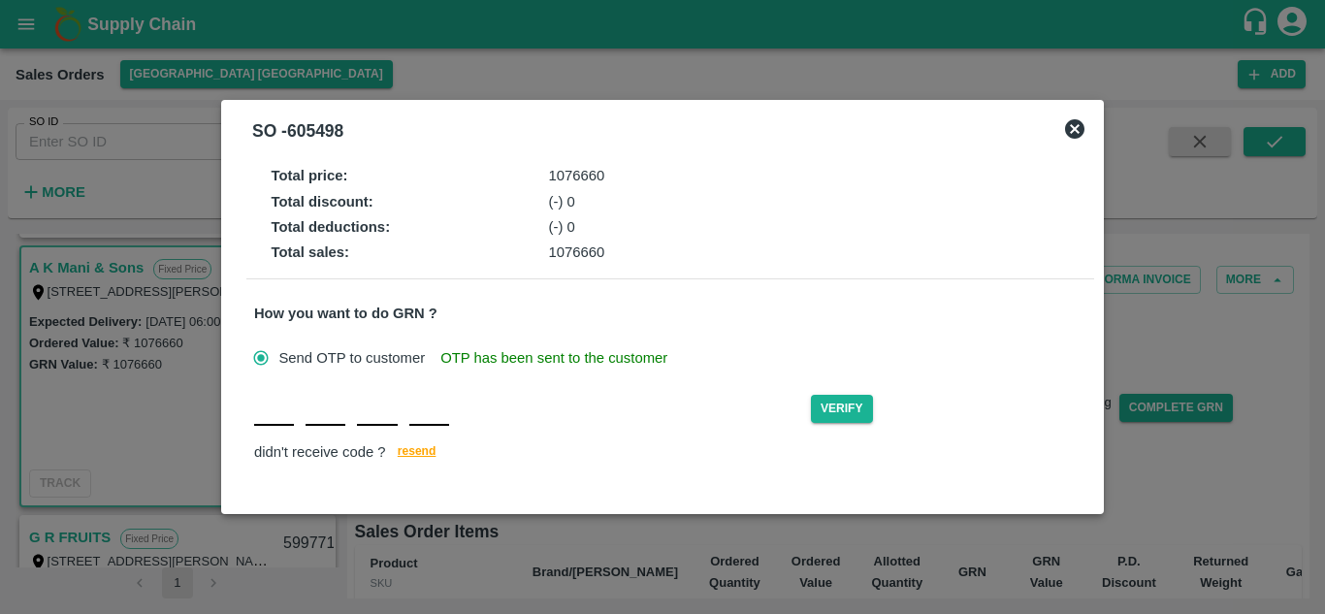
click at [263, 431] on div "Verify didn't receive code ? [GEOGRAPHIC_DATA]" at bounding box center [670, 428] width 832 height 75
type input "A"
type input "G"
type input "K"
type input "G"
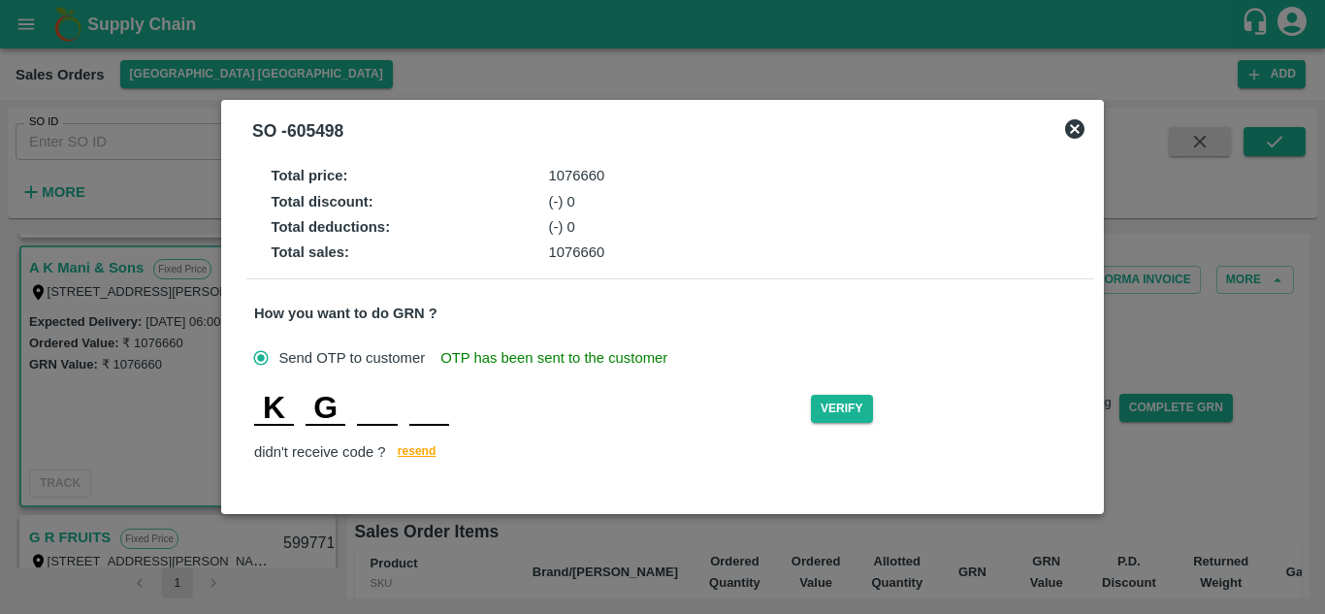
type input "C"
type input "N"
click at [838, 411] on button "Verify" at bounding box center [842, 409] width 62 height 28
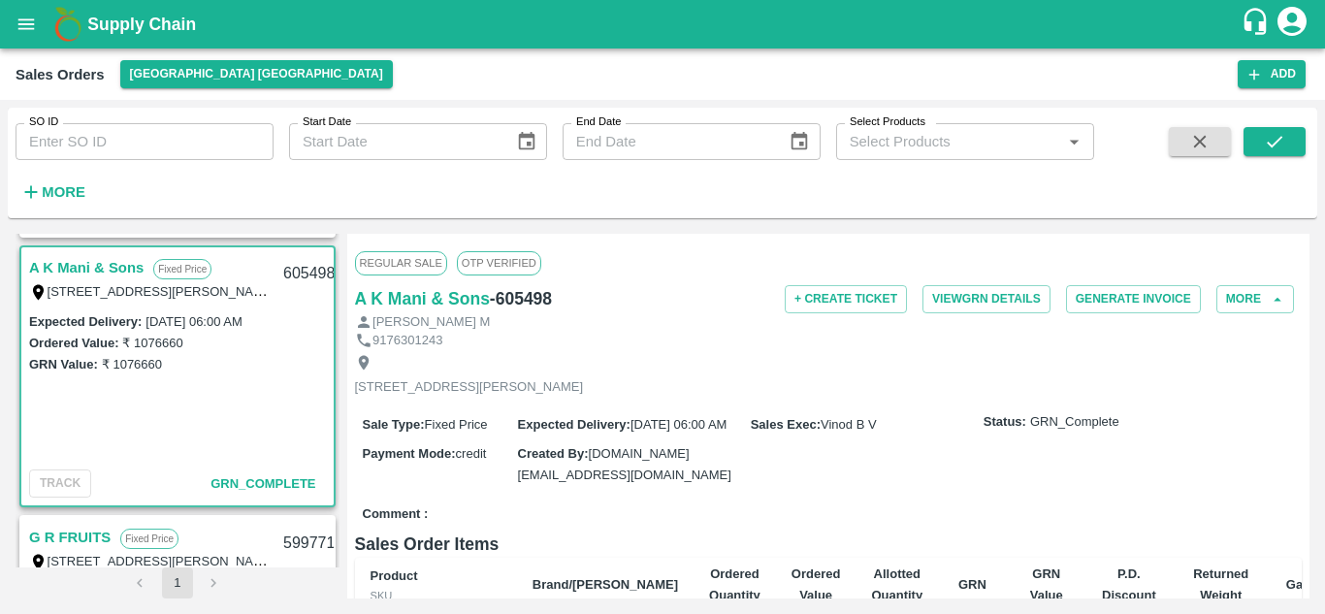
click at [340, 500] on div "AKV Fruits Fixed Price T/D 121 , Anna fruit market Koyembedu , Chennai , Chenna…" at bounding box center [663, 416] width 1294 height 365
click at [335, 504] on div "AKV Fruits Fixed Price T/D 121 , Anna fruit market Koyembedu , Chennai , Chenna…" at bounding box center [178, 401] width 324 height 334
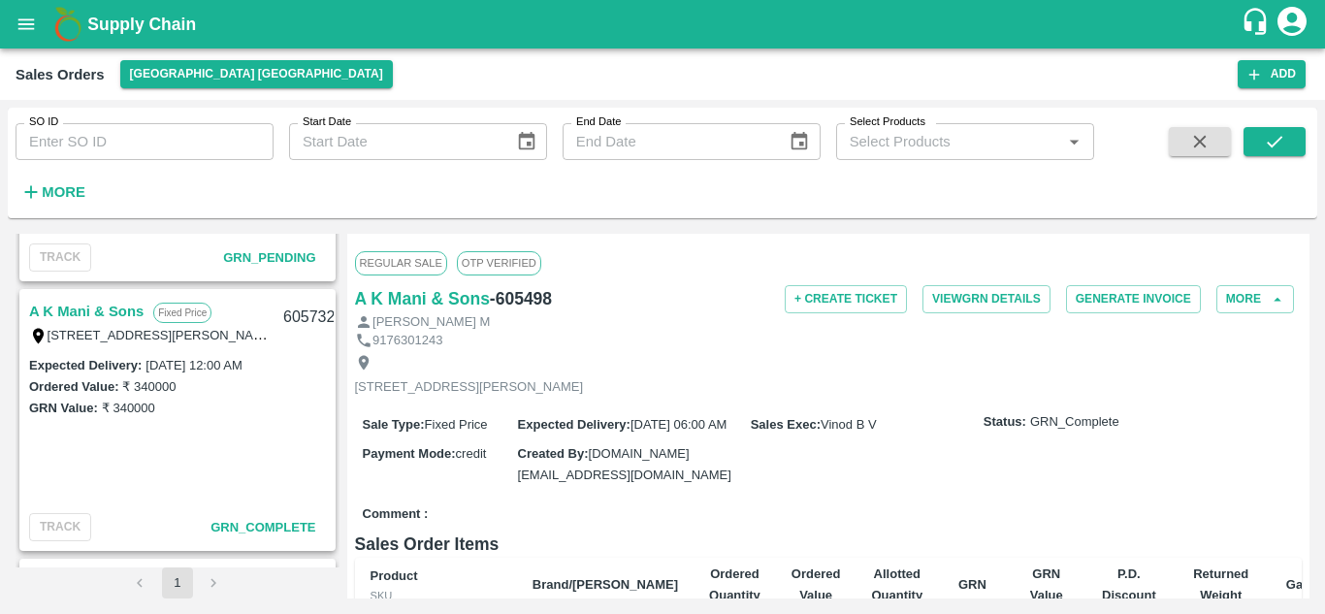
scroll to position [1797, 0]
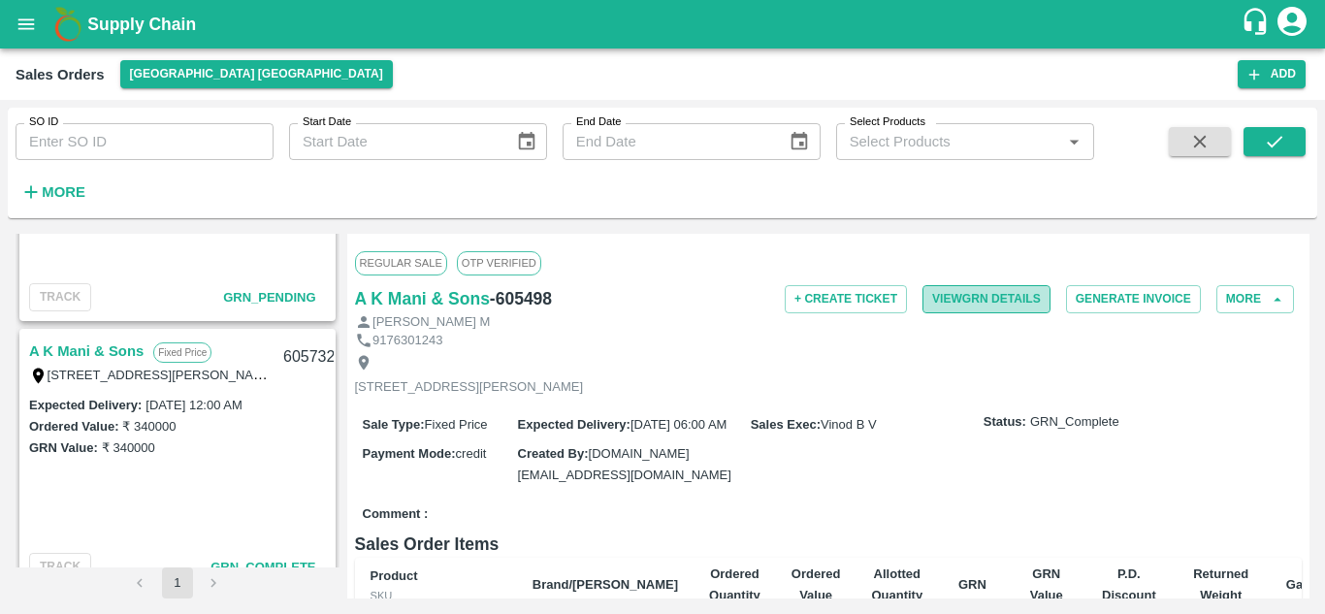
click at [981, 297] on button "View GRN Details" at bounding box center [987, 299] width 128 height 28
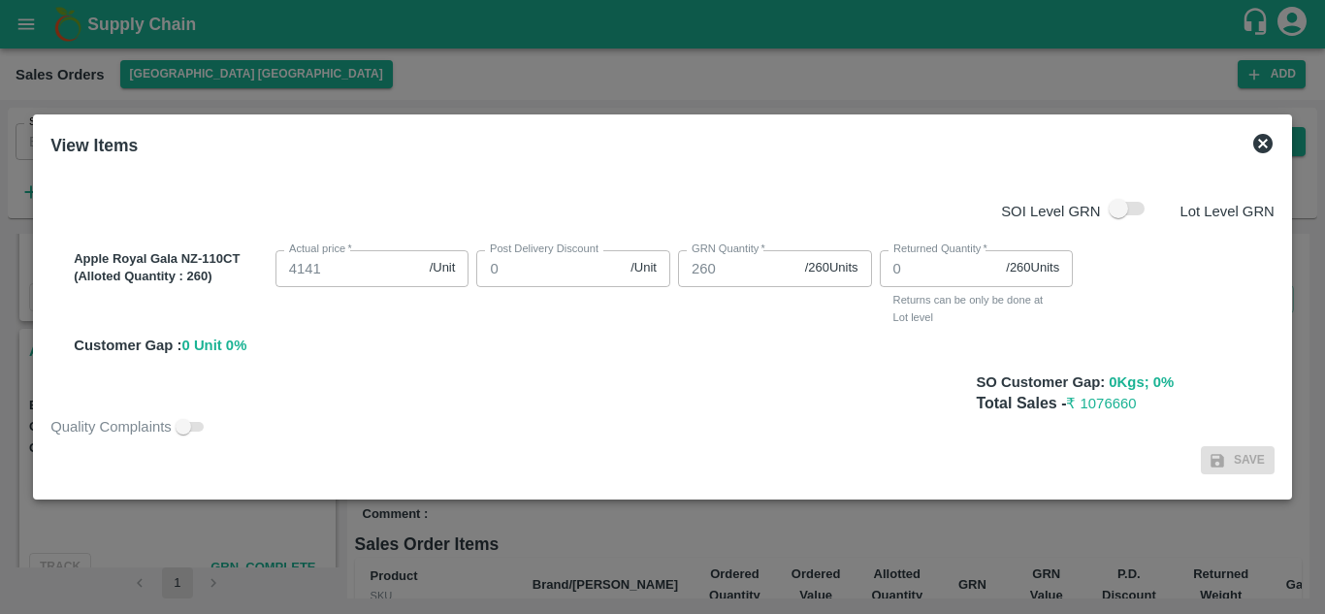
click at [1260, 141] on icon at bounding box center [1262, 143] width 23 height 23
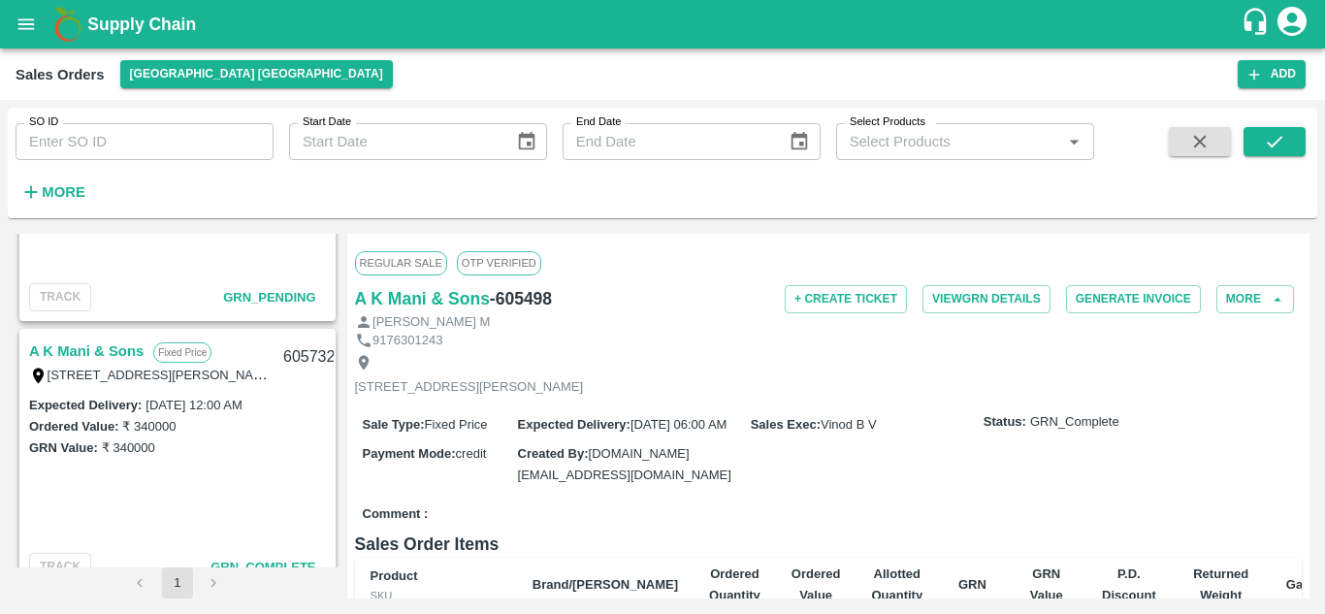
click at [89, 350] on link "A K Mani & Sons" at bounding box center [86, 351] width 114 height 25
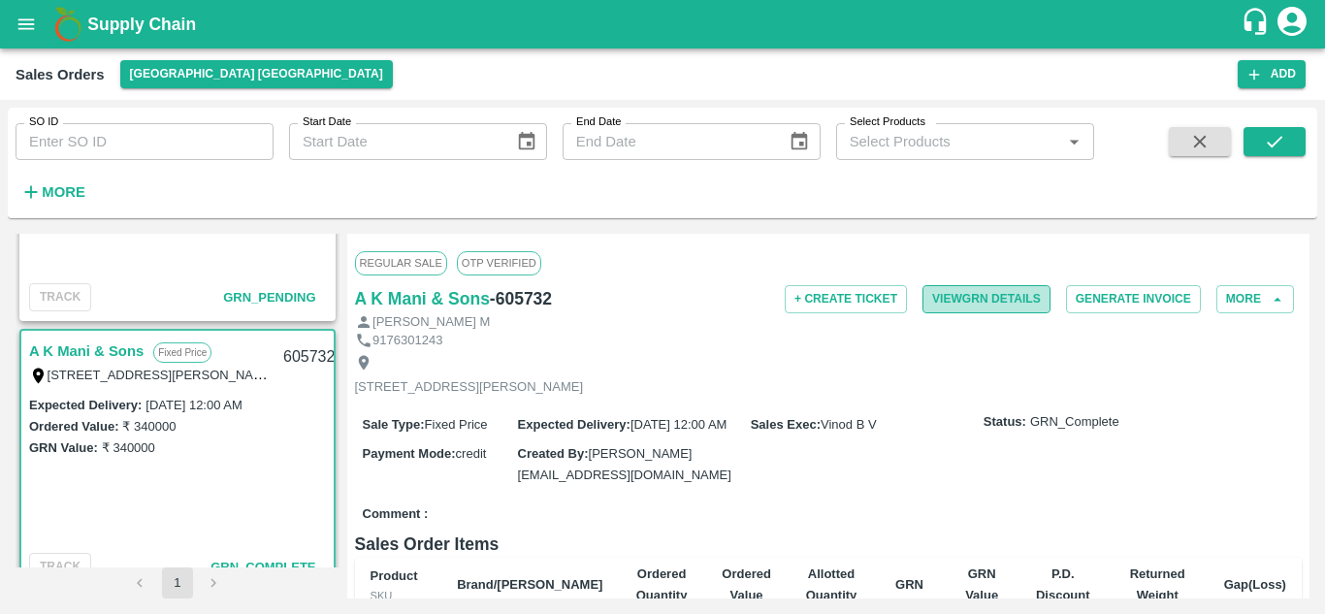
click at [957, 290] on button "View GRN Details" at bounding box center [987, 299] width 128 height 28
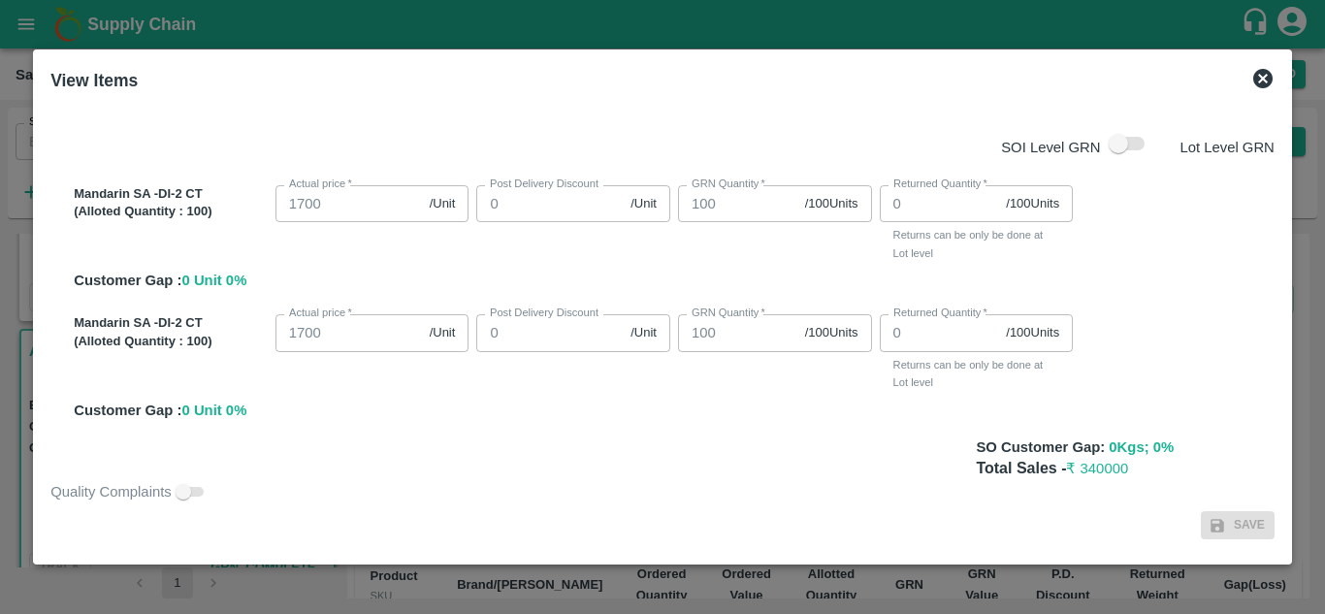
click at [1260, 78] on icon at bounding box center [1262, 78] width 19 height 19
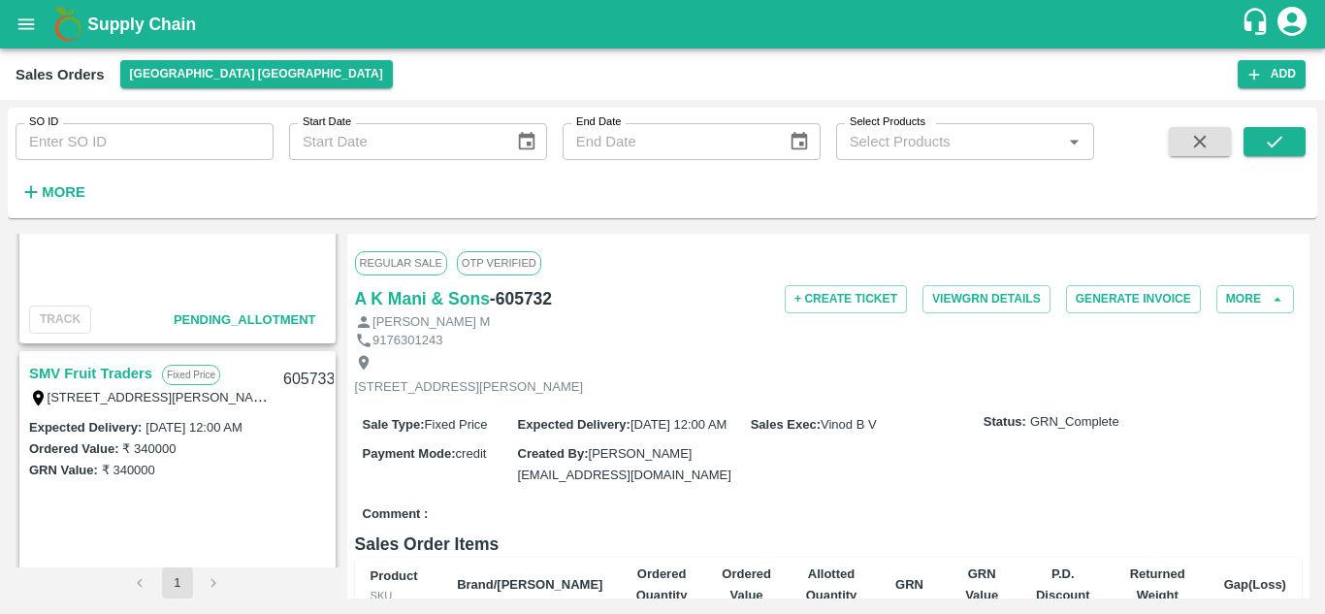
scroll to position [1213, 0]
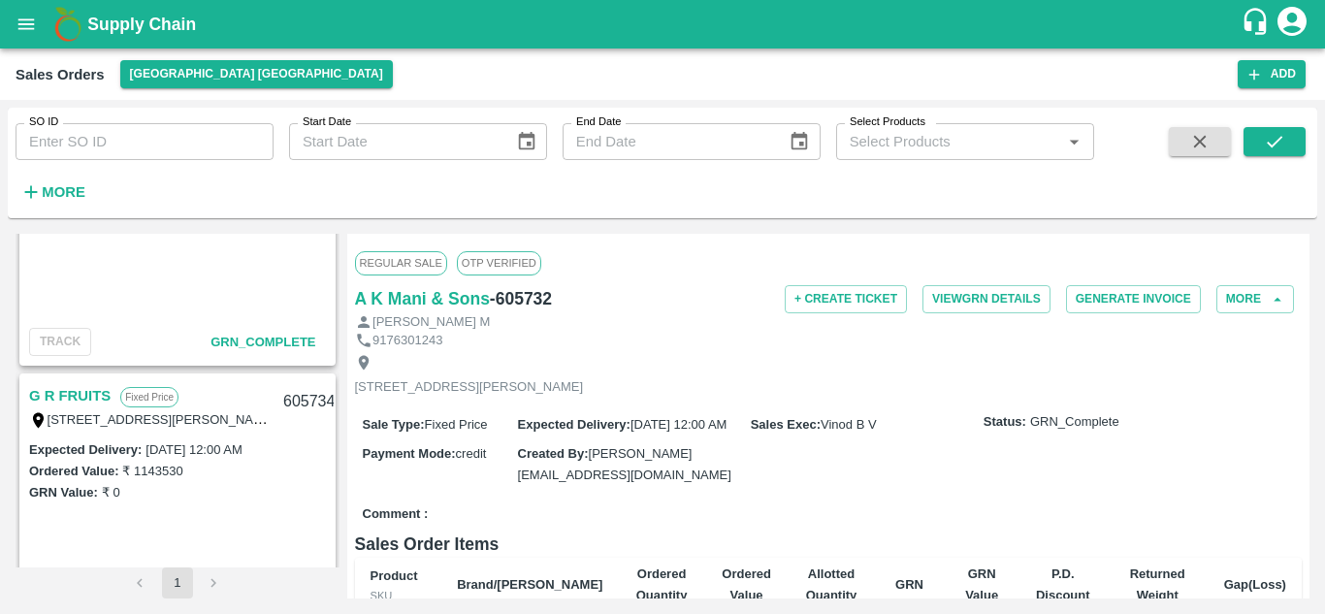
click at [334, 400] on div "AKV Fruits Fixed Price T/D 121 , Anna fruit market Koyembedu , Chennai , Chenna…" at bounding box center [178, 401] width 324 height 334
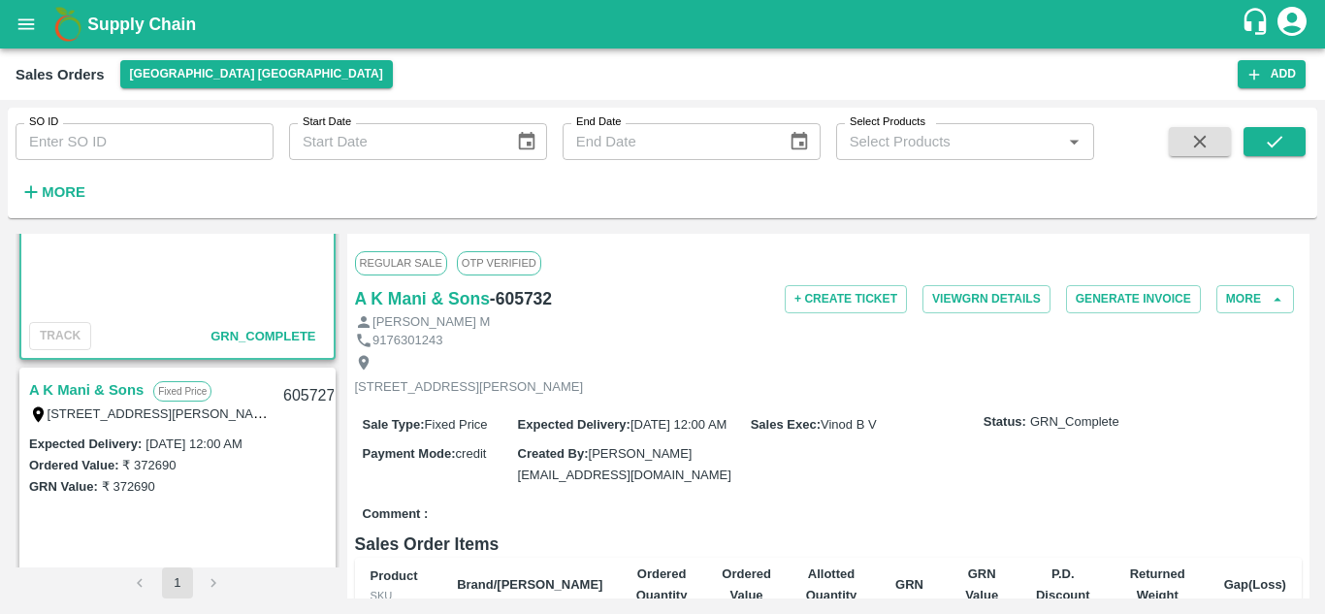
scroll to position [2089, 0]
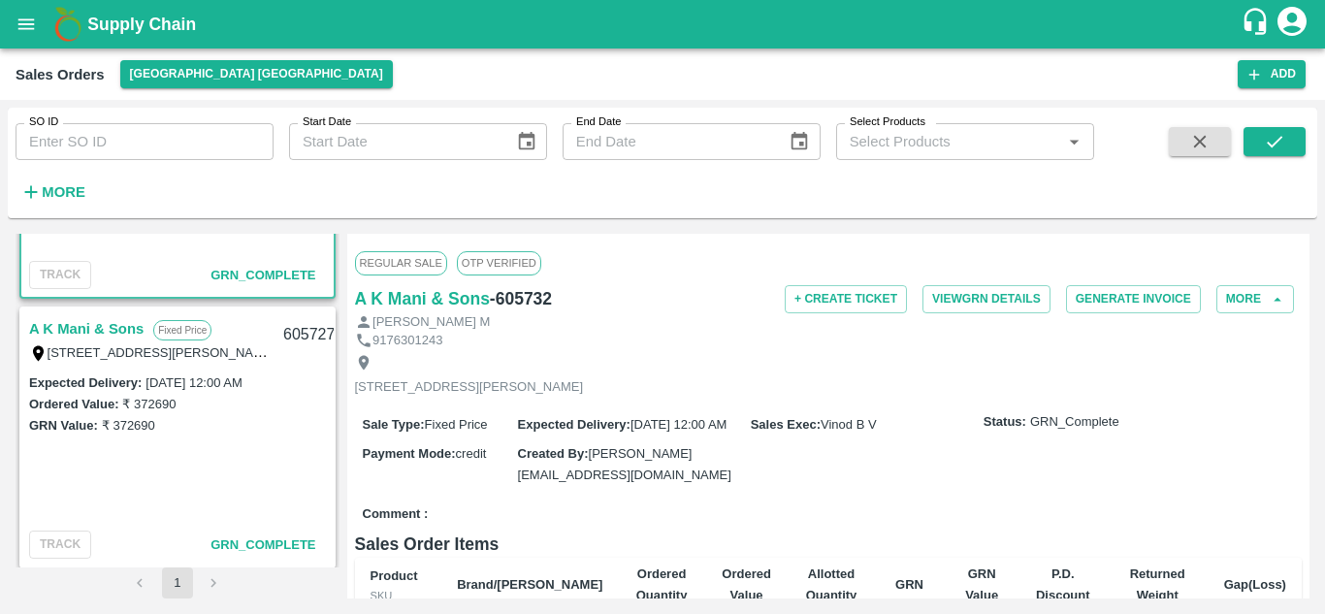
click at [97, 331] on link "A K Mani & Sons" at bounding box center [86, 328] width 114 height 25
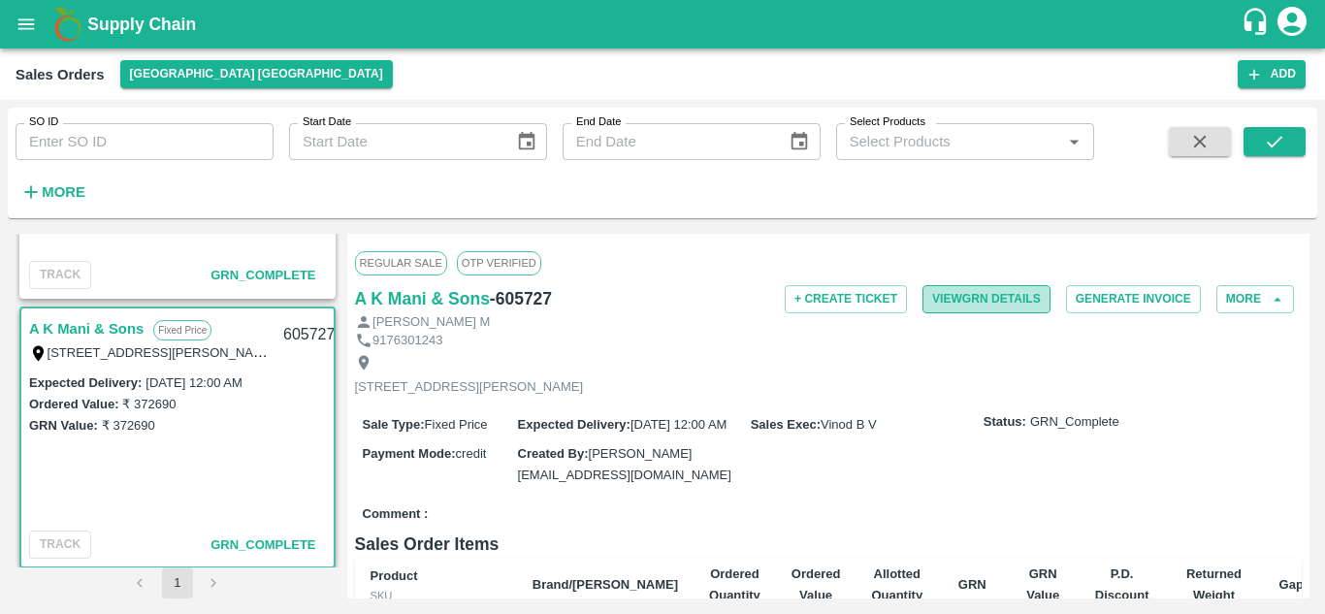
click at [980, 301] on button "View GRN Details" at bounding box center [987, 299] width 128 height 28
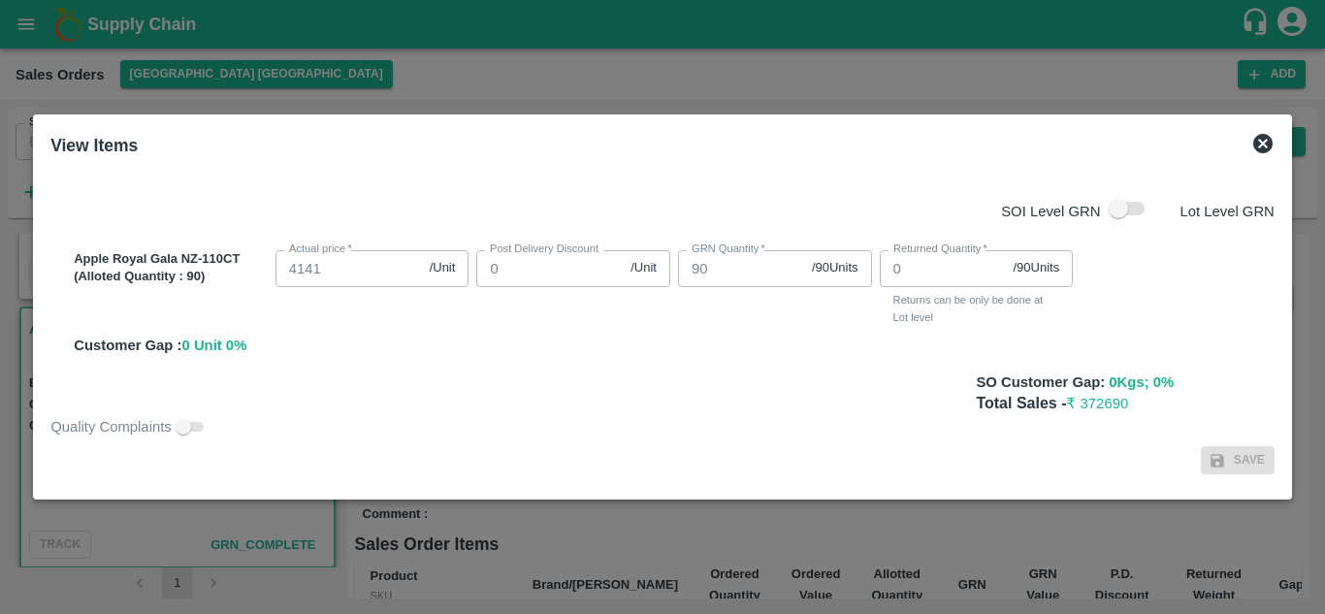
click at [1261, 145] on icon at bounding box center [1262, 143] width 23 height 23
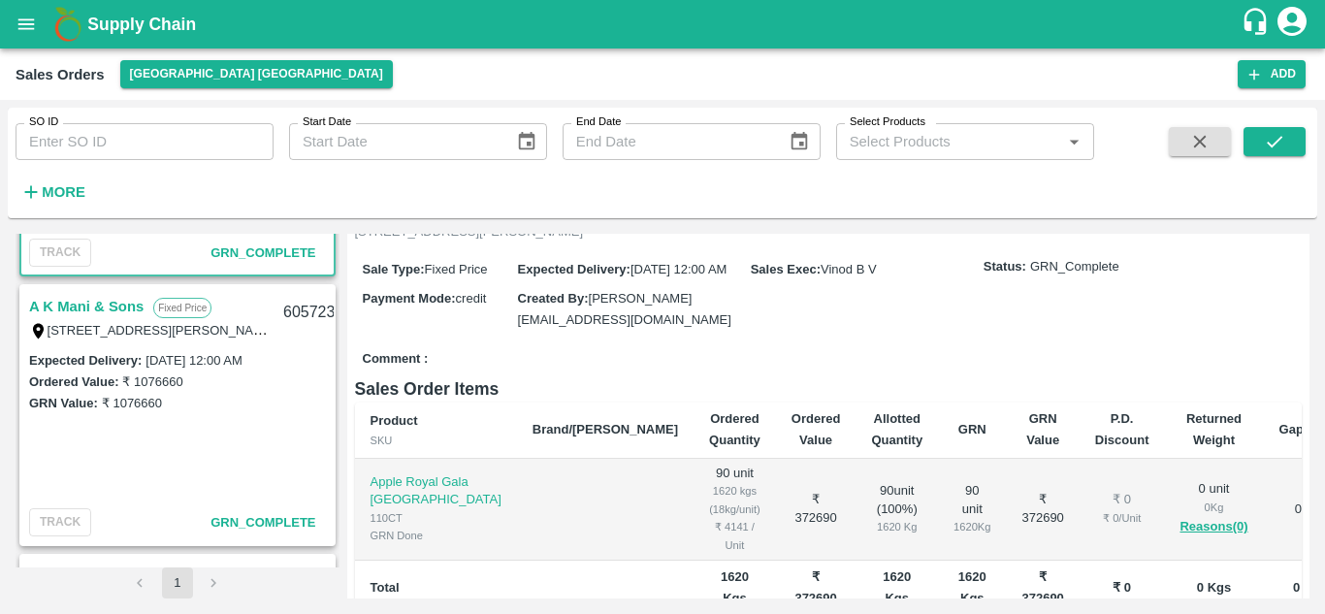
scroll to position [2673, 0]
